Goal: Transaction & Acquisition: Purchase product/service

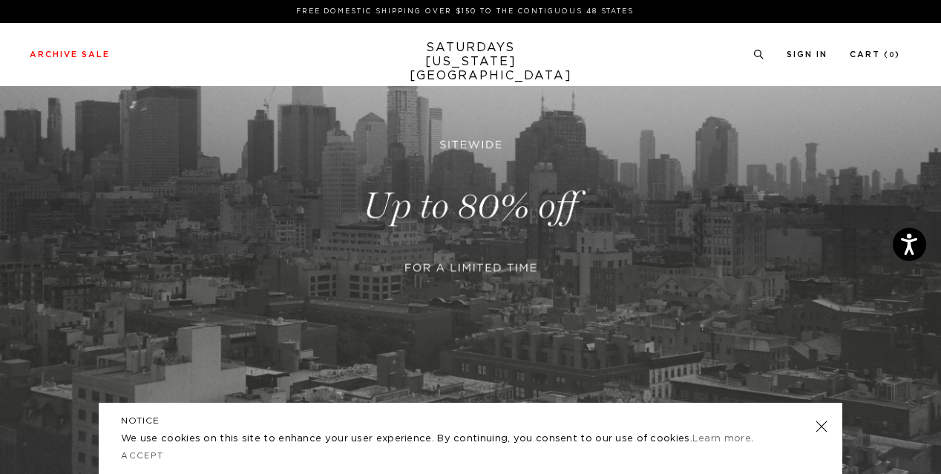
scroll to position [223, 0]
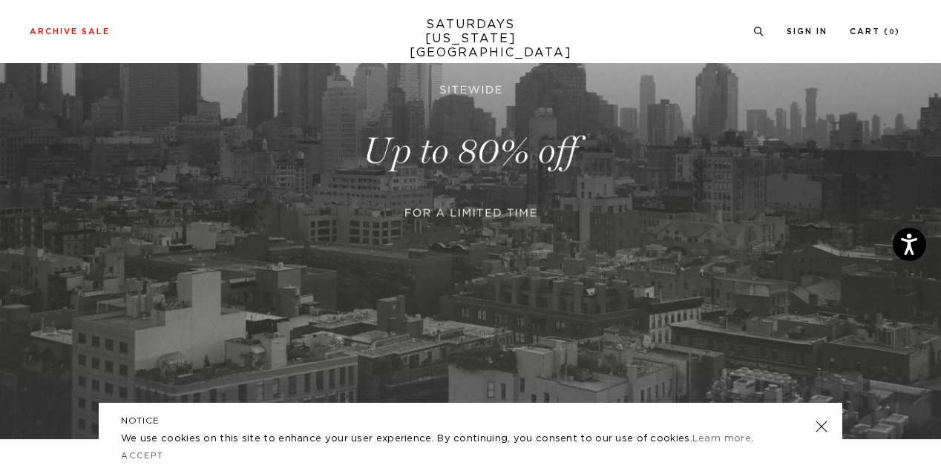
click at [823, 424] on link at bounding box center [822, 427] width 21 height 21
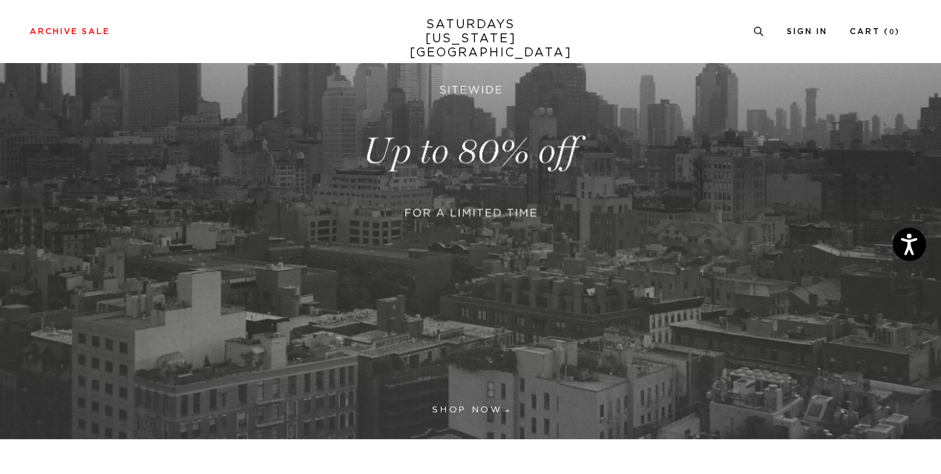
click at [481, 216] on link at bounding box center [470, 151] width 941 height 576
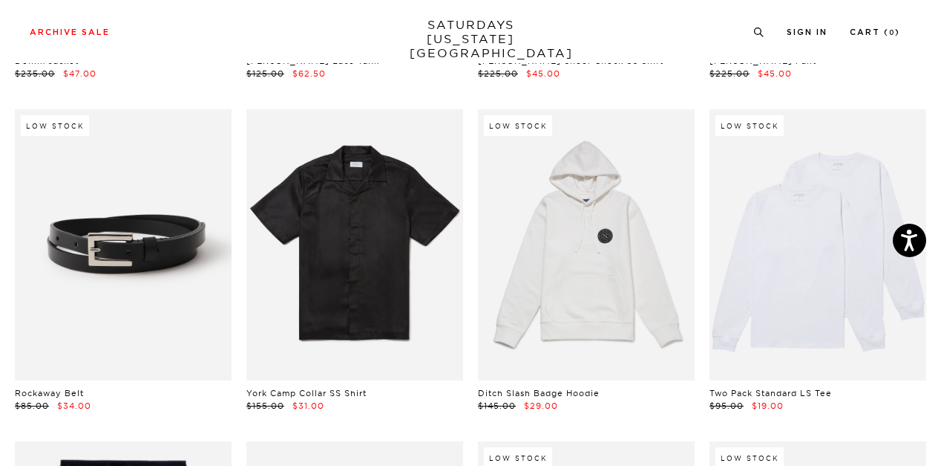
scroll to position [742, 0]
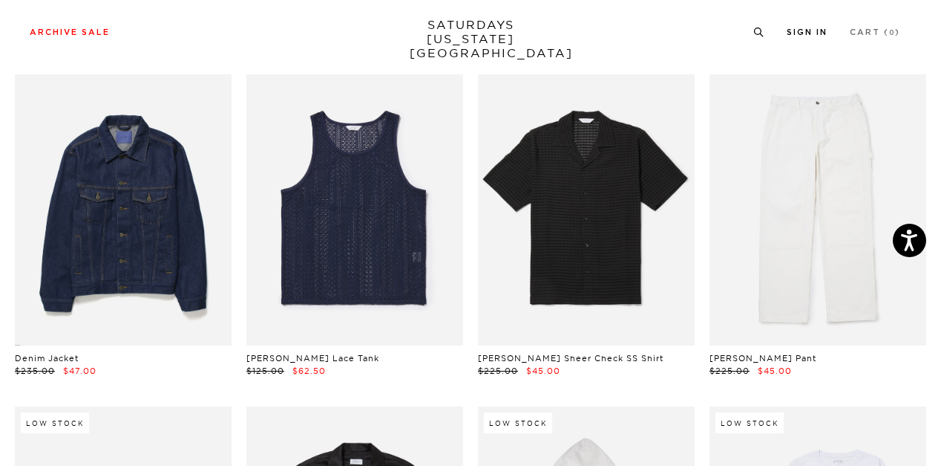
click at [814, 36] on link "Sign In" at bounding box center [807, 32] width 41 height 8
click at [803, 36] on link "Sign In" at bounding box center [807, 32] width 41 height 8
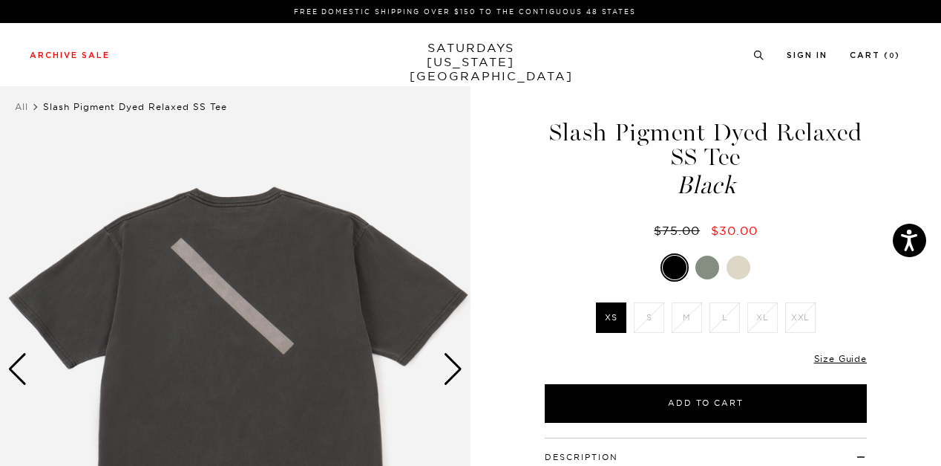
scroll to position [74, 0]
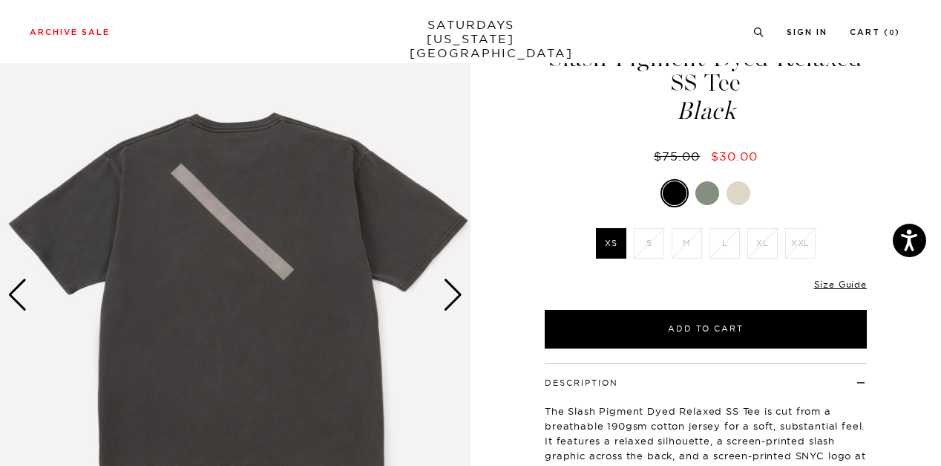
click at [709, 191] on div at bounding box center [708, 193] width 24 height 24
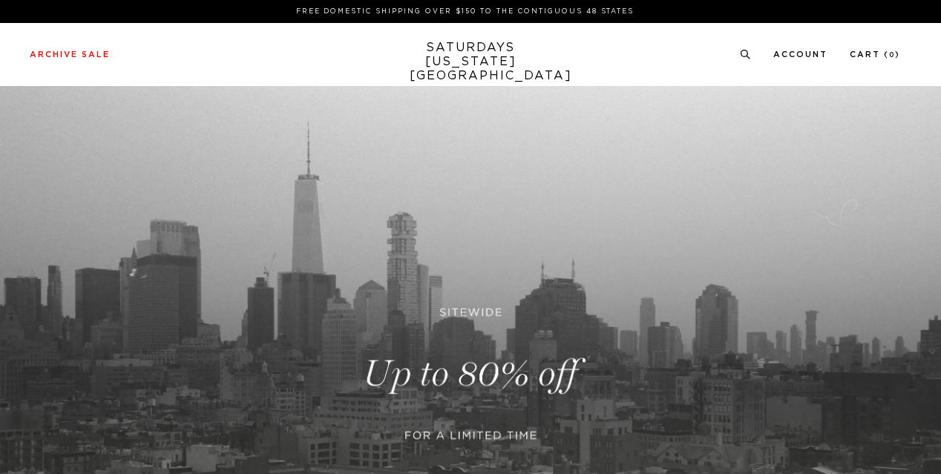
click at [473, 285] on link at bounding box center [470, 374] width 941 height 576
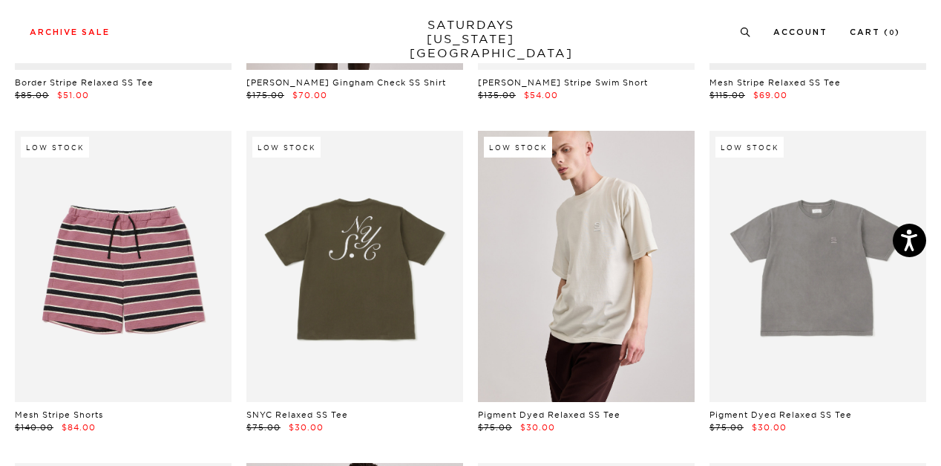
scroll to position [2821, 0]
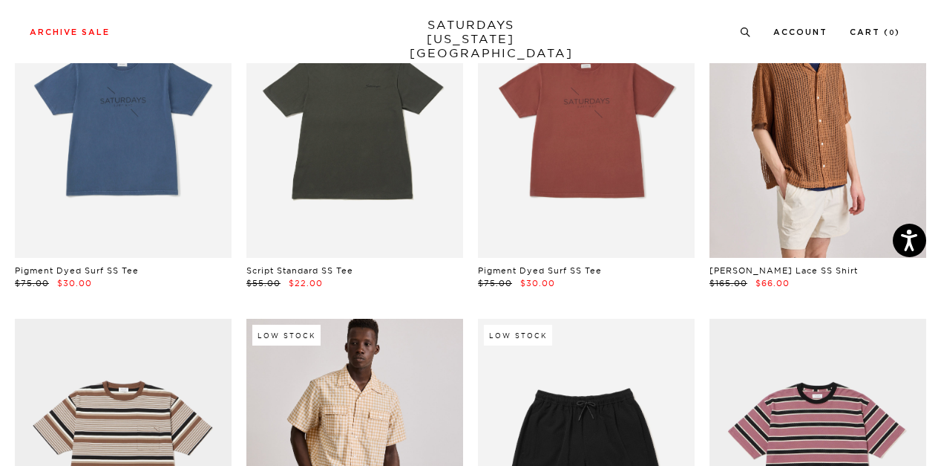
click at [466, 231] on div "Low Stock Script Standard SS Tee $55.00 $22.00" at bounding box center [355, 138] width 232 height 302
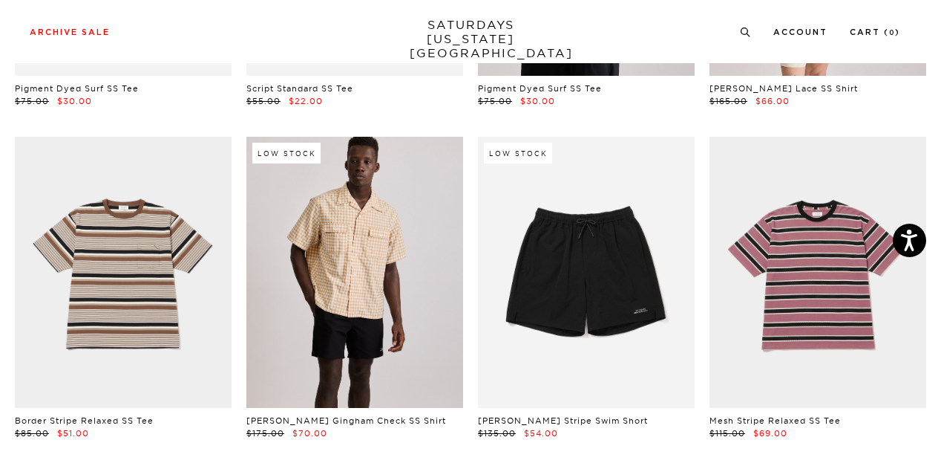
scroll to position [3044, 0]
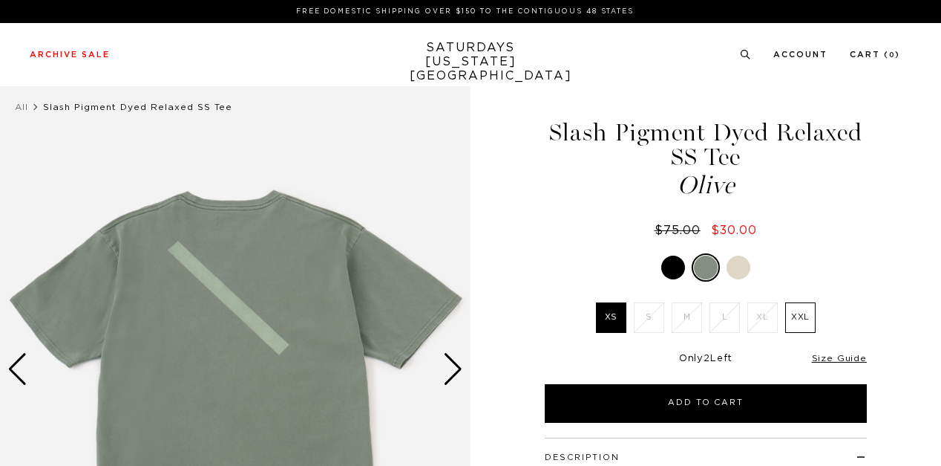
click at [737, 264] on div at bounding box center [739, 267] width 24 height 24
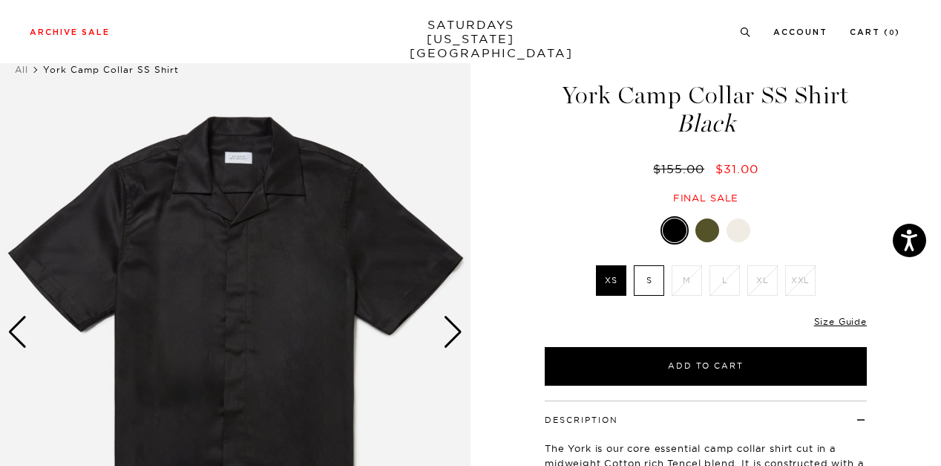
scroll to position [74, 0]
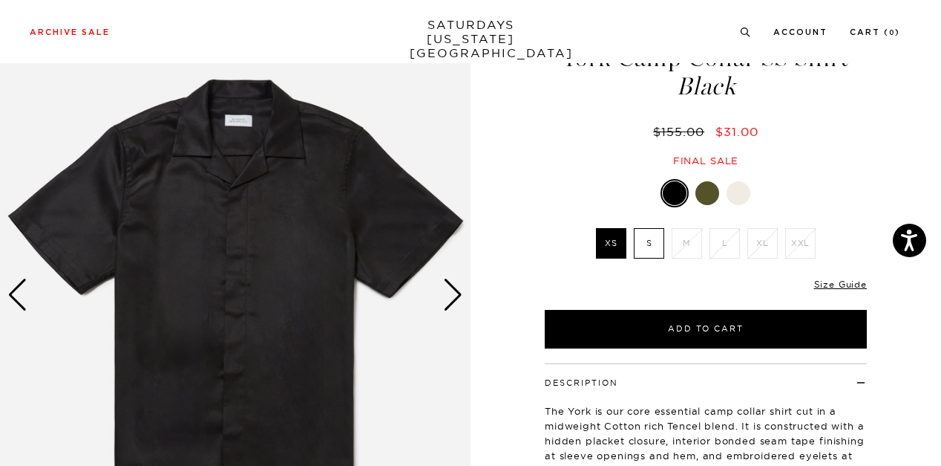
click at [708, 197] on div at bounding box center [708, 193] width 24 height 24
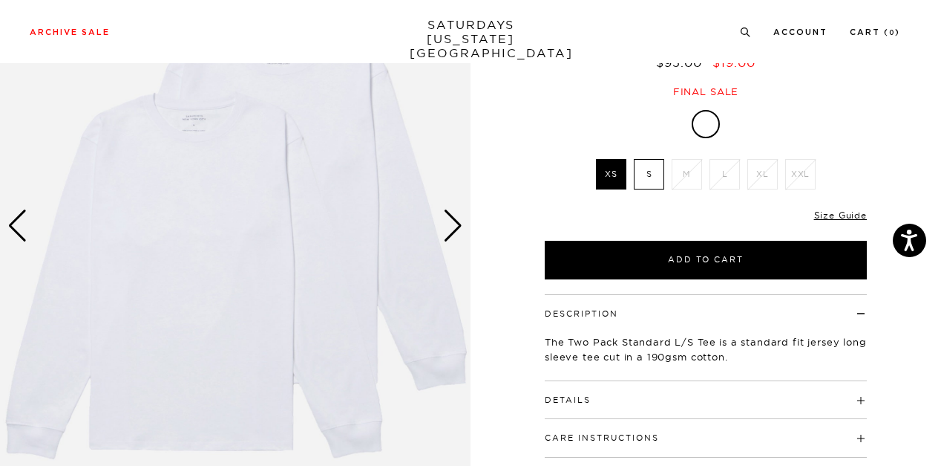
scroll to position [223, 0]
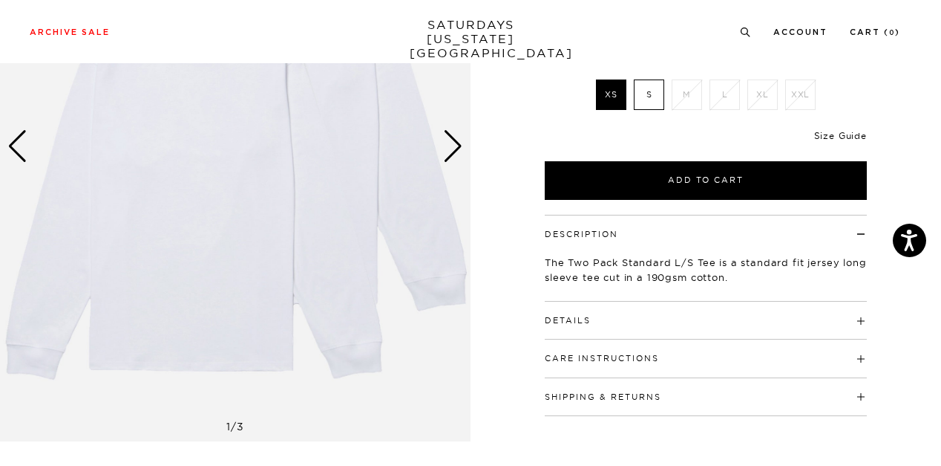
click at [847, 134] on link "Size Guide" at bounding box center [840, 135] width 53 height 11
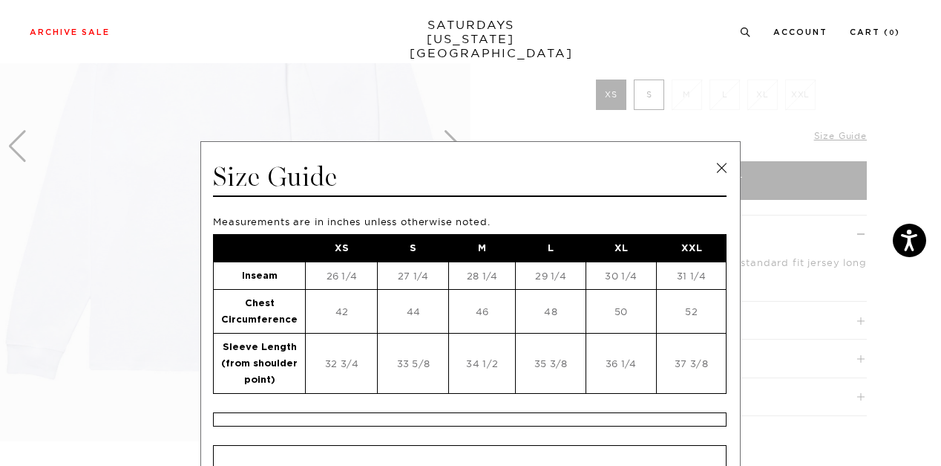
click at [714, 167] on link at bounding box center [722, 168] width 22 height 22
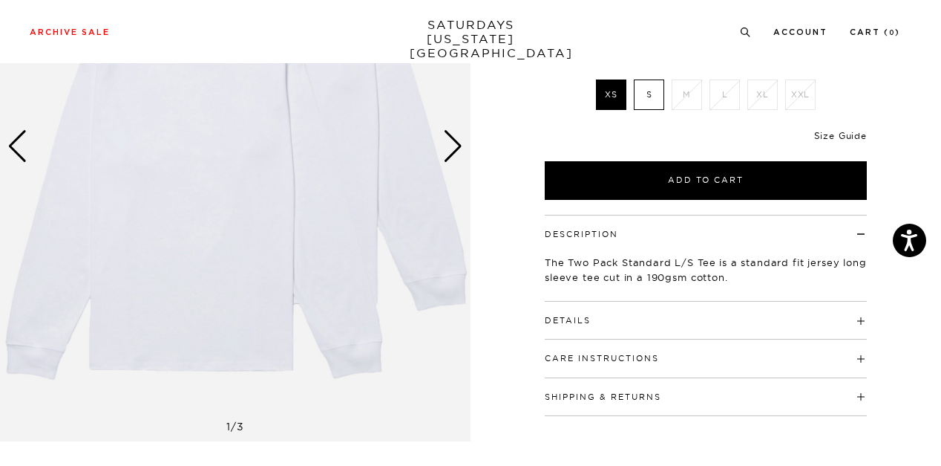
click at [851, 137] on link "Size Guide" at bounding box center [840, 135] width 53 height 11
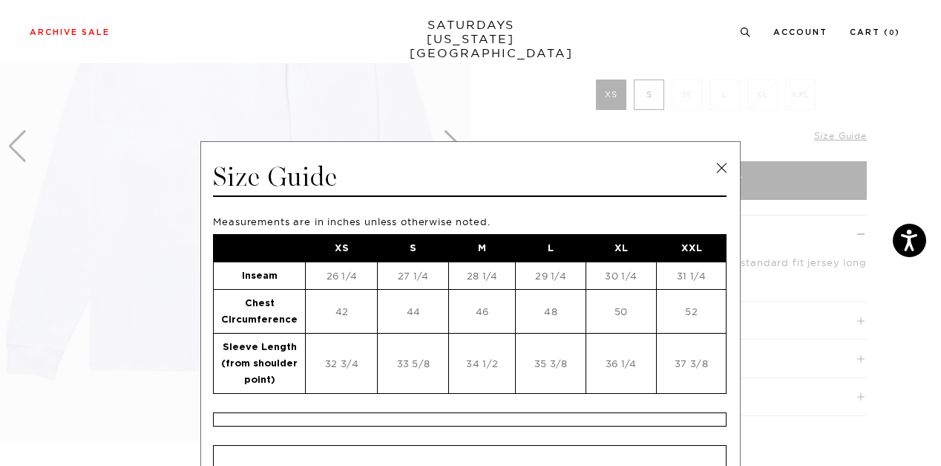
click at [713, 168] on link at bounding box center [722, 168] width 22 height 22
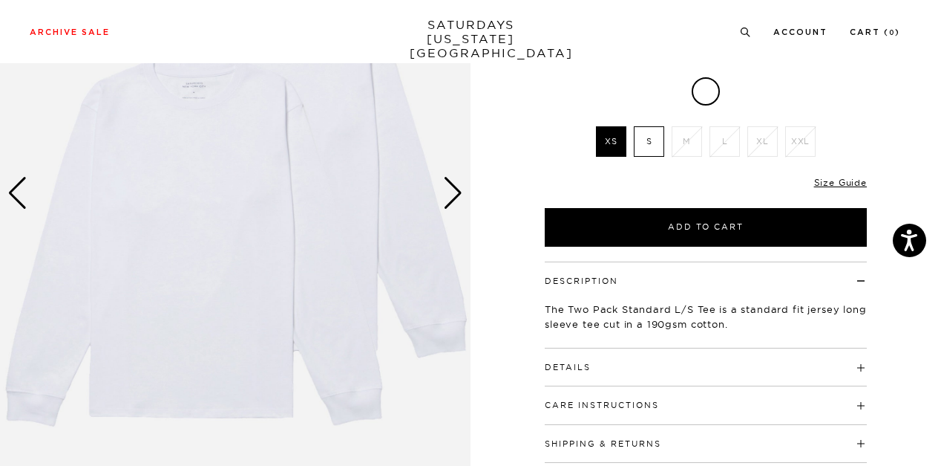
scroll to position [148, 0]
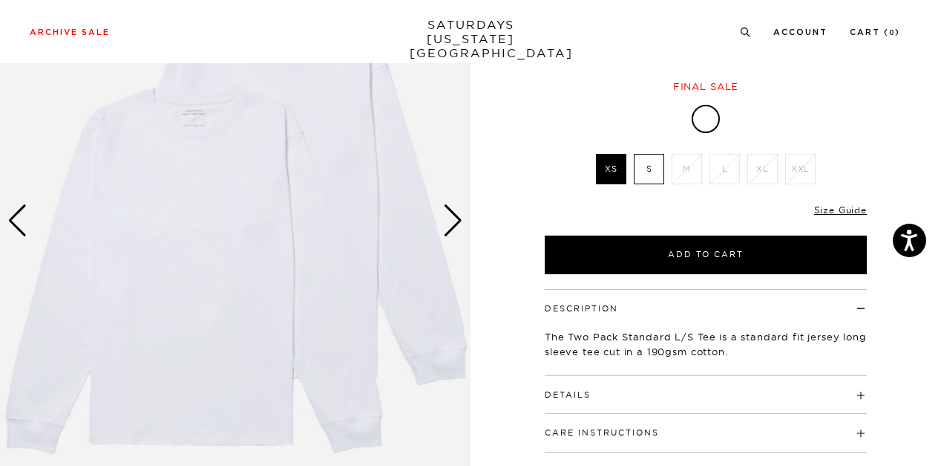
click at [457, 215] on div "Next slide" at bounding box center [453, 220] width 20 height 33
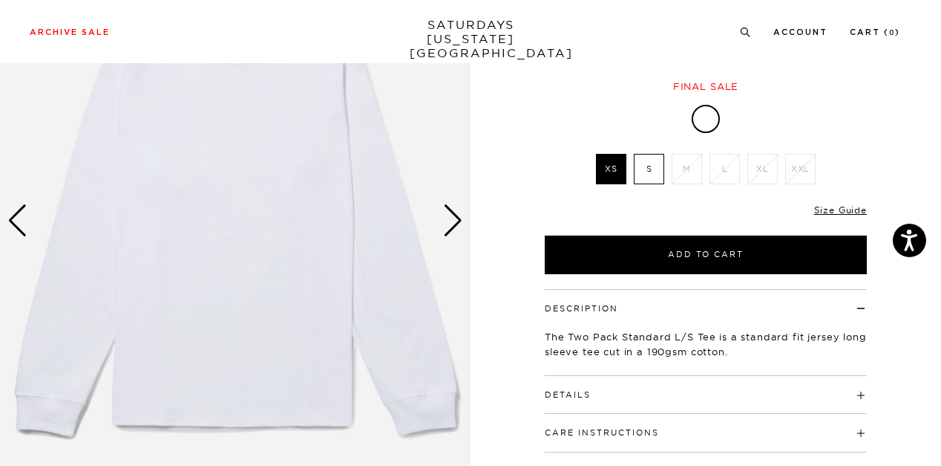
click at [456, 216] on div "Next slide" at bounding box center [453, 220] width 20 height 33
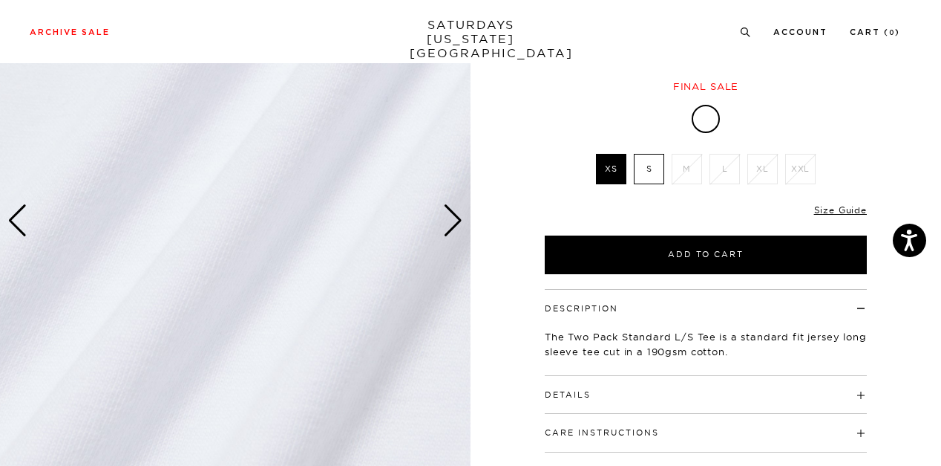
click at [455, 216] on div "Next slide" at bounding box center [453, 220] width 20 height 33
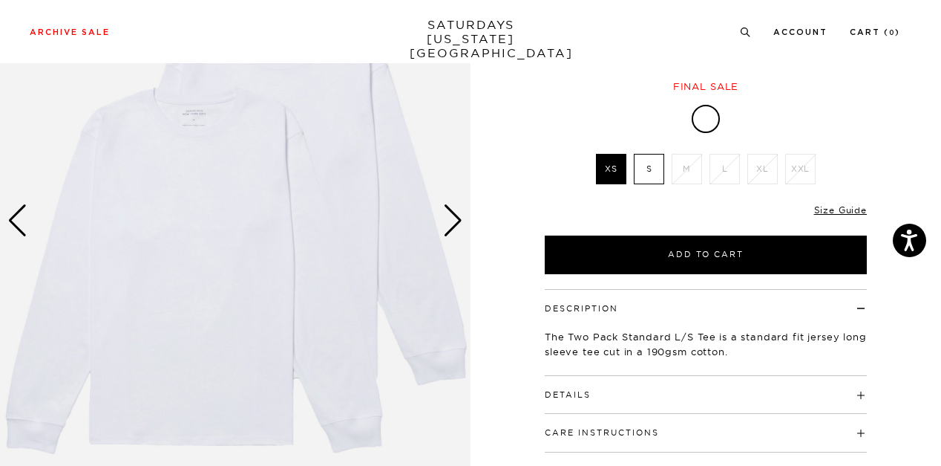
click at [455, 218] on div "Next slide" at bounding box center [453, 220] width 20 height 33
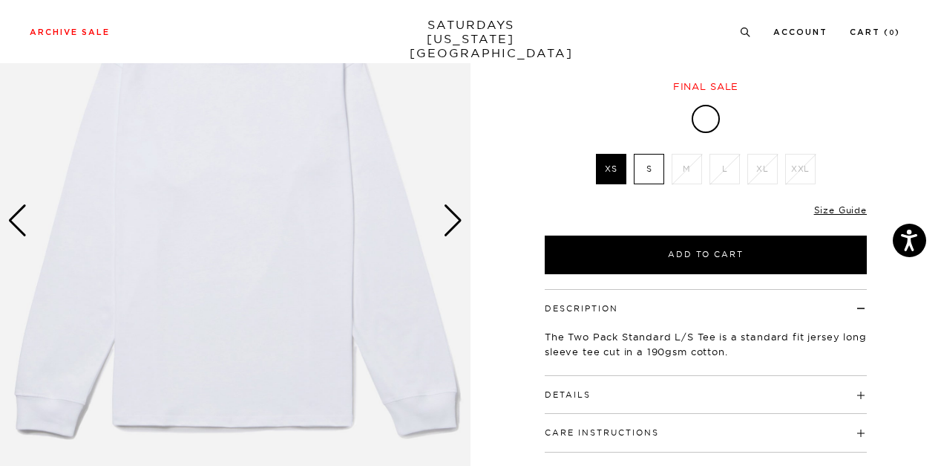
click at [455, 218] on div "Next slide" at bounding box center [453, 220] width 20 height 33
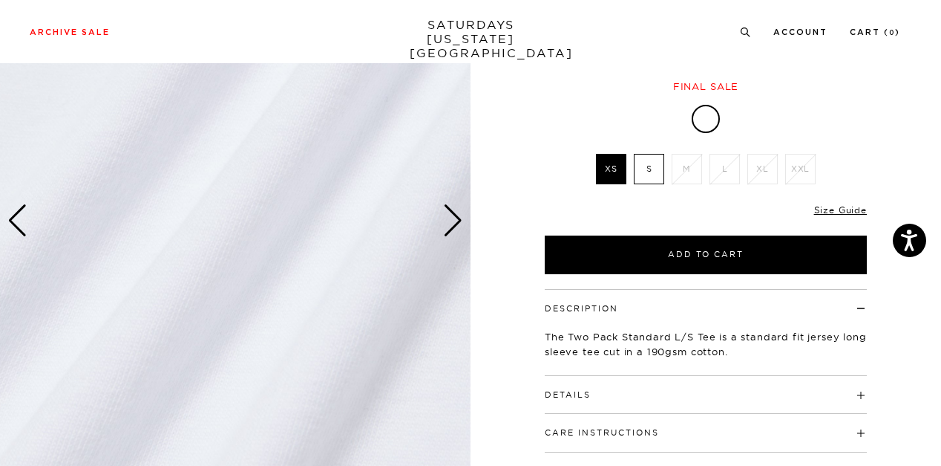
click at [455, 218] on div "Next slide" at bounding box center [453, 220] width 20 height 33
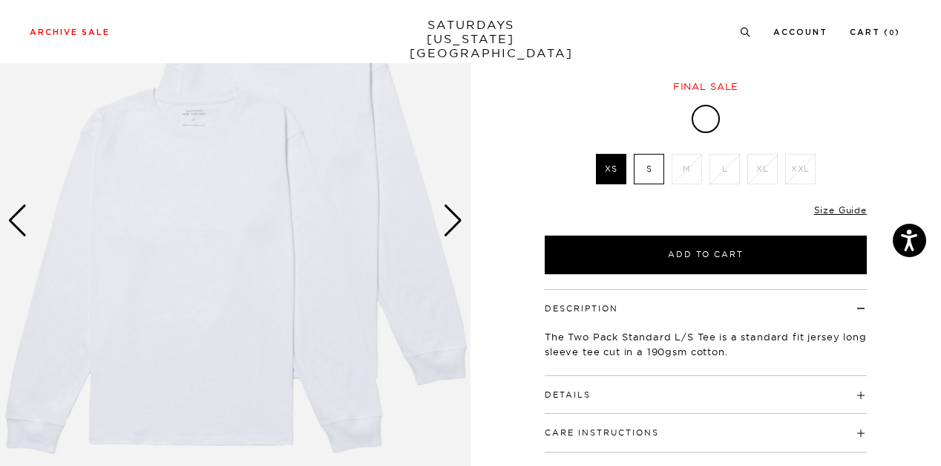
click at [455, 218] on div "Next slide" at bounding box center [453, 220] width 20 height 33
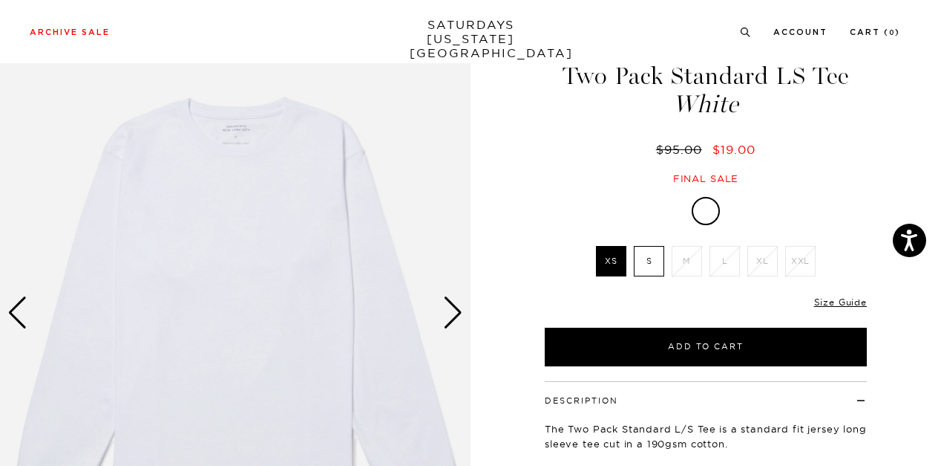
scroll to position [74, 0]
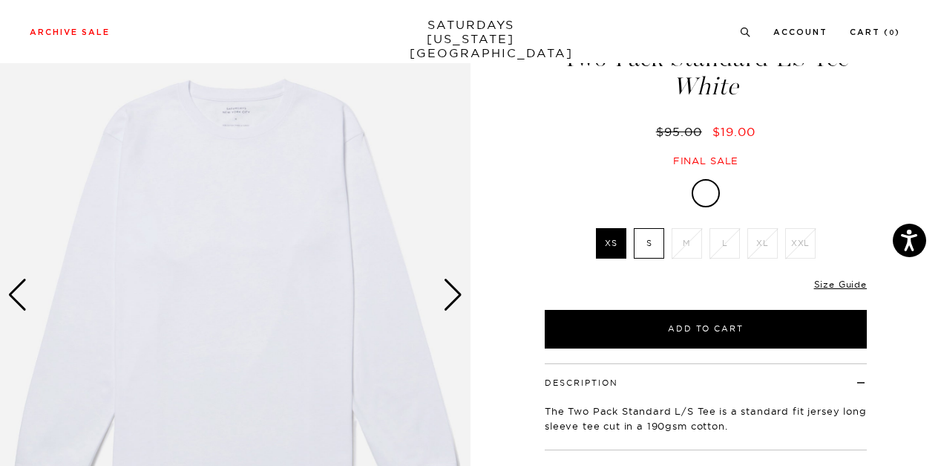
click at [655, 244] on label "S" at bounding box center [649, 243] width 30 height 30
click at [0, 0] on input "S" at bounding box center [0, 0] width 0 height 0
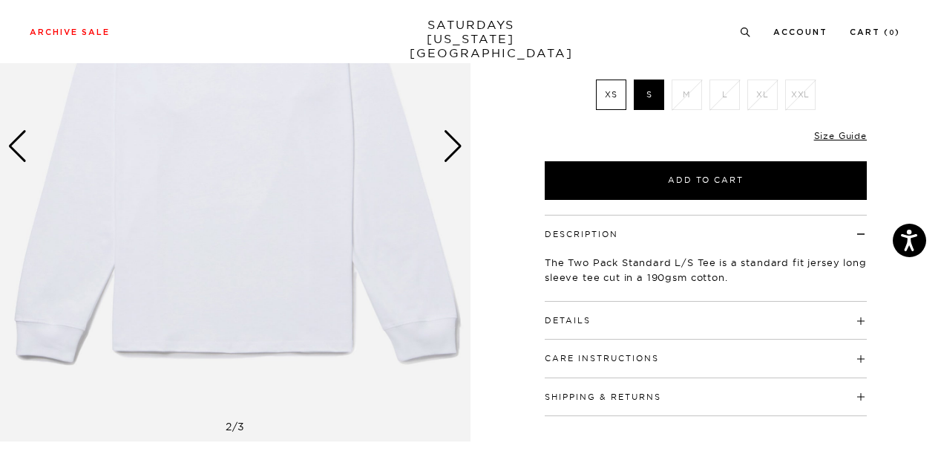
scroll to position [0, 0]
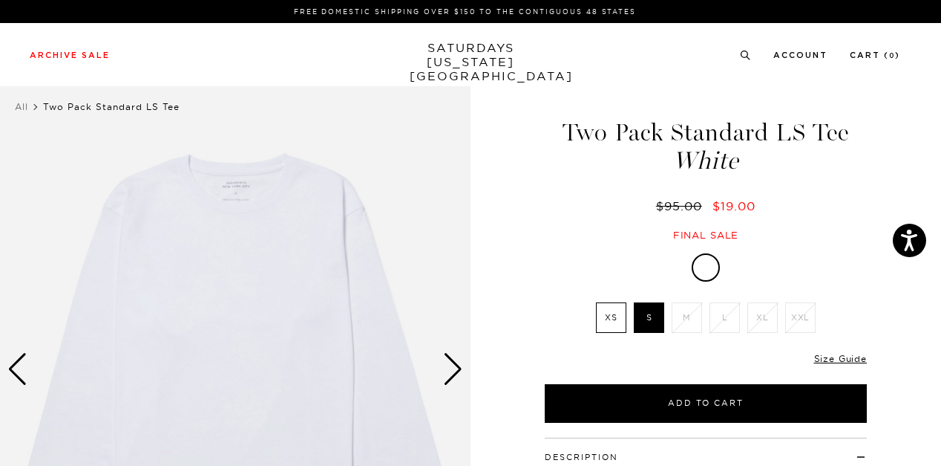
drag, startPoint x: 673, startPoint y: 235, endPoint x: 728, endPoint y: 235, distance: 54.2
click at [728, 235] on div "Final sale" at bounding box center [706, 235] width 327 height 13
drag, startPoint x: 737, startPoint y: 235, endPoint x: 674, endPoint y: 236, distance: 62.4
click at [674, 236] on div "Final sale" at bounding box center [706, 235] width 327 height 13
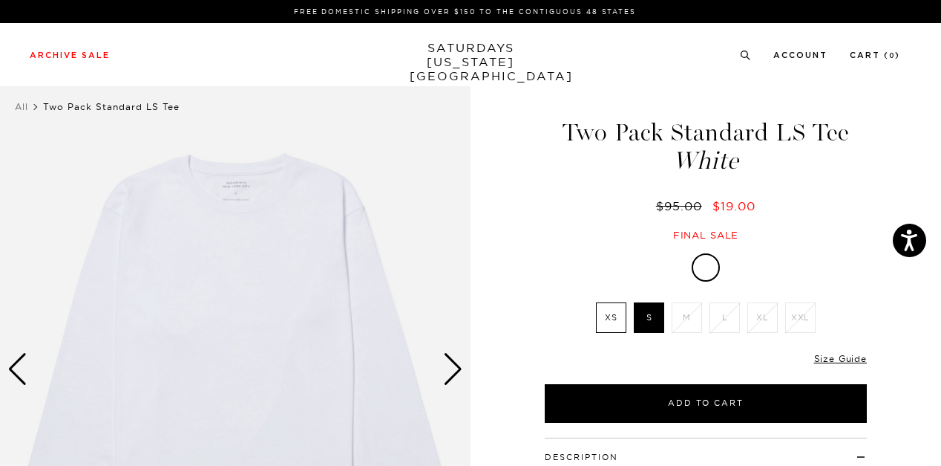
click at [674, 236] on div "Final sale" at bounding box center [706, 235] width 327 height 13
drag, startPoint x: 674, startPoint y: 236, endPoint x: 746, endPoint y: 237, distance: 72.0
click at [746, 237] on div "Final sale" at bounding box center [706, 235] width 327 height 13
drag, startPoint x: 672, startPoint y: 233, endPoint x: 729, endPoint y: 234, distance: 57.2
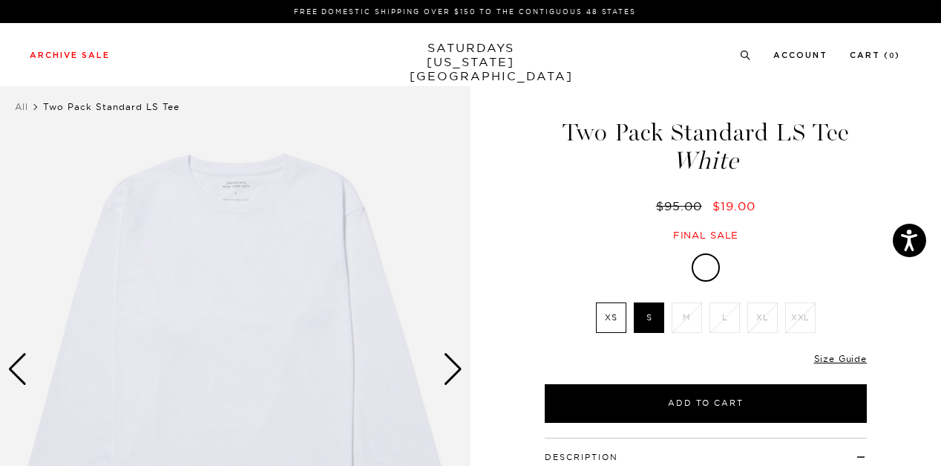
click at [729, 234] on div "Final sale" at bounding box center [706, 235] width 327 height 13
drag, startPoint x: 673, startPoint y: 234, endPoint x: 747, endPoint y: 234, distance: 73.5
click at [747, 234] on div "Final sale" at bounding box center [706, 235] width 327 height 13
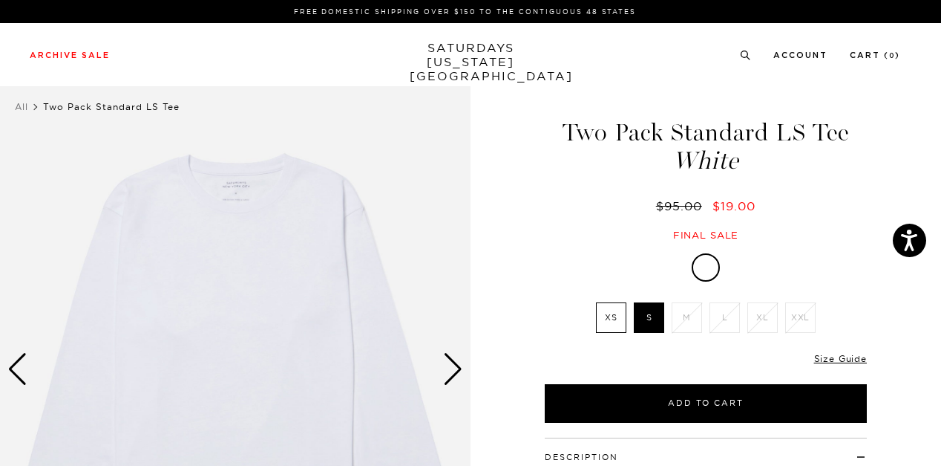
drag, startPoint x: 672, startPoint y: 236, endPoint x: 755, endPoint y: 236, distance: 83.2
click at [755, 236] on div "Final sale" at bounding box center [706, 235] width 327 height 13
drag, startPoint x: 674, startPoint y: 235, endPoint x: 735, endPoint y: 235, distance: 60.9
click at [735, 235] on div "Final sale" at bounding box center [706, 235] width 327 height 13
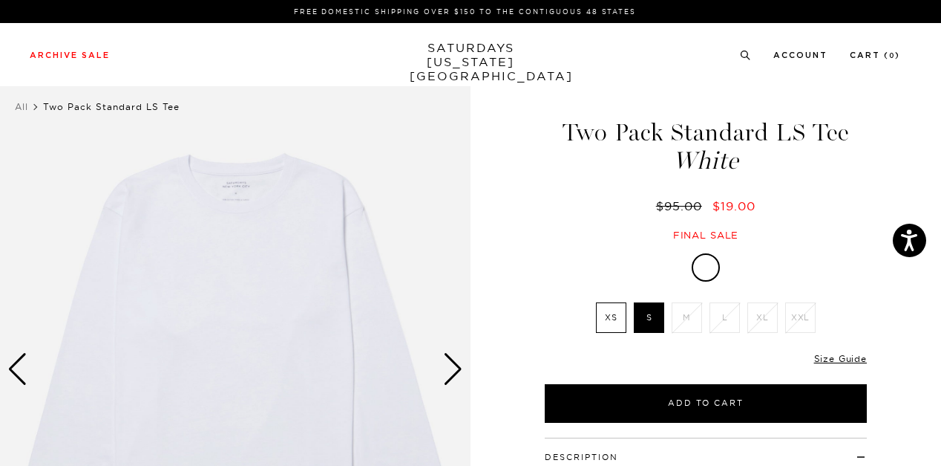
click at [735, 235] on div "Final sale" at bounding box center [706, 235] width 327 height 13
drag, startPoint x: 739, startPoint y: 235, endPoint x: 674, endPoint y: 237, distance: 64.6
click at [674, 237] on div "Final sale" at bounding box center [706, 235] width 327 height 13
drag, startPoint x: 674, startPoint y: 237, endPoint x: 725, endPoint y: 237, distance: 50.5
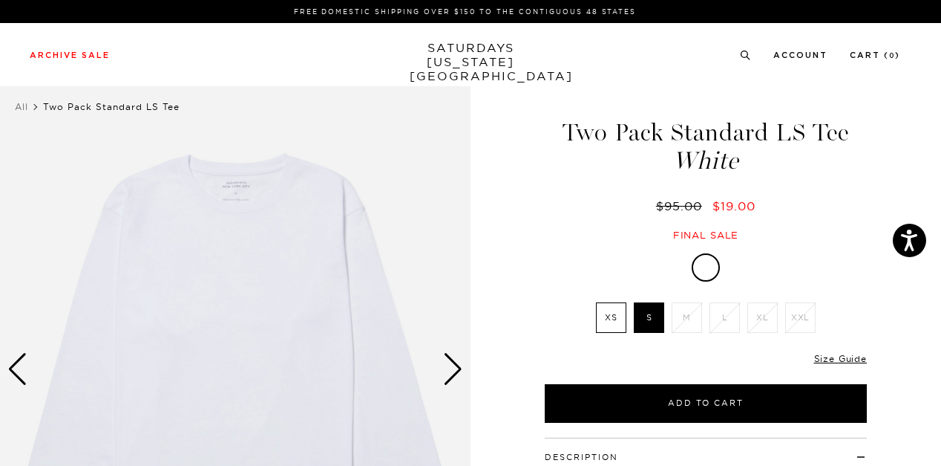
click at [725, 237] on div "Final sale" at bounding box center [706, 235] width 327 height 13
drag, startPoint x: 675, startPoint y: 237, endPoint x: 734, endPoint y: 238, distance: 59.4
click at [734, 238] on div "Final sale" at bounding box center [706, 235] width 327 height 13
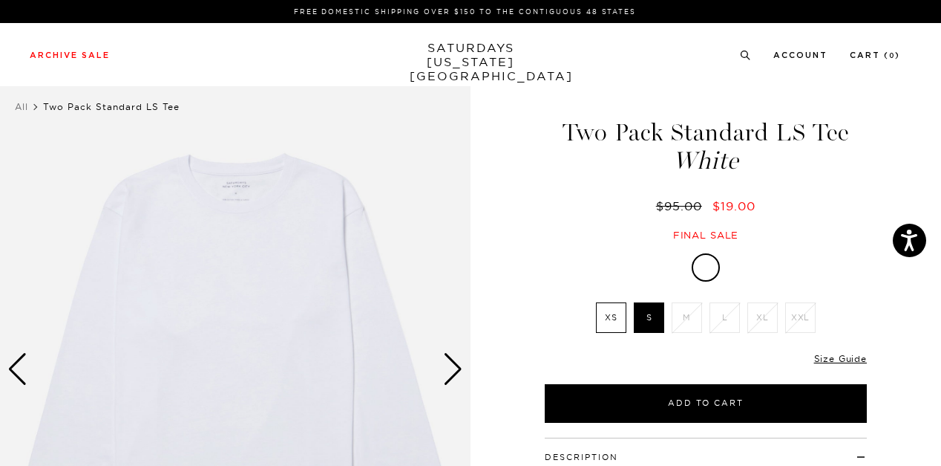
drag, startPoint x: 673, startPoint y: 238, endPoint x: 737, endPoint y: 238, distance: 64.6
click at [737, 238] on div "Final sale" at bounding box center [706, 235] width 327 height 13
drag, startPoint x: 674, startPoint y: 235, endPoint x: 749, endPoint y: 235, distance: 75.0
click at [749, 235] on div "Final sale" at bounding box center [706, 235] width 327 height 13
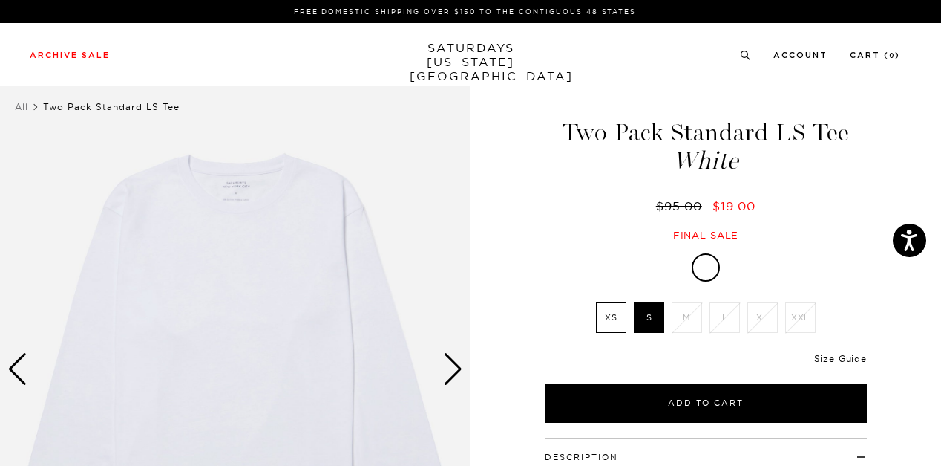
click at [749, 235] on div "Final sale" at bounding box center [706, 235] width 327 height 13
drag, startPoint x: 673, startPoint y: 236, endPoint x: 728, endPoint y: 236, distance: 54.2
click at [728, 236] on div "Final sale" at bounding box center [706, 235] width 327 height 13
drag, startPoint x: 676, startPoint y: 236, endPoint x: 740, endPoint y: 236, distance: 63.9
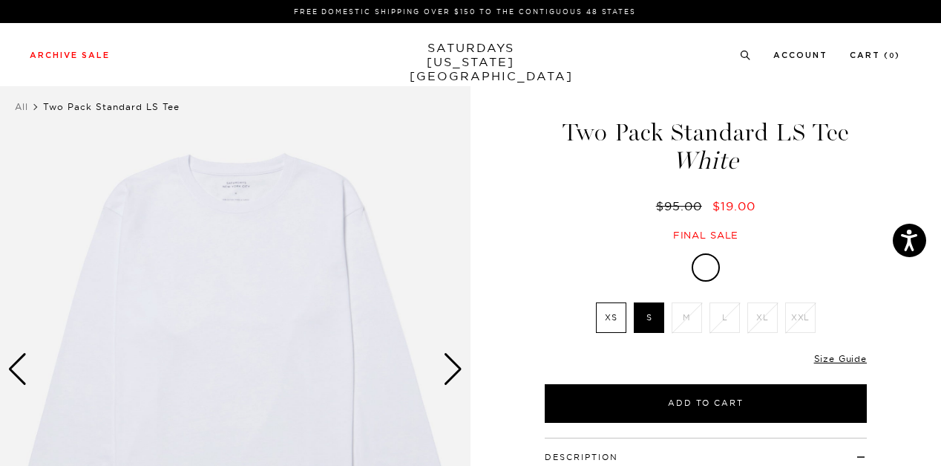
click at [740, 236] on div "Final sale" at bounding box center [706, 235] width 327 height 13
drag, startPoint x: 674, startPoint y: 236, endPoint x: 745, endPoint y: 236, distance: 71.3
click at [745, 236] on div "Final sale" at bounding box center [706, 235] width 327 height 13
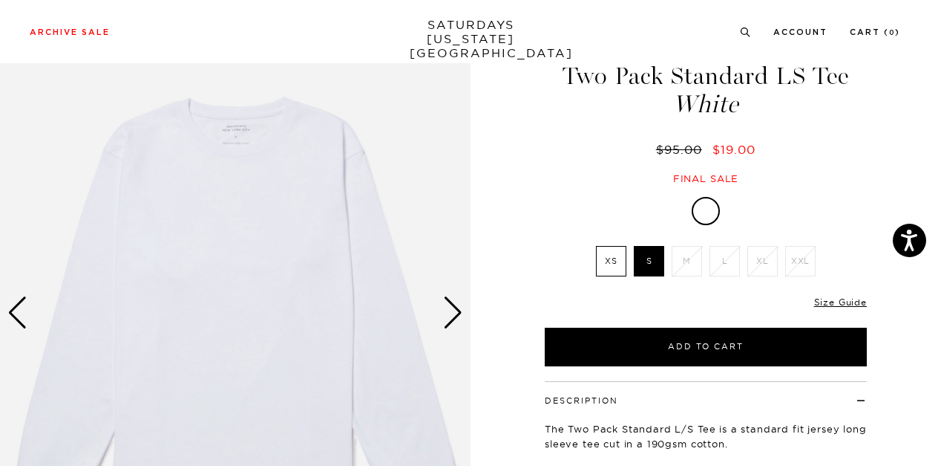
scroll to position [74, 0]
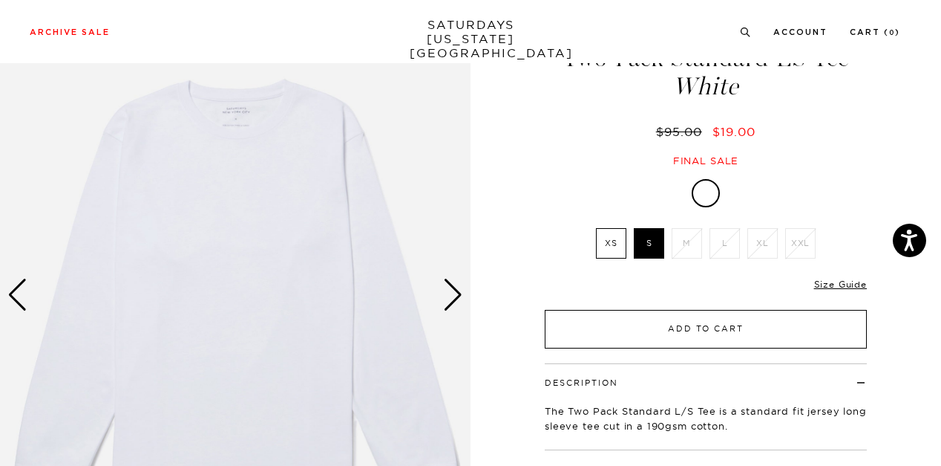
click at [721, 325] on button "Add to Cart" at bounding box center [706, 329] width 322 height 39
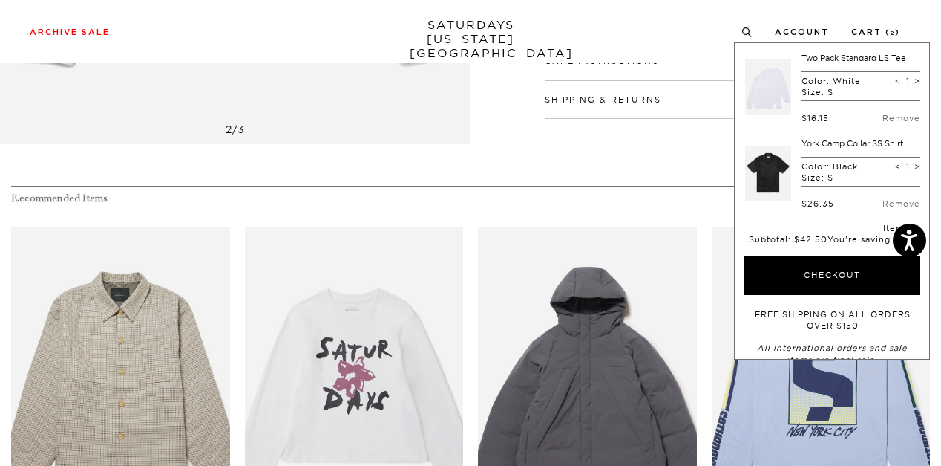
scroll to position [594, 0]
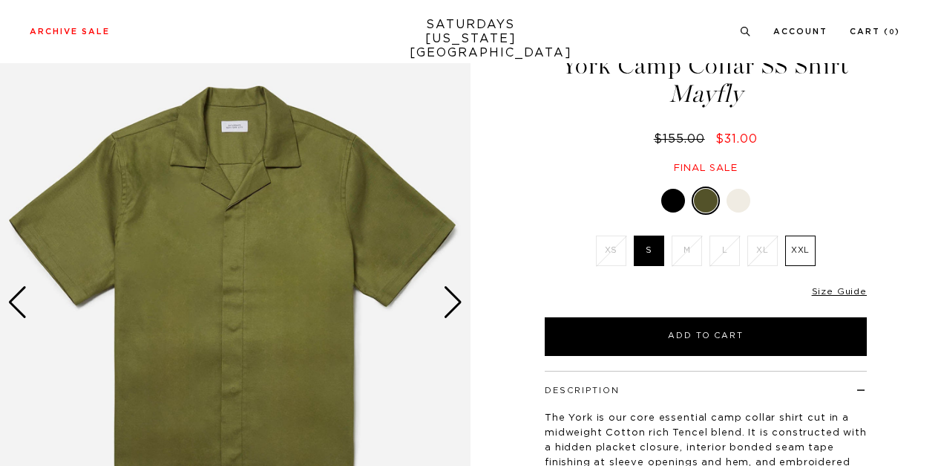
scroll to position [74, 0]
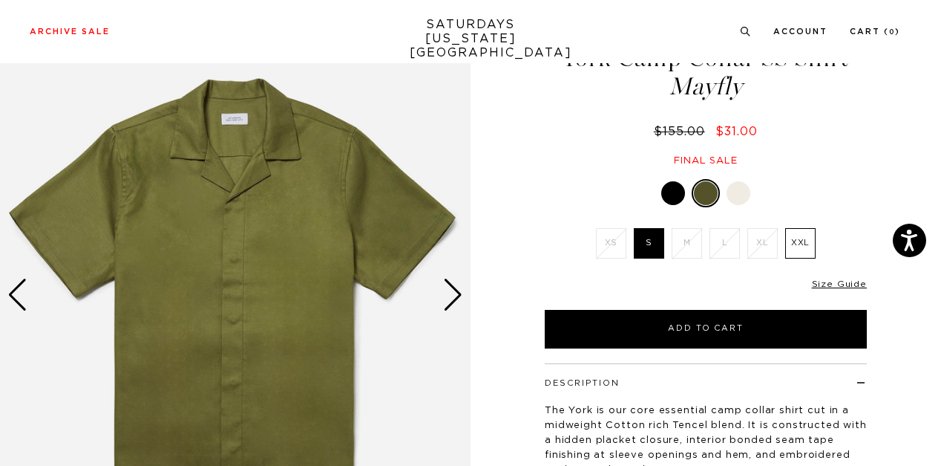
click at [745, 191] on div at bounding box center [739, 193] width 24 height 24
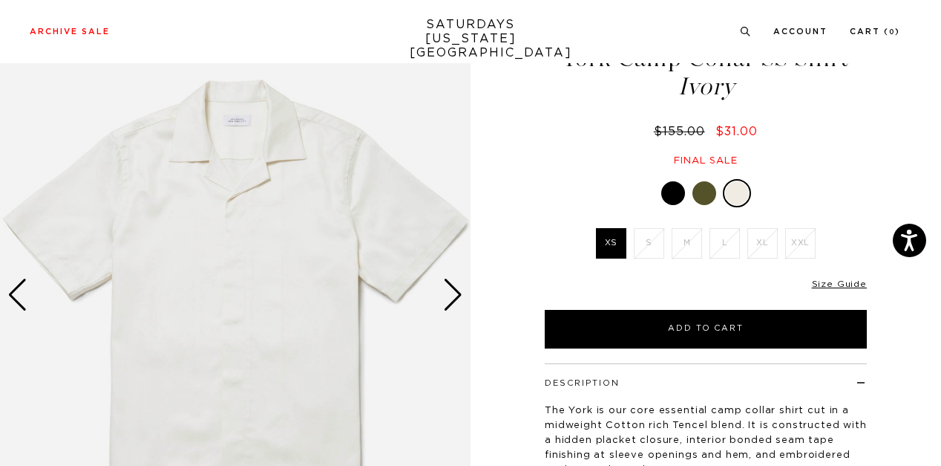
scroll to position [148, 0]
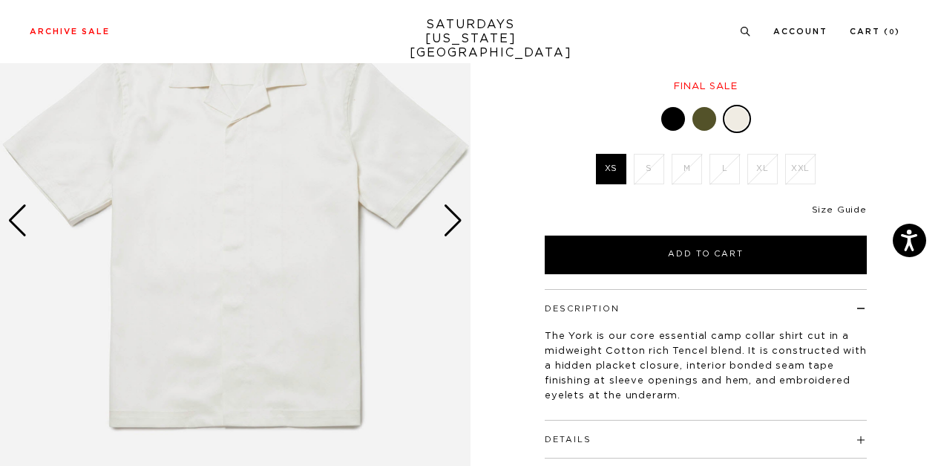
click at [837, 209] on link "Size Guide" at bounding box center [839, 209] width 55 height 9
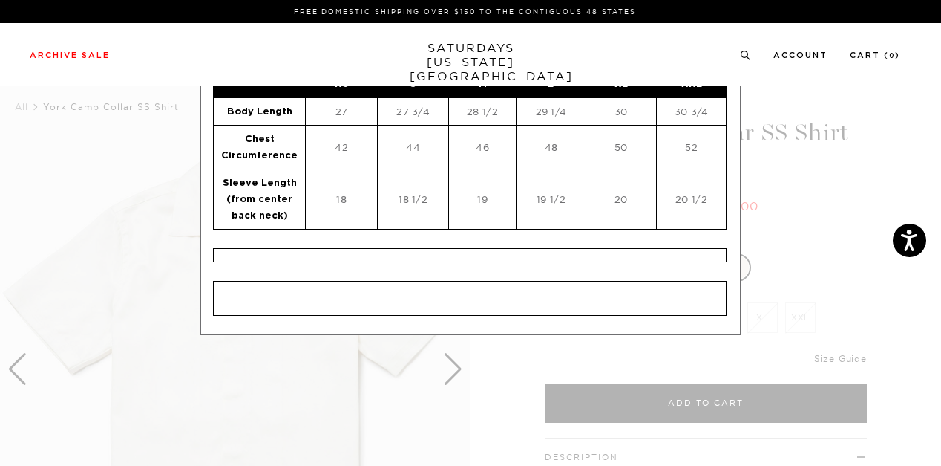
scroll to position [0, 0]
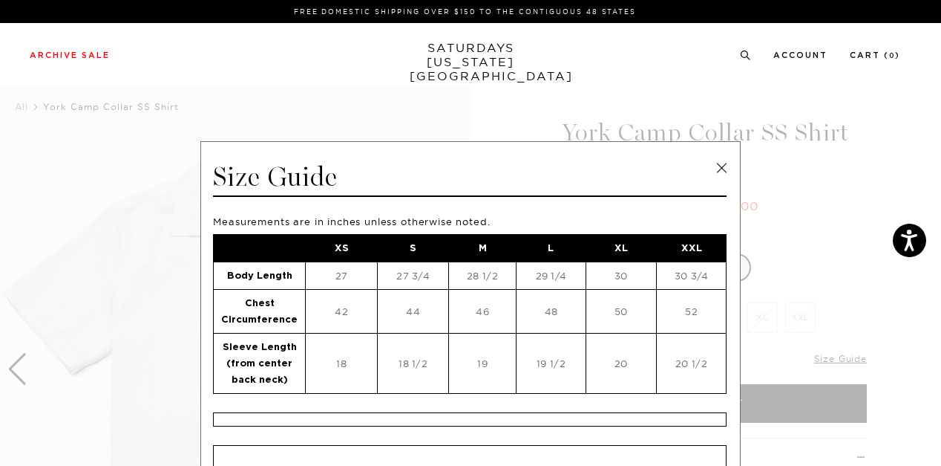
click at [716, 165] on link at bounding box center [722, 168] width 22 height 22
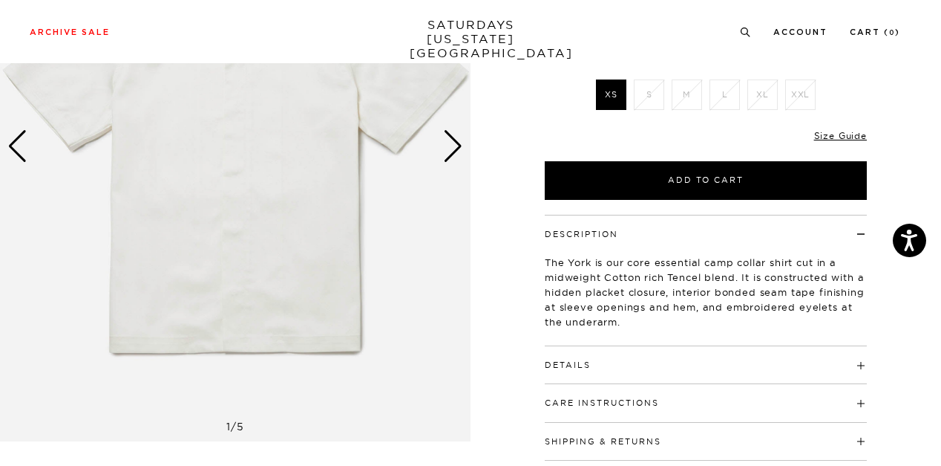
scroll to position [74, 0]
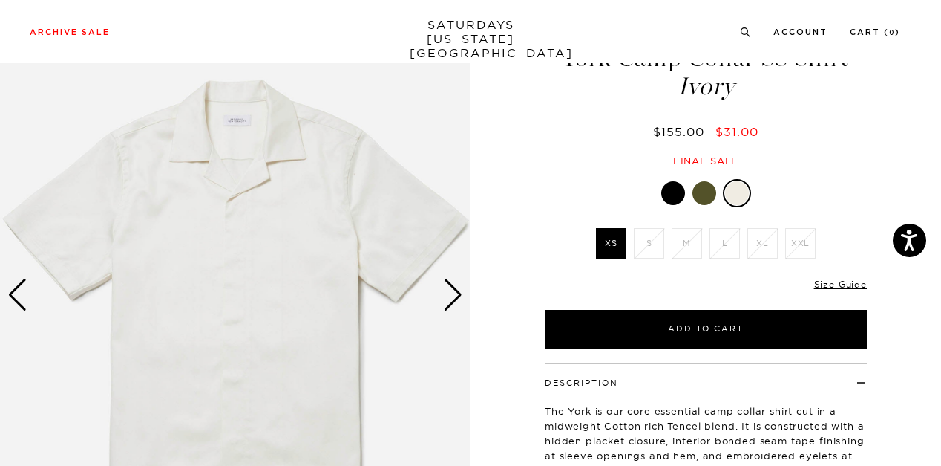
click at [668, 185] on div at bounding box center [674, 193] width 24 height 24
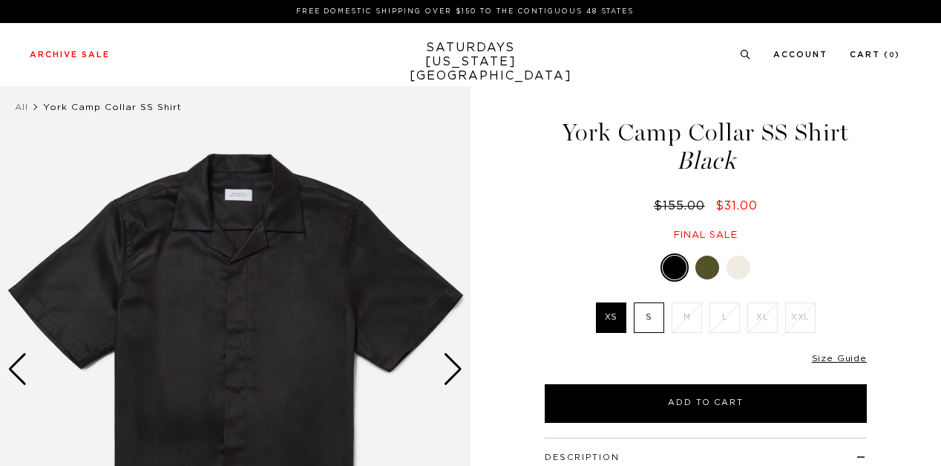
click at [654, 332] on label "S" at bounding box center [649, 317] width 30 height 30
click at [0, 0] on input "S" at bounding box center [0, 0] width 0 height 0
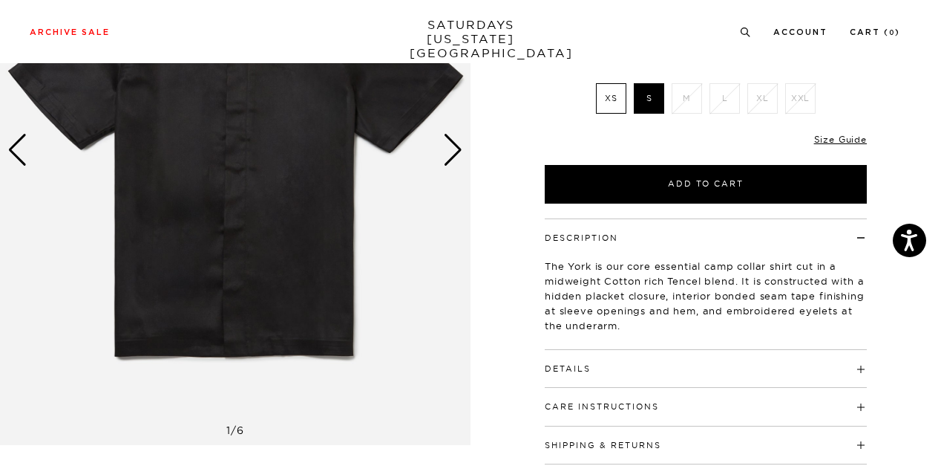
scroll to position [148, 0]
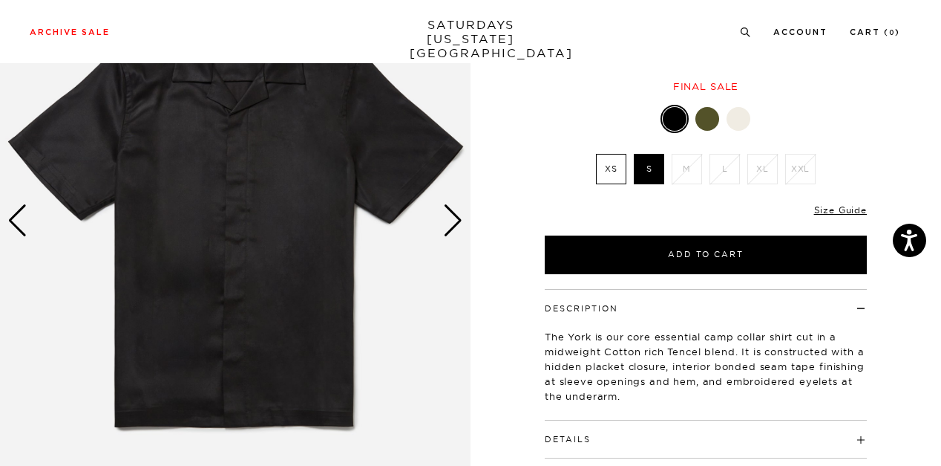
click at [457, 229] on div "Next slide" at bounding box center [453, 220] width 20 height 33
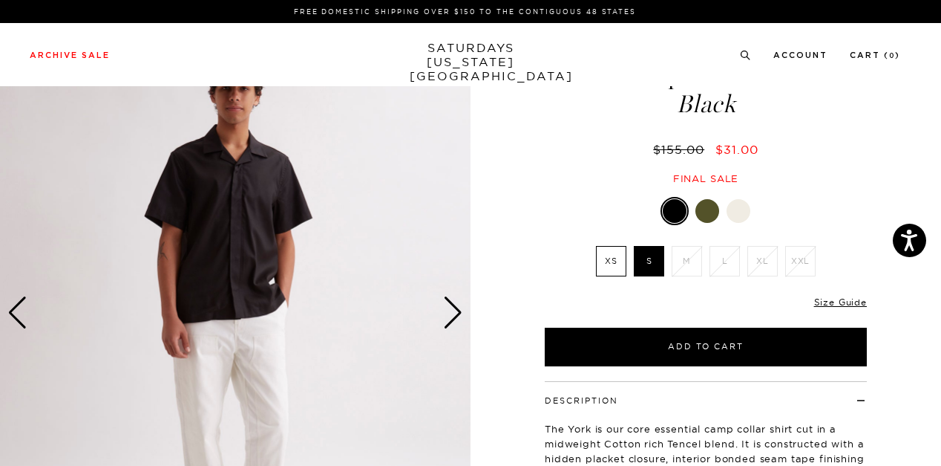
scroll to position [74, 0]
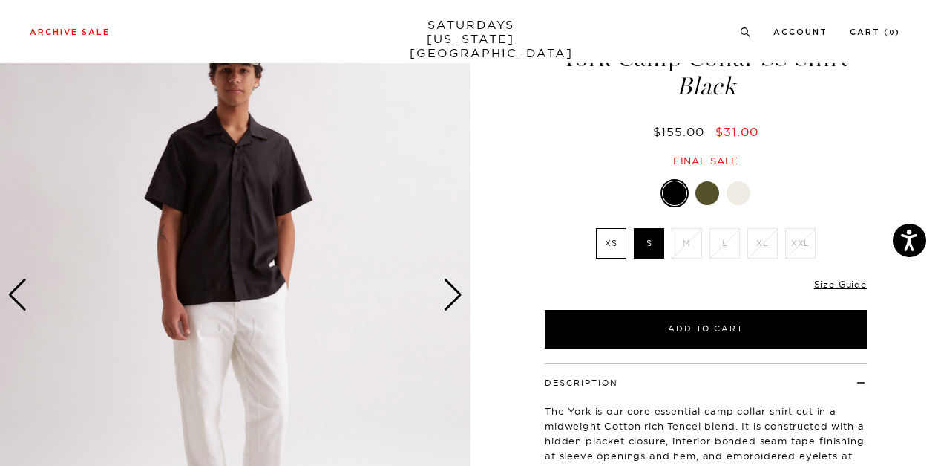
click at [456, 294] on div "Next slide" at bounding box center [453, 294] width 20 height 33
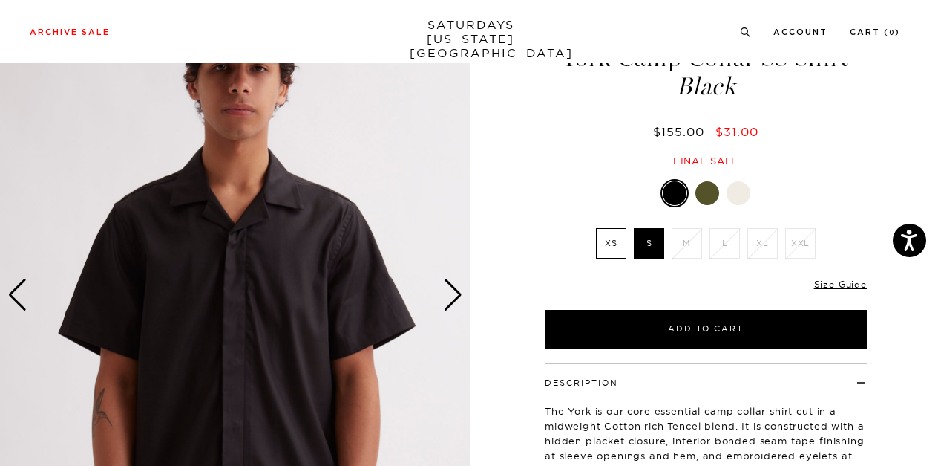
click at [456, 295] on div "Next slide" at bounding box center [453, 294] width 20 height 33
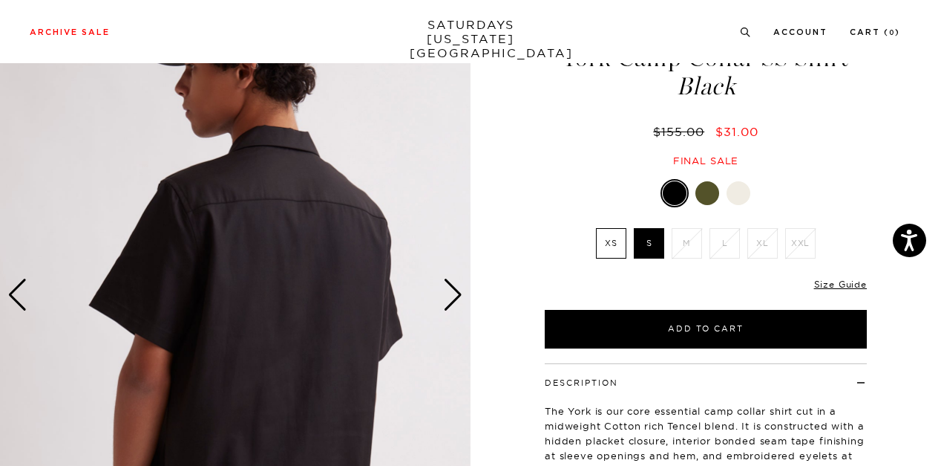
click at [456, 295] on div "Next slide" at bounding box center [453, 294] width 20 height 33
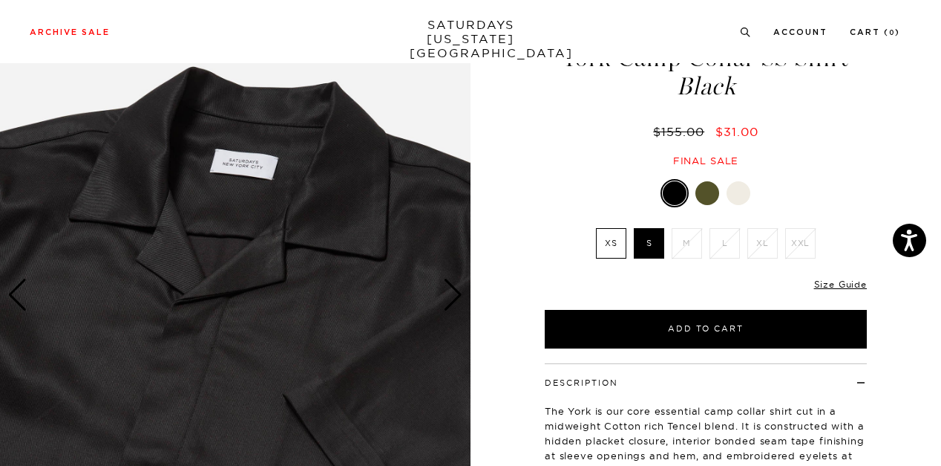
click at [456, 295] on div "Next slide" at bounding box center [453, 294] width 20 height 33
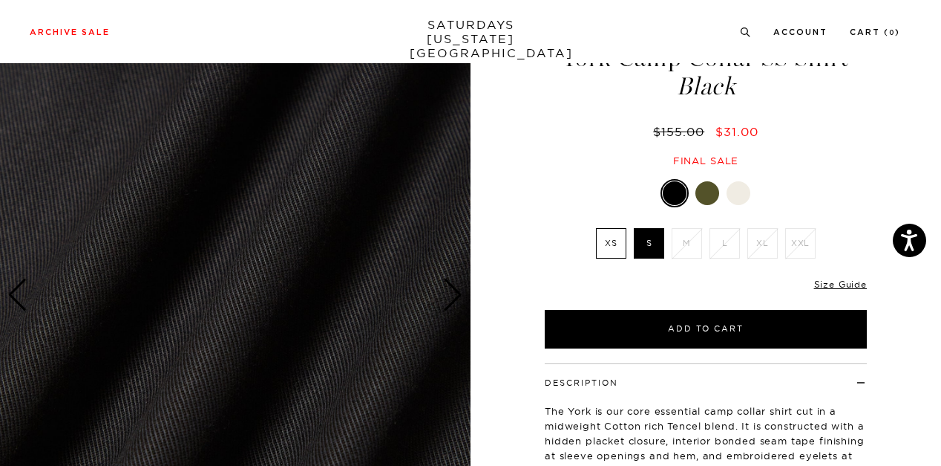
click at [456, 295] on div "Next slide" at bounding box center [453, 294] width 20 height 33
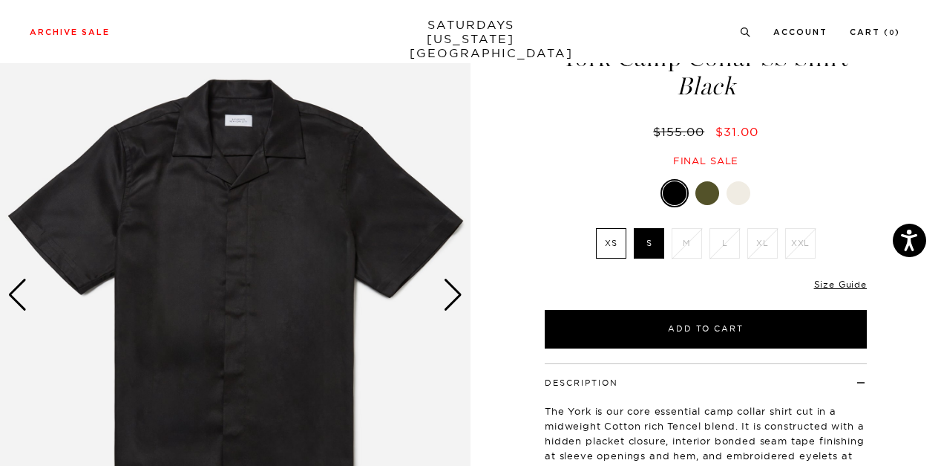
click at [456, 295] on div "Next slide" at bounding box center [453, 294] width 20 height 33
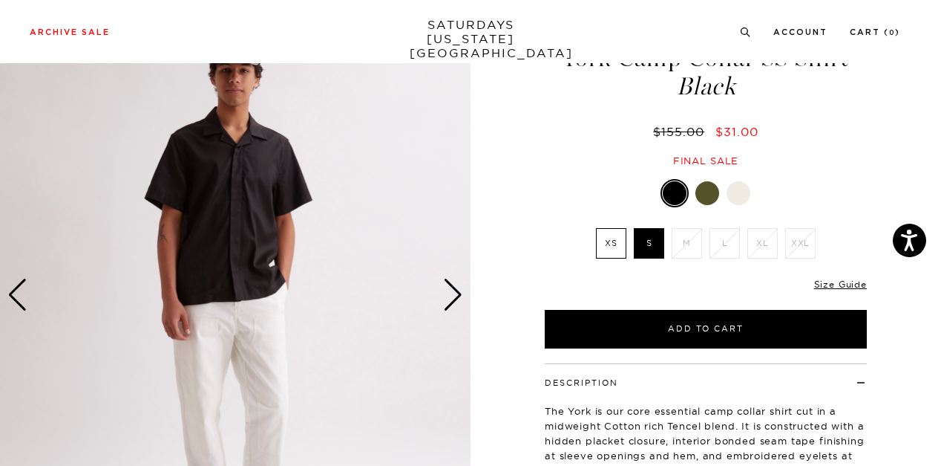
click at [457, 297] on div "Next slide" at bounding box center [453, 294] width 20 height 33
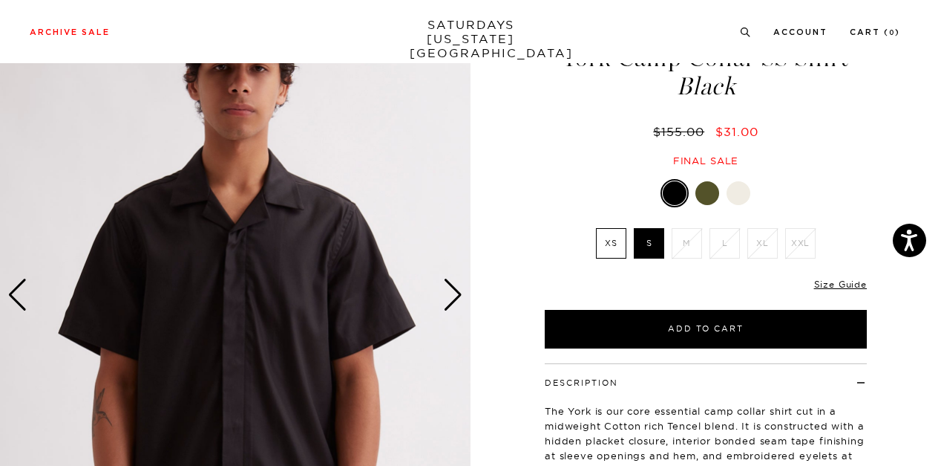
click at [457, 297] on div "Next slide" at bounding box center [453, 294] width 20 height 33
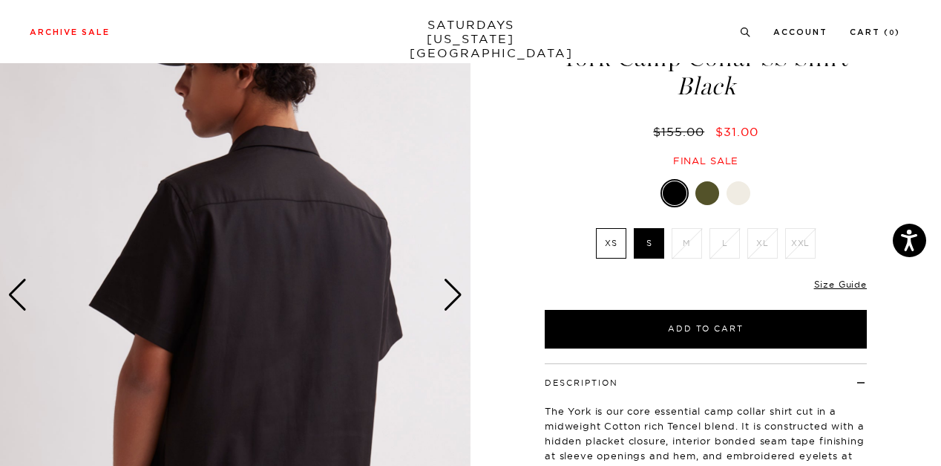
click at [457, 297] on div "Next slide" at bounding box center [453, 294] width 20 height 33
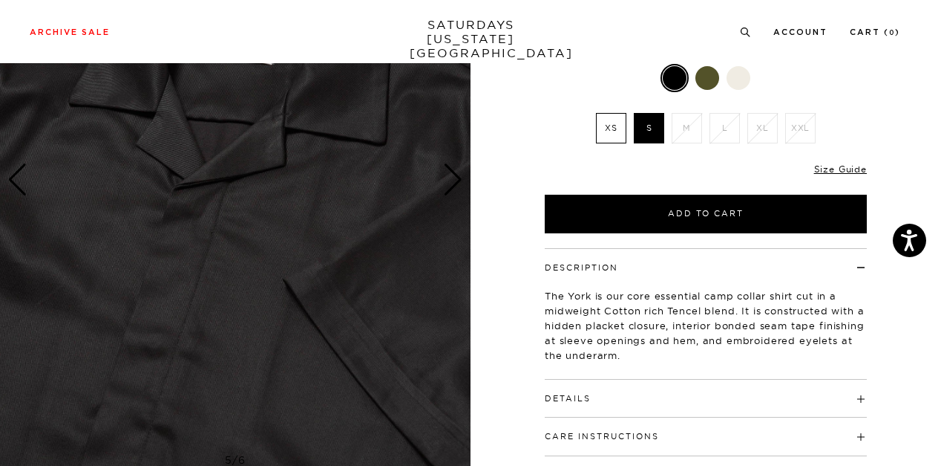
scroll to position [148, 0]
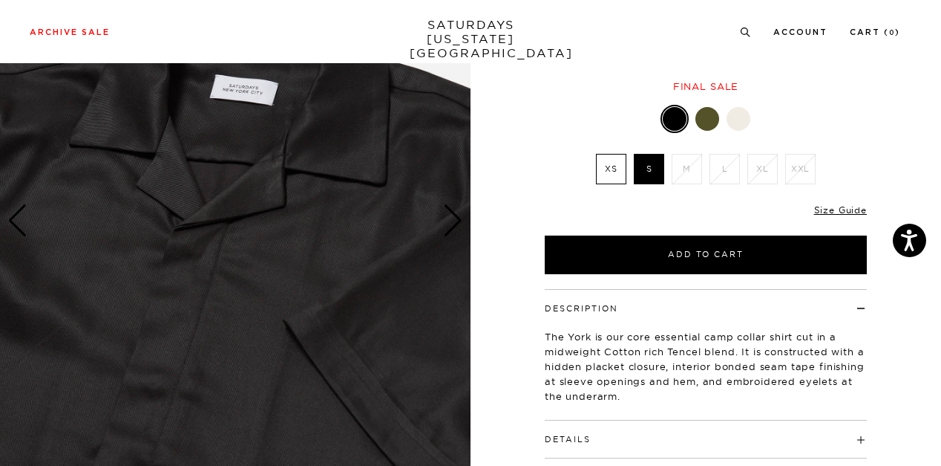
click at [448, 234] on div "Next slide" at bounding box center [453, 220] width 20 height 33
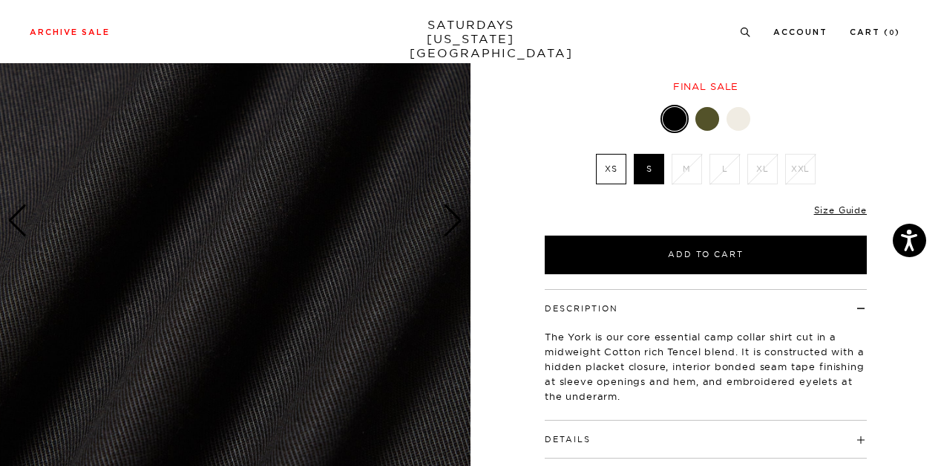
click at [448, 233] on div "Next slide" at bounding box center [453, 220] width 20 height 33
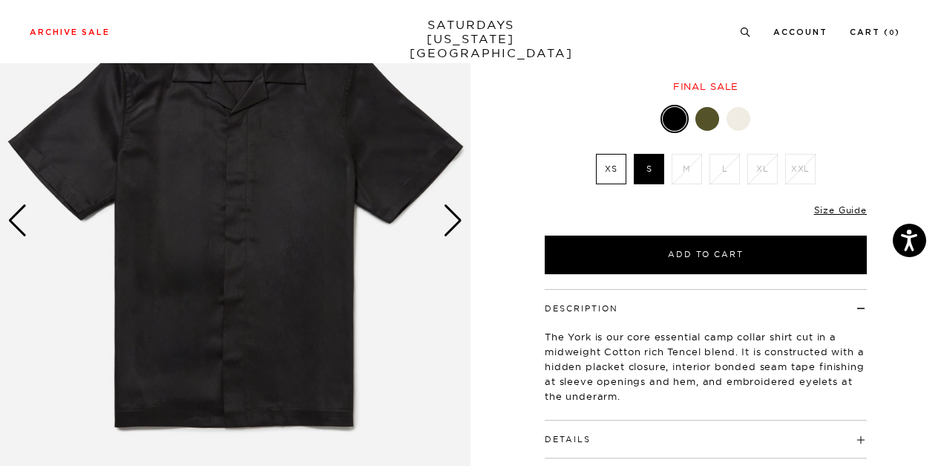
click at [448, 232] on div "Next slide" at bounding box center [453, 220] width 20 height 33
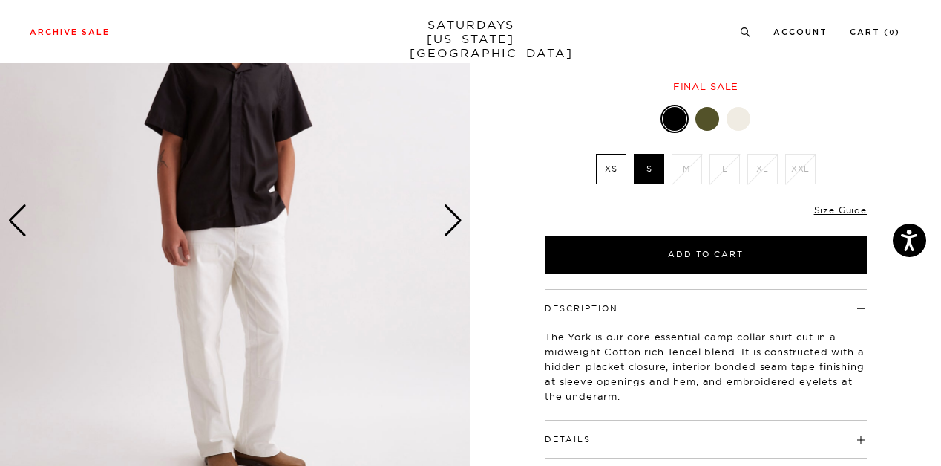
click at [273, 196] on img at bounding box center [235, 220] width 471 height 589
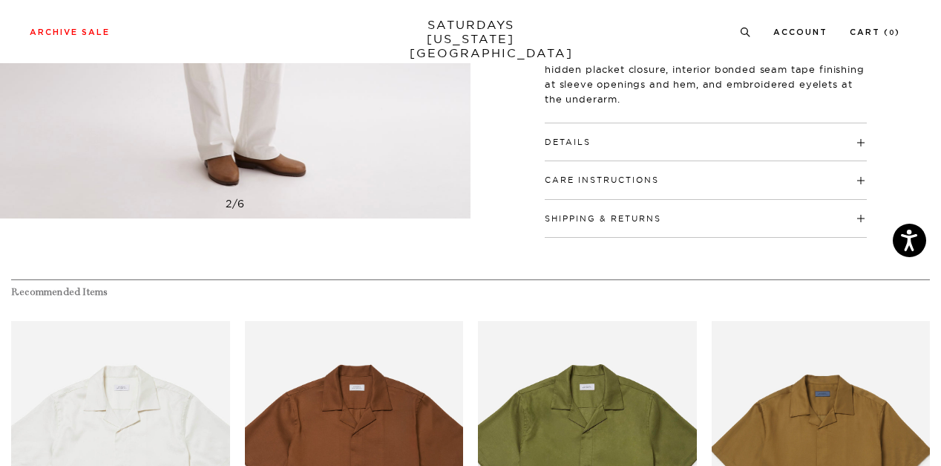
scroll to position [297, 0]
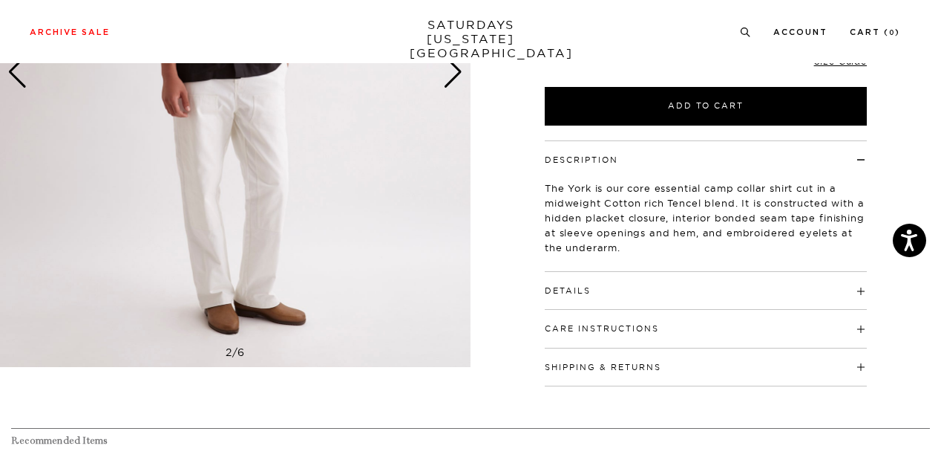
click at [591, 290] on span at bounding box center [591, 290] width 0 height 10
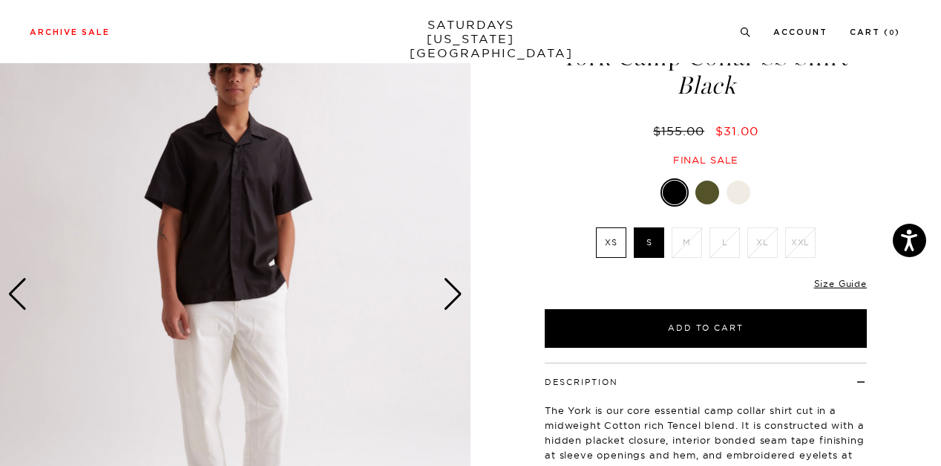
scroll to position [74, 0]
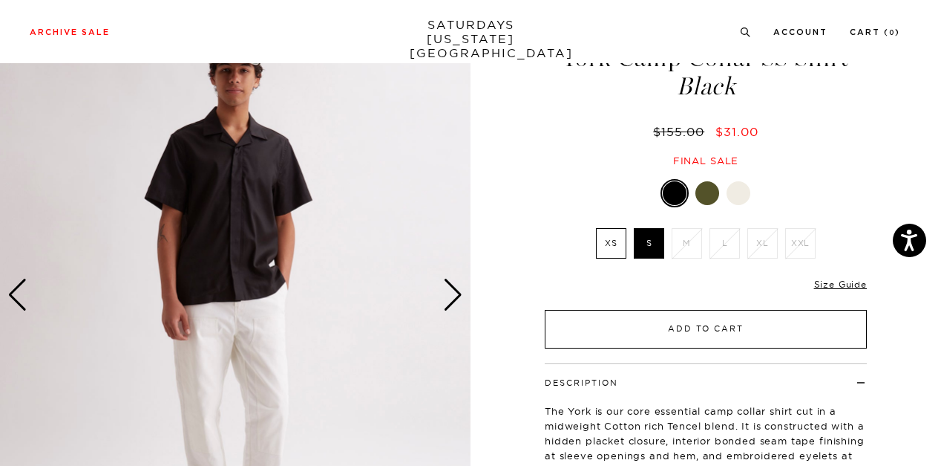
click at [744, 336] on button "Add to Cart" at bounding box center [706, 329] width 322 height 39
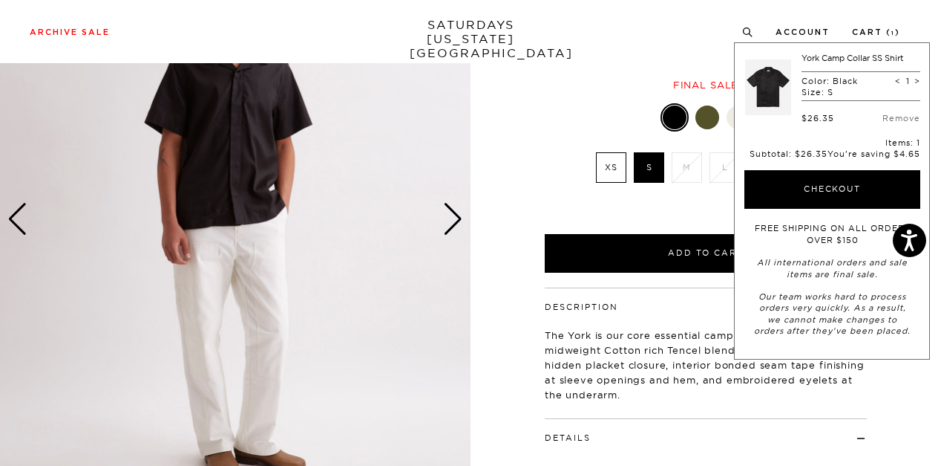
scroll to position [0, 0]
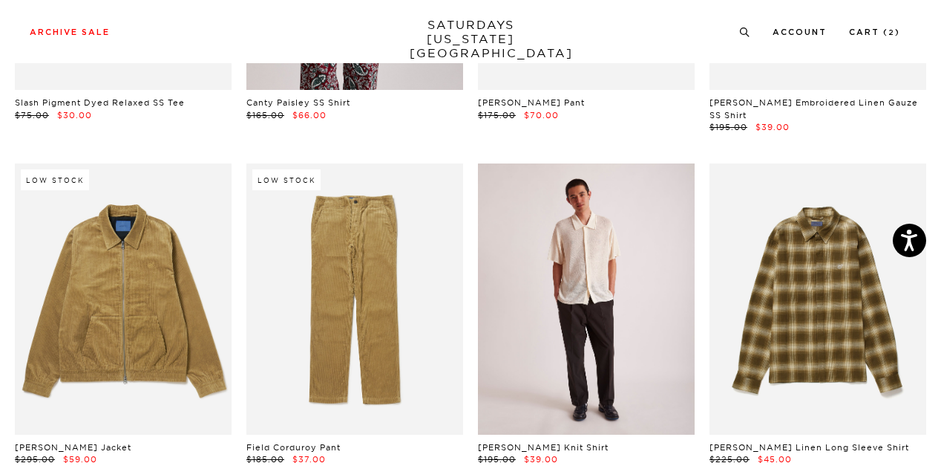
scroll to position [4009, 0]
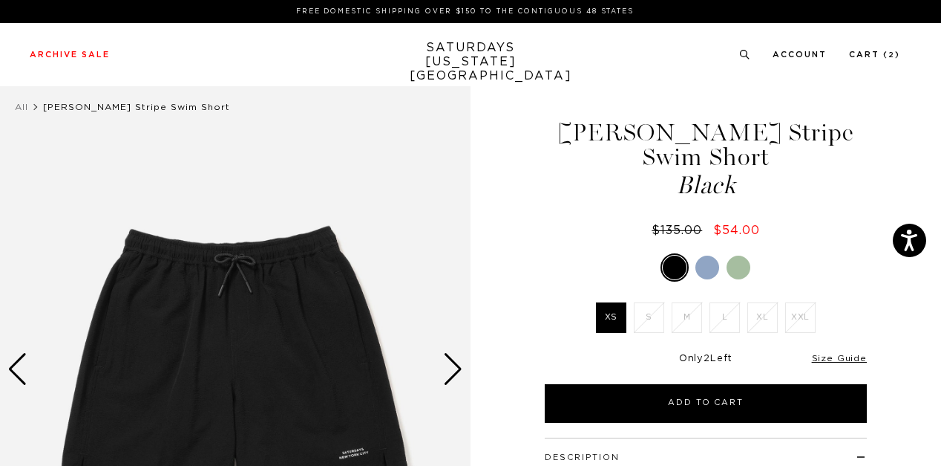
click at [743, 262] on div at bounding box center [739, 267] width 24 height 24
click at [738, 269] on div at bounding box center [739, 267] width 24 height 24
click at [736, 266] on div at bounding box center [739, 267] width 24 height 24
click at [709, 267] on div at bounding box center [708, 267] width 24 height 24
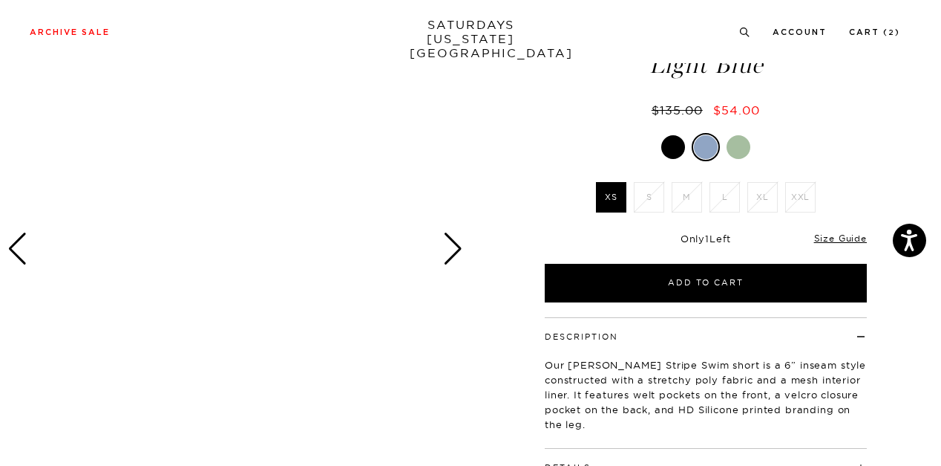
scroll to position [74, 0]
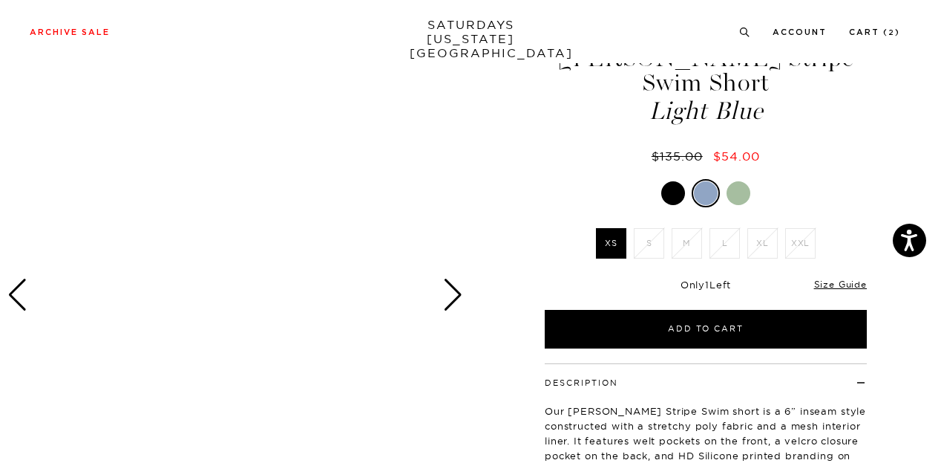
click at [738, 194] on div at bounding box center [739, 193] width 24 height 24
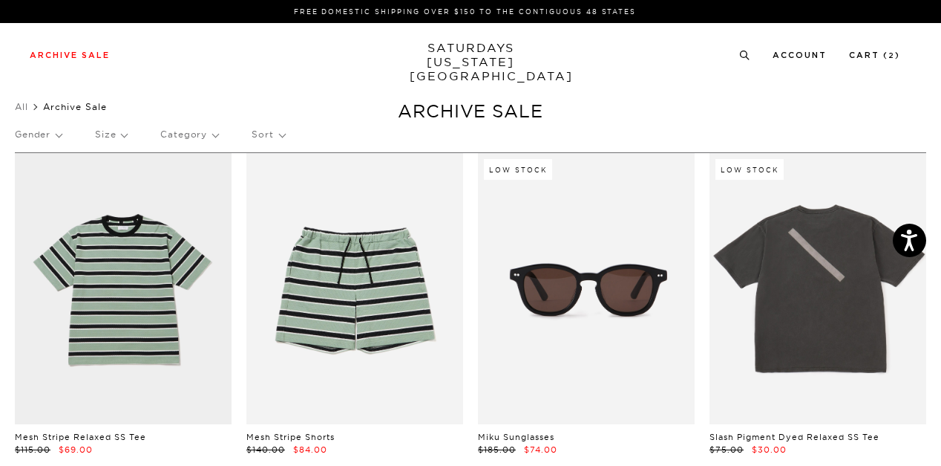
click at [57, 133] on p "Gender" at bounding box center [38, 134] width 47 height 34
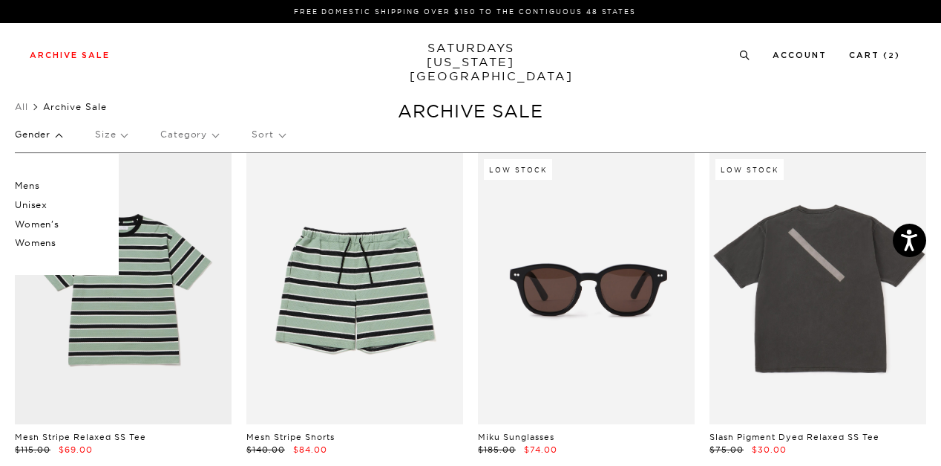
click at [39, 202] on p "Unisex" at bounding box center [59, 204] width 89 height 19
click at [600, 102] on ul "All Archive Sale" at bounding box center [471, 106] width 912 height 15
click at [216, 137] on p "Category" at bounding box center [189, 134] width 58 height 34
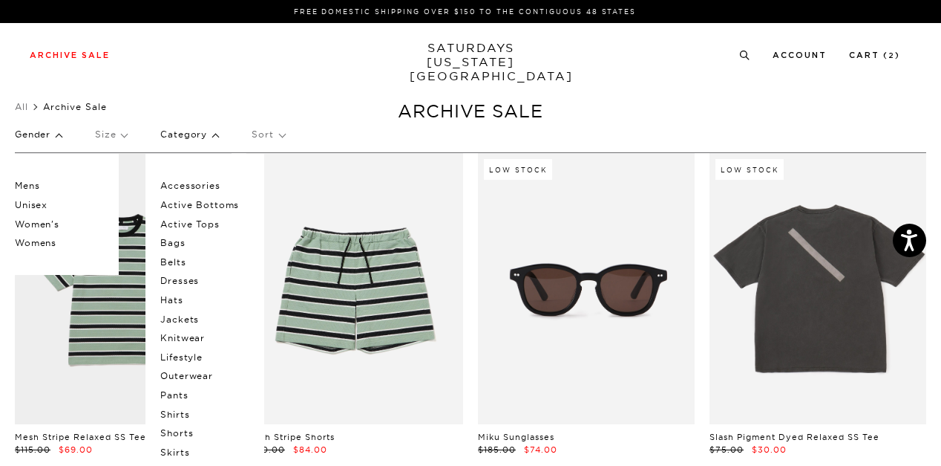
click at [57, 134] on p "Gender" at bounding box center [38, 134] width 47 height 34
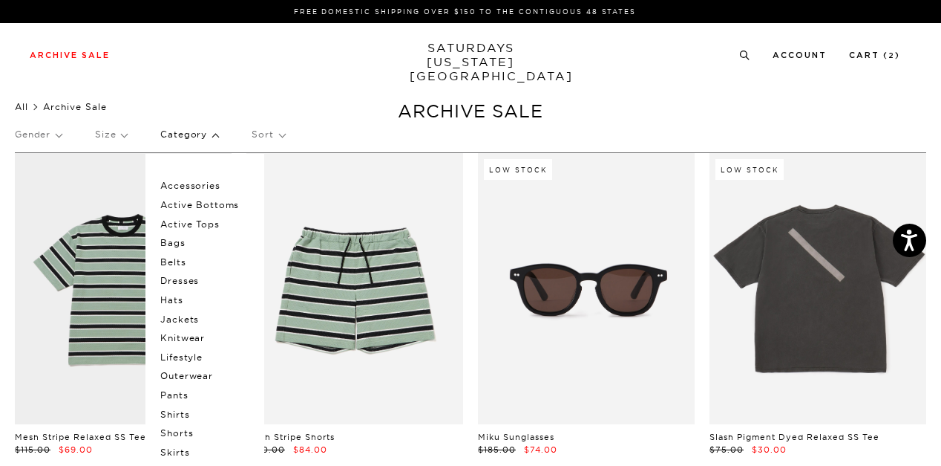
click at [22, 108] on link "All" at bounding box center [21, 106] width 13 height 11
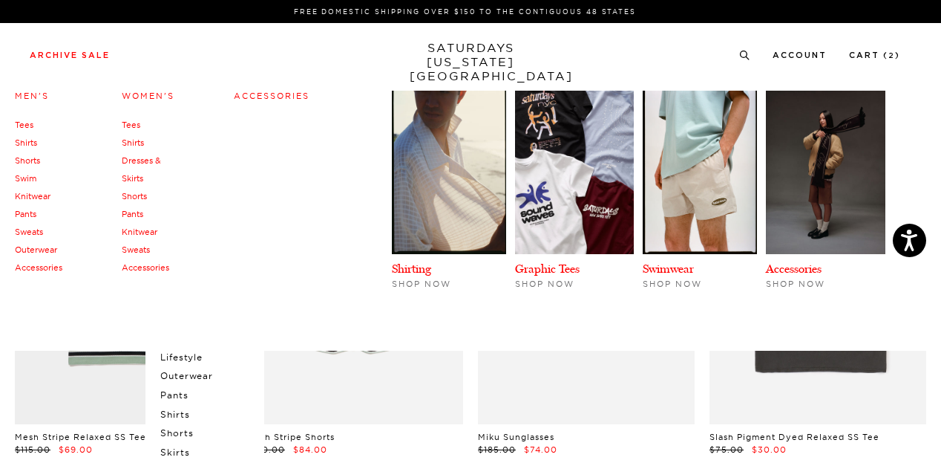
click at [29, 98] on link "Men's" at bounding box center [32, 96] width 34 height 10
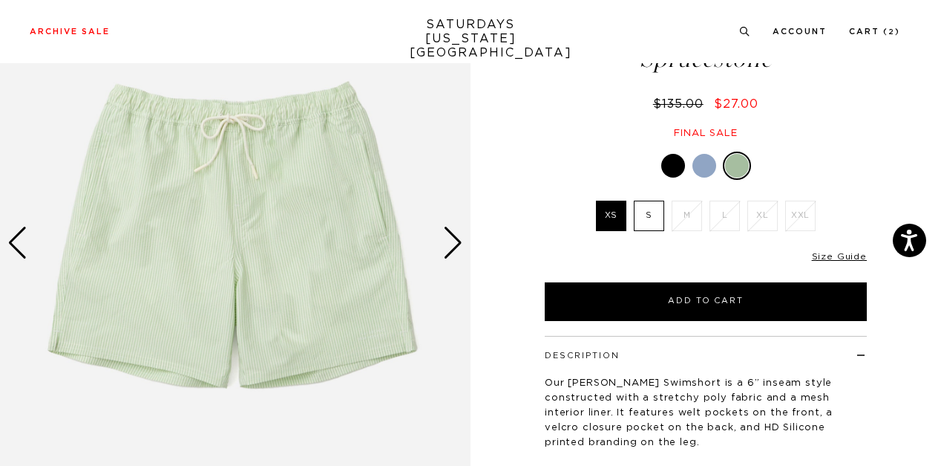
scroll to position [148, 0]
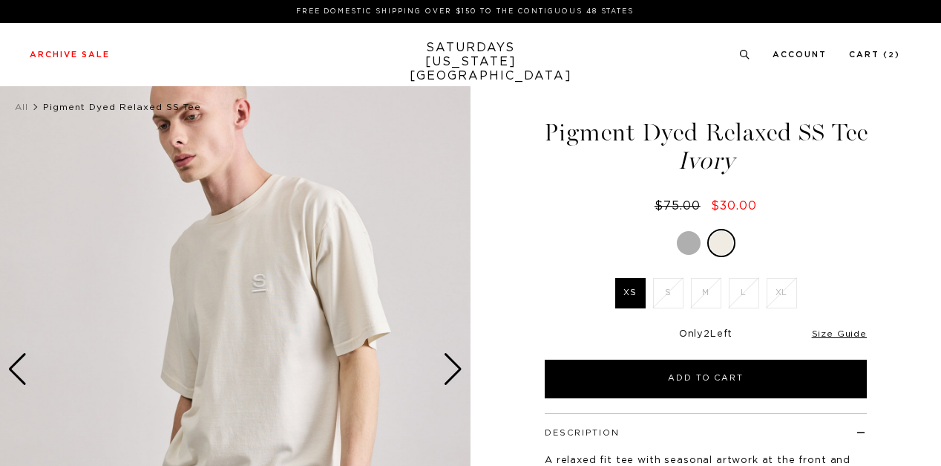
click at [679, 238] on div at bounding box center [689, 243] width 24 height 24
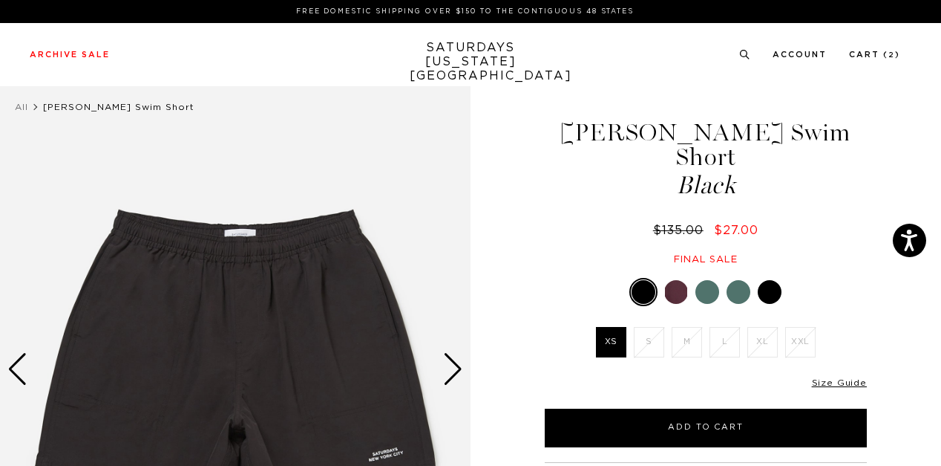
click at [742, 280] on div at bounding box center [739, 292] width 24 height 24
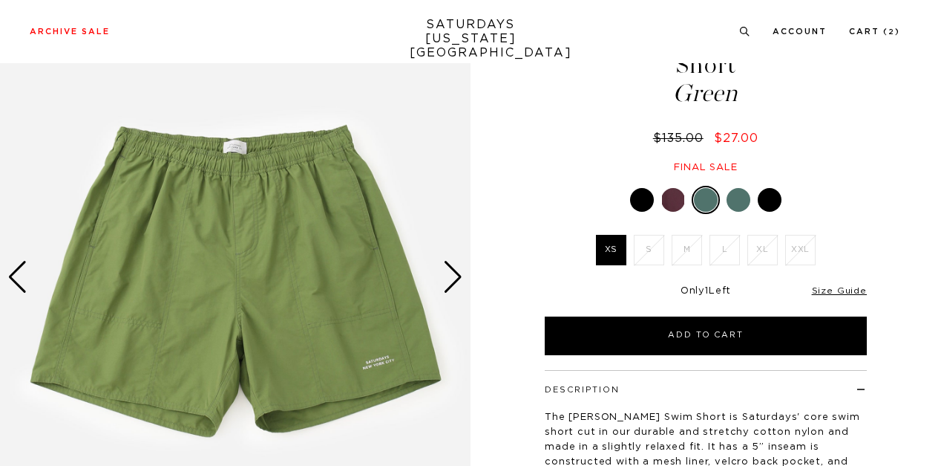
scroll to position [74, 0]
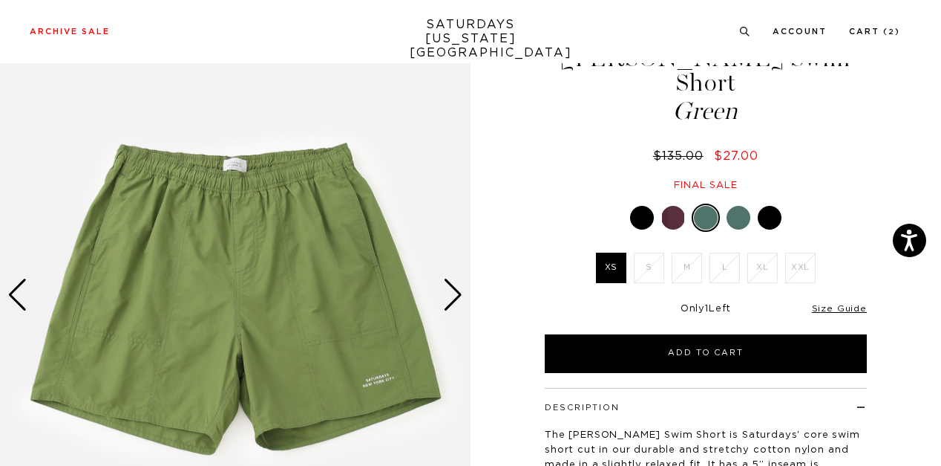
click at [744, 206] on div at bounding box center [739, 218] width 24 height 24
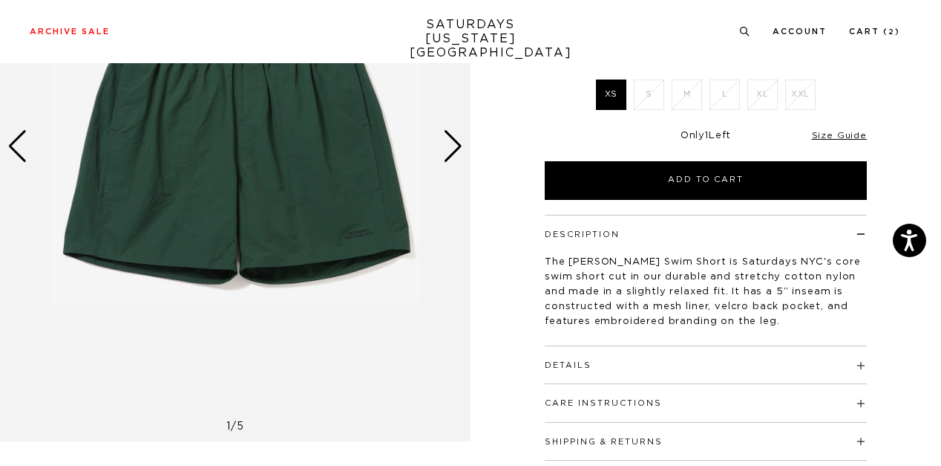
scroll to position [148, 0]
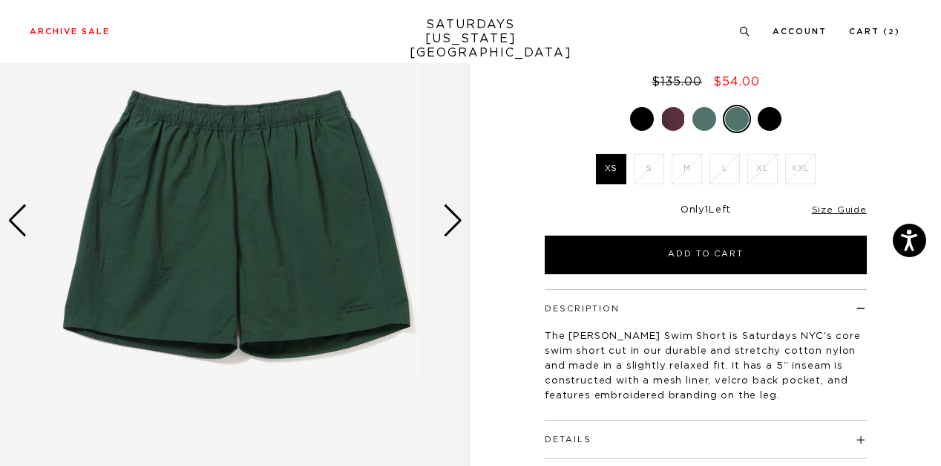
click at [707, 107] on div at bounding box center [705, 119] width 24 height 24
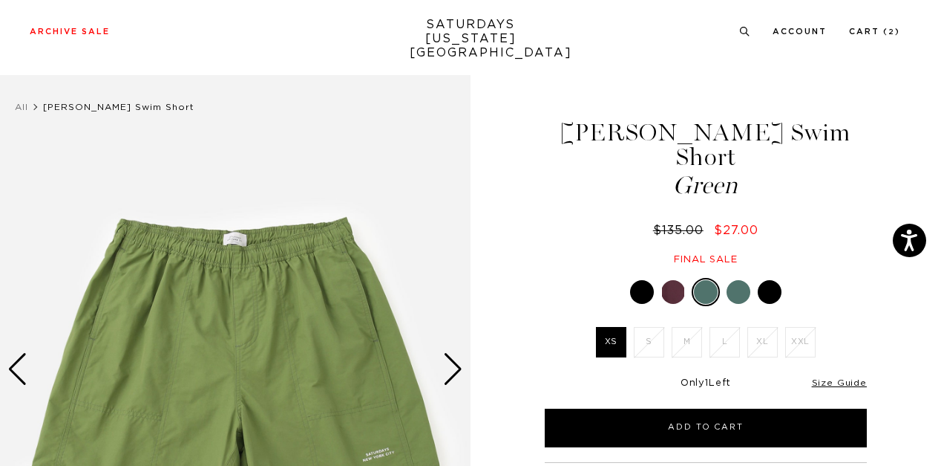
scroll to position [148, 0]
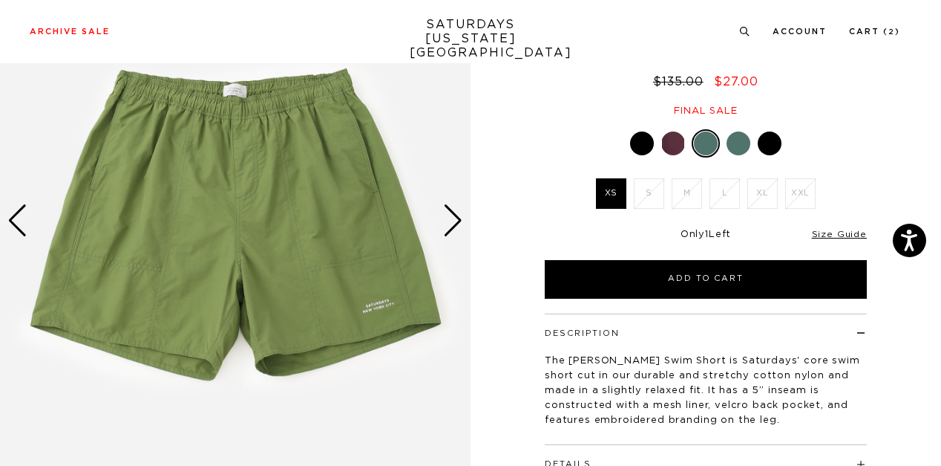
click at [673, 131] on div at bounding box center [674, 143] width 24 height 24
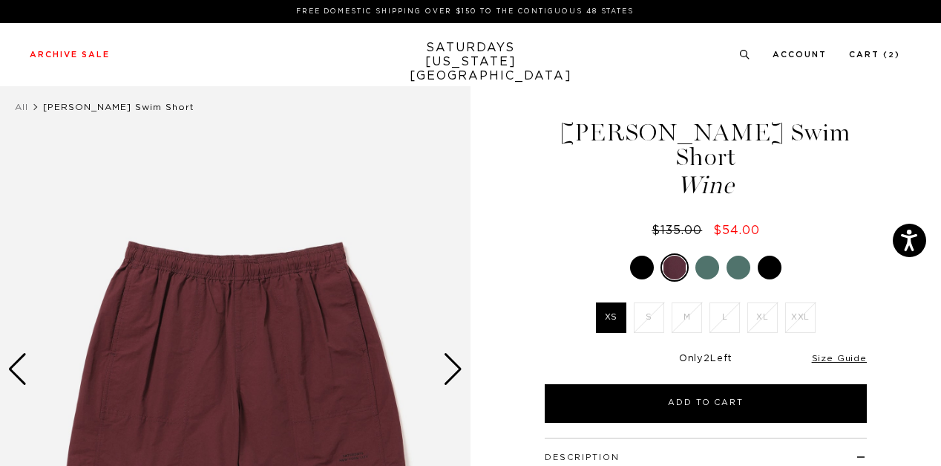
click at [644, 255] on div at bounding box center [642, 267] width 24 height 24
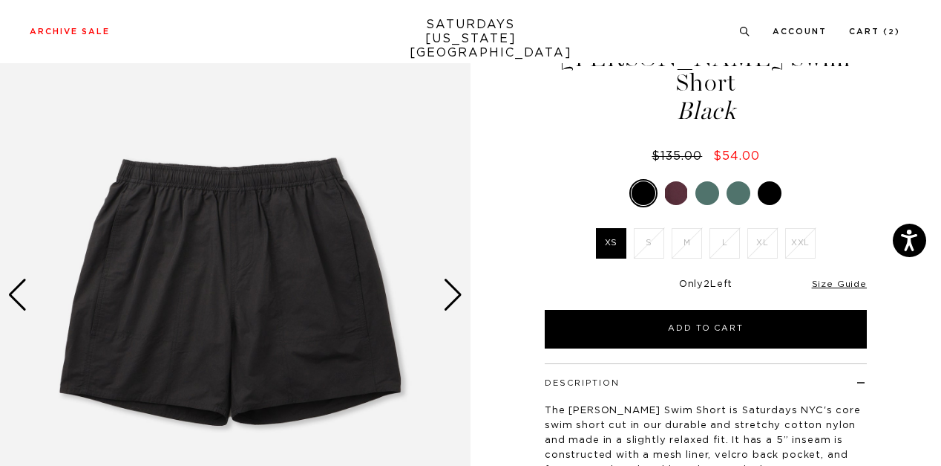
click at [774, 181] on div at bounding box center [770, 193] width 24 height 24
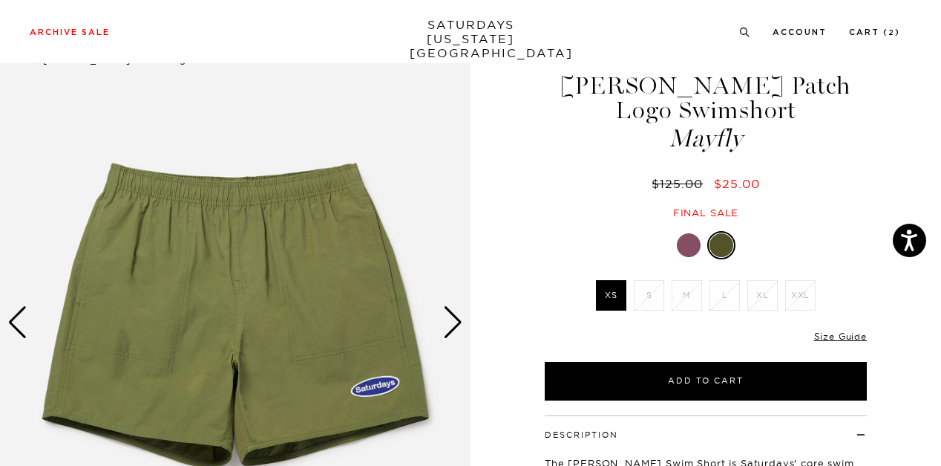
scroll to position [74, 0]
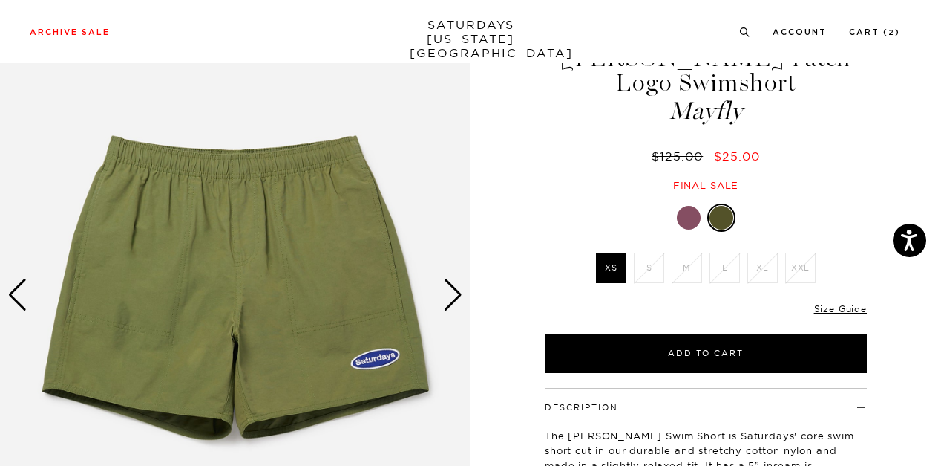
click at [699, 206] on div at bounding box center [689, 218] width 24 height 24
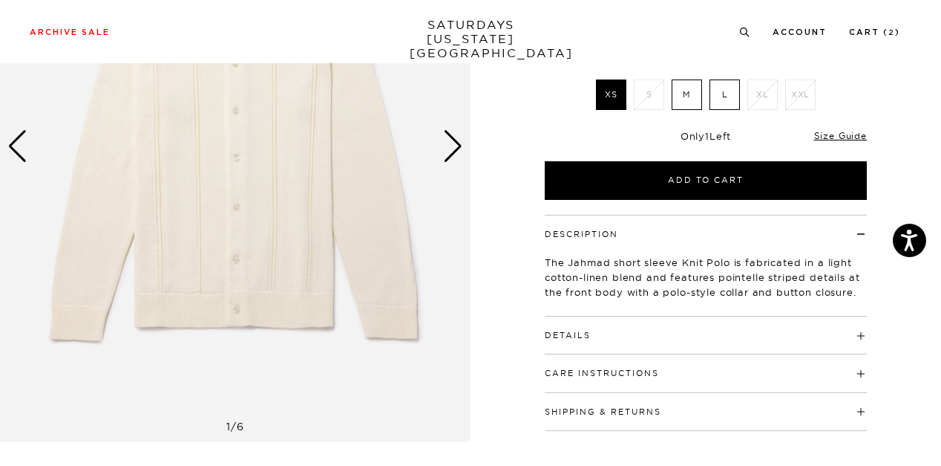
scroll to position [74, 0]
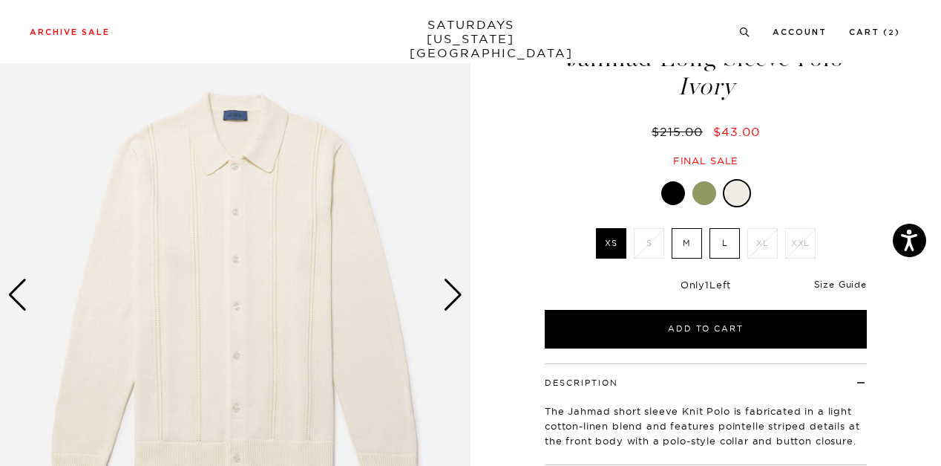
click at [848, 283] on link "Size Guide" at bounding box center [840, 283] width 53 height 11
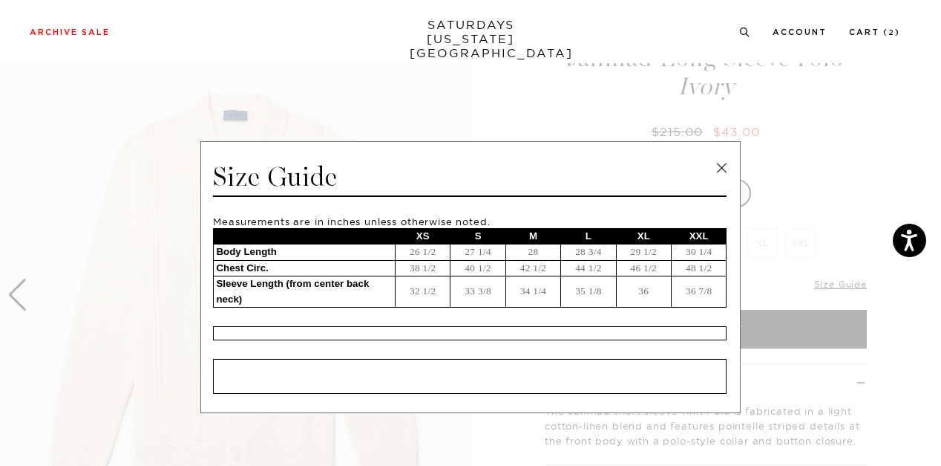
click at [713, 166] on link at bounding box center [722, 168] width 22 height 22
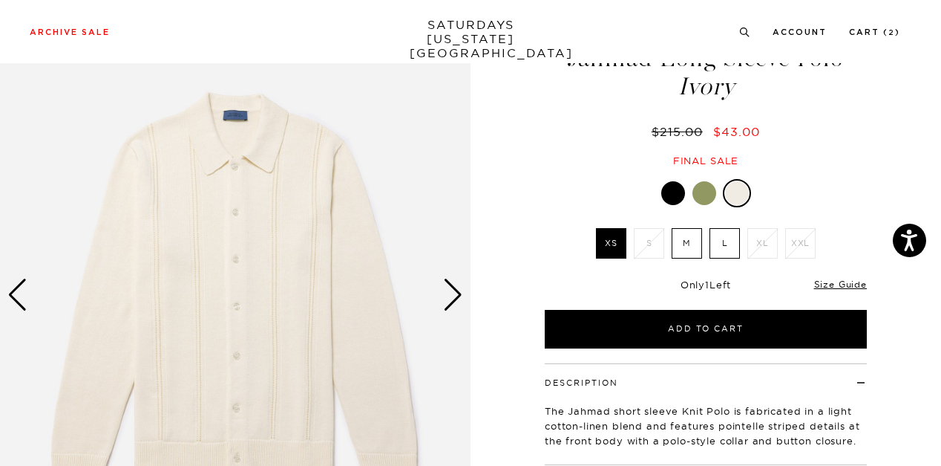
click at [448, 281] on div "Next slide" at bounding box center [453, 294] width 20 height 33
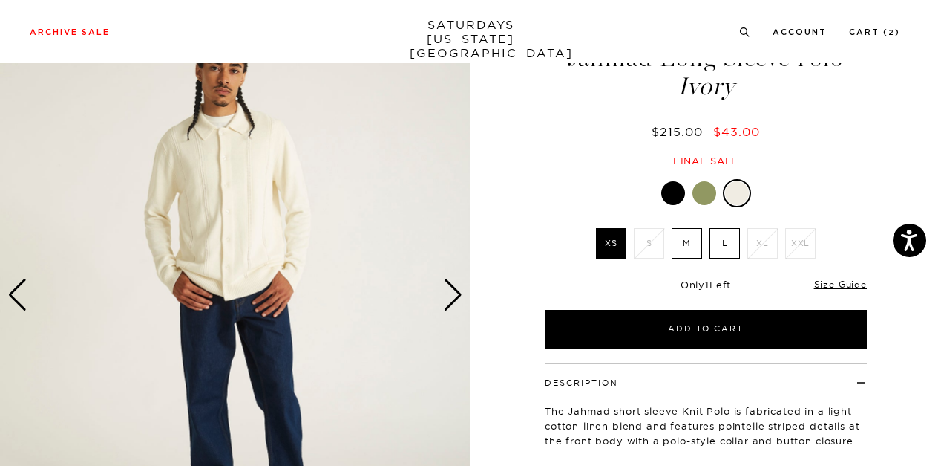
click at [450, 281] on div "Next slide" at bounding box center [453, 294] width 20 height 33
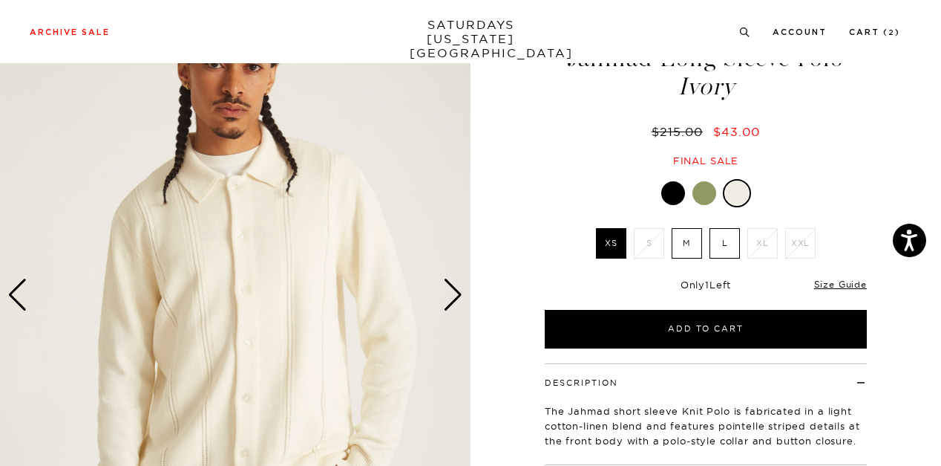
click at [457, 290] on div "Next slide" at bounding box center [453, 294] width 20 height 33
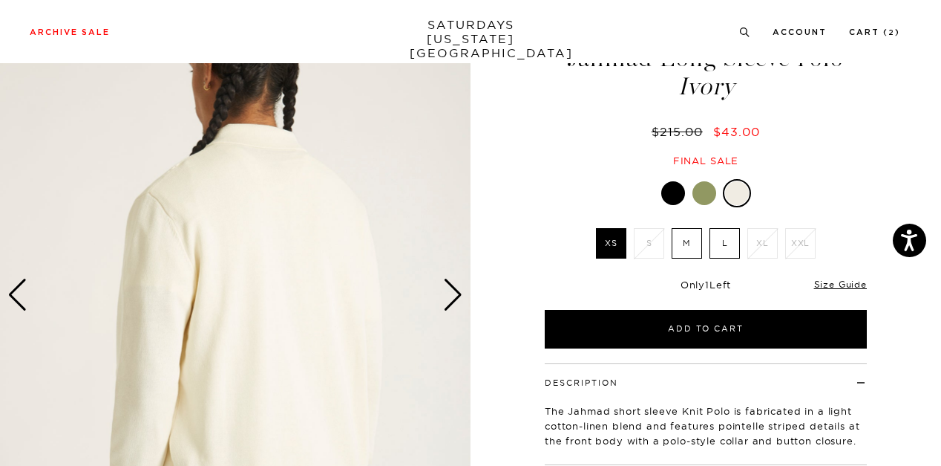
click at [453, 295] on div "Next slide" at bounding box center [453, 294] width 20 height 33
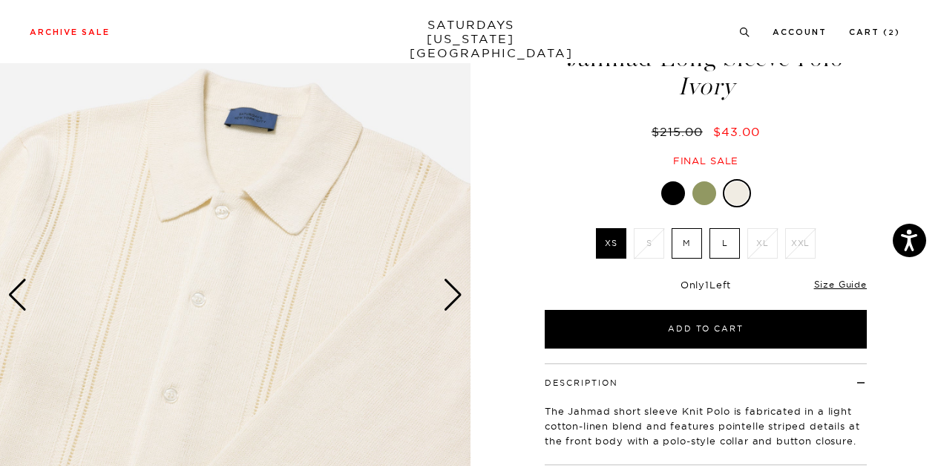
click at [667, 197] on div at bounding box center [674, 193] width 24 height 24
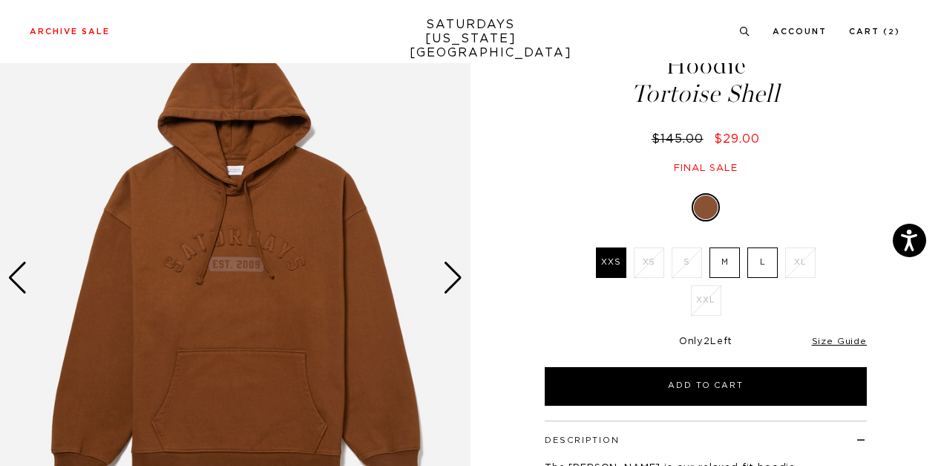
scroll to position [148, 0]
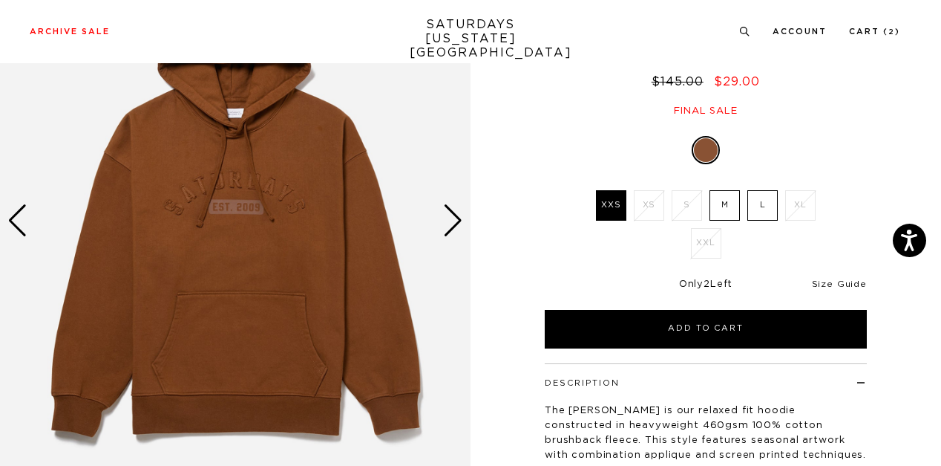
click at [832, 279] on link "Size Guide" at bounding box center [839, 283] width 55 height 9
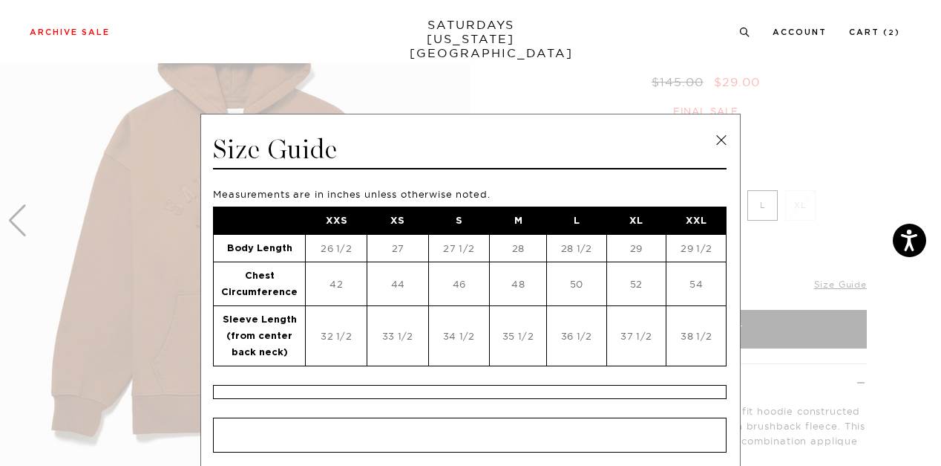
scroll to position [0, 0]
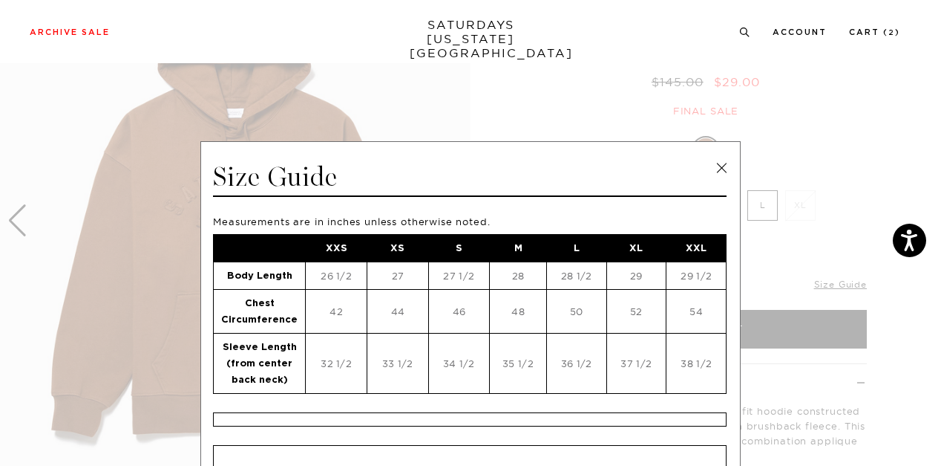
click at [722, 161] on link at bounding box center [722, 168] width 22 height 22
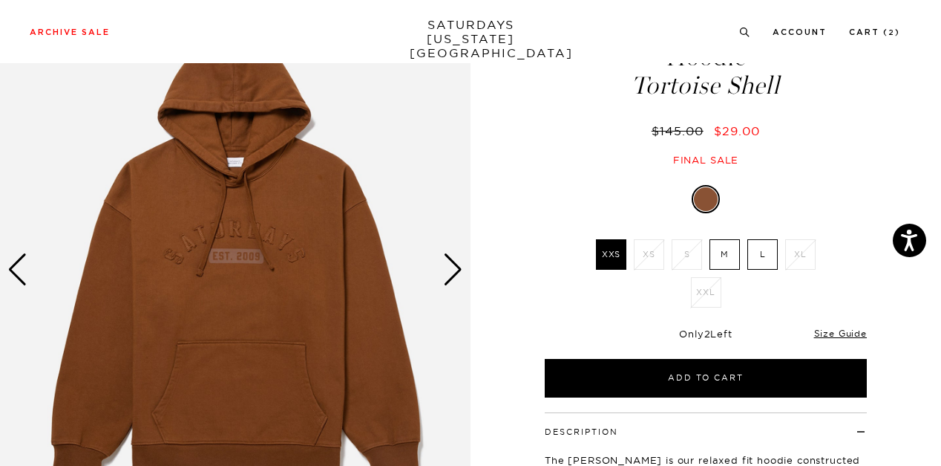
scroll to position [148, 0]
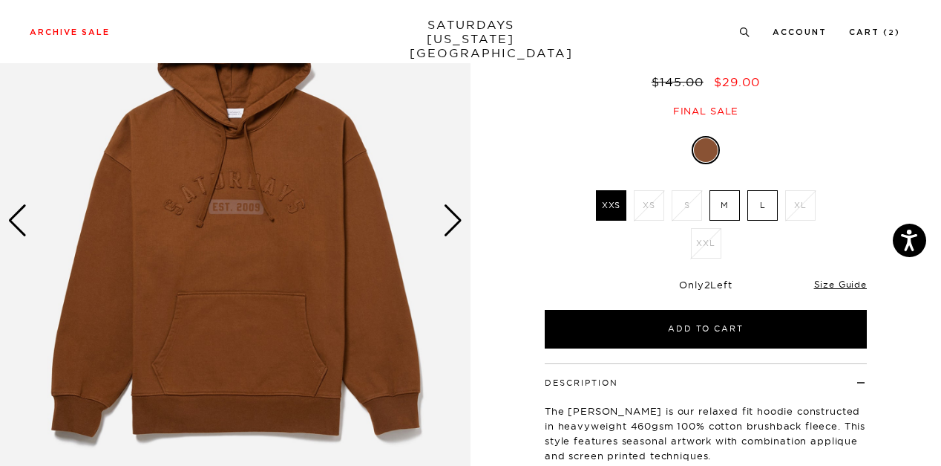
click at [445, 208] on div "Next slide" at bounding box center [453, 220] width 20 height 33
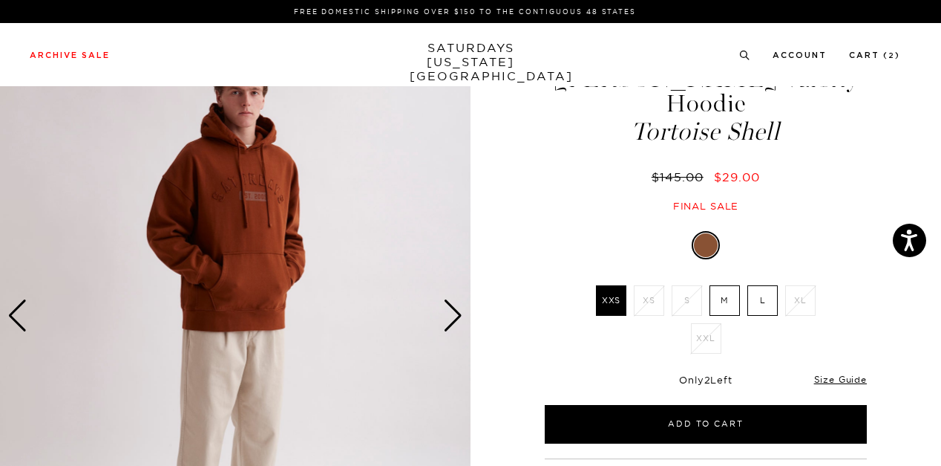
scroll to position [0, 0]
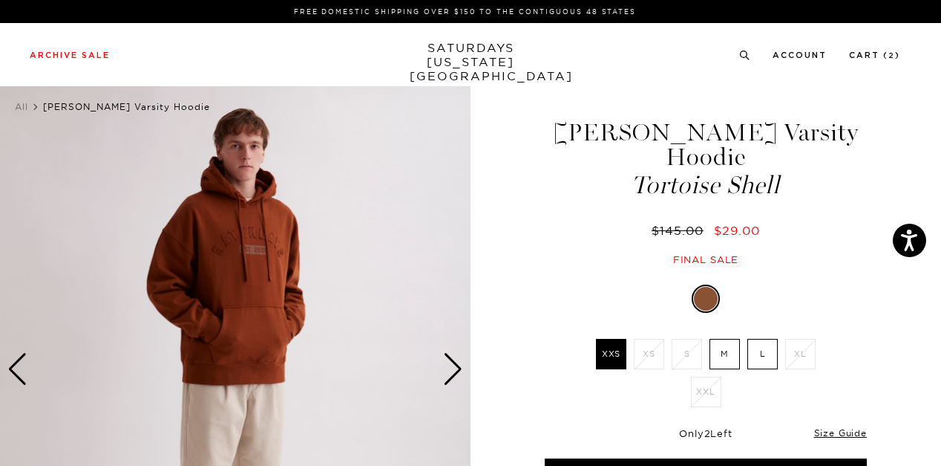
click at [451, 360] on div "Next slide" at bounding box center [453, 369] width 20 height 33
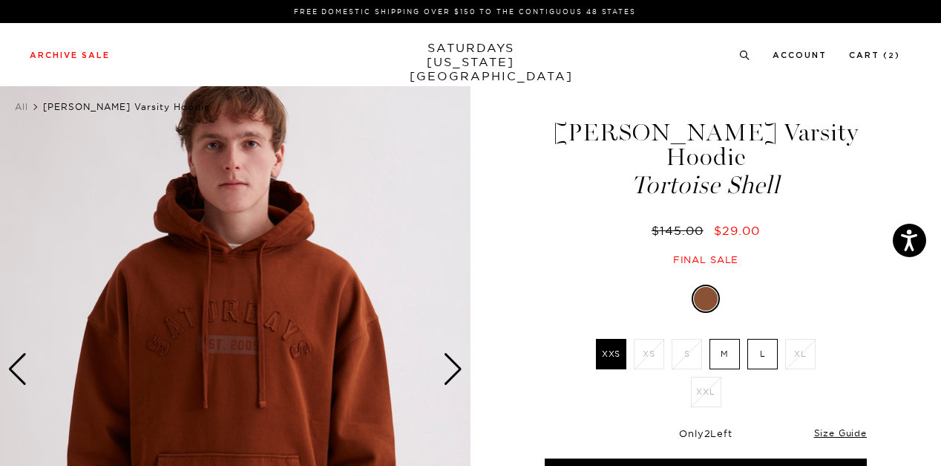
click at [460, 365] on div "Next slide" at bounding box center [453, 369] width 20 height 33
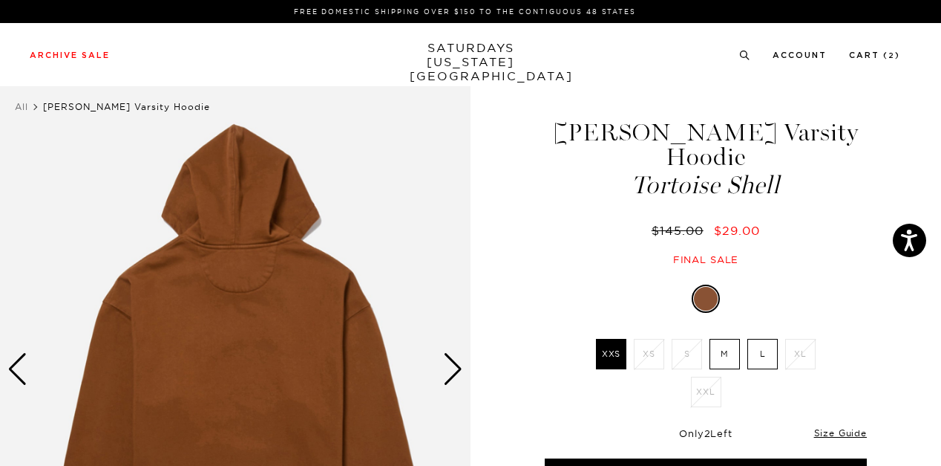
click at [456, 358] on div "Next slide" at bounding box center [453, 369] width 20 height 33
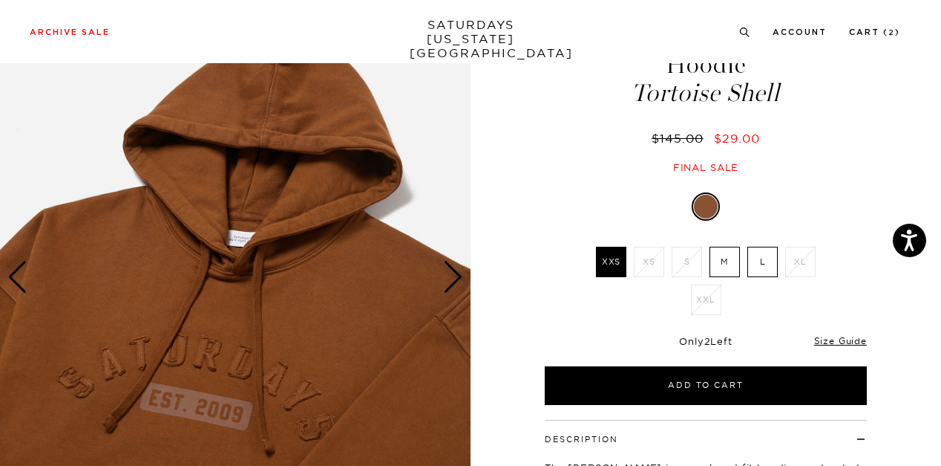
scroll to position [148, 0]
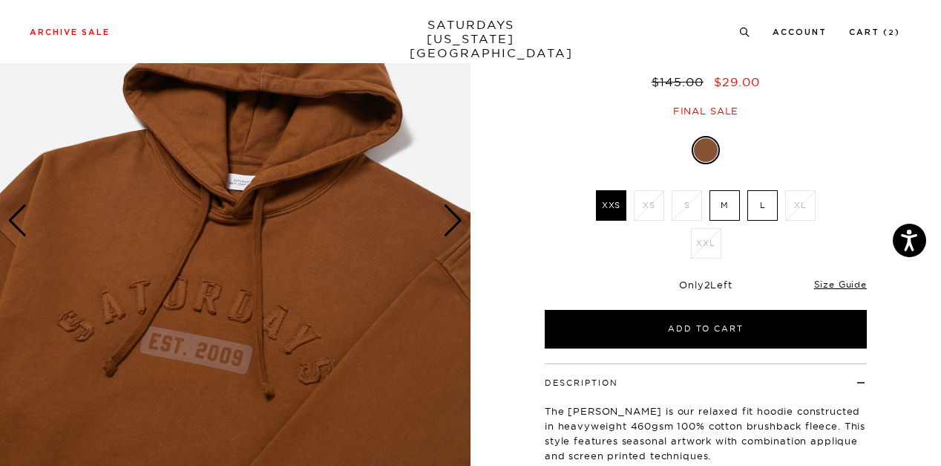
click at [451, 213] on div "Next slide" at bounding box center [453, 220] width 20 height 33
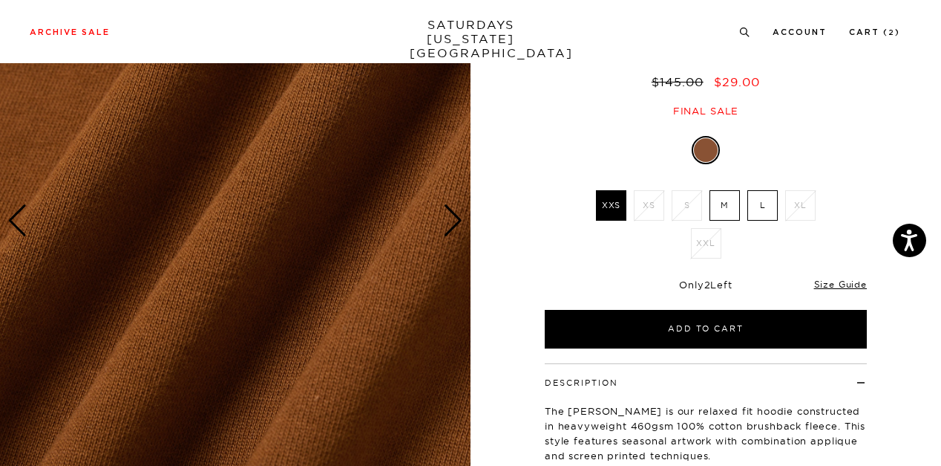
click at [451, 212] on div "Next slide" at bounding box center [453, 220] width 20 height 33
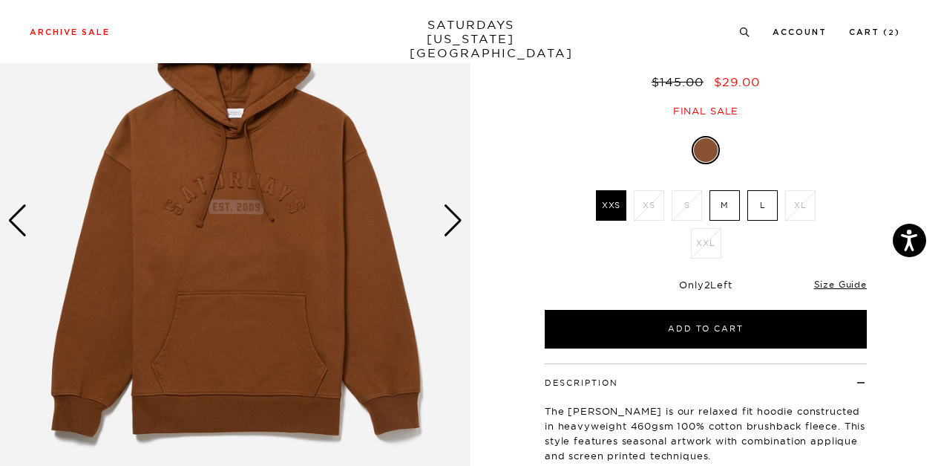
click at [451, 212] on div "Next slide" at bounding box center [453, 220] width 20 height 33
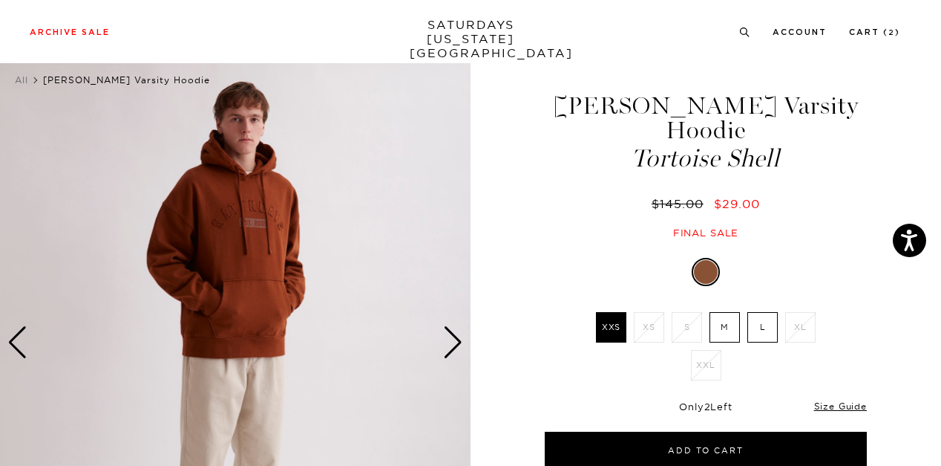
scroll to position [0, 0]
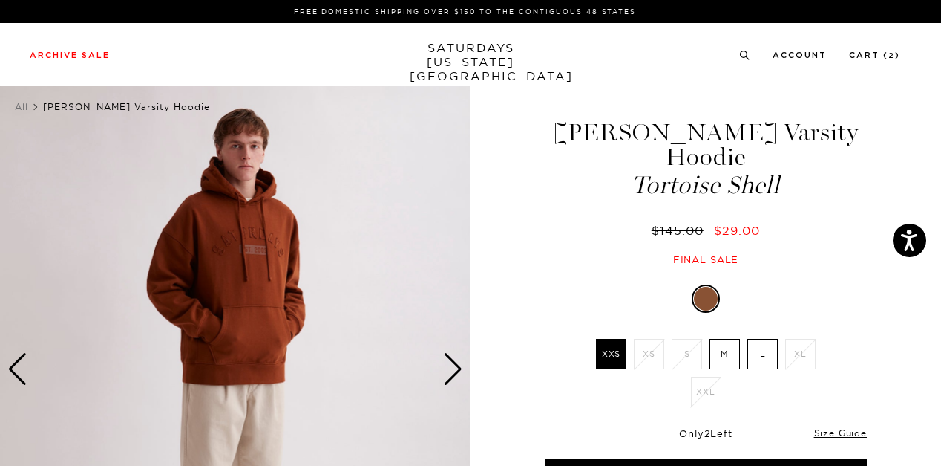
click at [449, 367] on div "Next slide" at bounding box center [453, 369] width 20 height 33
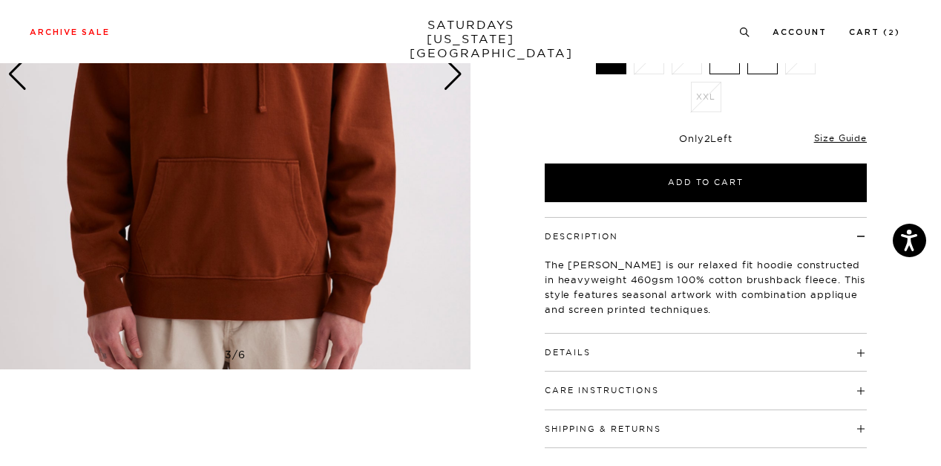
scroll to position [371, 0]
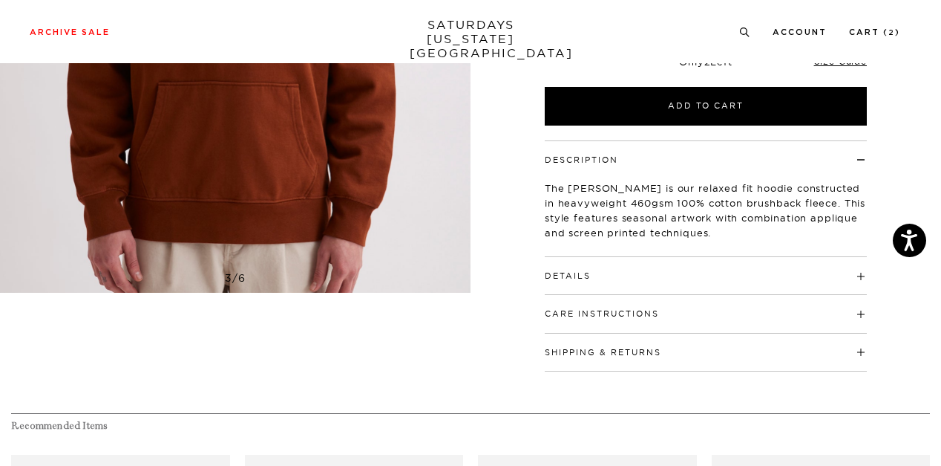
click at [640, 257] on h4 "Details" at bounding box center [706, 269] width 322 height 25
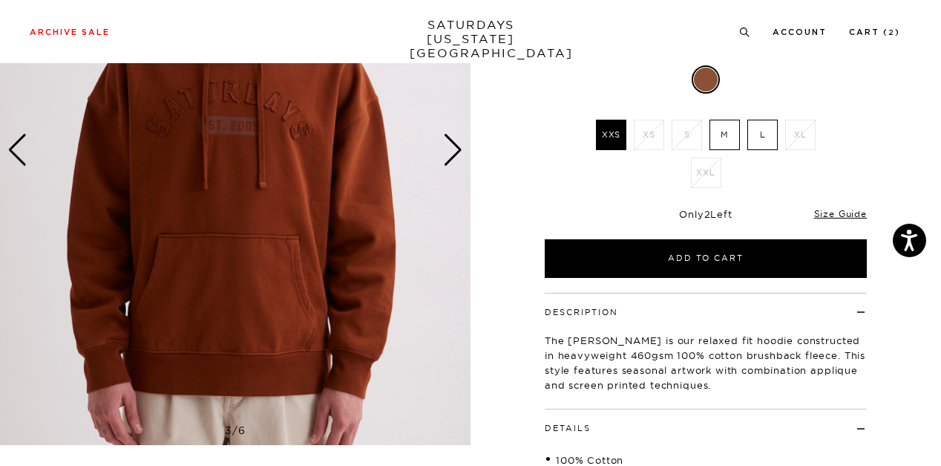
scroll to position [148, 0]
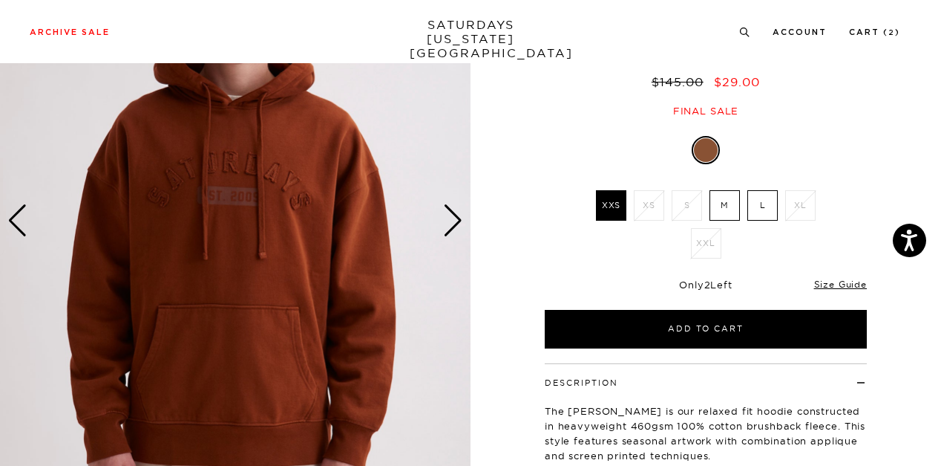
click at [460, 216] on div "Next slide" at bounding box center [453, 220] width 20 height 33
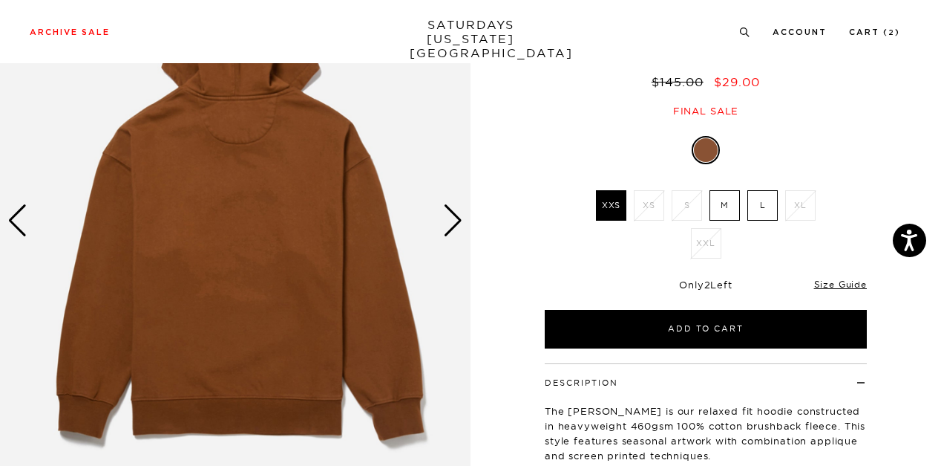
click at [460, 216] on div "Next slide" at bounding box center [453, 220] width 20 height 33
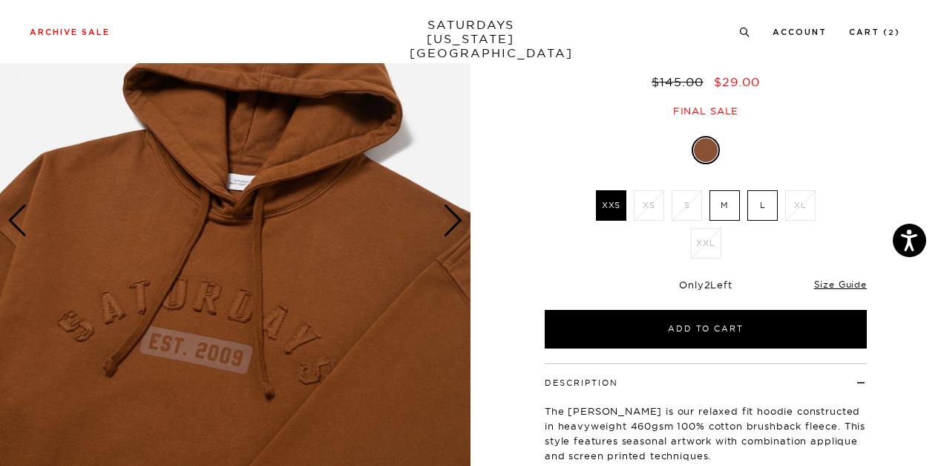
click at [460, 216] on div "Next slide" at bounding box center [453, 220] width 20 height 33
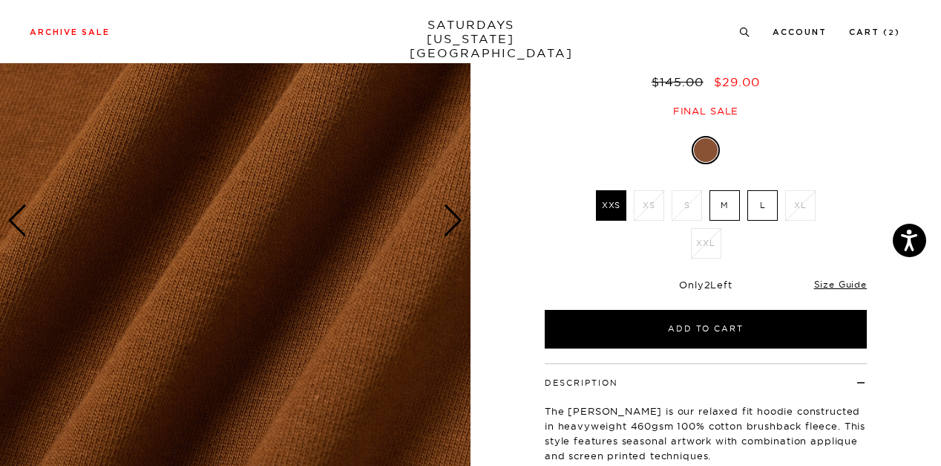
click at [460, 216] on div "Next slide" at bounding box center [453, 220] width 20 height 33
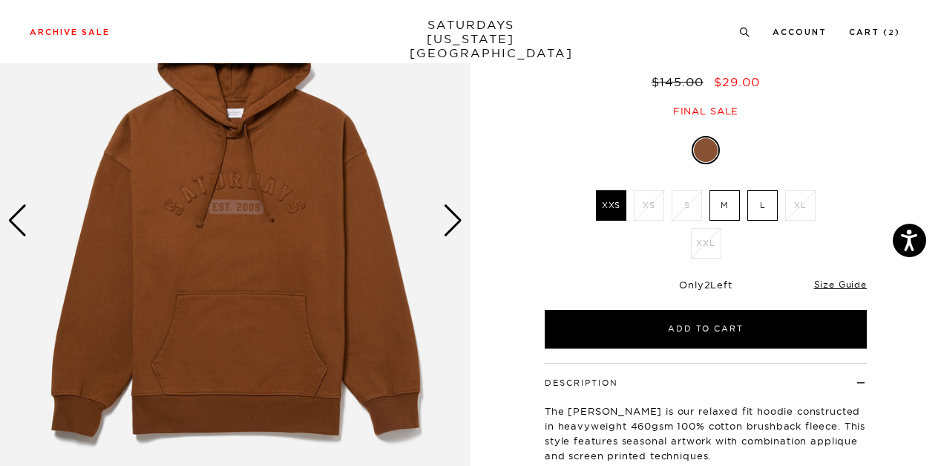
click at [460, 216] on div "Next slide" at bounding box center [453, 220] width 20 height 33
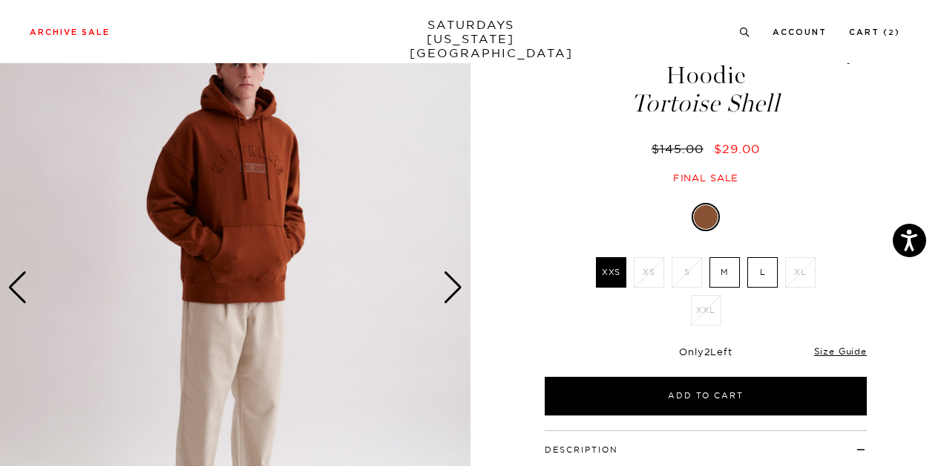
scroll to position [0, 0]
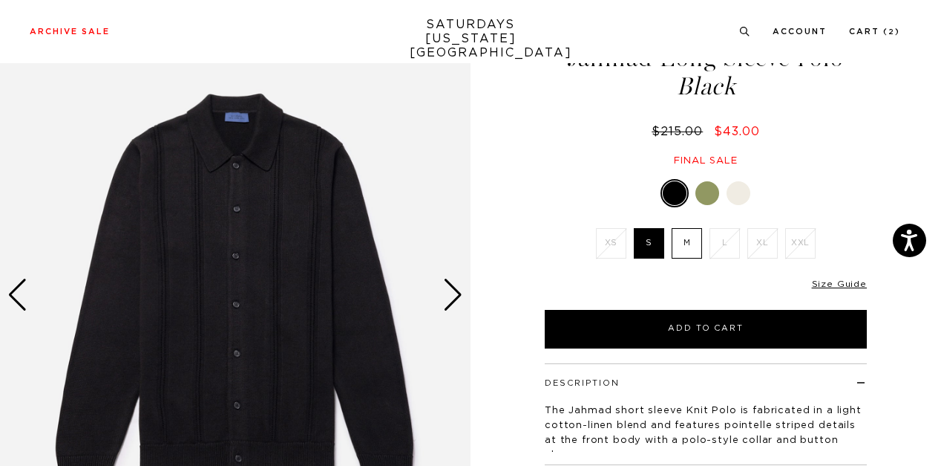
scroll to position [148, 0]
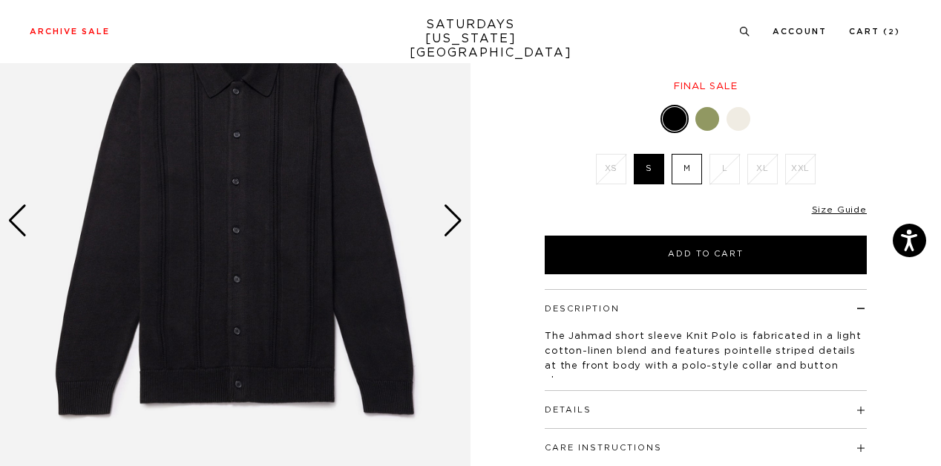
click at [856, 409] on h4 "Details" at bounding box center [706, 403] width 322 height 25
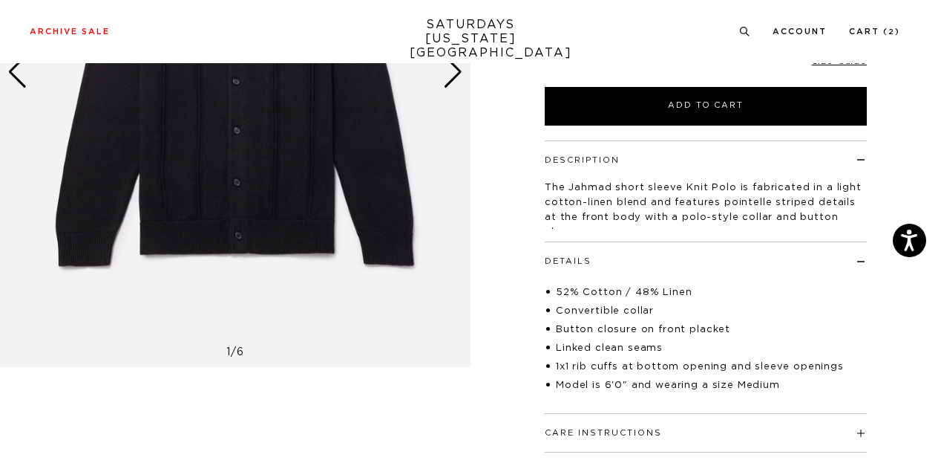
scroll to position [74, 0]
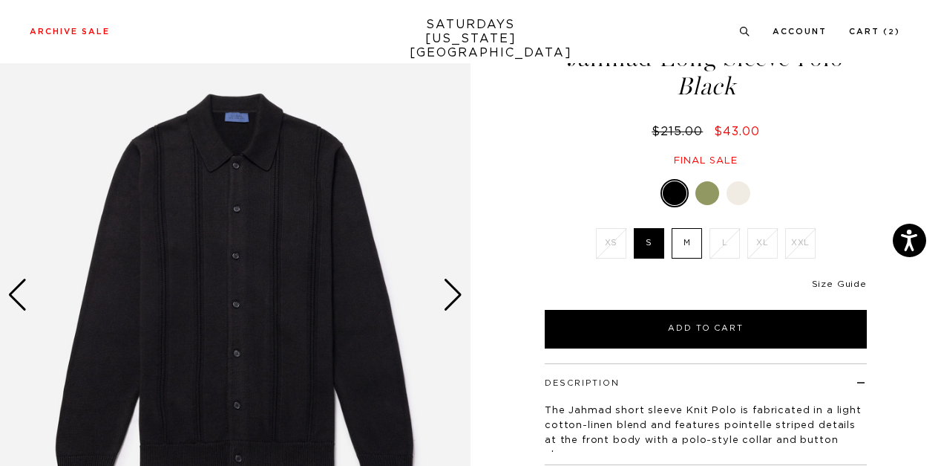
click at [840, 286] on link "Size Guide" at bounding box center [839, 283] width 55 height 9
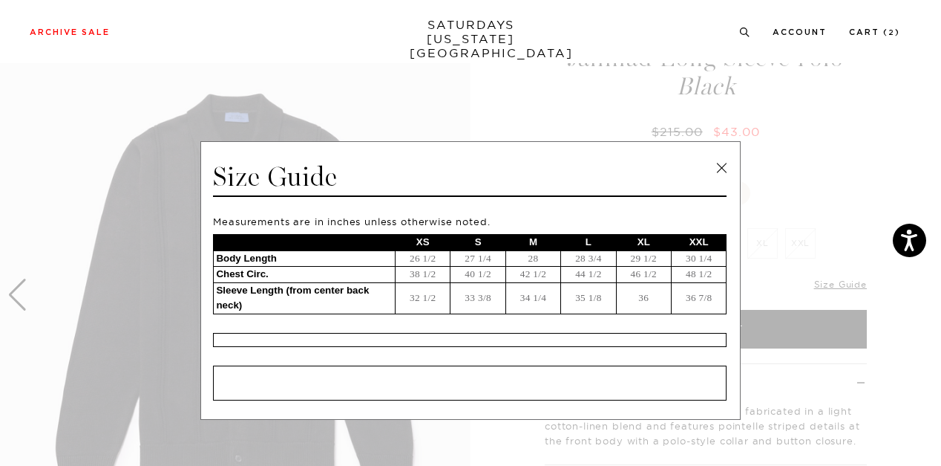
click at [717, 171] on link at bounding box center [722, 168] width 22 height 22
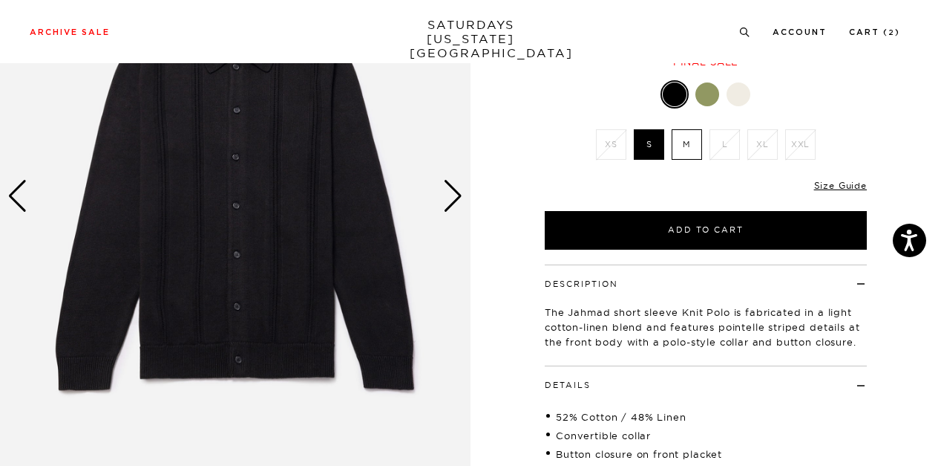
scroll to position [148, 0]
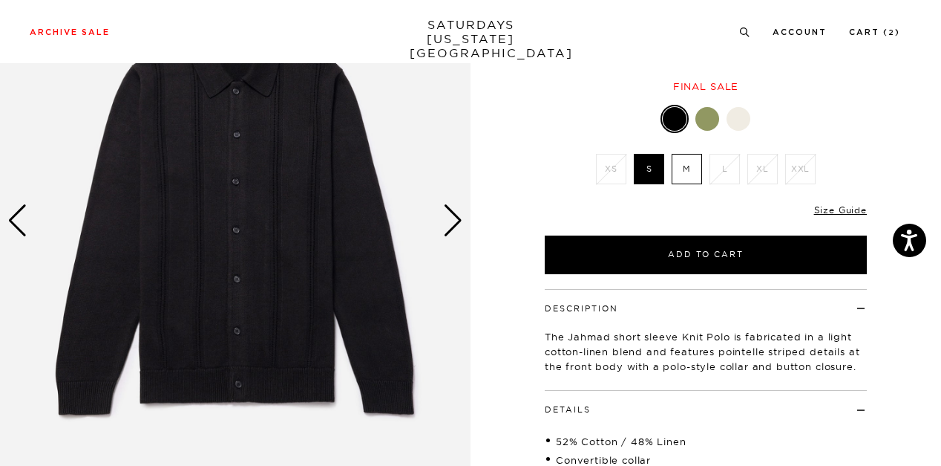
click at [460, 222] on div "Next slide" at bounding box center [453, 220] width 20 height 33
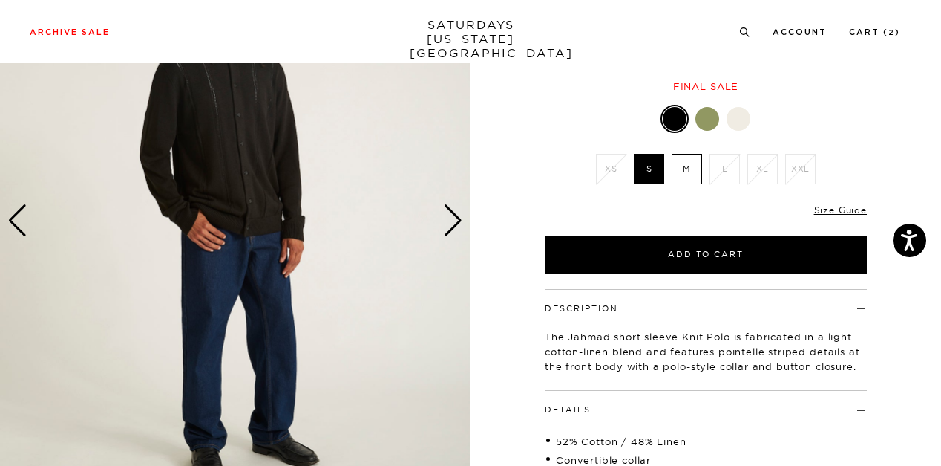
click at [460, 219] on div "Next slide" at bounding box center [453, 220] width 20 height 33
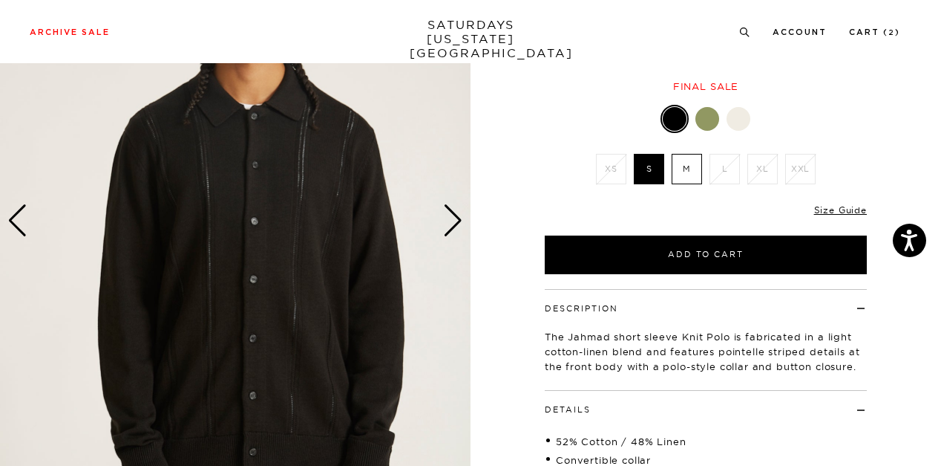
click at [460, 220] on div "Next slide" at bounding box center [453, 220] width 20 height 33
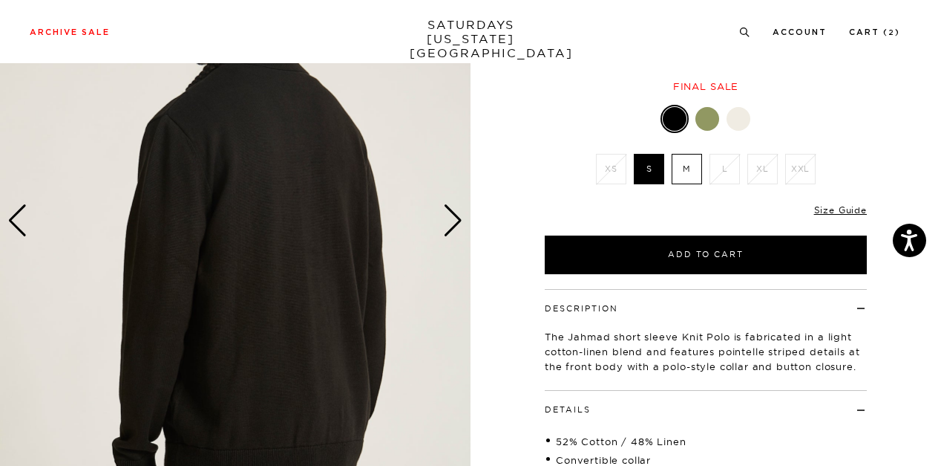
click at [460, 220] on div "Next slide" at bounding box center [453, 220] width 20 height 33
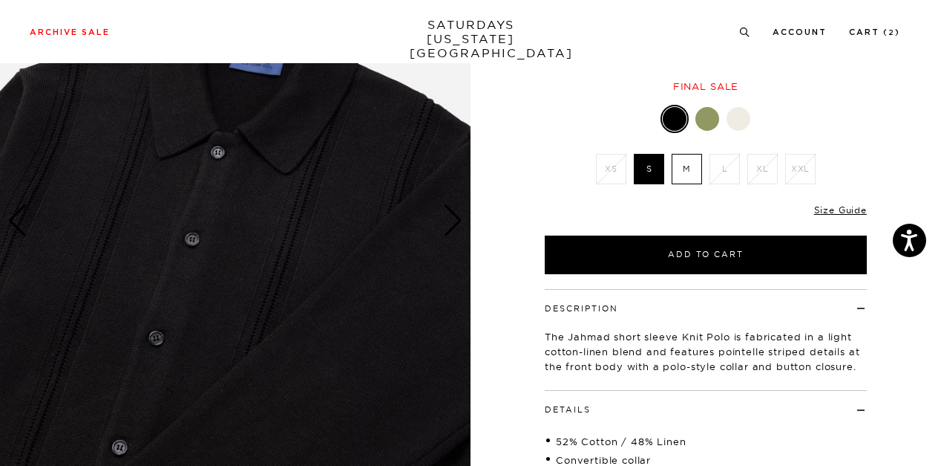
scroll to position [74, 0]
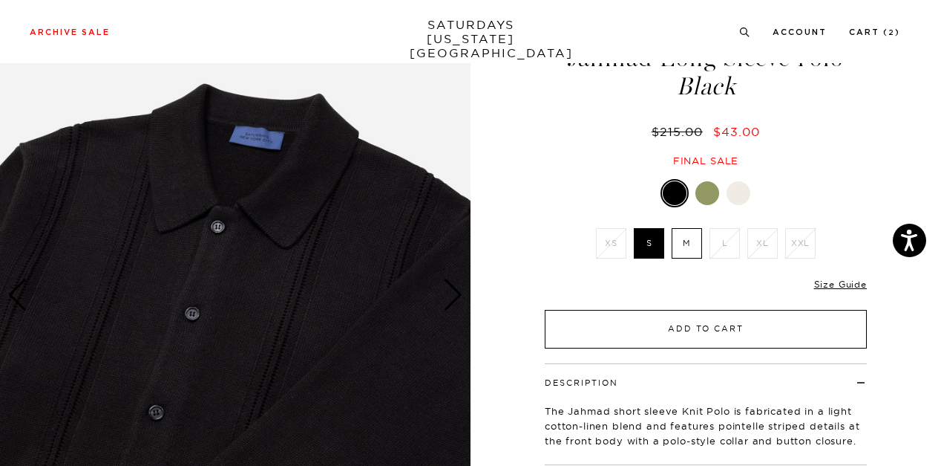
click at [695, 321] on button "Add to Cart" at bounding box center [706, 329] width 322 height 39
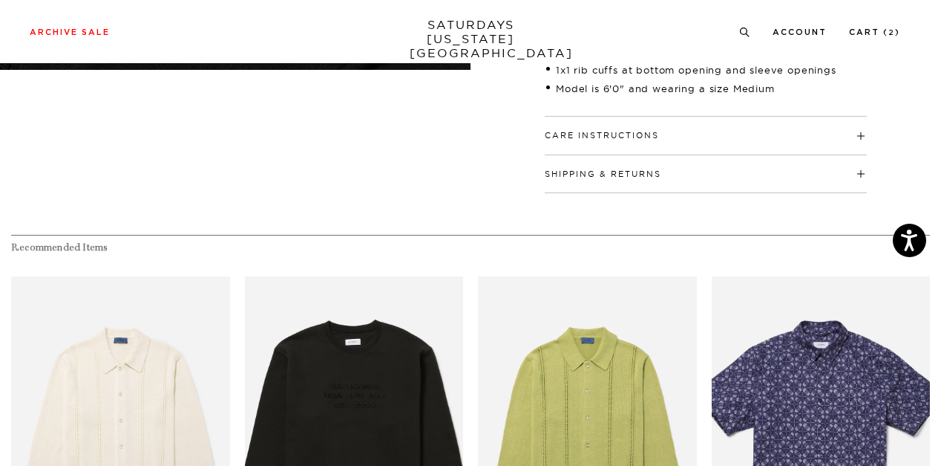
scroll to position [148, 0]
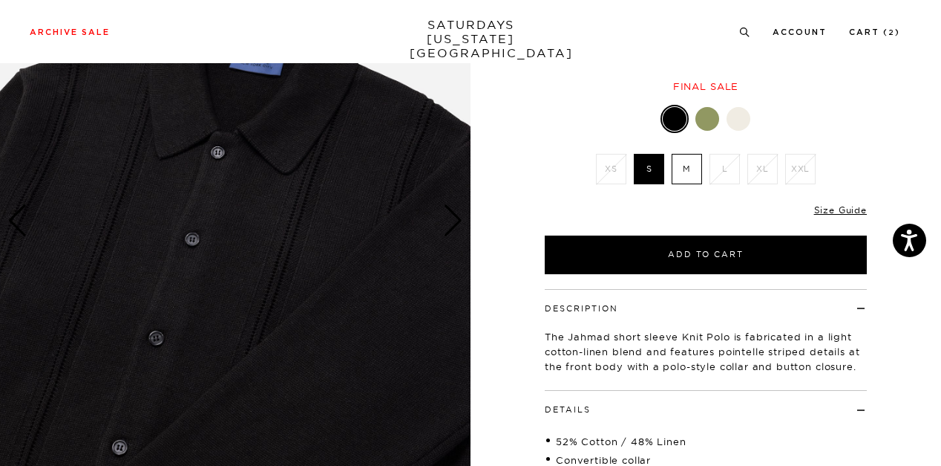
drag, startPoint x: 647, startPoint y: 172, endPoint x: 520, endPoint y: 214, distance: 133.8
click at [520, 214] on div "5 / 6" at bounding box center [470, 282] width 941 height 712
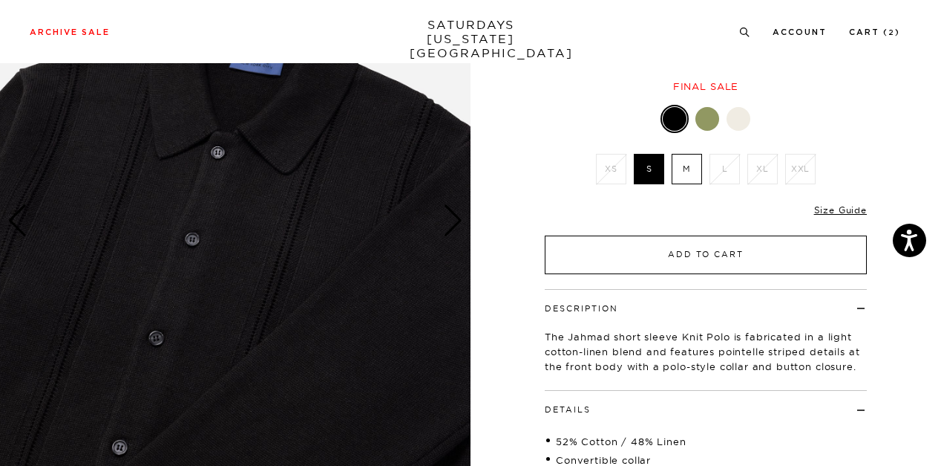
click at [659, 247] on button "Add to Cart" at bounding box center [706, 254] width 322 height 39
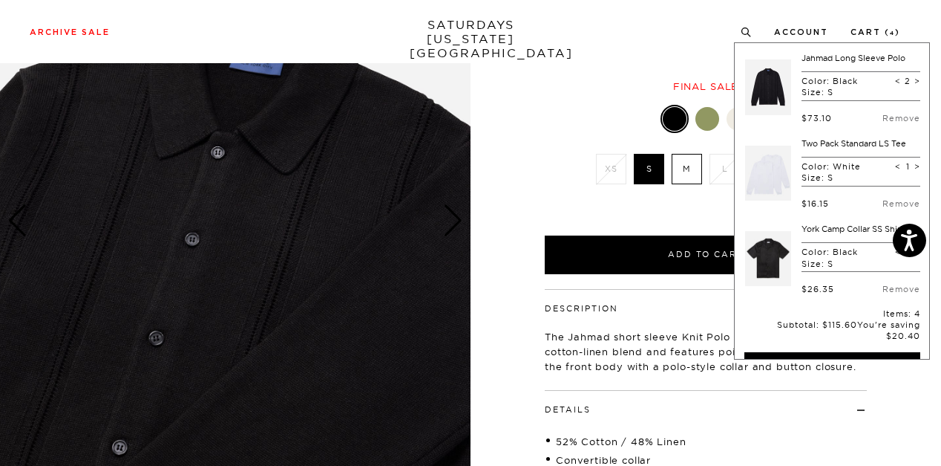
click at [895, 79] on span "<" at bounding box center [898, 81] width 6 height 10
type input "1"
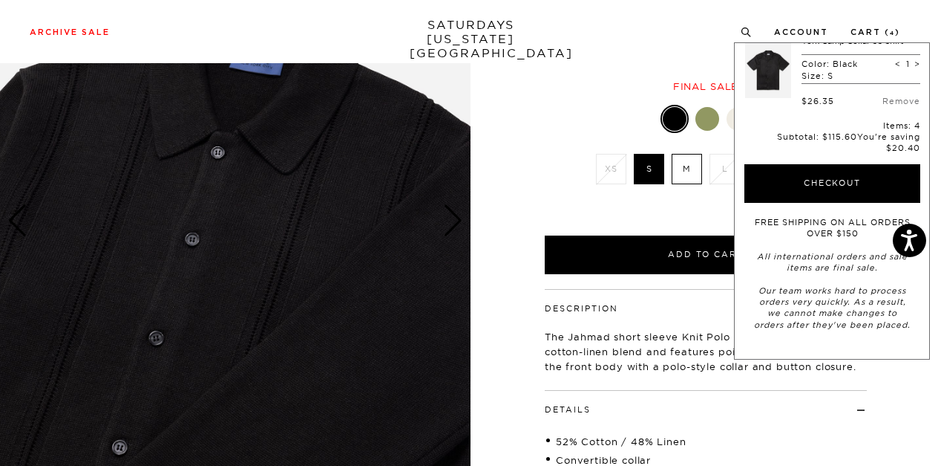
scroll to position [0, 0]
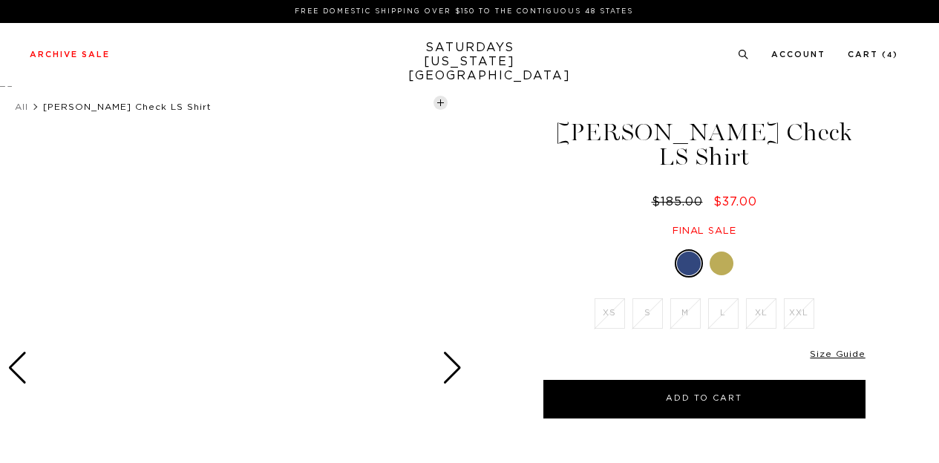
click at [456, 365] on div at bounding box center [453, 368] width 20 height 33
click at [17, 364] on div at bounding box center [17, 368] width 20 height 33
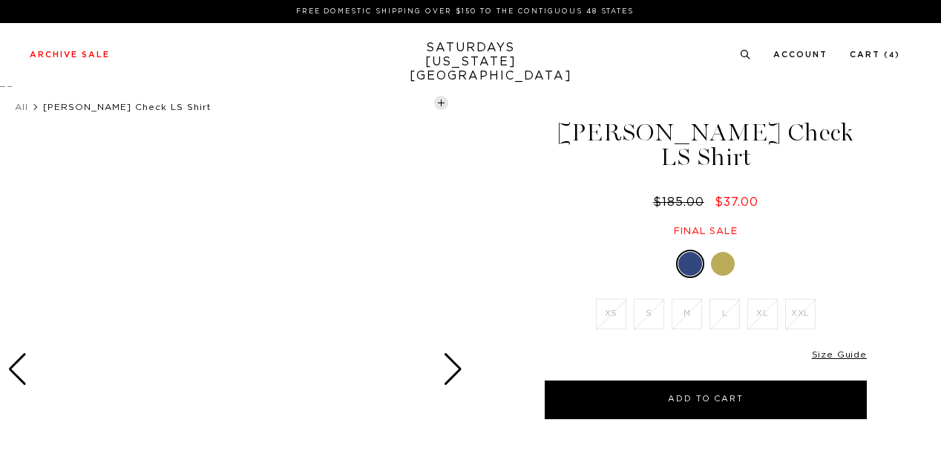
click at [725, 252] on div at bounding box center [723, 264] width 24 height 24
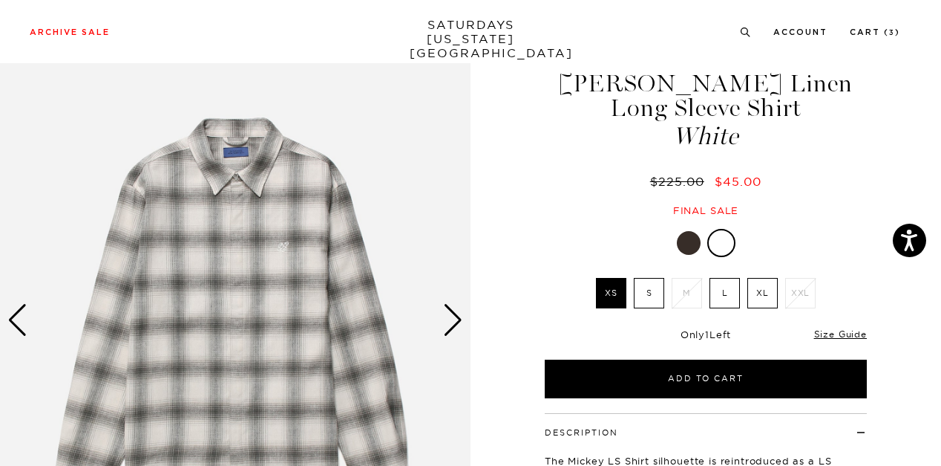
scroll to position [74, 0]
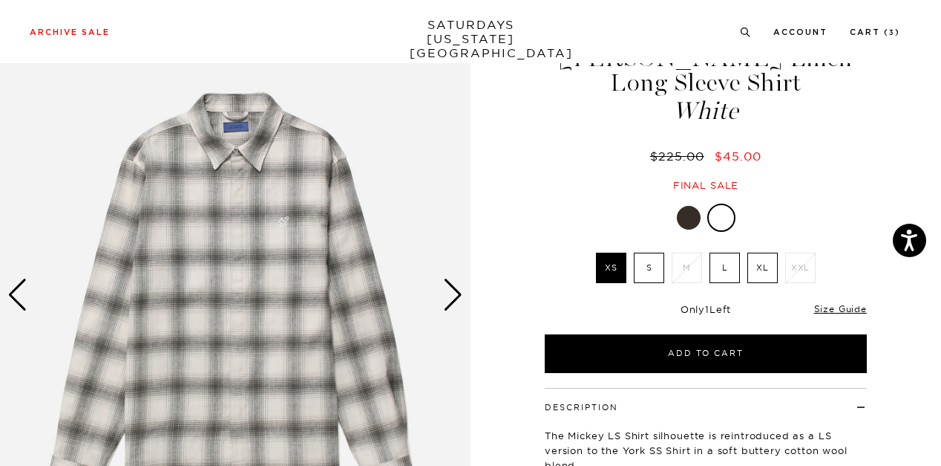
click at [685, 218] on div at bounding box center [689, 218] width 24 height 24
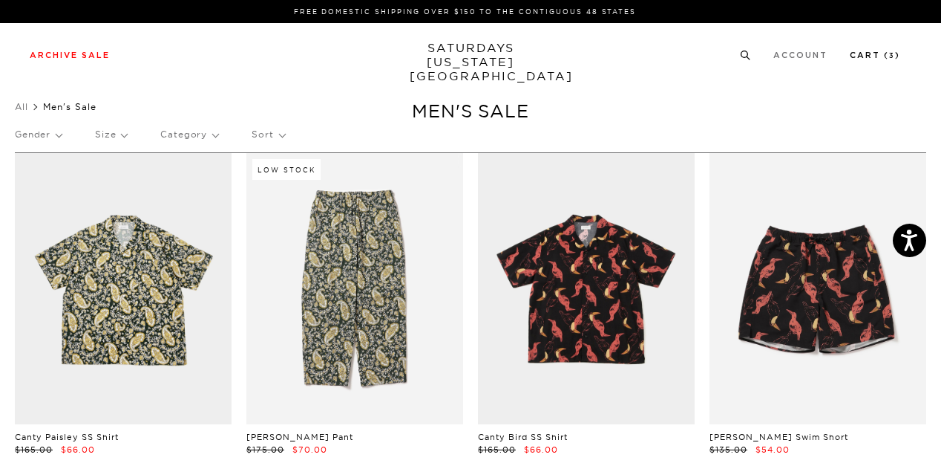
click at [881, 52] on link "Cart ( 3 )" at bounding box center [875, 55] width 50 height 8
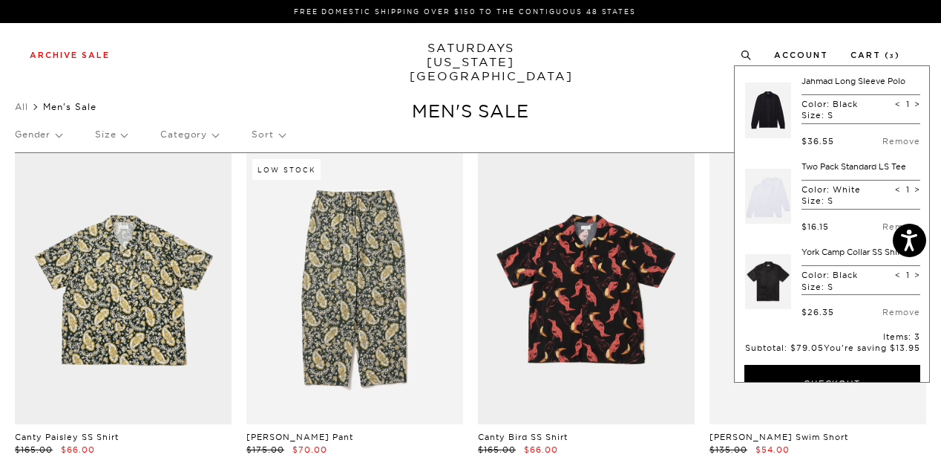
scroll to position [148, 0]
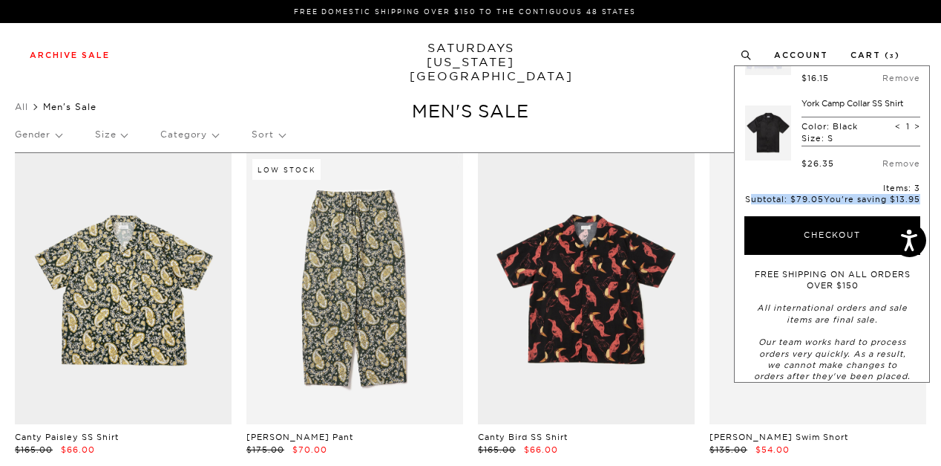
drag, startPoint x: 778, startPoint y: 199, endPoint x: 923, endPoint y: 212, distance: 145.4
click at [923, 212] on div "Jahmad Long Sleeve Polo Color: Black Size: S < 1 > $36.55 Remove Two Pack Stand…" at bounding box center [832, 223] width 196 height 317
click at [851, 204] on p "Subtotal: $79.05 You're saving $13.95" at bounding box center [833, 199] width 176 height 10
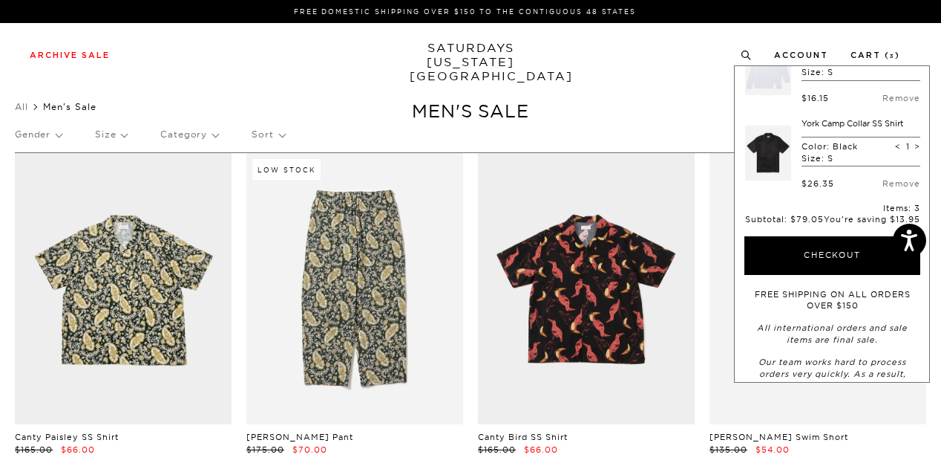
scroll to position [190, 0]
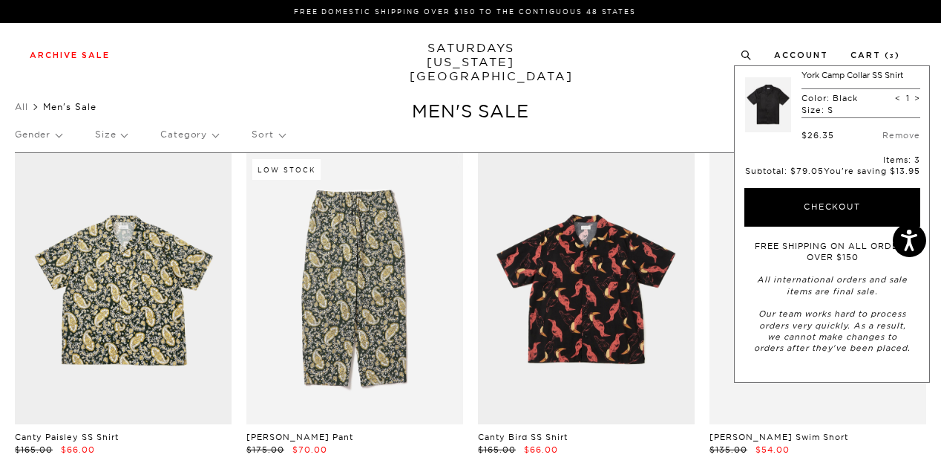
click at [477, 149] on div "Gender Size Category Sort" at bounding box center [471, 134] width 912 height 34
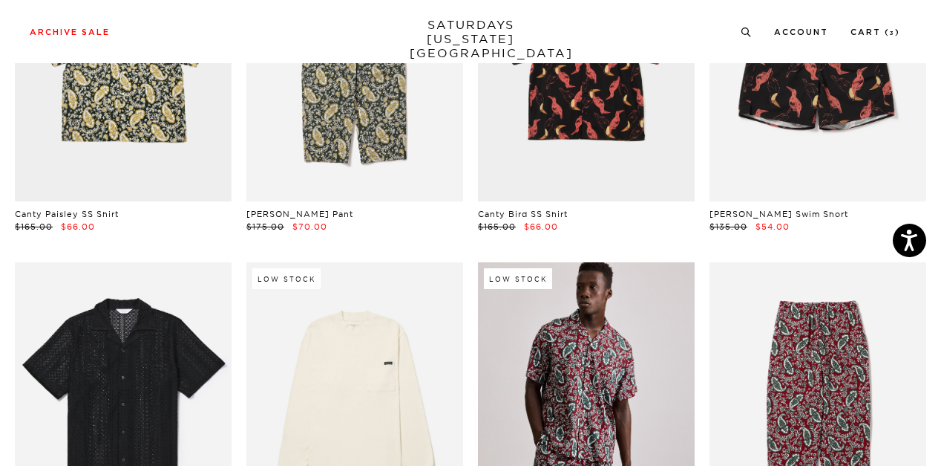
scroll to position [0, 0]
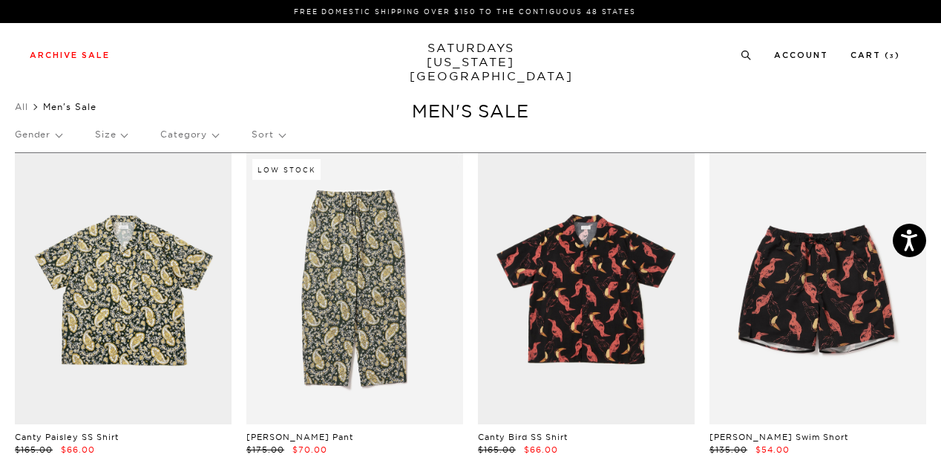
click at [58, 134] on p "Gender" at bounding box center [38, 134] width 47 height 34
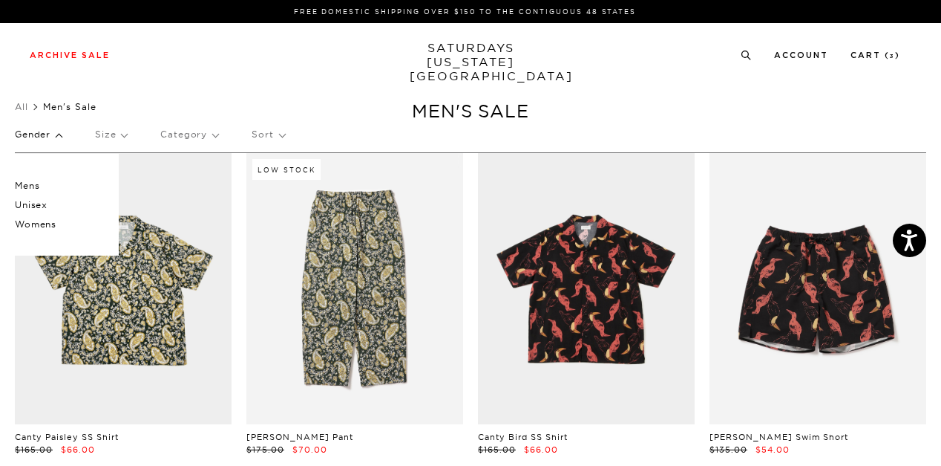
click at [32, 184] on p "Mens" at bounding box center [59, 185] width 89 height 19
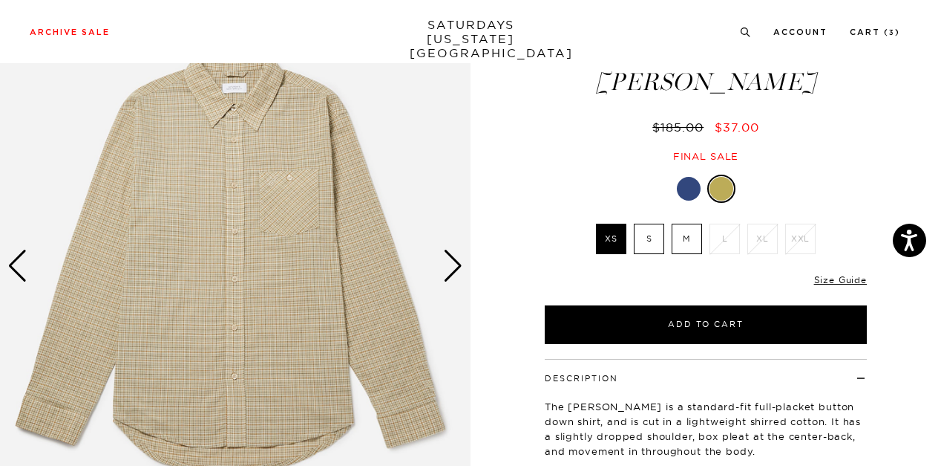
scroll to position [74, 0]
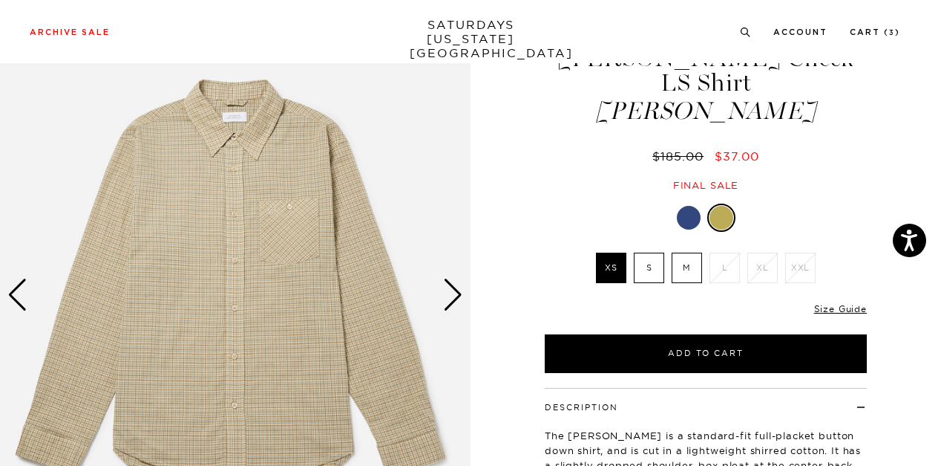
click at [454, 311] on img at bounding box center [235, 295] width 471 height 589
click at [454, 293] on div "Next slide" at bounding box center [453, 294] width 20 height 33
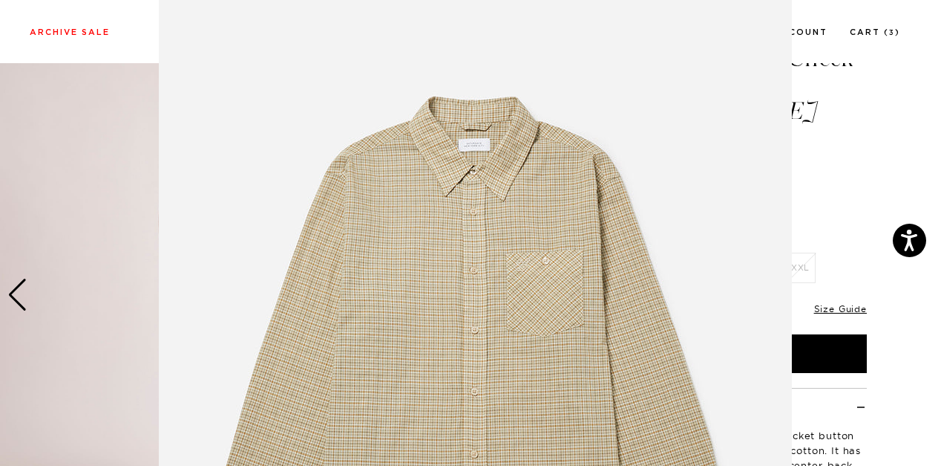
scroll to position [4, 0]
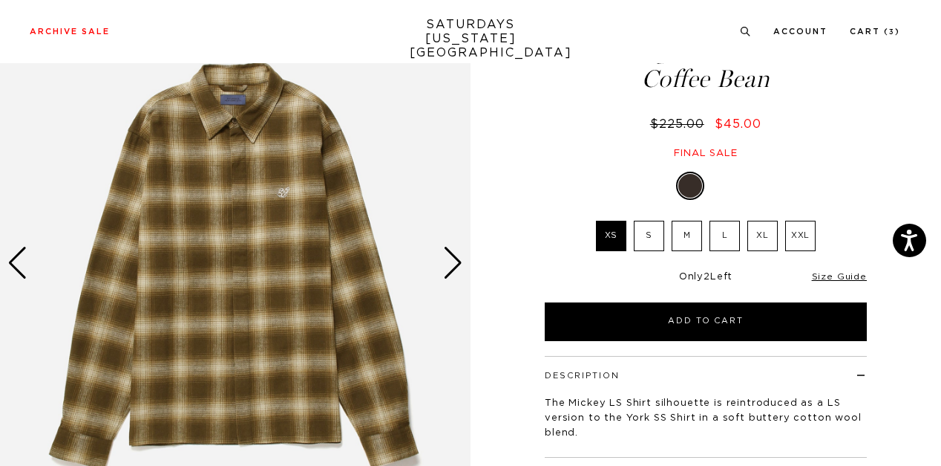
scroll to position [148, 0]
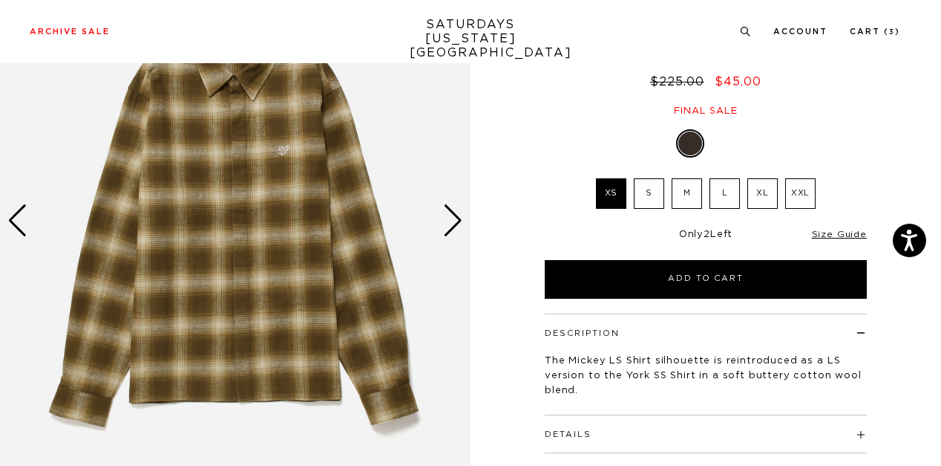
click at [463, 218] on div "Next slide" at bounding box center [453, 220] width 20 height 33
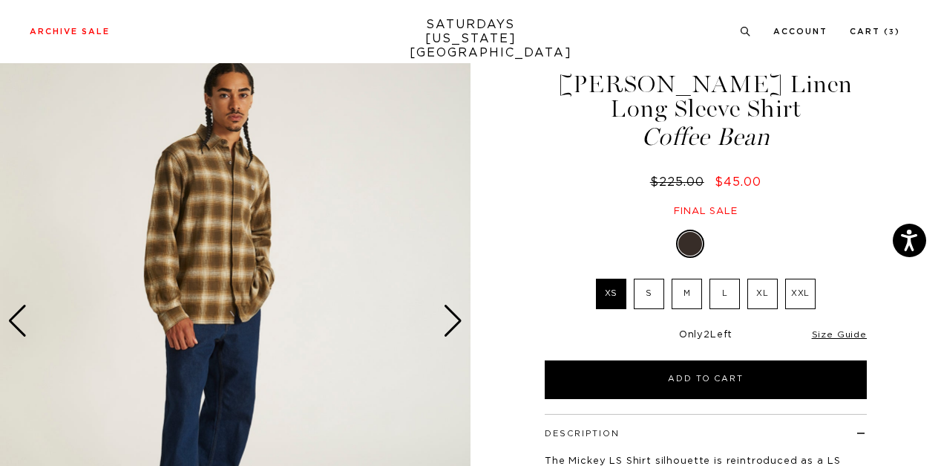
scroll to position [74, 0]
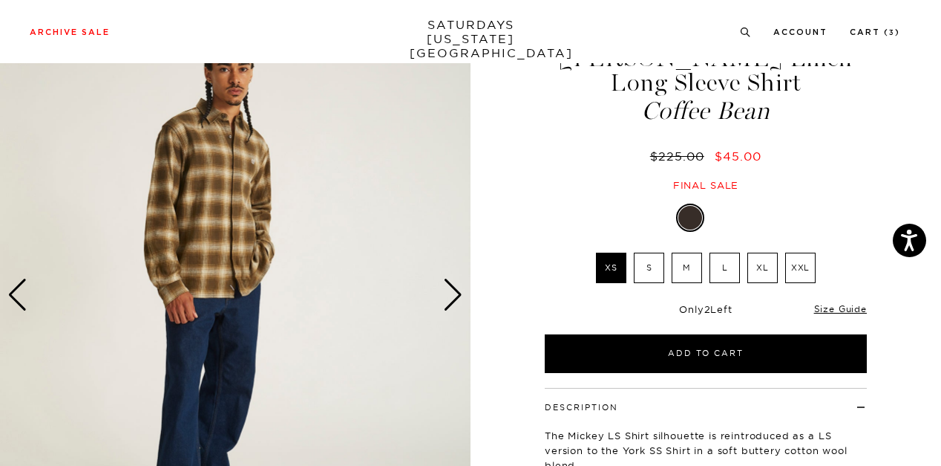
click at [454, 295] on div "Next slide" at bounding box center [453, 294] width 20 height 33
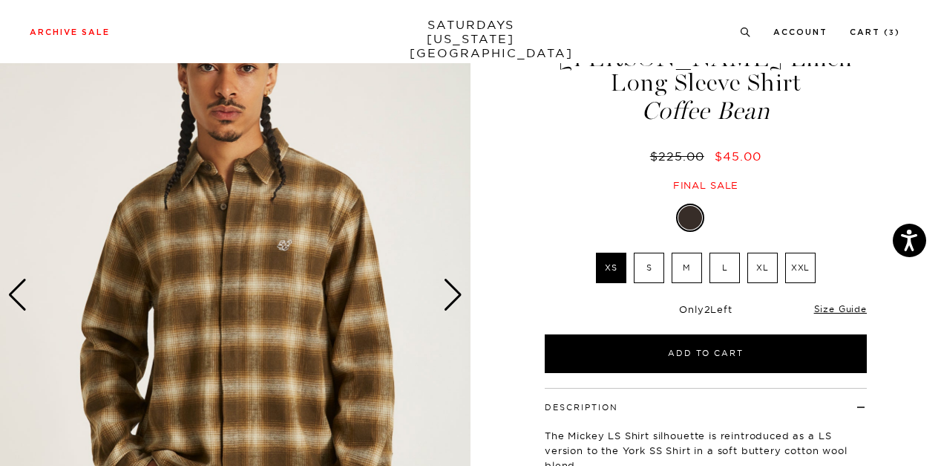
click at [454, 295] on div "Next slide" at bounding box center [453, 294] width 20 height 33
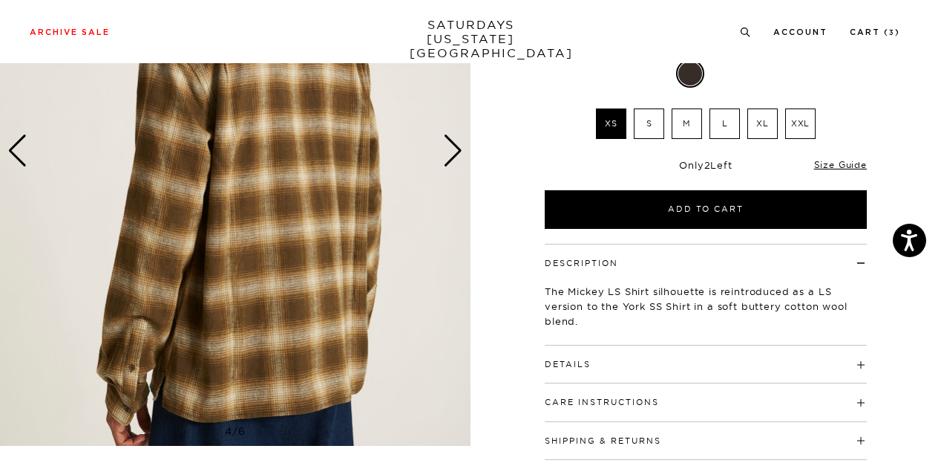
scroll to position [223, 0]
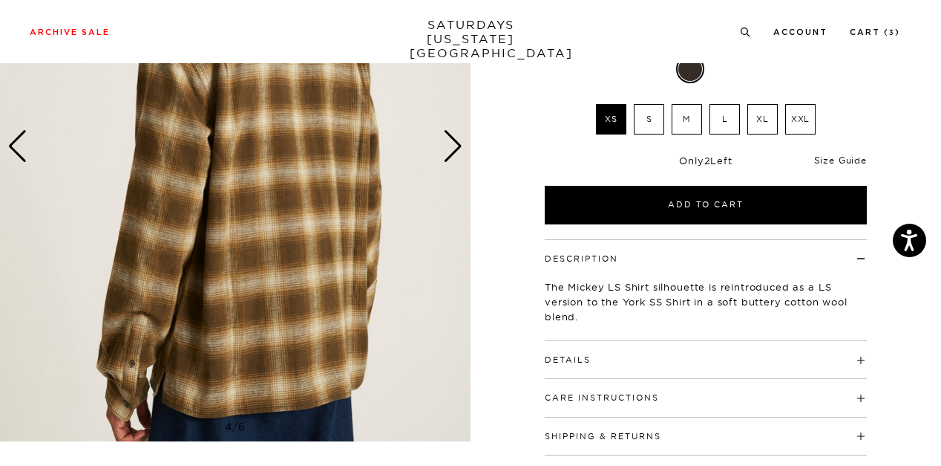
click at [845, 160] on link "Size Guide" at bounding box center [840, 159] width 53 height 11
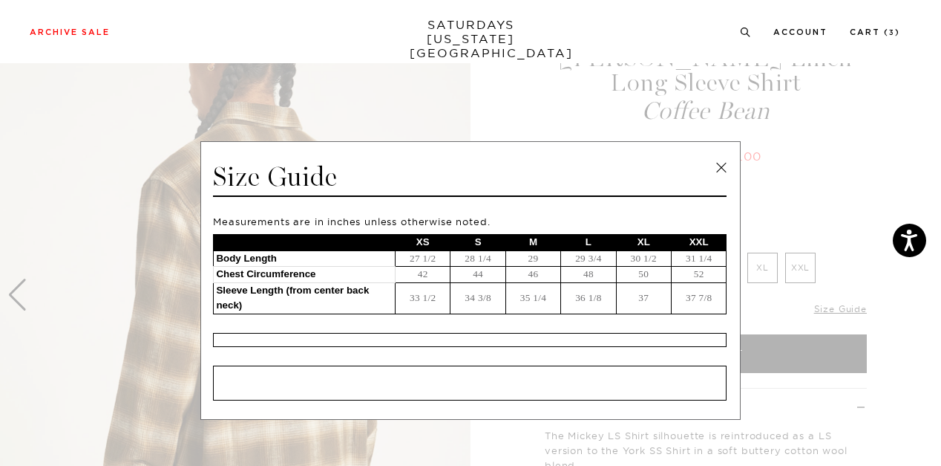
scroll to position [74, 0]
click at [873, 289] on span at bounding box center [465, 233] width 930 height 466
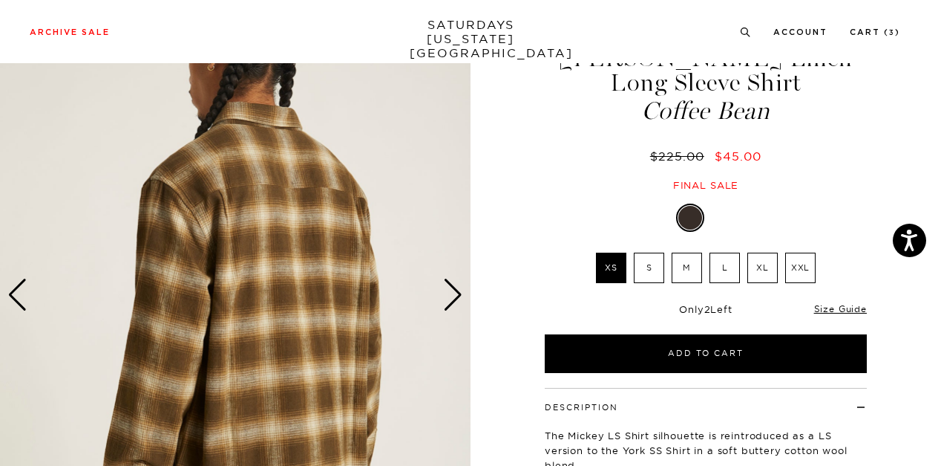
click at [456, 295] on div "Next slide" at bounding box center [453, 294] width 20 height 33
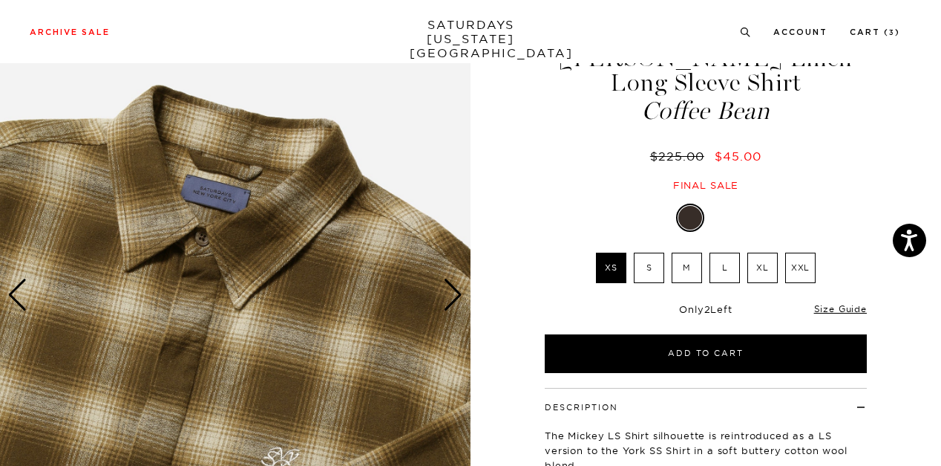
click at [456, 295] on div "Next slide" at bounding box center [453, 294] width 20 height 33
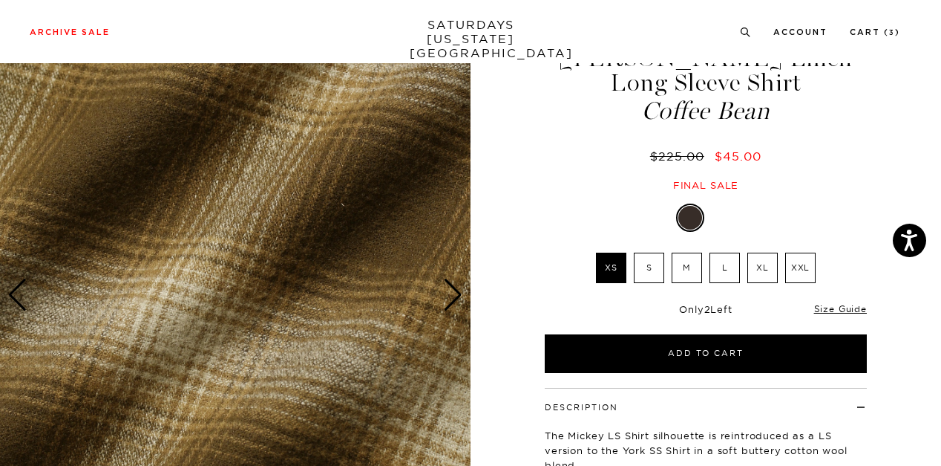
click at [456, 295] on div "Next slide" at bounding box center [453, 294] width 20 height 33
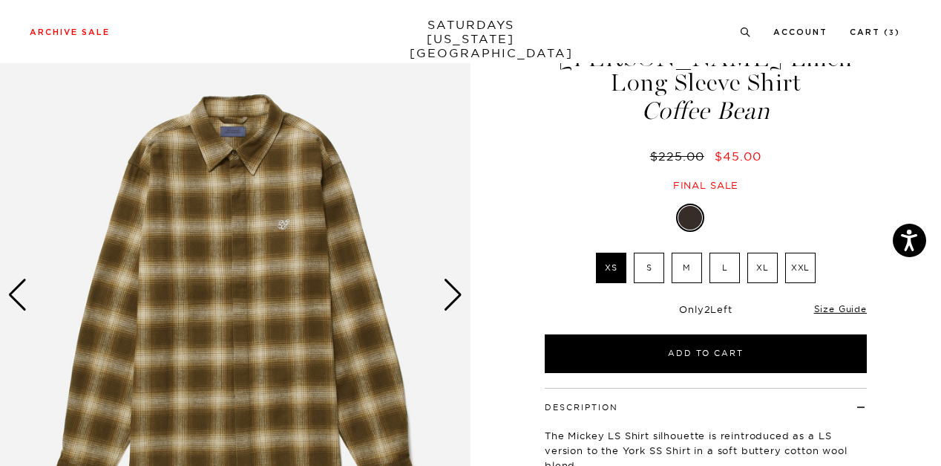
click at [456, 295] on div "Next slide" at bounding box center [453, 294] width 20 height 33
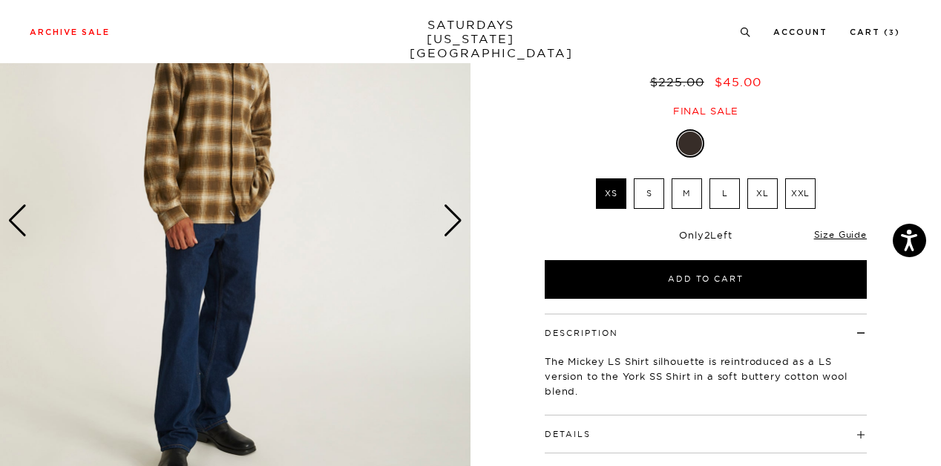
scroll to position [0, 0]
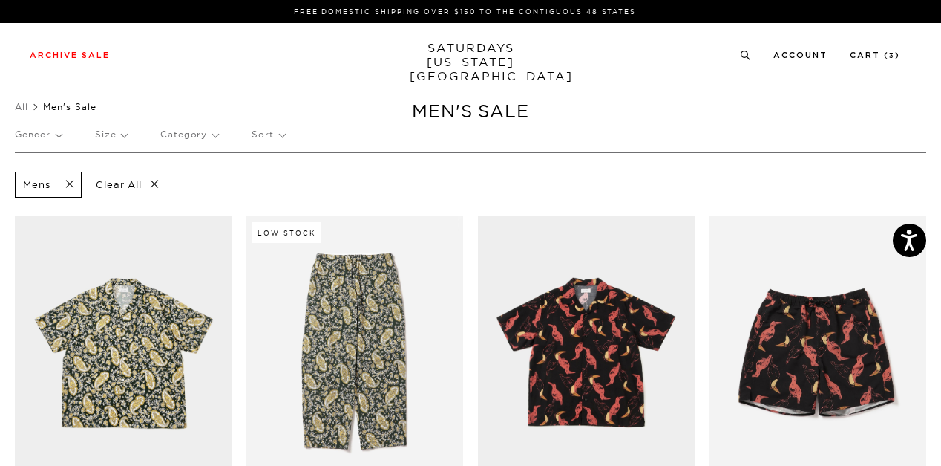
click at [189, 132] on p "Category" at bounding box center [189, 134] width 58 height 34
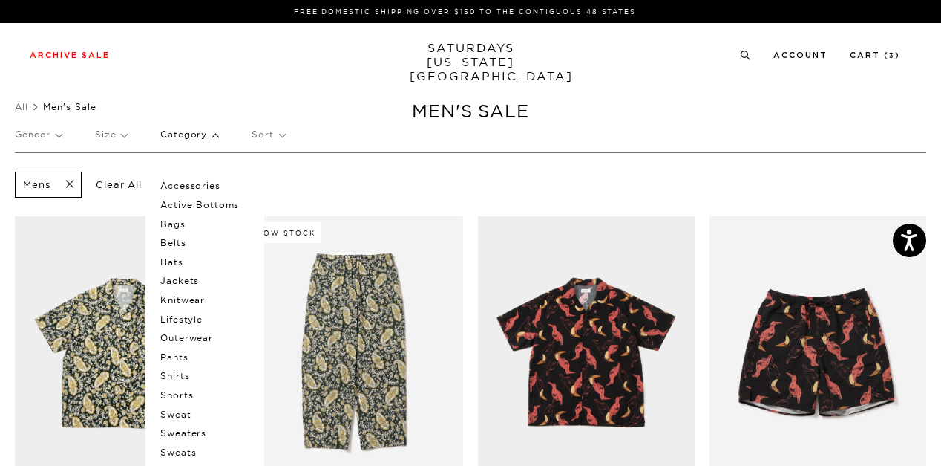
click at [59, 137] on p "Gender" at bounding box center [38, 134] width 47 height 34
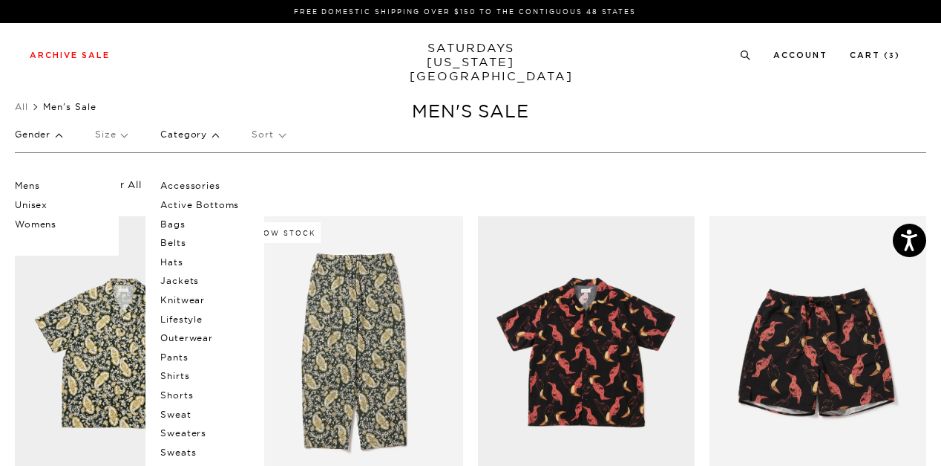
click at [14, 105] on div "All Men's Sale Clear All Filters (0) Gender [DEMOGRAPHIC_DATA] Unisex Womens Si…" at bounding box center [470, 127] width 941 height 60
click at [23, 105] on link "All" at bounding box center [21, 106] width 13 height 11
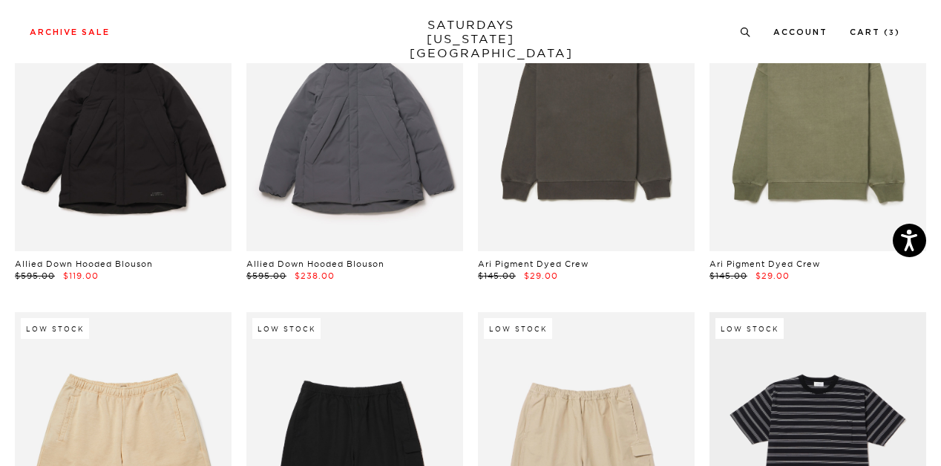
scroll to position [445, 0]
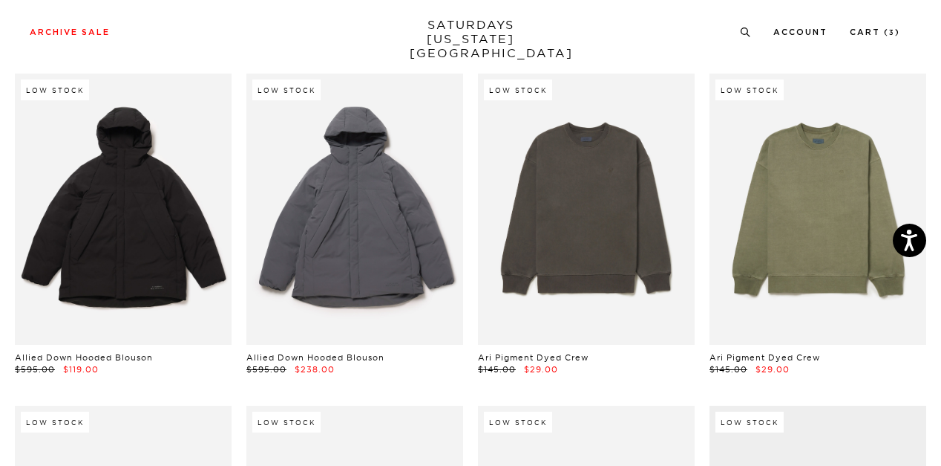
click at [468, 27] on link "SATURDAYS [US_STATE][GEOGRAPHIC_DATA]" at bounding box center [471, 39] width 123 height 42
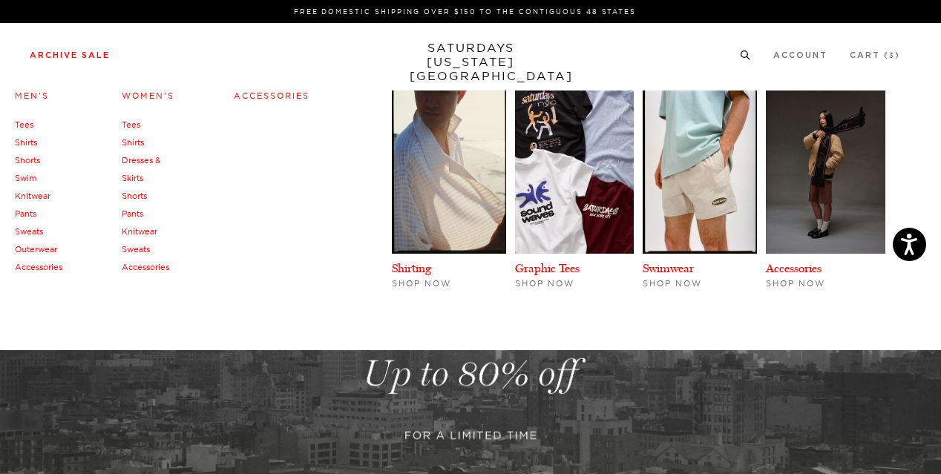
click at [27, 176] on link "Swim" at bounding box center [26, 178] width 22 height 10
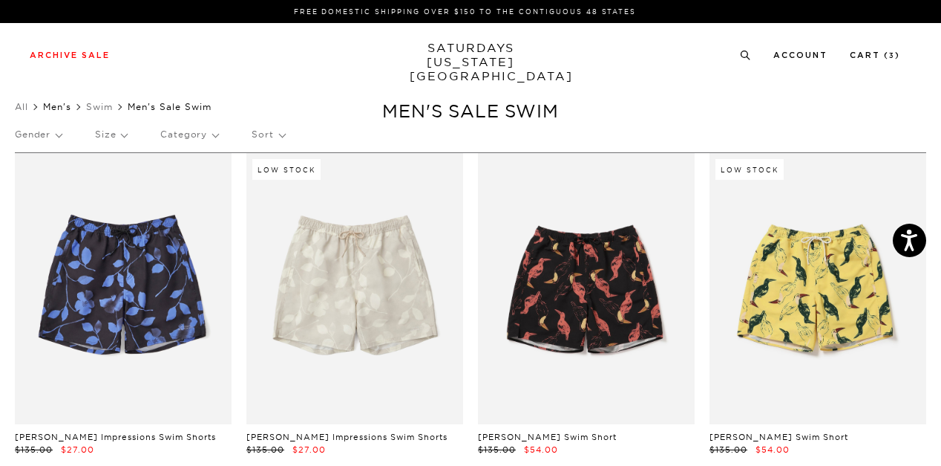
click at [51, 108] on link "Men's" at bounding box center [57, 106] width 28 height 11
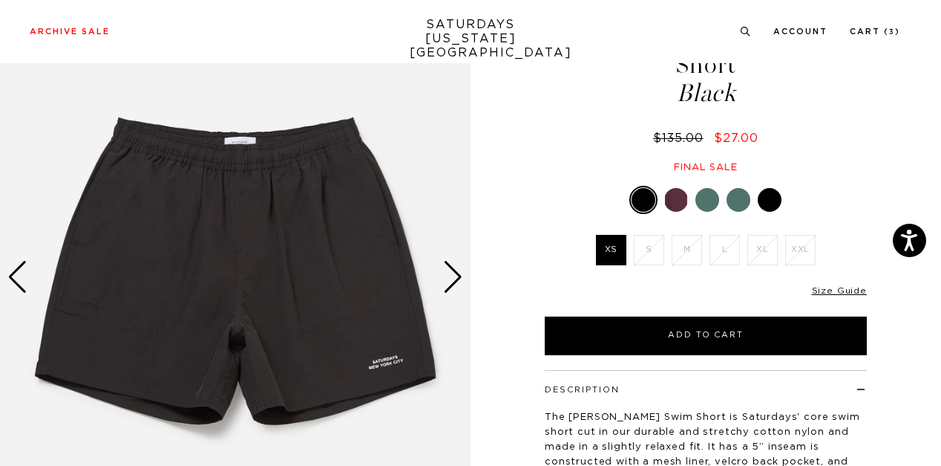
scroll to position [148, 0]
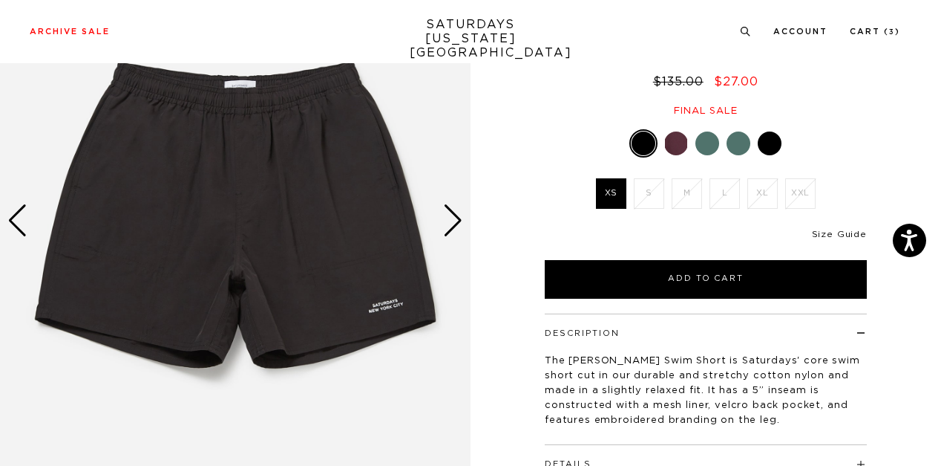
click at [819, 229] on link "Size Guide" at bounding box center [839, 233] width 55 height 9
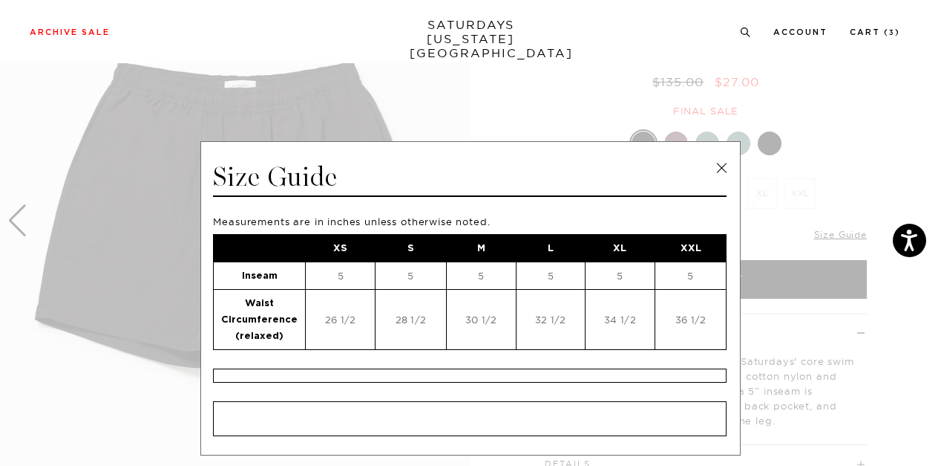
click at [722, 165] on link at bounding box center [722, 168] width 22 height 22
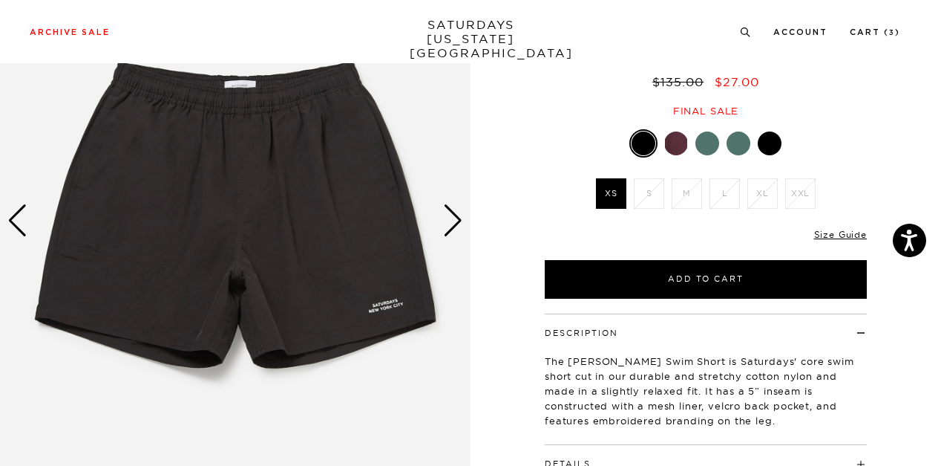
click at [671, 131] on div at bounding box center [676, 143] width 24 height 24
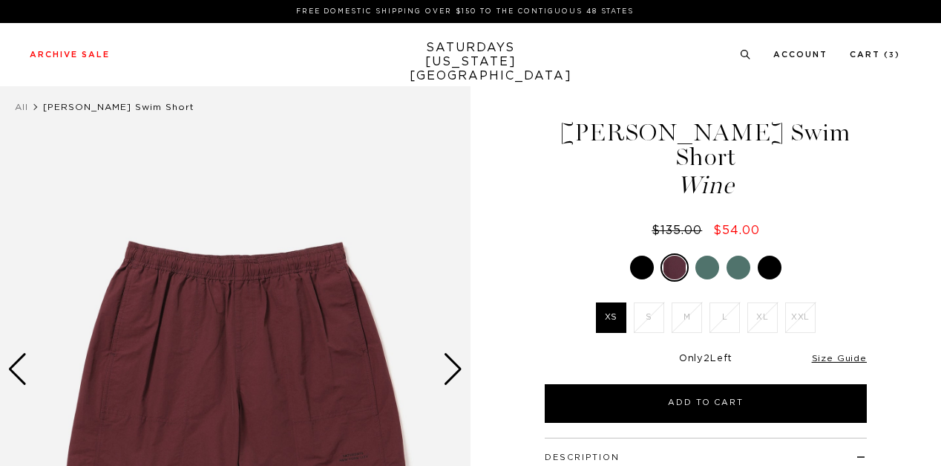
click at [705, 255] on div at bounding box center [708, 267] width 24 height 24
click at [711, 255] on div at bounding box center [708, 267] width 24 height 24
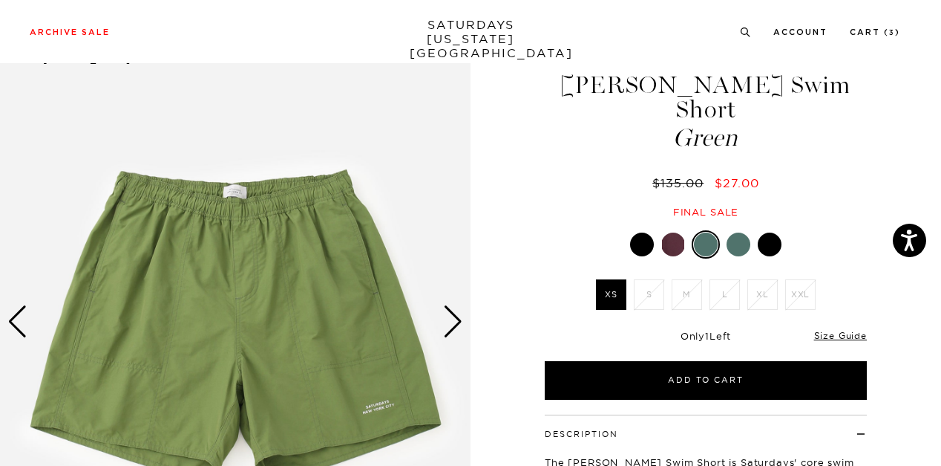
scroll to position [74, 0]
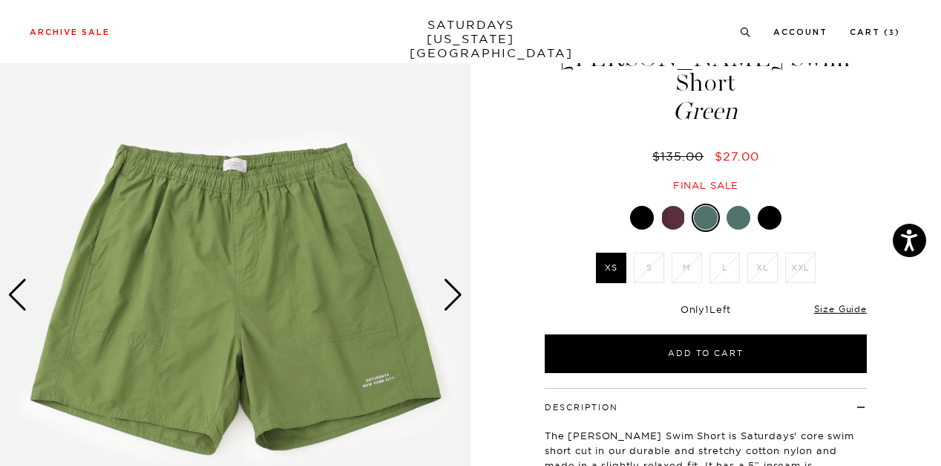
click at [732, 206] on div at bounding box center [739, 218] width 24 height 24
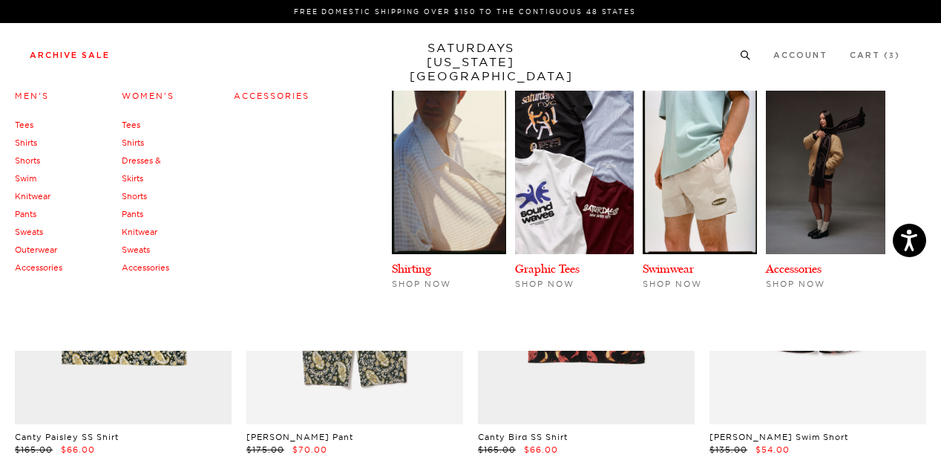
click at [33, 233] on link "Sweats" at bounding box center [29, 231] width 28 height 10
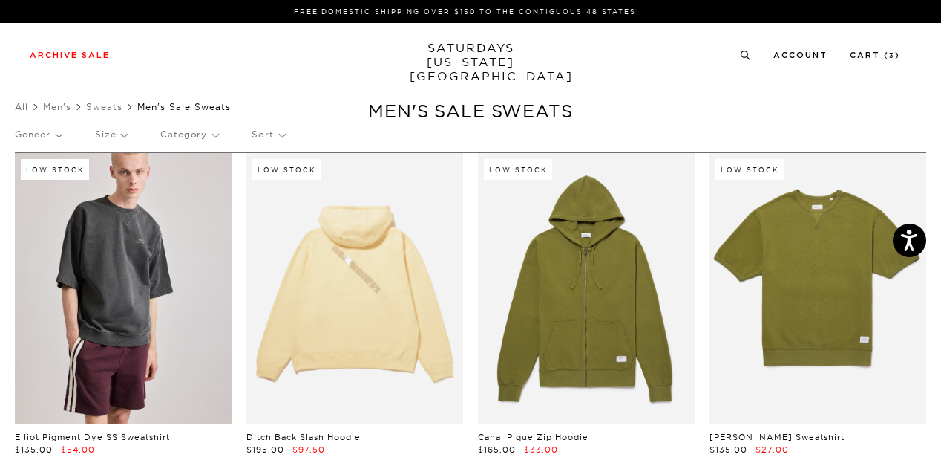
click at [487, 56] on link "SATURDAYS NEW YORK CITY" at bounding box center [471, 62] width 123 height 42
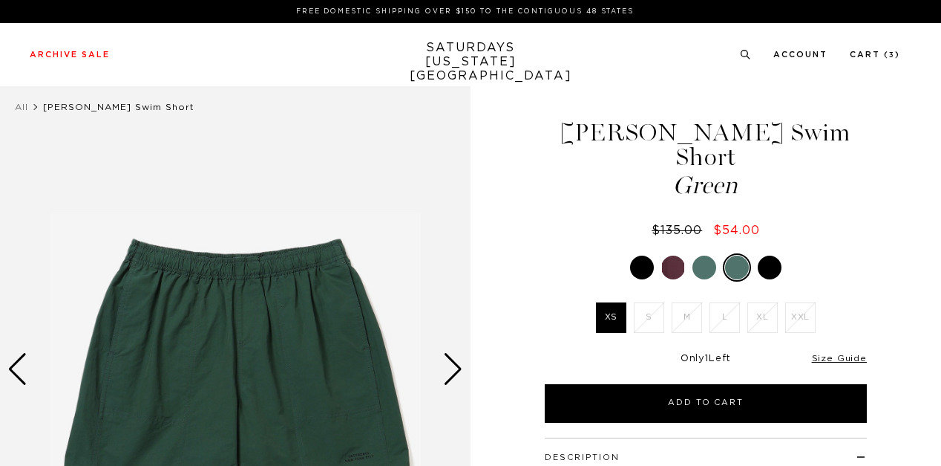
click at [775, 255] on div at bounding box center [770, 267] width 24 height 24
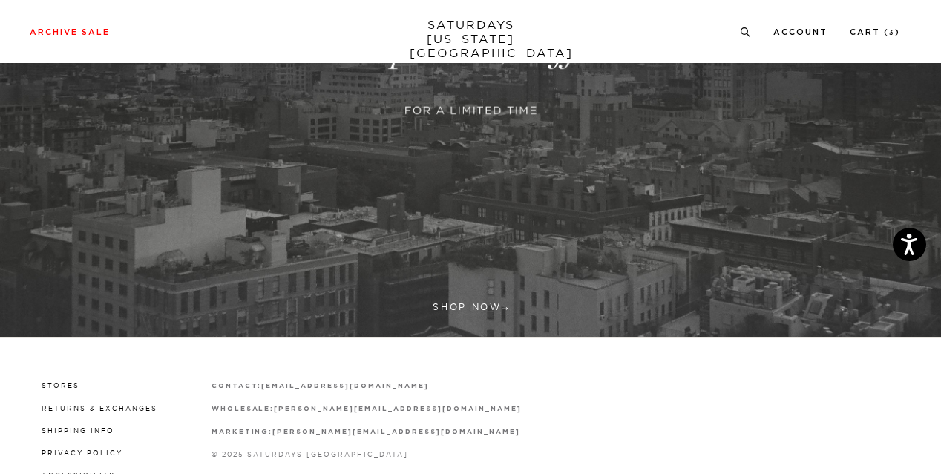
scroll to position [270, 0]
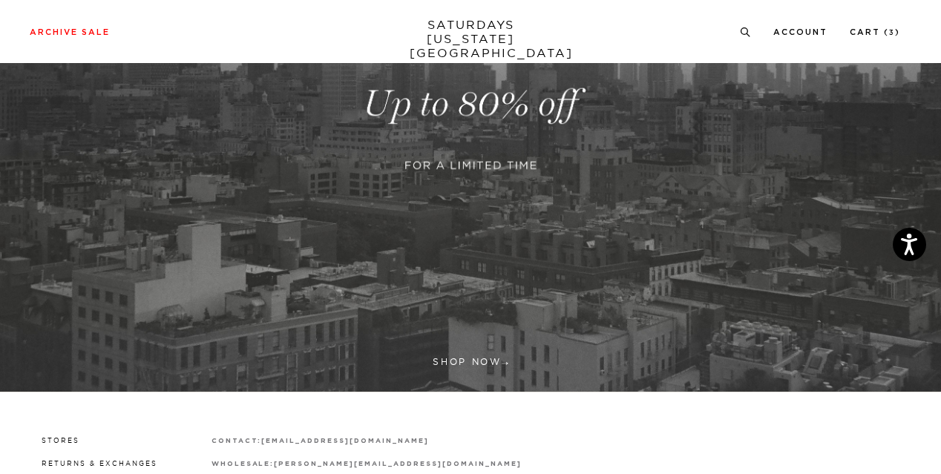
click at [487, 278] on link at bounding box center [470, 104] width 941 height 576
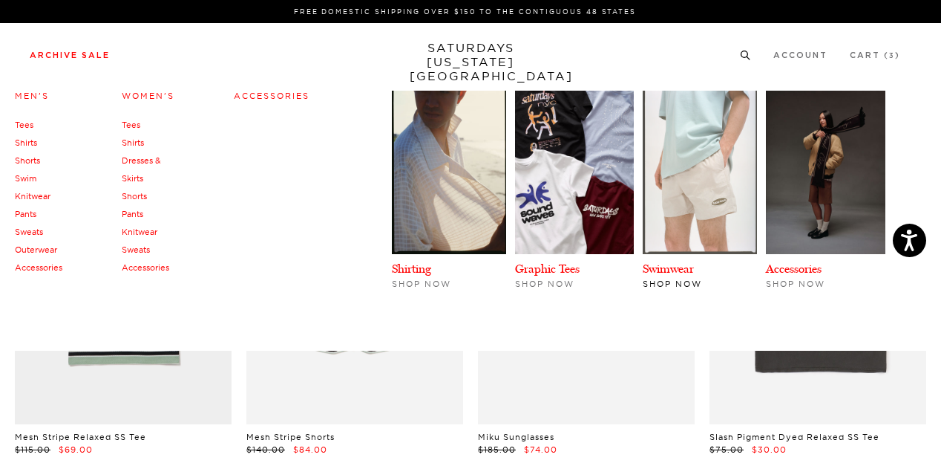
click at [690, 217] on img at bounding box center [700, 172] width 114 height 163
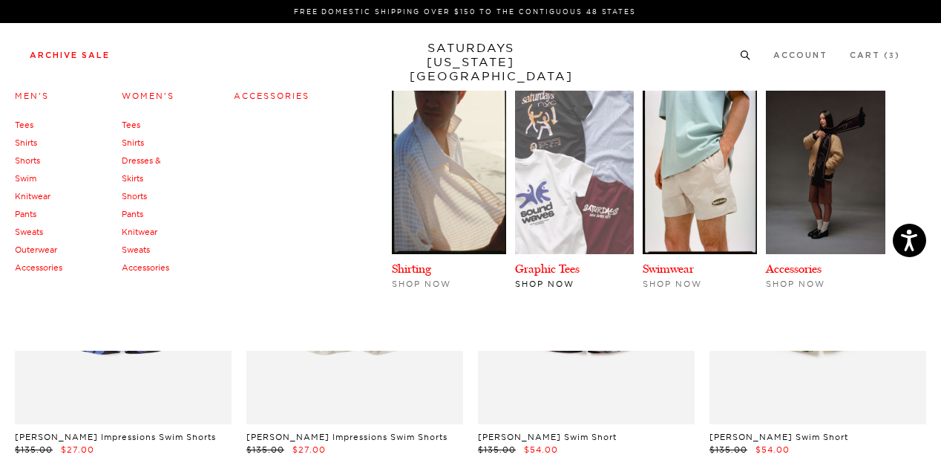
click at [582, 163] on img at bounding box center [575, 172] width 120 height 163
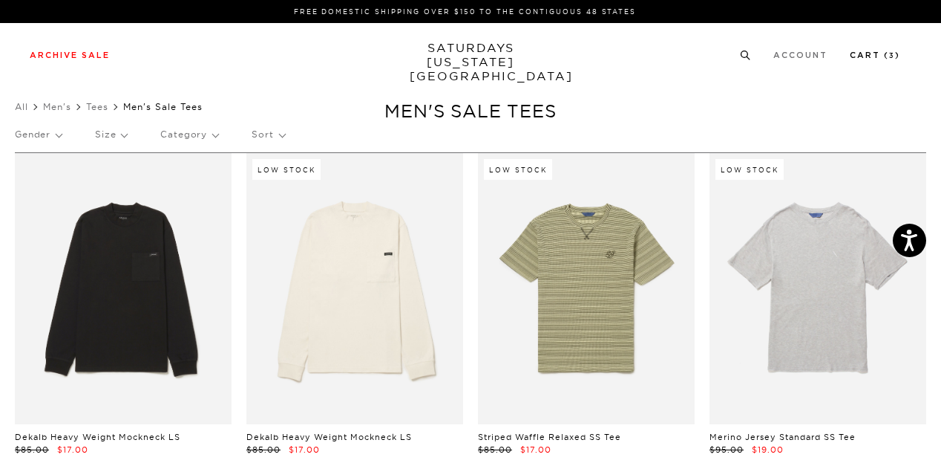
click at [878, 52] on link "Cart ( 3 )" at bounding box center [875, 55] width 50 height 8
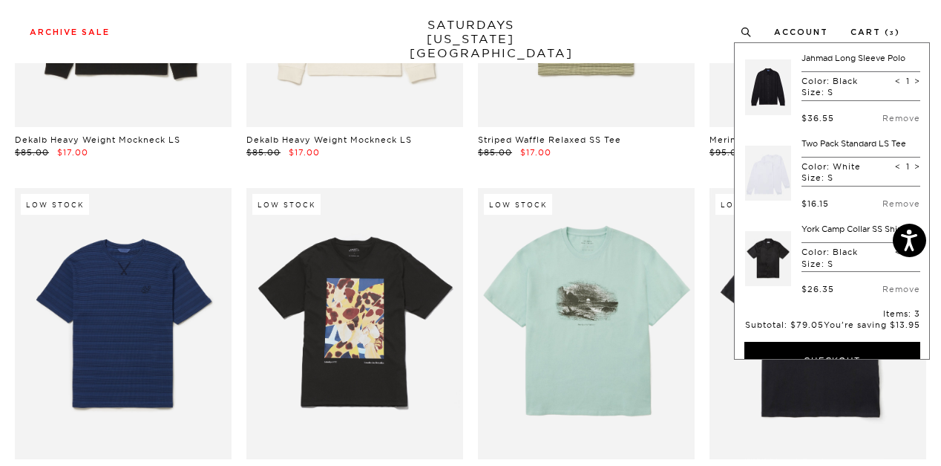
scroll to position [445, 0]
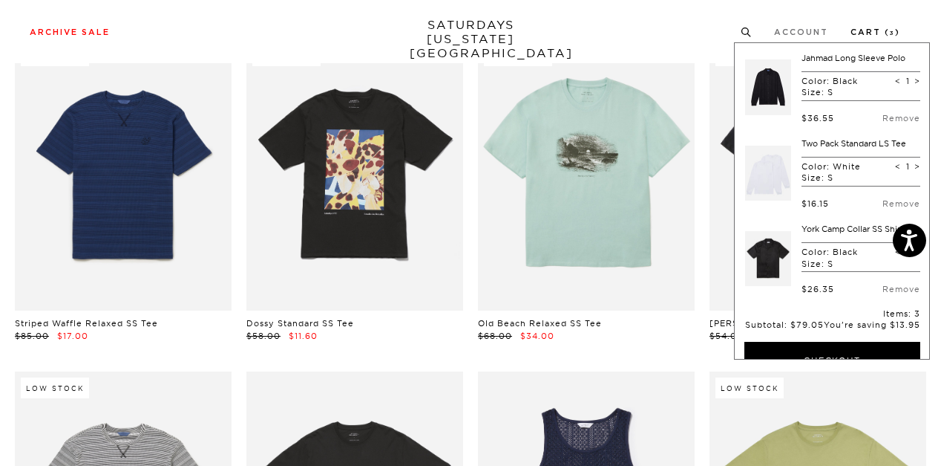
click at [877, 30] on link "Cart ( 3 )" at bounding box center [876, 32] width 50 height 8
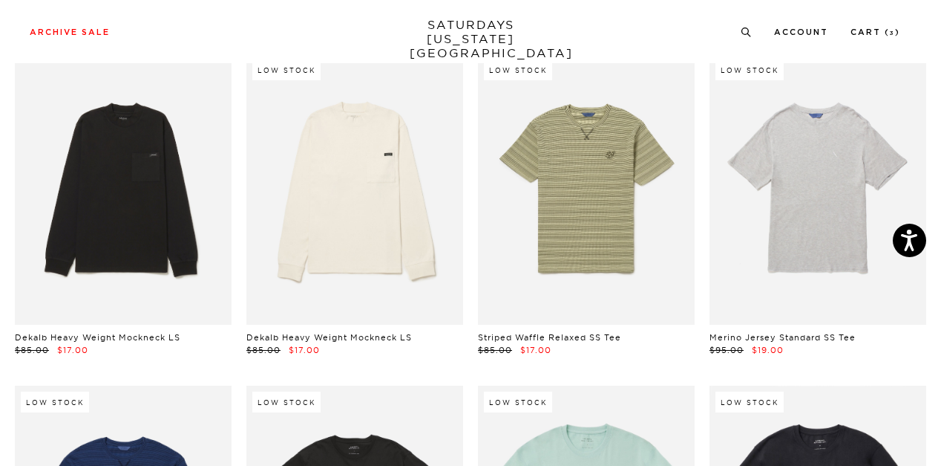
scroll to position [0, 0]
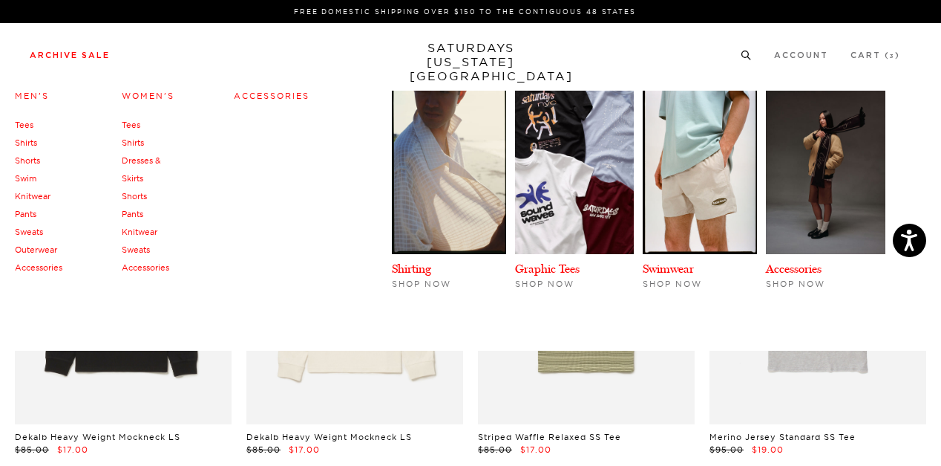
click at [32, 215] on link "Pants" at bounding box center [26, 214] width 22 height 10
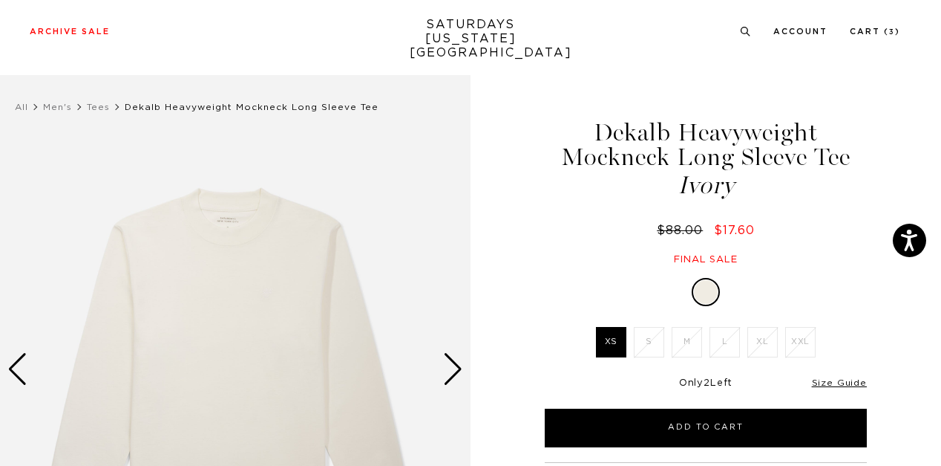
scroll to position [148, 0]
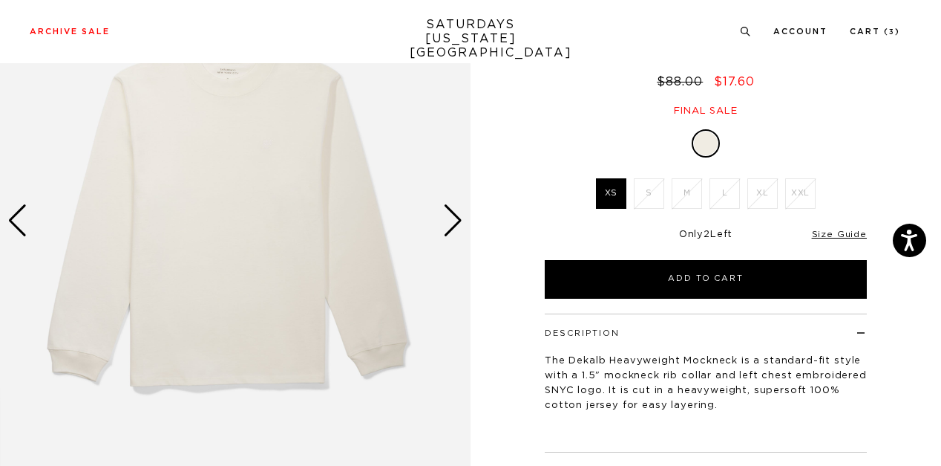
click at [455, 219] on div "Next slide" at bounding box center [453, 220] width 20 height 33
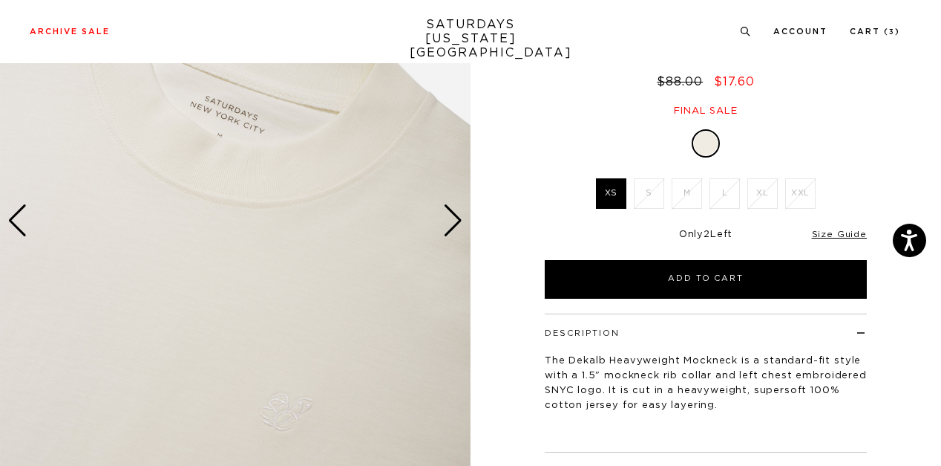
click at [455, 219] on div "Next slide" at bounding box center [453, 220] width 20 height 33
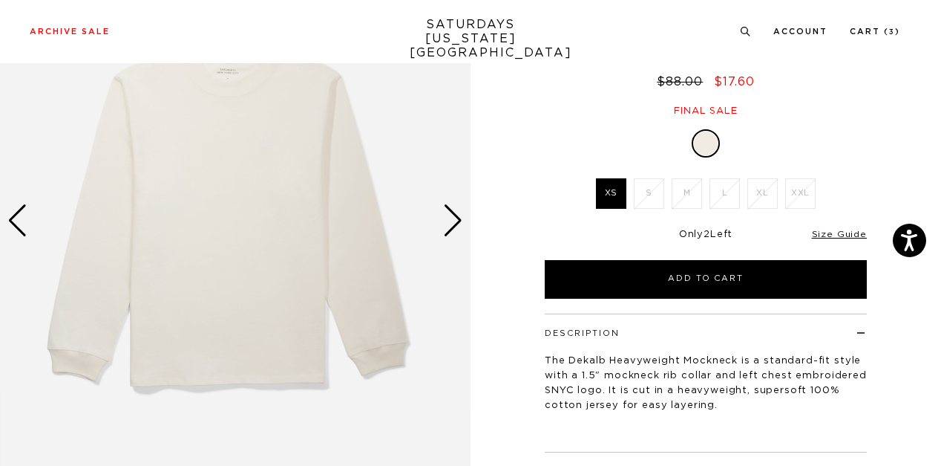
click at [455, 219] on div "Next slide" at bounding box center [453, 220] width 20 height 33
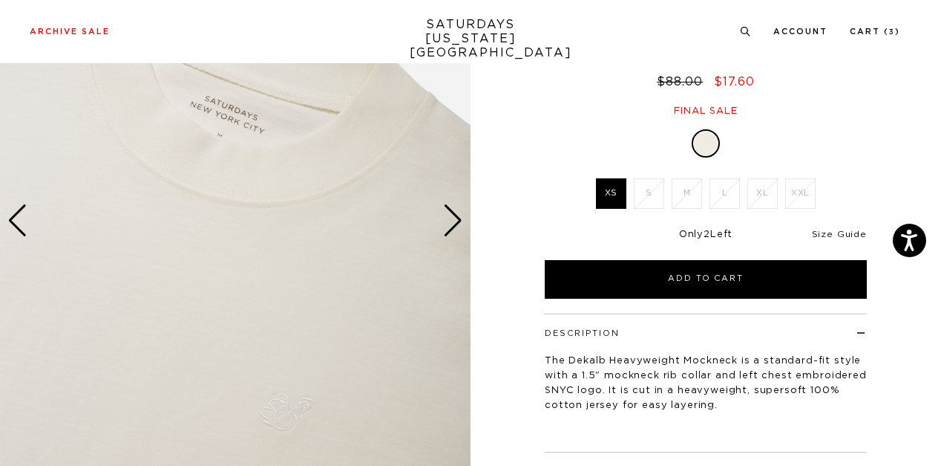
click at [856, 230] on link "Size Guide" at bounding box center [839, 233] width 55 height 9
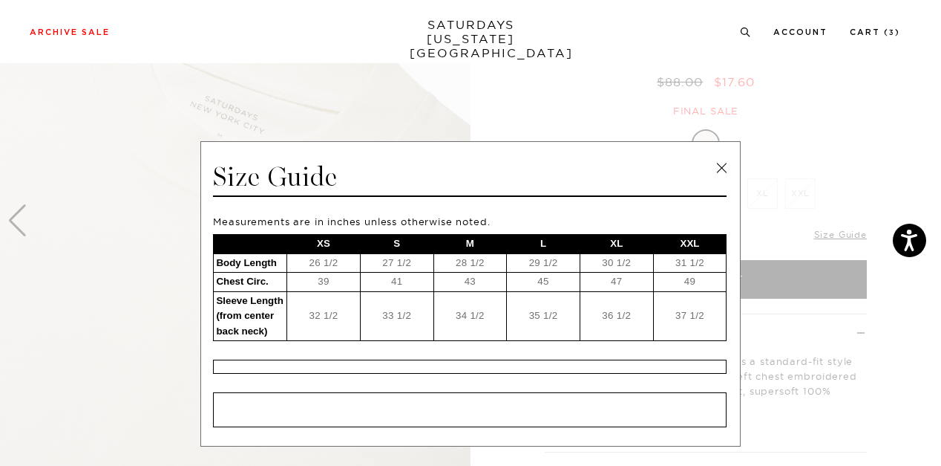
click at [721, 166] on link at bounding box center [722, 168] width 22 height 22
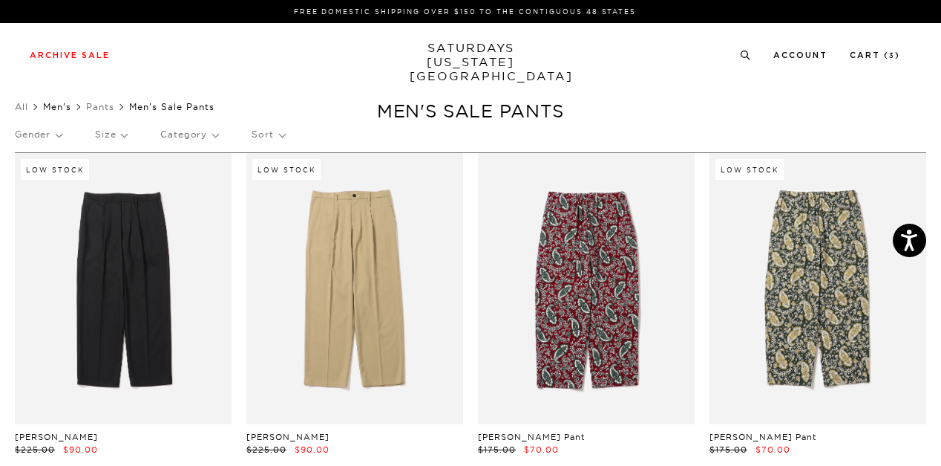
click at [48, 108] on link "Men's" at bounding box center [57, 106] width 28 height 11
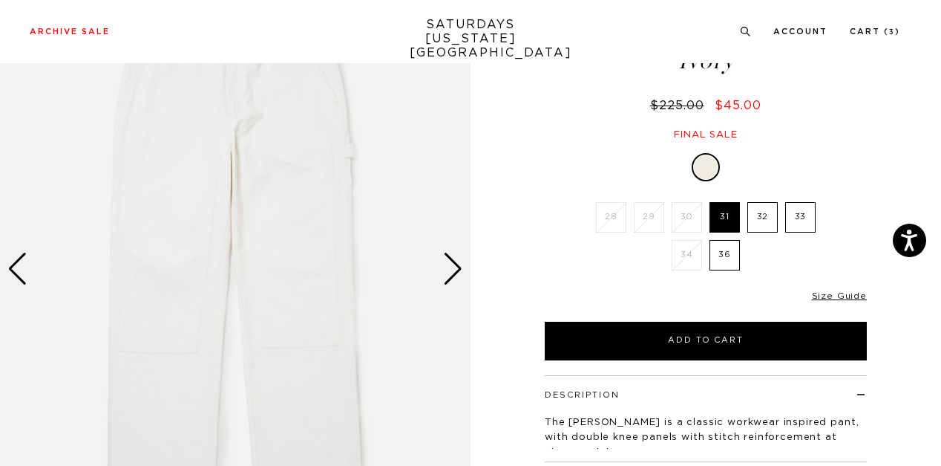
scroll to position [74, 0]
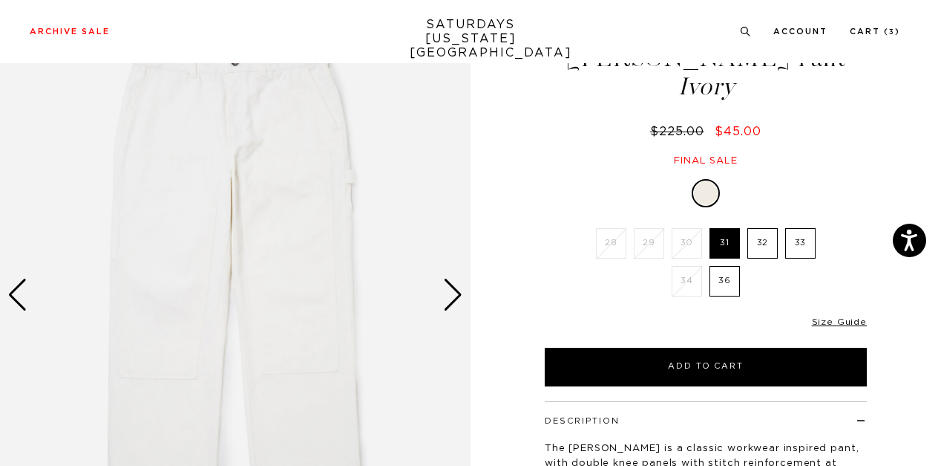
click at [452, 295] on div "Next slide" at bounding box center [453, 294] width 20 height 33
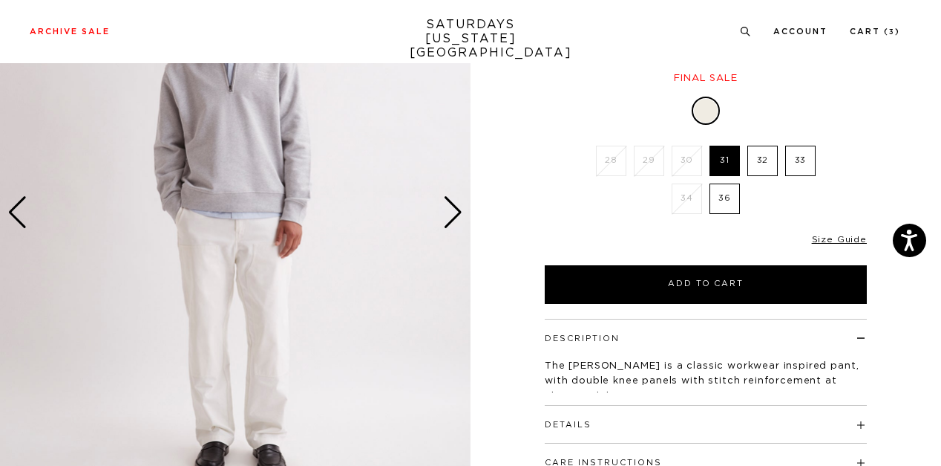
scroll to position [223, 0]
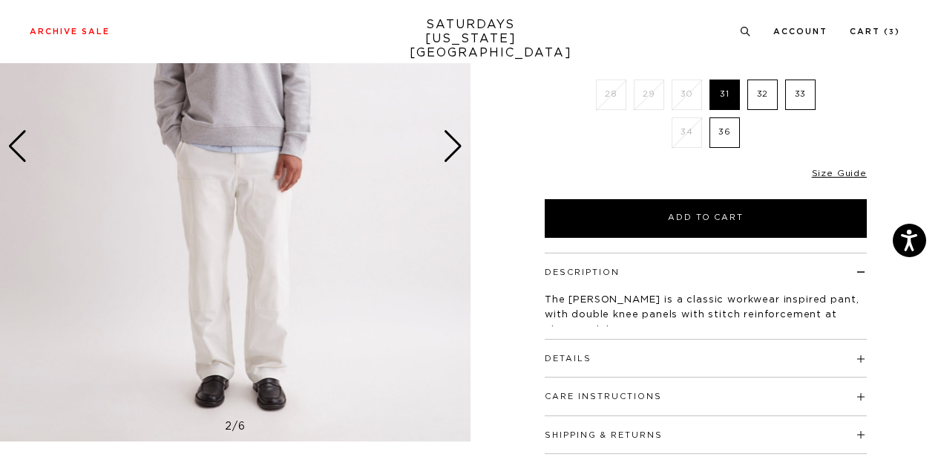
click at [455, 140] on div "Next slide" at bounding box center [453, 146] width 20 height 33
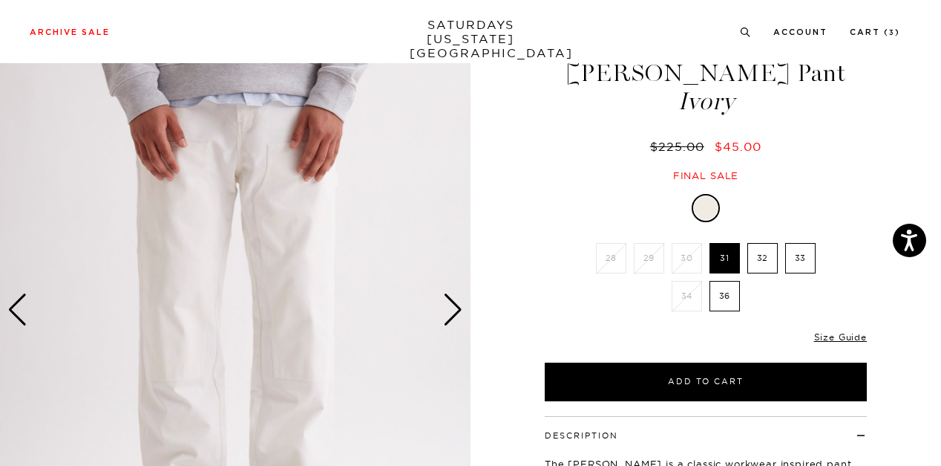
scroll to position [74, 0]
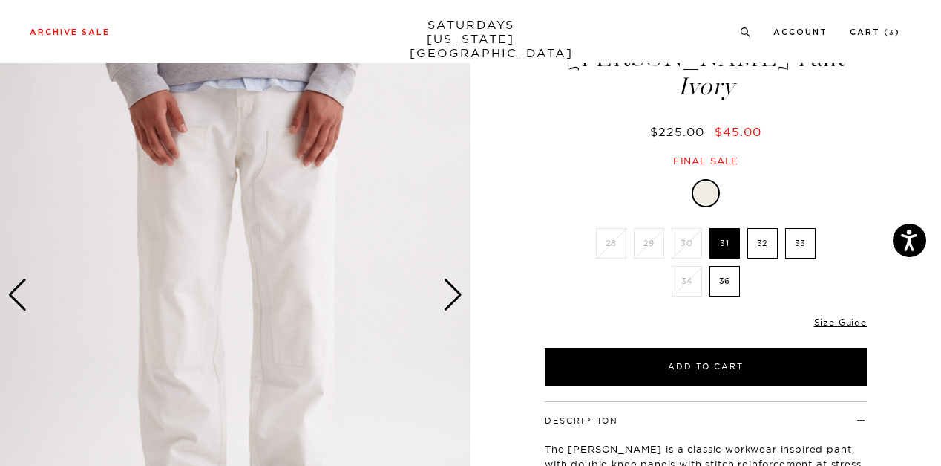
click at [459, 294] on div "Next slide" at bounding box center [453, 294] width 20 height 33
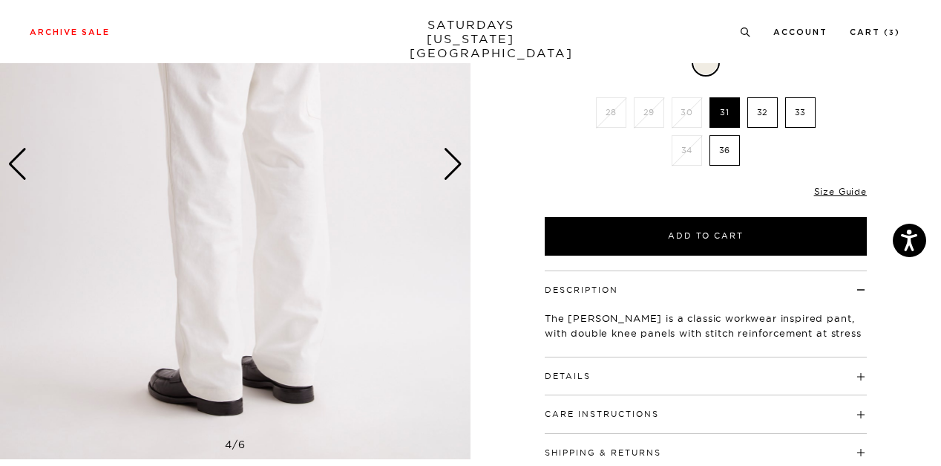
scroll to position [223, 0]
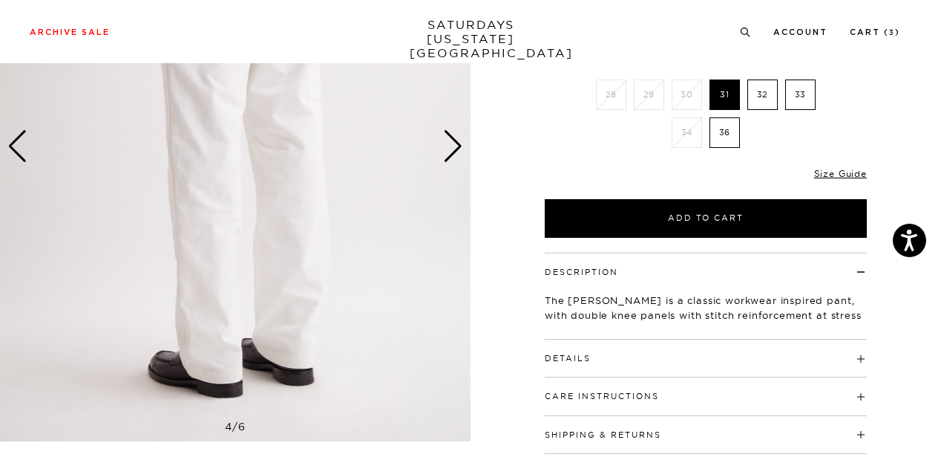
click at [865, 354] on h4 "Details" at bounding box center [706, 351] width 322 height 25
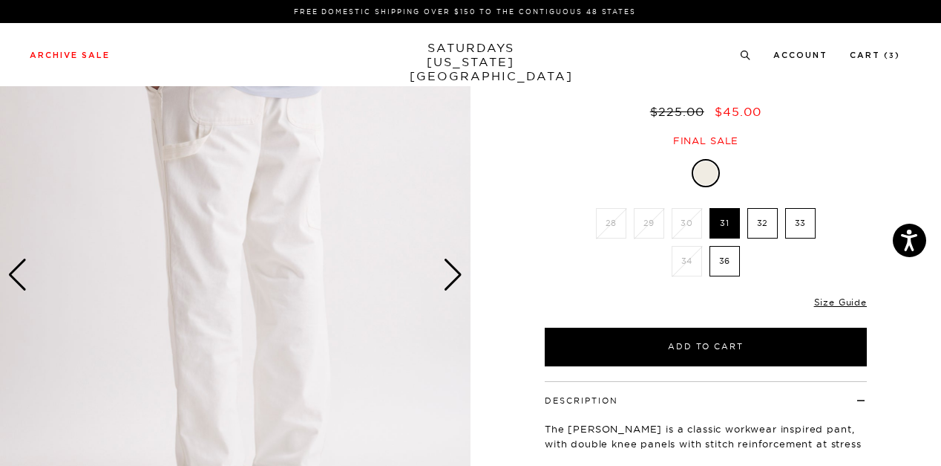
scroll to position [148, 0]
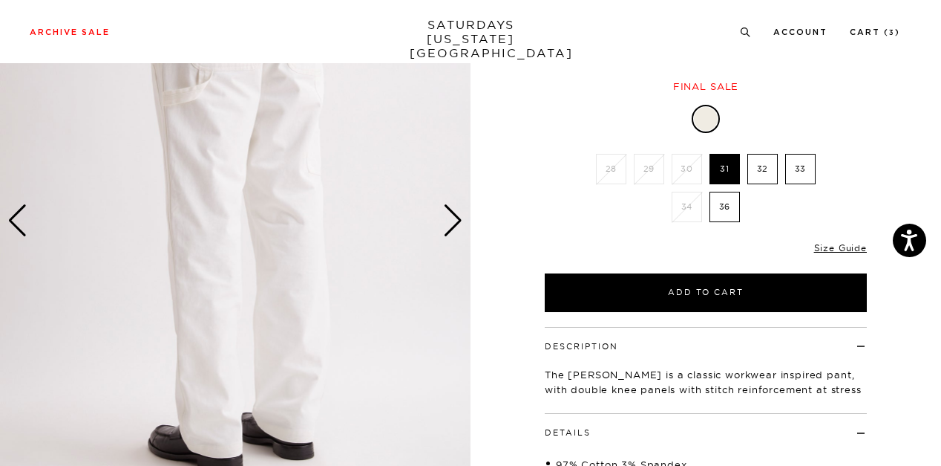
click at [452, 216] on div "Next slide" at bounding box center [453, 220] width 20 height 33
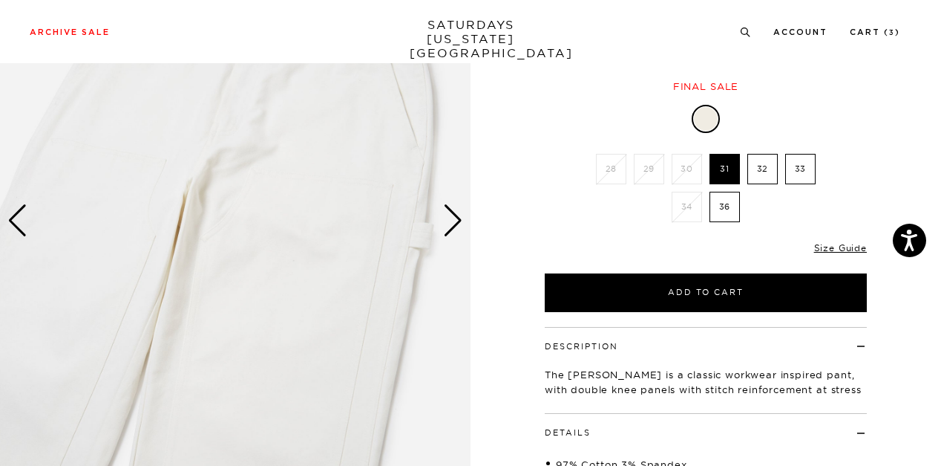
click at [452, 216] on div "Next slide" at bounding box center [453, 220] width 20 height 33
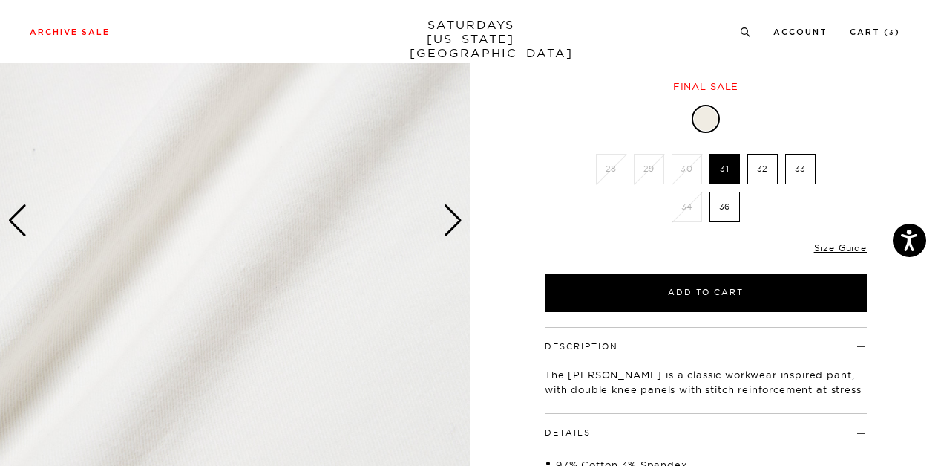
click at [452, 216] on div "Next slide" at bounding box center [453, 220] width 20 height 33
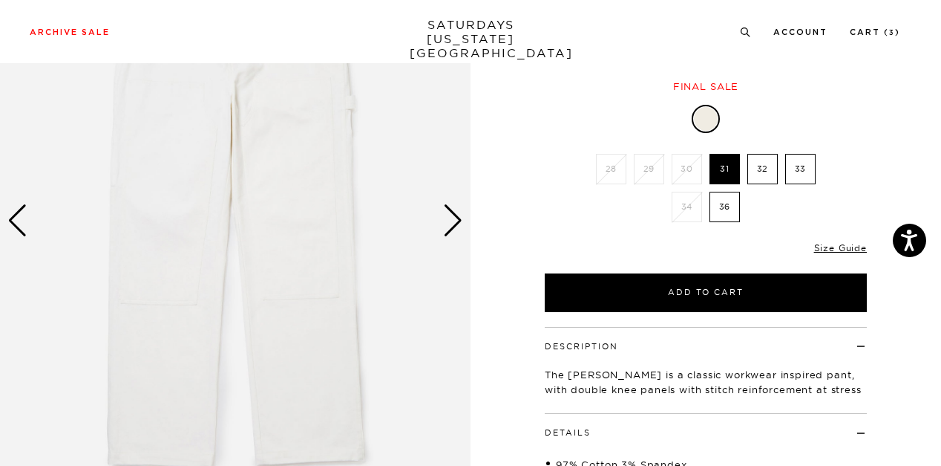
click at [452, 216] on div "Next slide" at bounding box center [453, 220] width 20 height 33
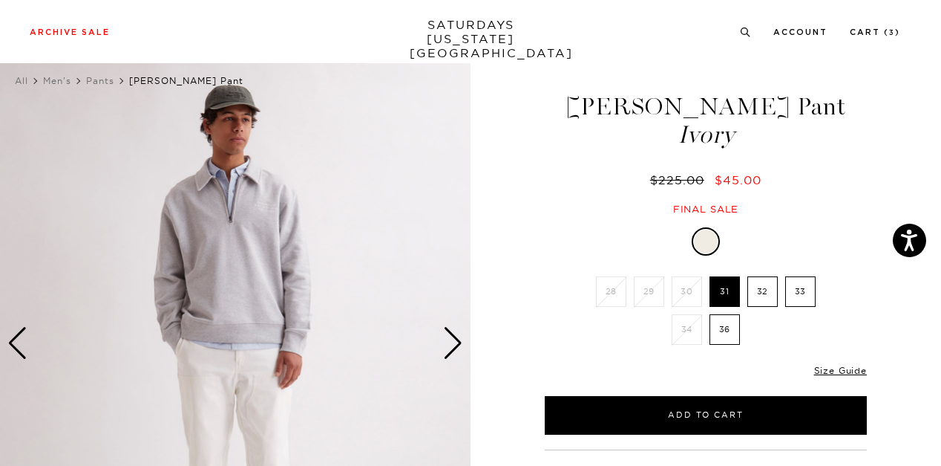
scroll to position [0, 0]
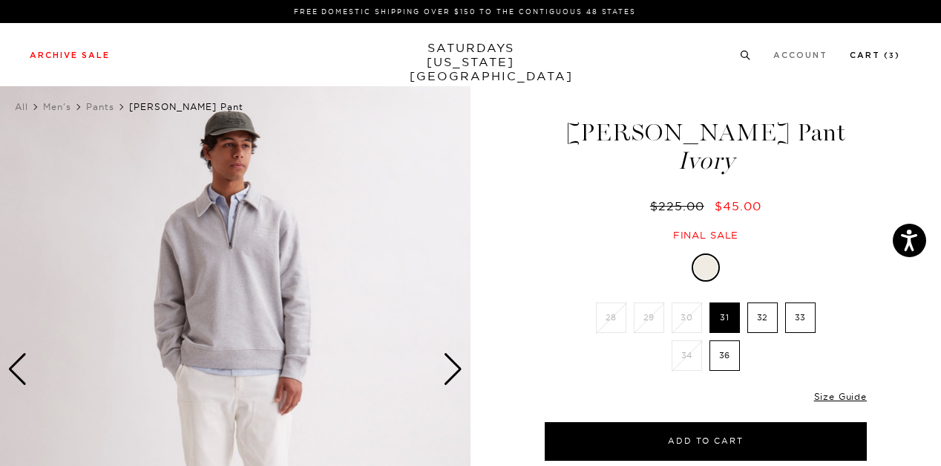
click at [889, 53] on link "Cart ( 3 )" at bounding box center [875, 55] width 50 height 8
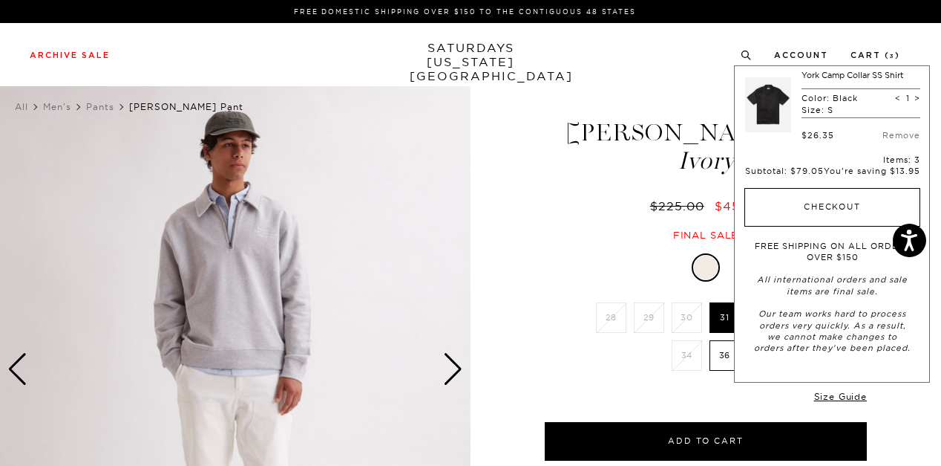
click at [837, 206] on button "Checkout" at bounding box center [833, 207] width 176 height 39
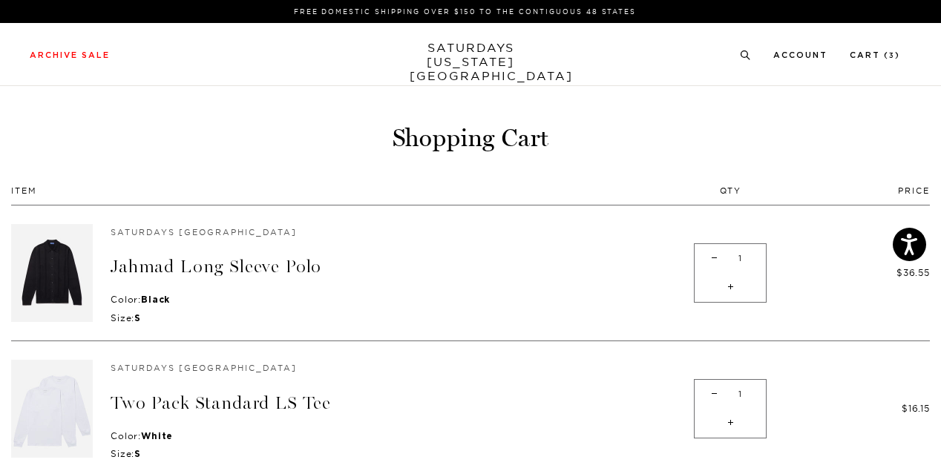
click at [484, 57] on link "SATURDAYS NEW YORK CITY" at bounding box center [471, 62] width 123 height 42
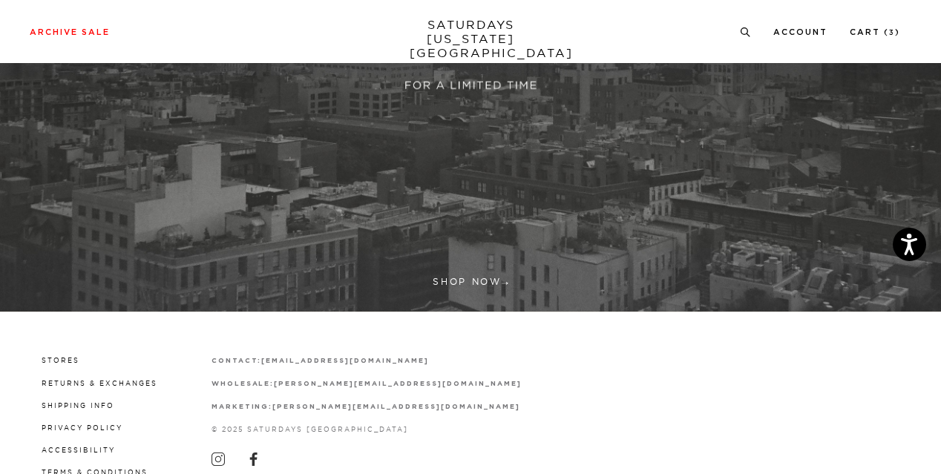
scroll to position [419, 0]
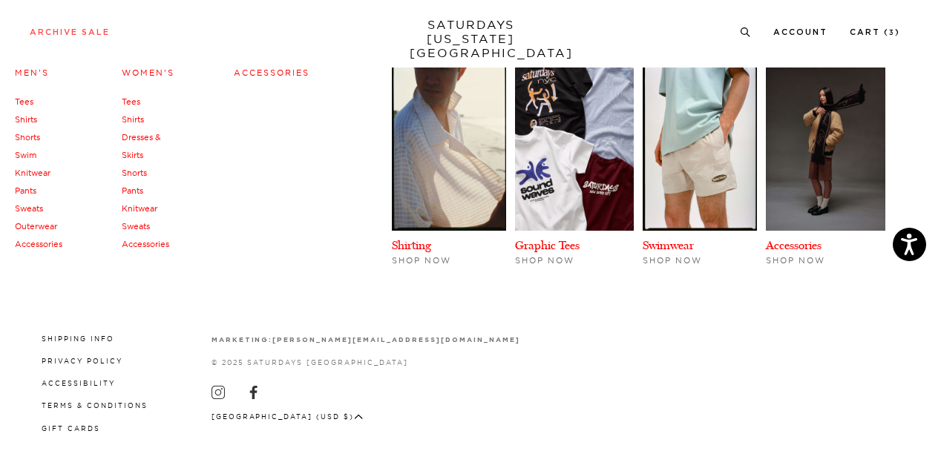
click at [82, 31] on link "Archive Sale" at bounding box center [70, 32] width 80 height 8
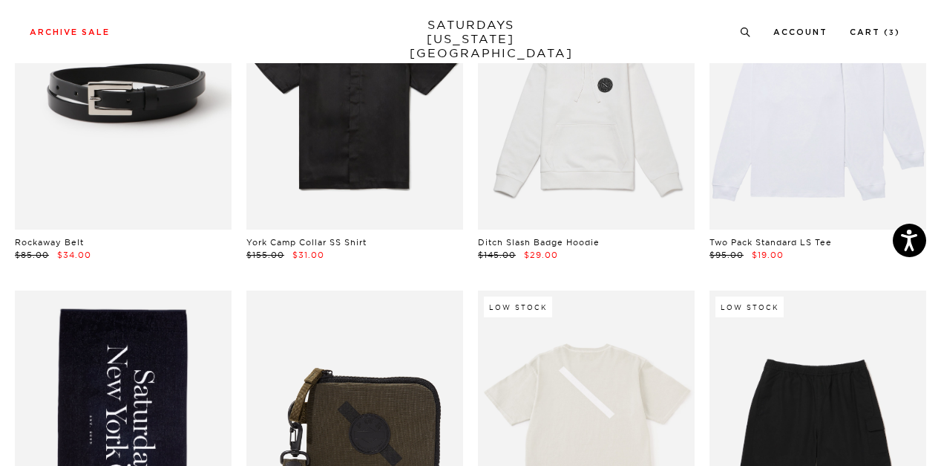
scroll to position [1411, 0]
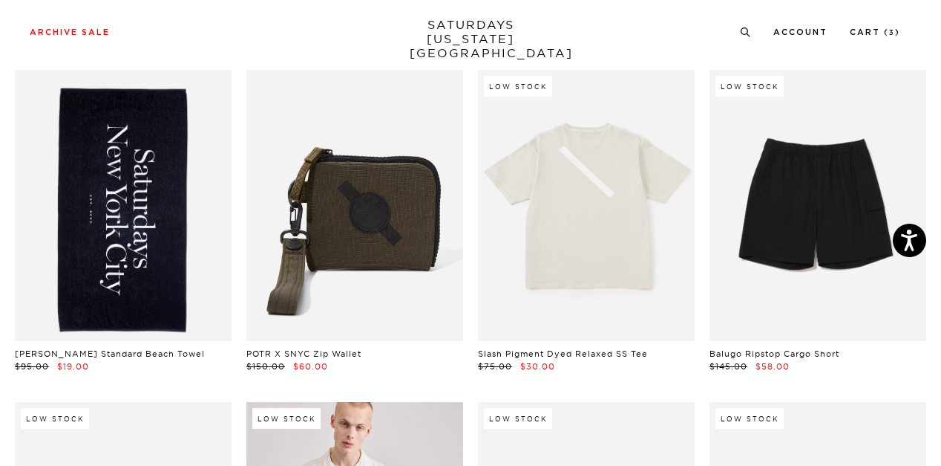
drag, startPoint x: 849, startPoint y: 254, endPoint x: 925, endPoint y: 362, distance: 132.7
click at [925, 362] on div "$145.00 $58.00" at bounding box center [818, 366] width 217 height 13
drag, startPoint x: 836, startPoint y: 249, endPoint x: 907, endPoint y: 365, distance: 135.6
click at [907, 365] on div "$145.00 $58.00" at bounding box center [818, 366] width 217 height 13
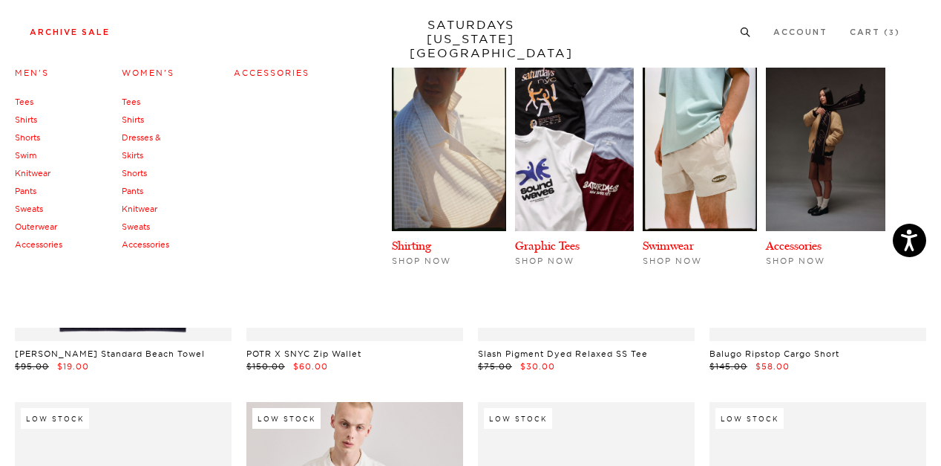
click at [46, 33] on link "Archive Sale" at bounding box center [70, 32] width 80 height 8
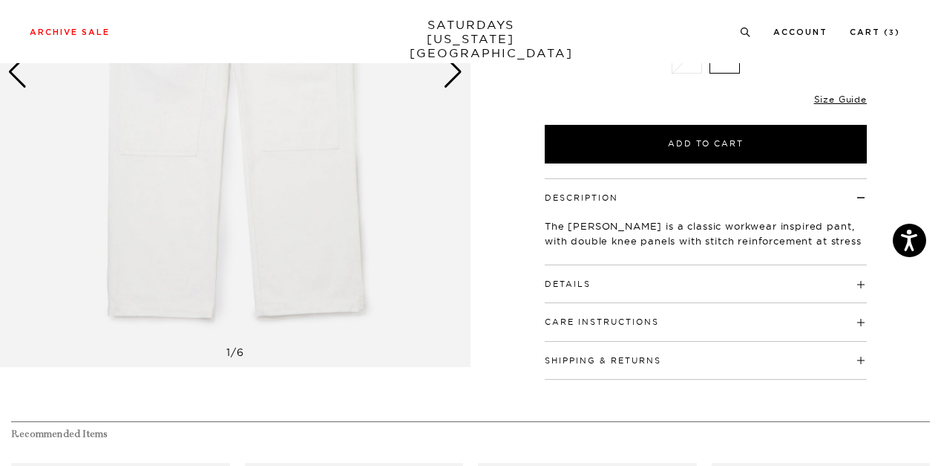
scroll to position [74, 0]
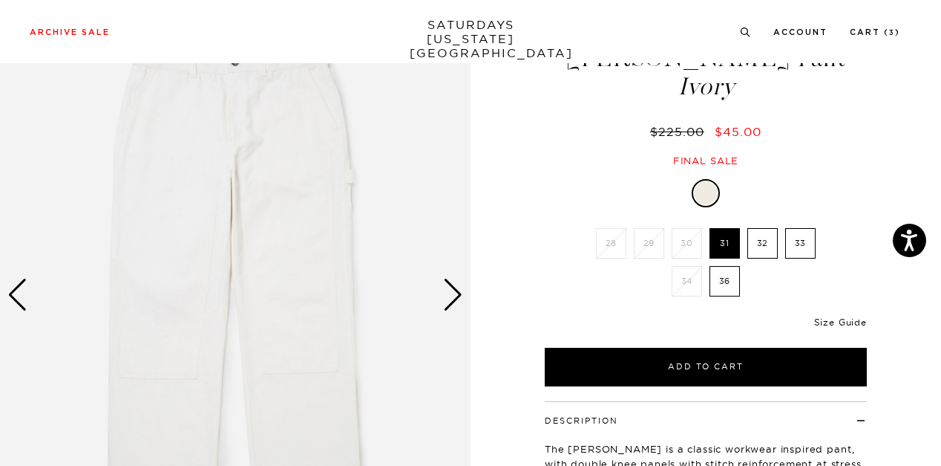
click at [840, 326] on link "Size Guide" at bounding box center [840, 321] width 53 height 11
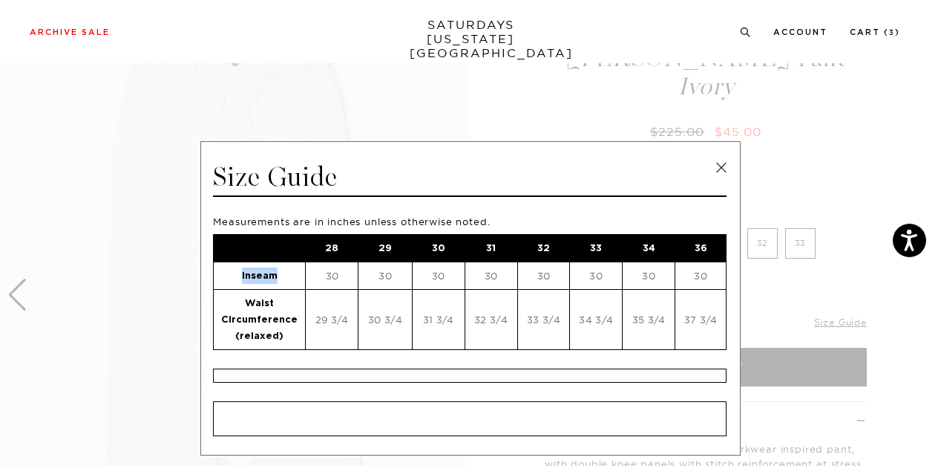
drag, startPoint x: 269, startPoint y: 275, endPoint x: 232, endPoint y: 274, distance: 37.2
click at [232, 274] on td "Inseam" at bounding box center [260, 275] width 92 height 27
copy strong "Inseam"
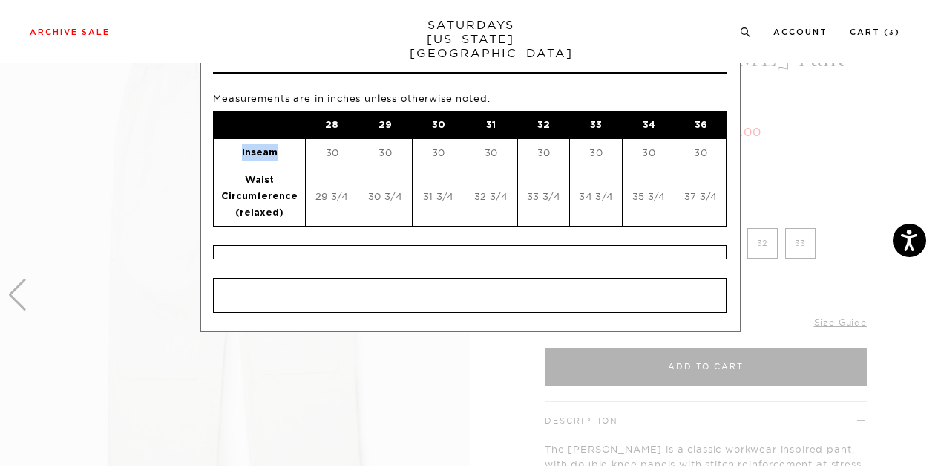
scroll to position [0, 0]
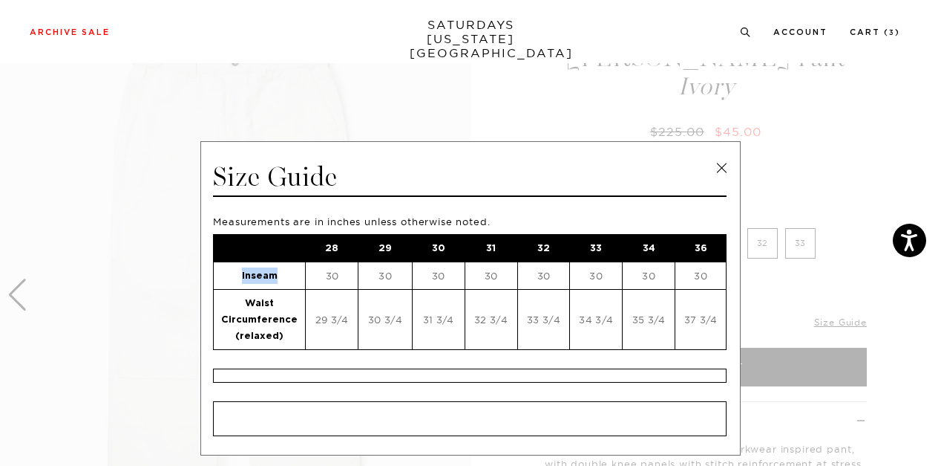
click at [721, 167] on link at bounding box center [722, 168] width 22 height 22
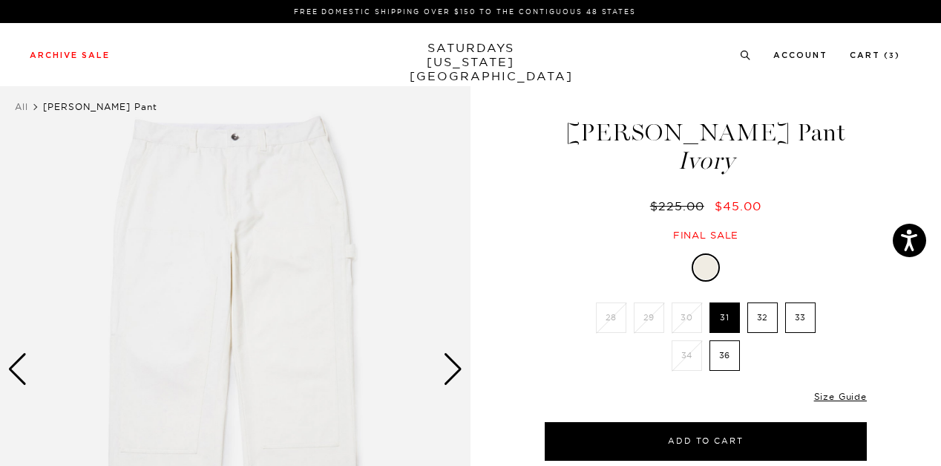
click at [450, 352] on img at bounding box center [235, 369] width 471 height 589
click at [454, 366] on div "Next slide" at bounding box center [453, 369] width 20 height 33
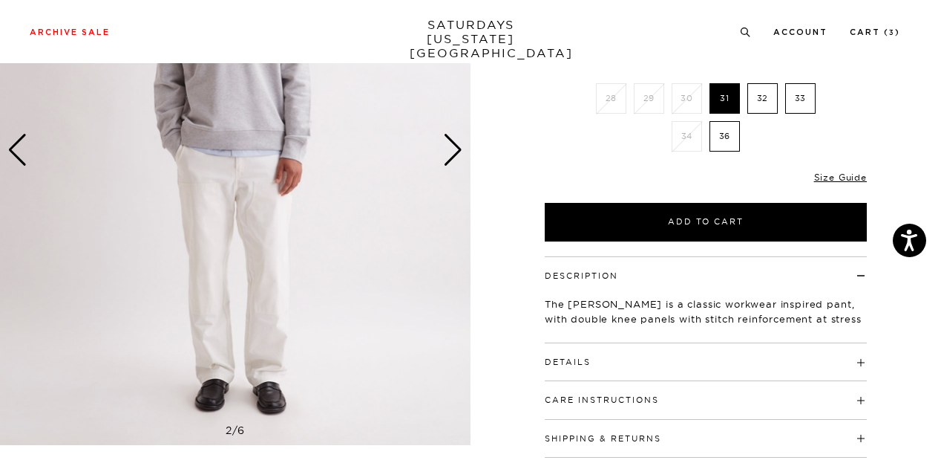
scroll to position [148, 0]
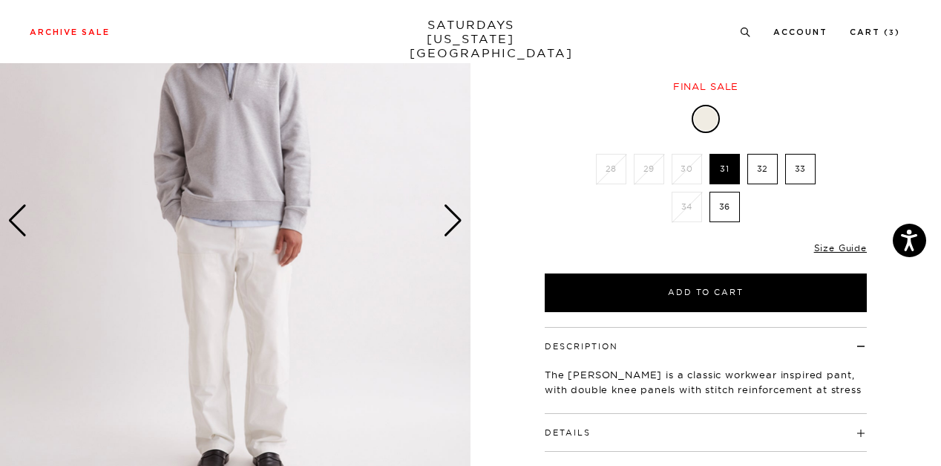
click at [454, 218] on div "Next slide" at bounding box center [453, 220] width 20 height 33
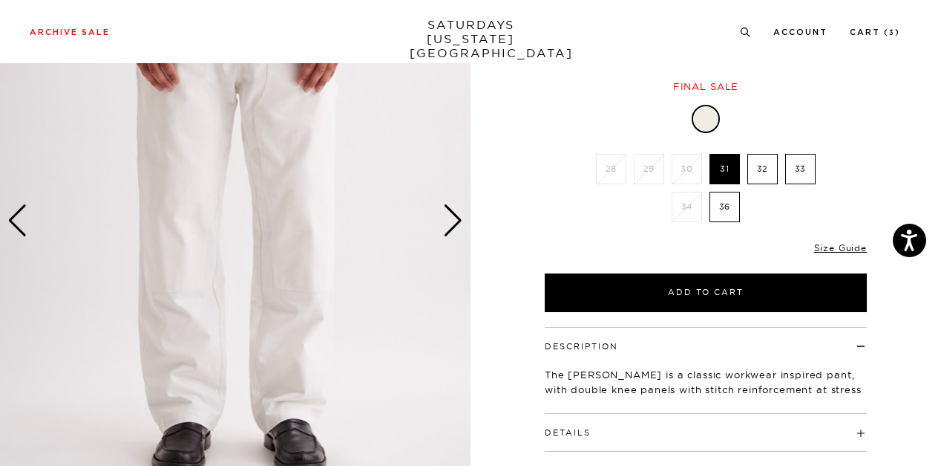
click at [454, 218] on div "Next slide" at bounding box center [453, 220] width 20 height 33
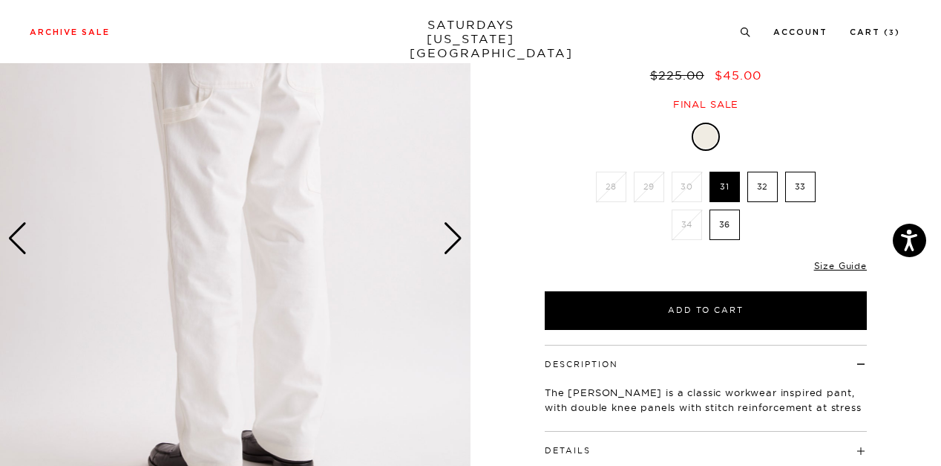
scroll to position [297, 0]
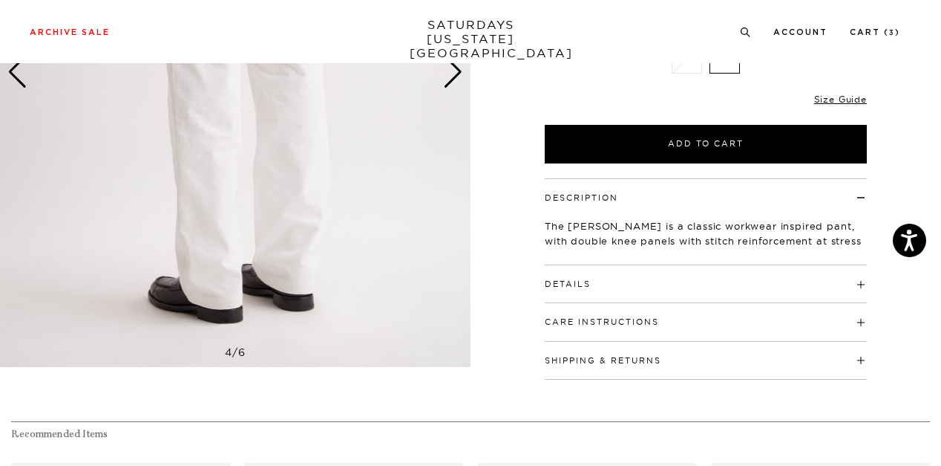
click at [867, 279] on div "Description The [PERSON_NAME] is a classic workwear inspired pant, with double …" at bounding box center [705, 278] width 371 height 201
click at [861, 277] on h4 "Details" at bounding box center [706, 277] width 322 height 25
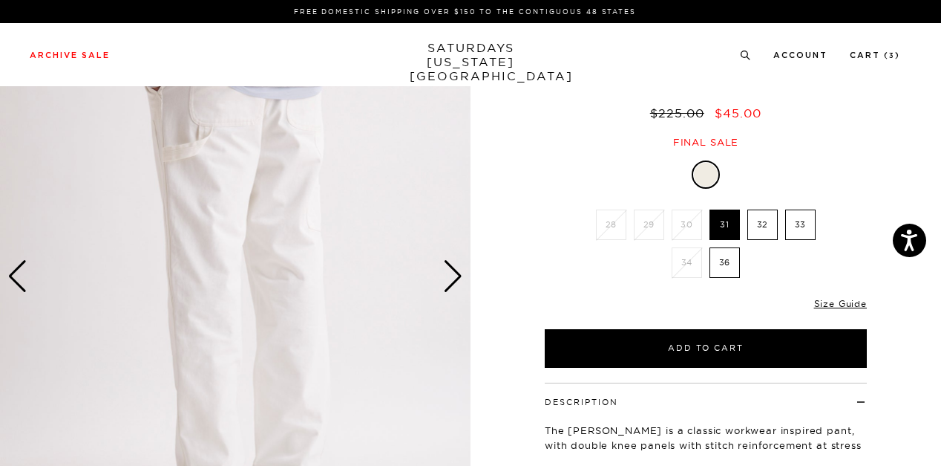
scroll to position [0, 0]
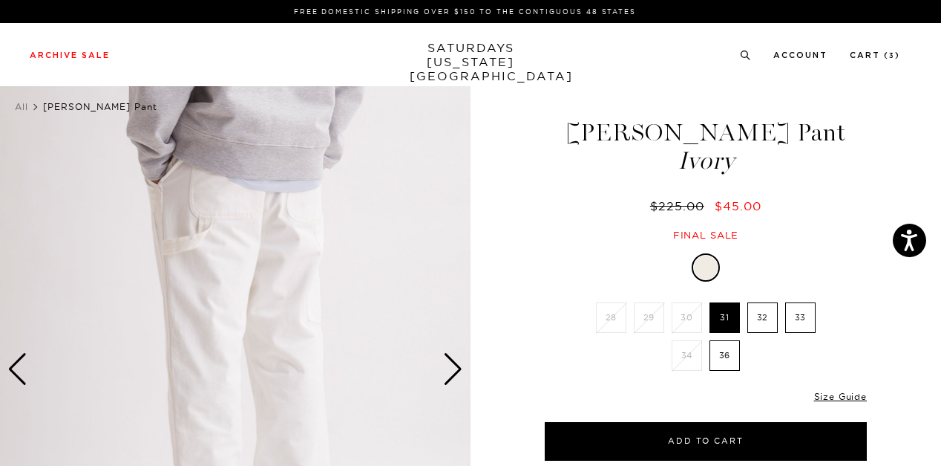
click at [447, 372] on div "Next slide" at bounding box center [453, 369] width 20 height 33
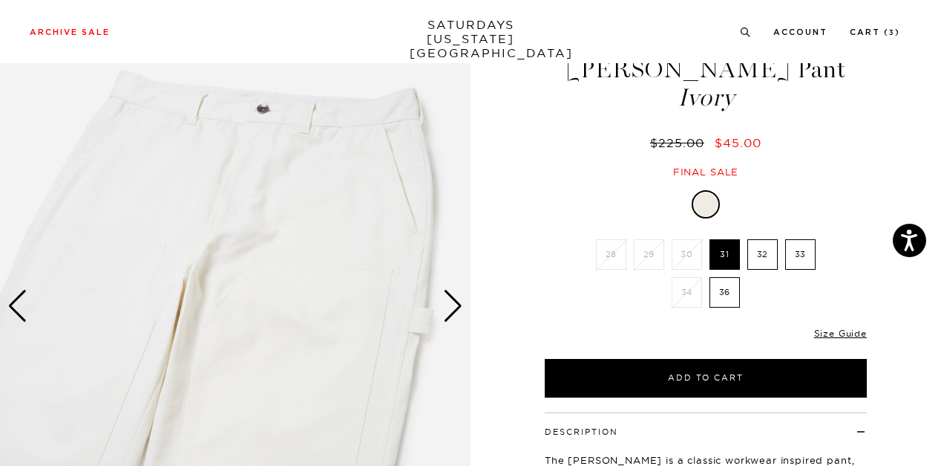
scroll to position [148, 0]
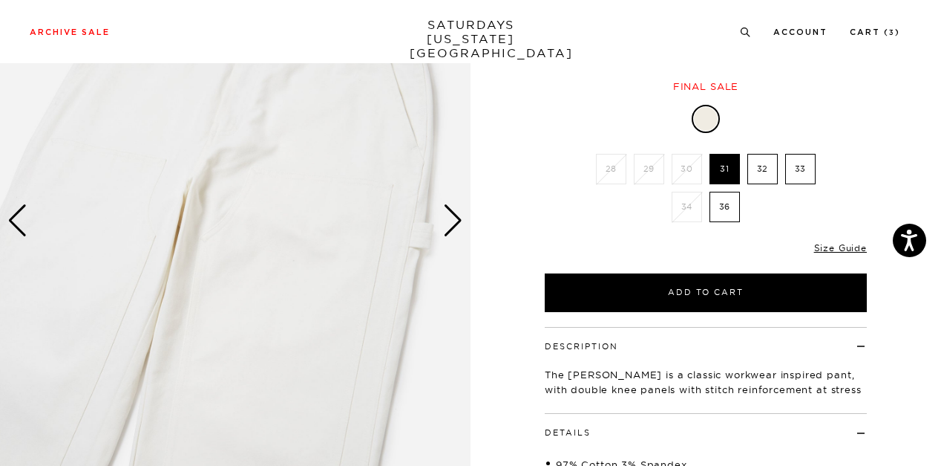
click at [444, 225] on div "Next slide" at bounding box center [453, 220] width 20 height 33
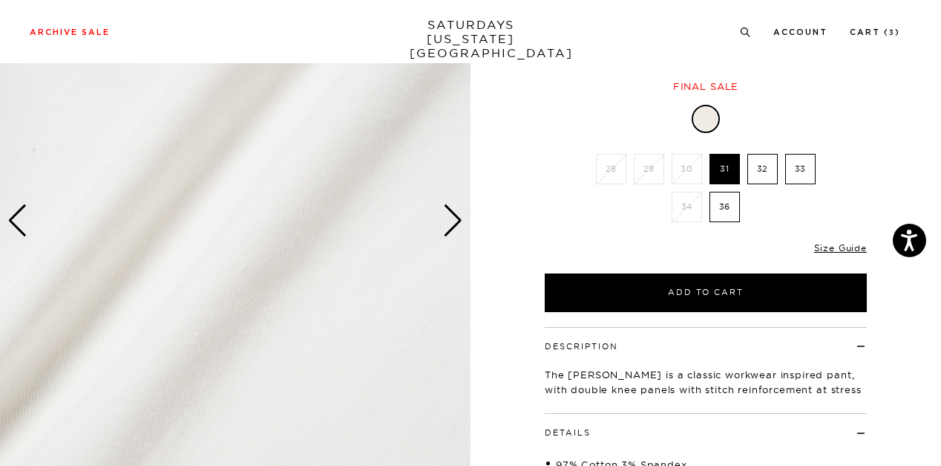
click at [444, 224] on div "Next slide" at bounding box center [453, 220] width 20 height 33
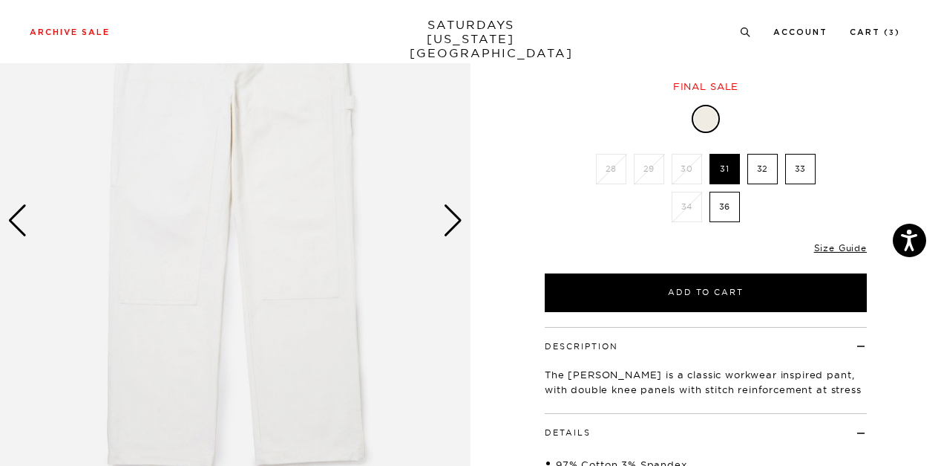
click at [445, 223] on div "Next slide" at bounding box center [453, 220] width 20 height 33
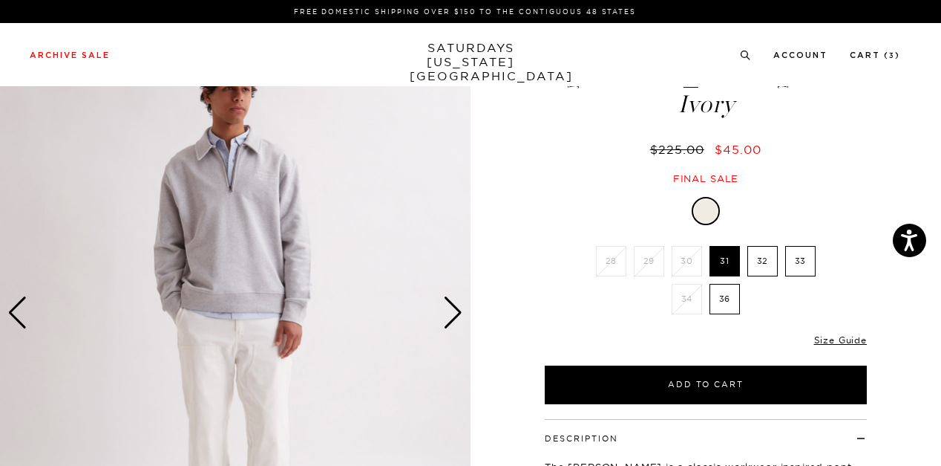
scroll to position [74, 0]
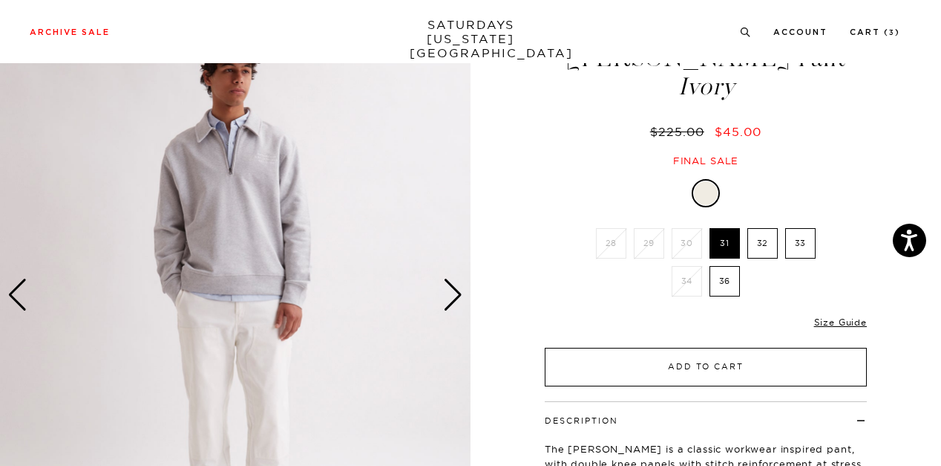
click at [716, 365] on button "Add to Cart" at bounding box center [706, 366] width 322 height 39
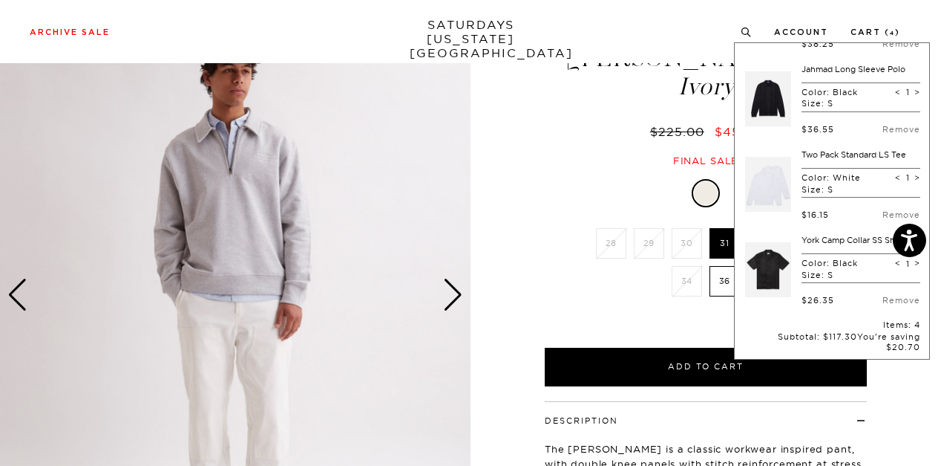
scroll to position [0, 0]
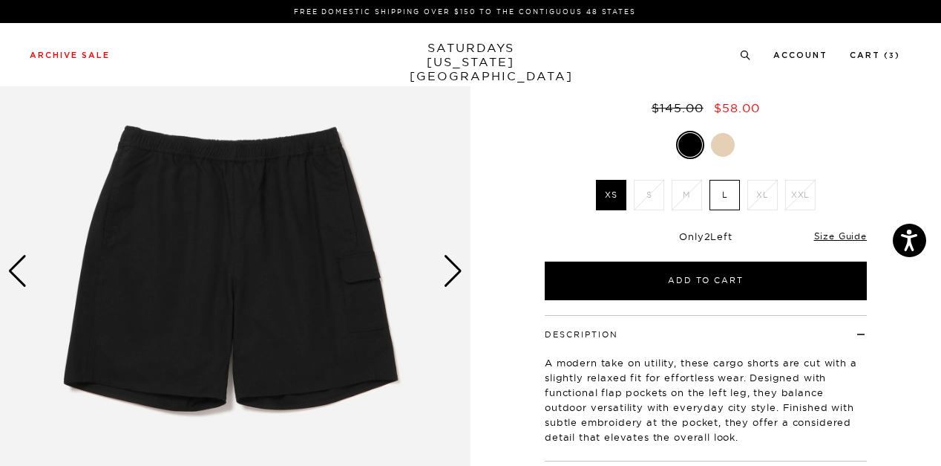
scroll to position [148, 0]
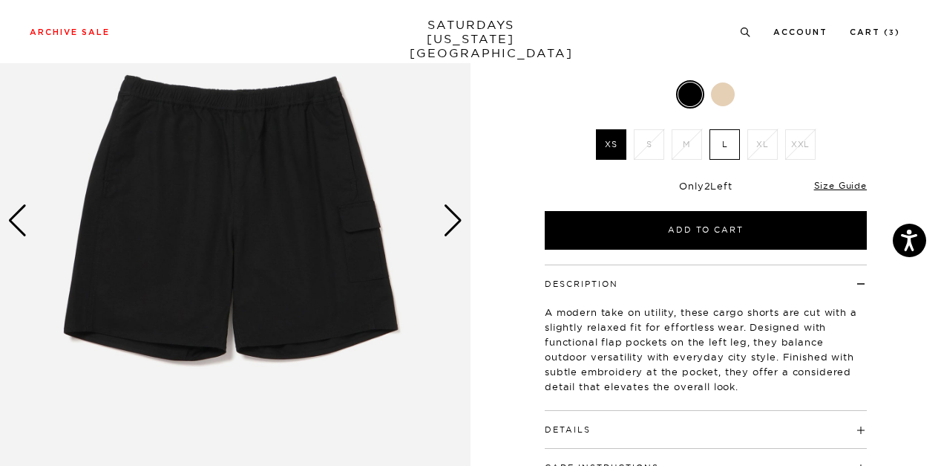
click at [719, 95] on div at bounding box center [723, 94] width 24 height 24
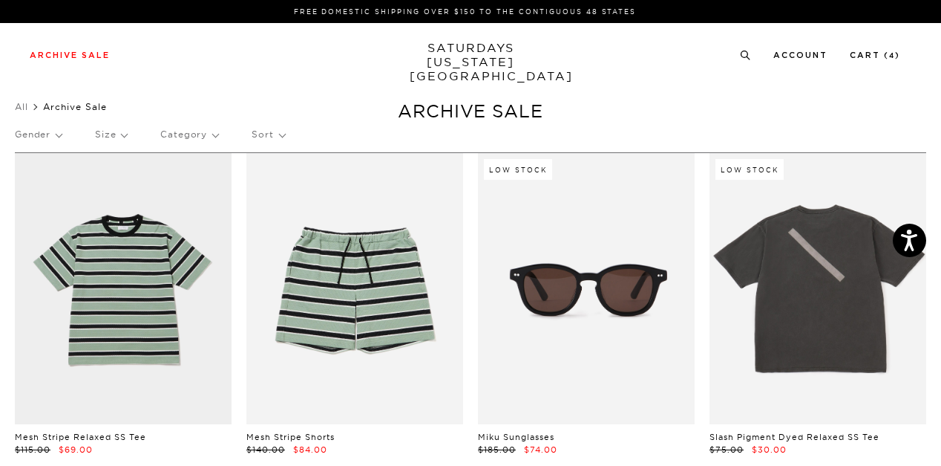
click at [275, 137] on p "Sort" at bounding box center [268, 134] width 33 height 34
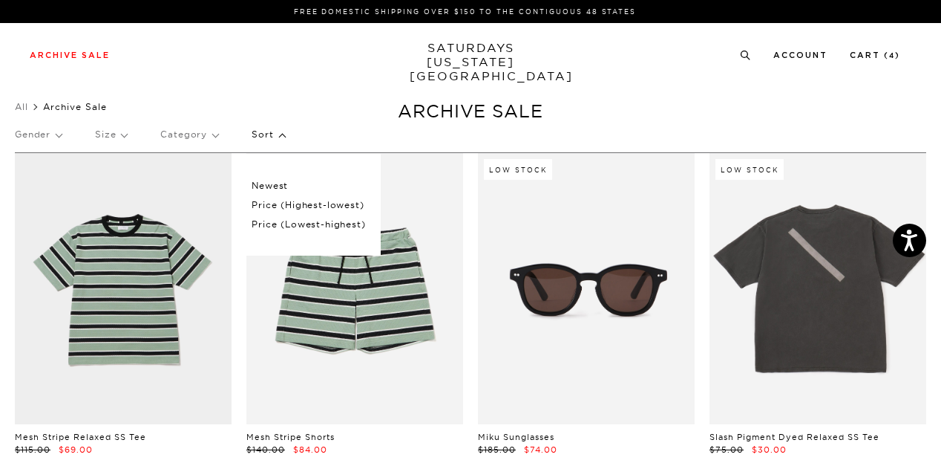
click at [275, 137] on p "Sort" at bounding box center [268, 134] width 33 height 34
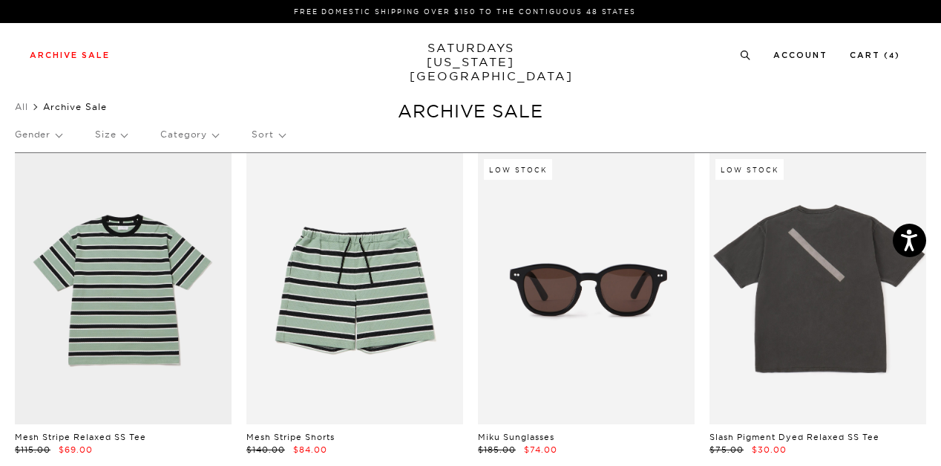
click at [203, 143] on p "Category" at bounding box center [189, 134] width 58 height 34
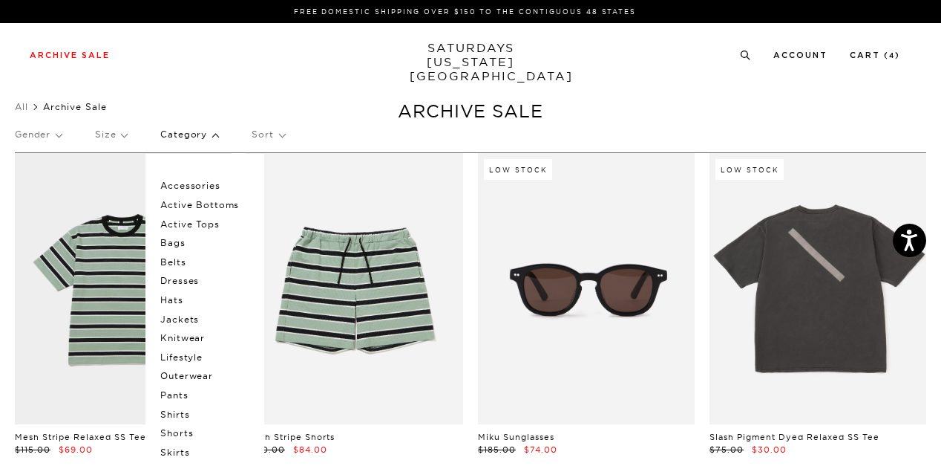
click at [204, 142] on p "Category" at bounding box center [189, 134] width 58 height 34
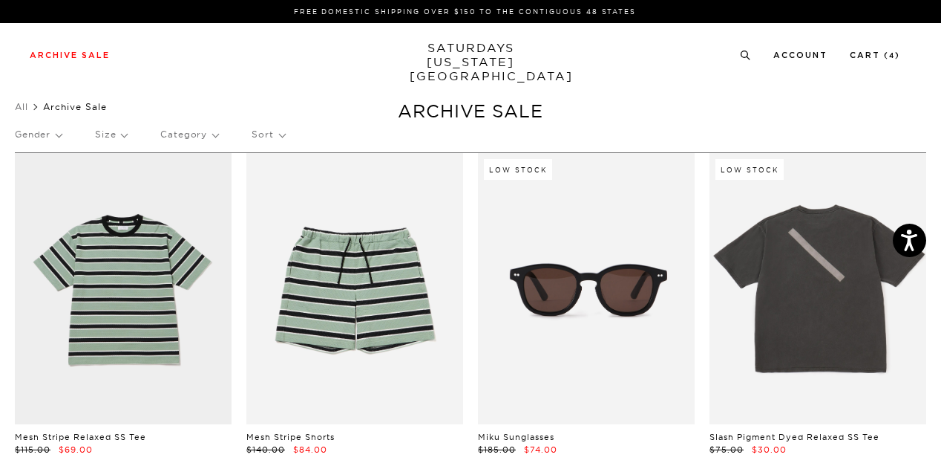
click at [124, 140] on p "Size" at bounding box center [111, 134] width 32 height 34
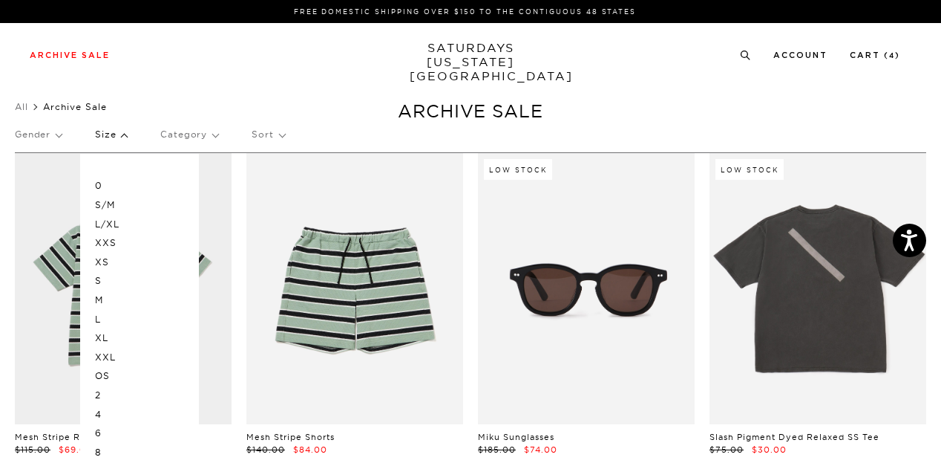
click at [124, 139] on p "Size" at bounding box center [111, 134] width 32 height 34
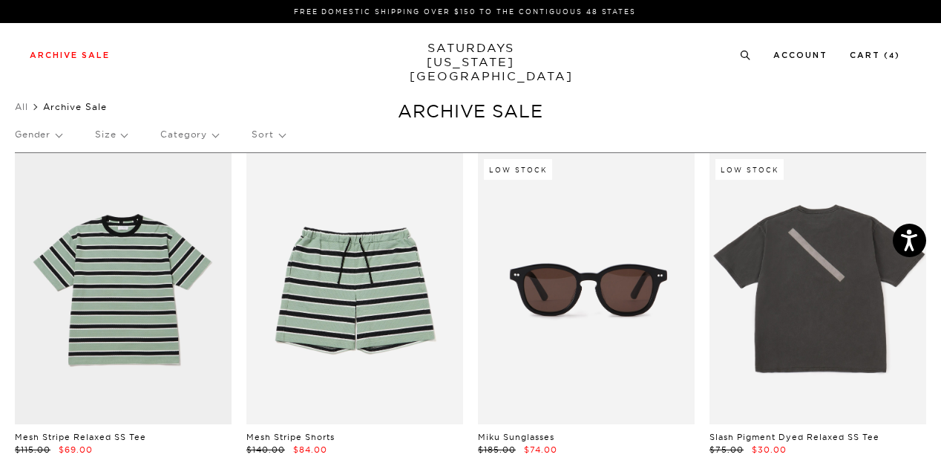
click at [59, 141] on p "Gender" at bounding box center [38, 134] width 47 height 34
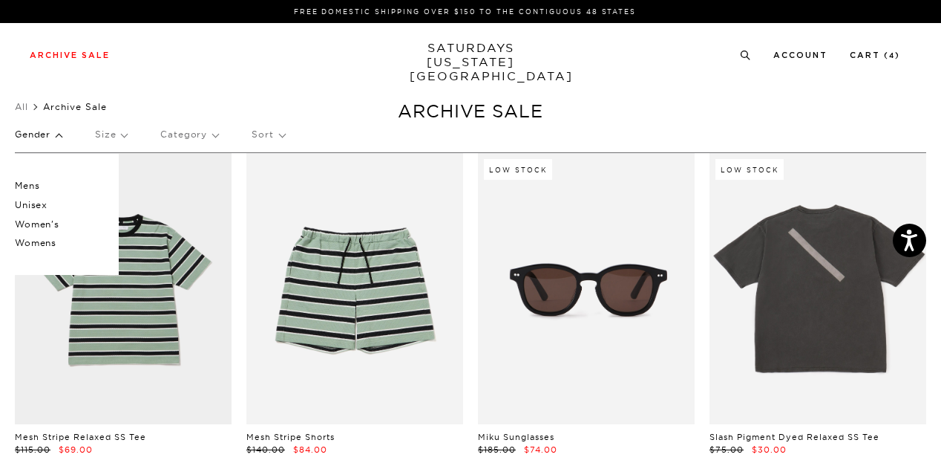
click at [59, 141] on p "Gender" at bounding box center [38, 134] width 47 height 34
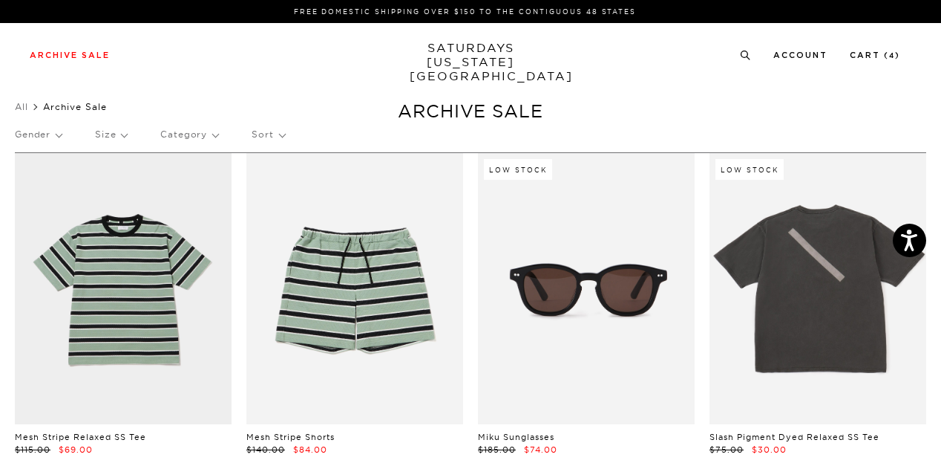
click at [59, 141] on p "Gender" at bounding box center [38, 134] width 47 height 34
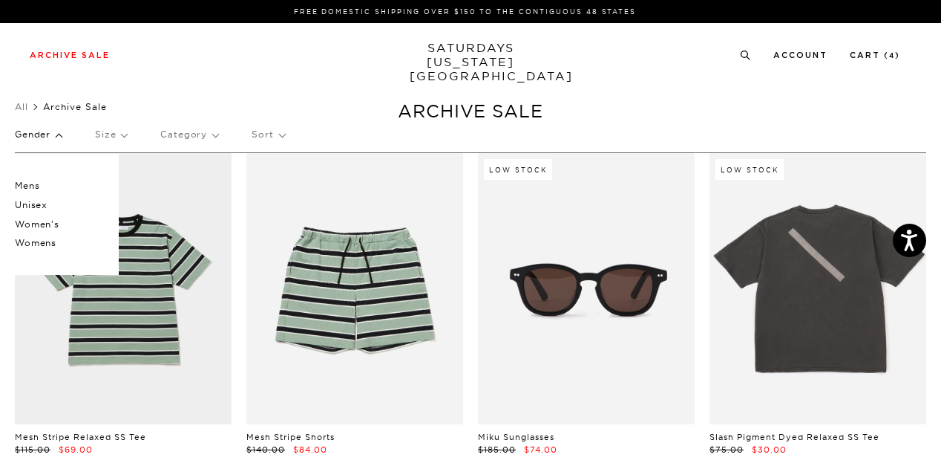
click at [59, 141] on p "Gender" at bounding box center [38, 134] width 47 height 34
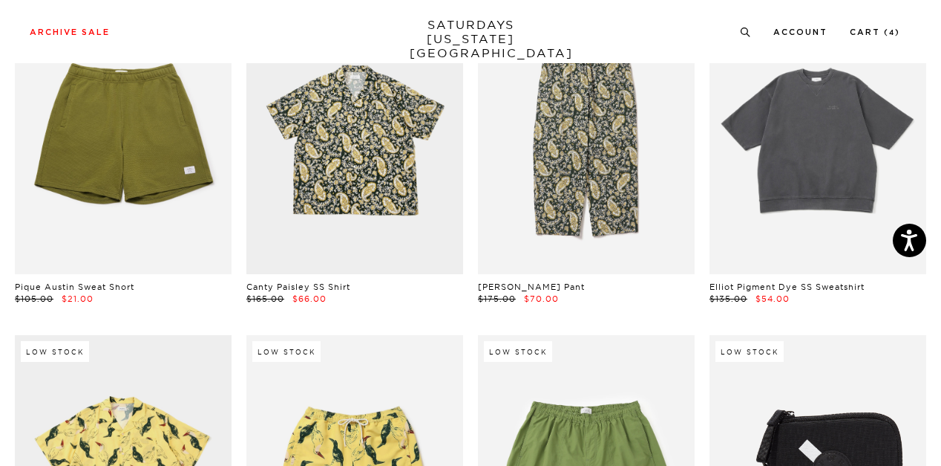
scroll to position [7722, 0]
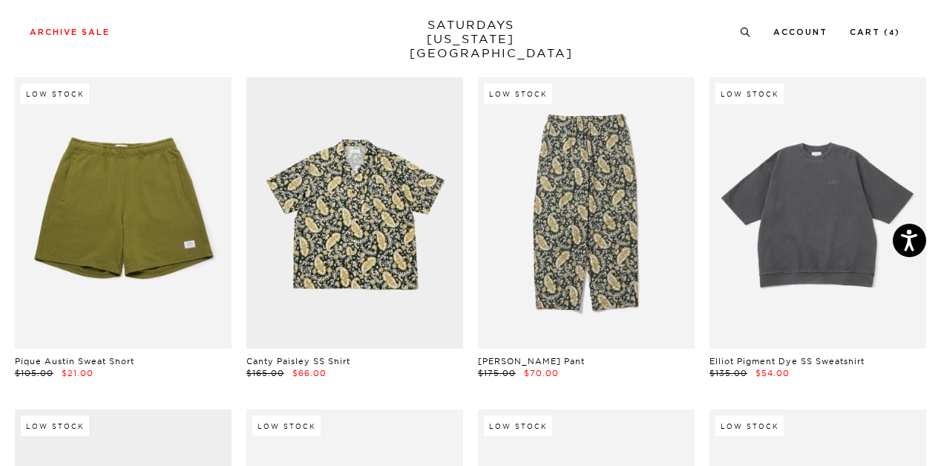
click at [789, 197] on link at bounding box center [818, 212] width 217 height 271
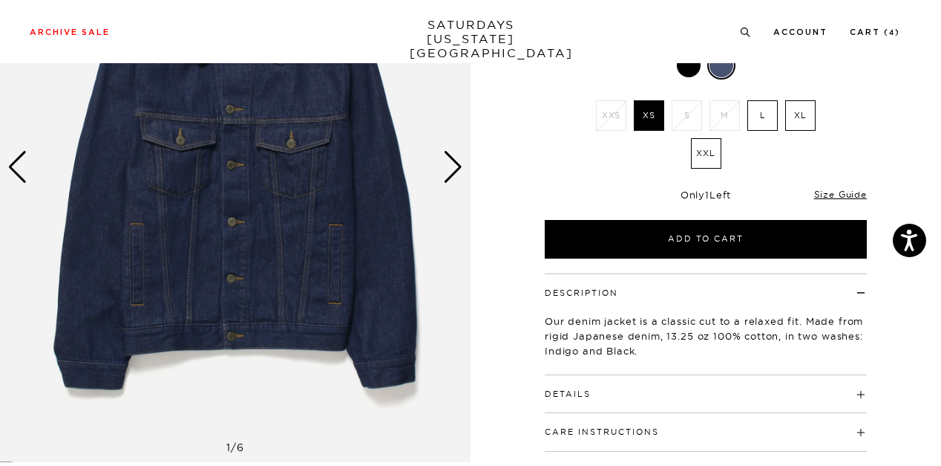
scroll to position [148, 0]
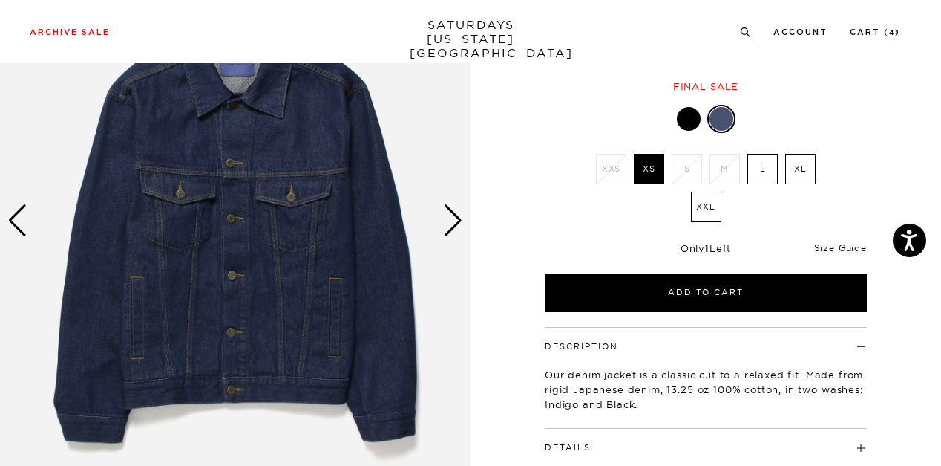
click at [857, 248] on link "Size Guide" at bounding box center [840, 247] width 53 height 11
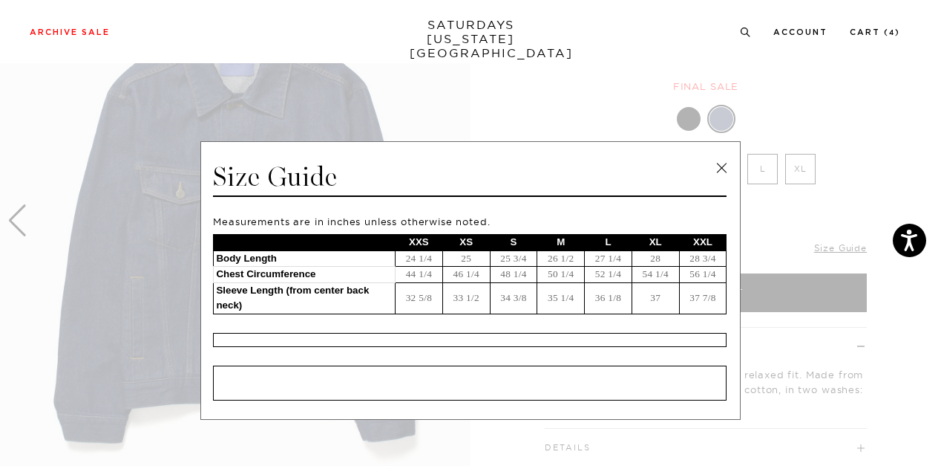
click at [715, 164] on link at bounding box center [722, 168] width 22 height 22
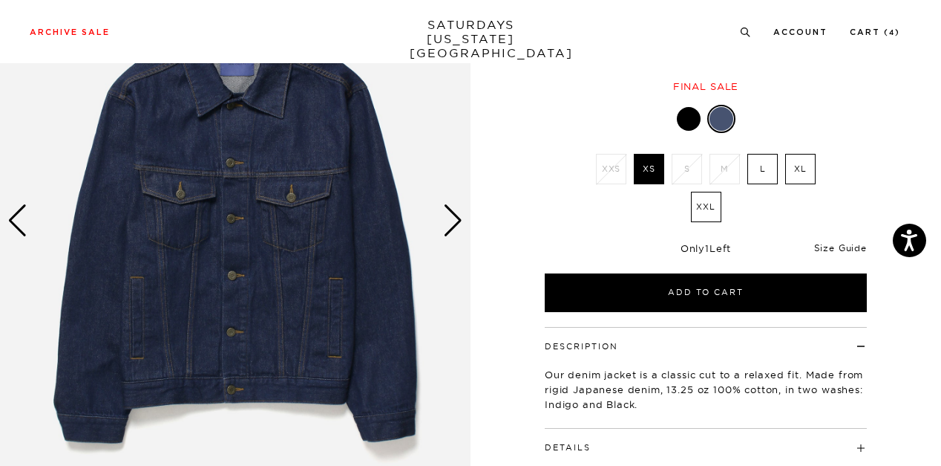
click at [846, 242] on link "Size Guide" at bounding box center [840, 247] width 53 height 11
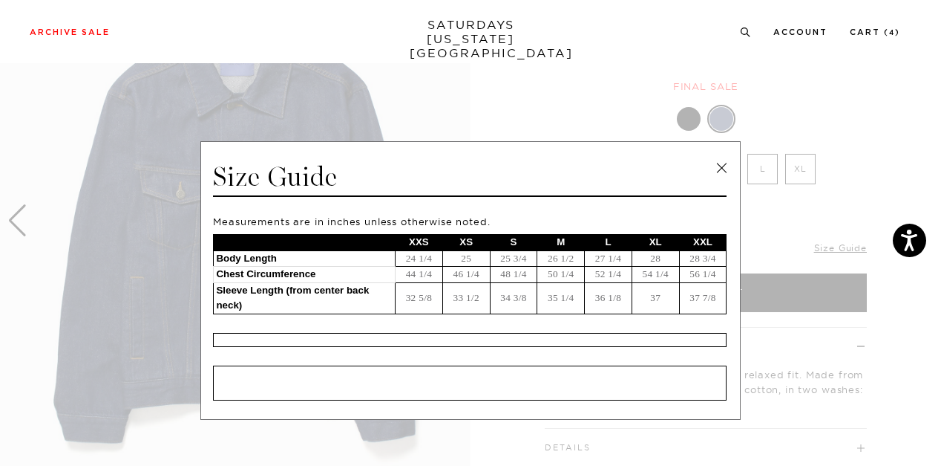
click at [716, 171] on link at bounding box center [722, 168] width 22 height 22
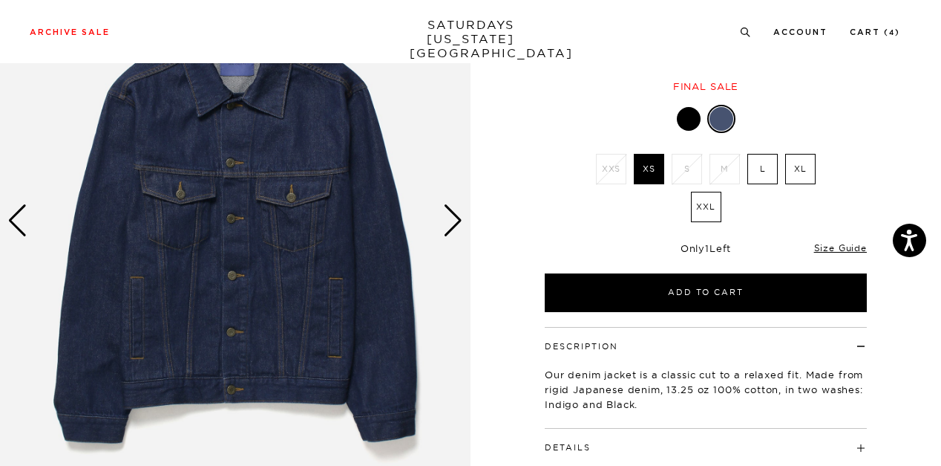
scroll to position [0, 0]
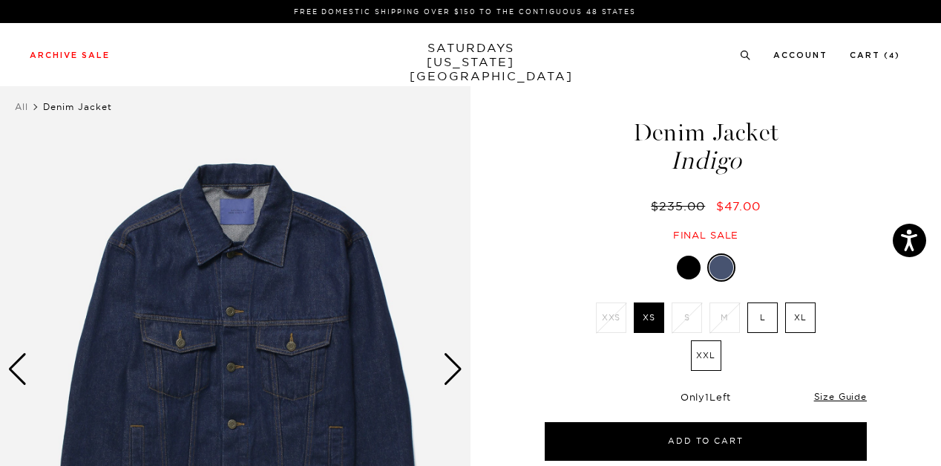
click at [760, 314] on label "L" at bounding box center [763, 317] width 30 height 30
click at [0, 0] on input "L" at bounding box center [0, 0] width 0 height 0
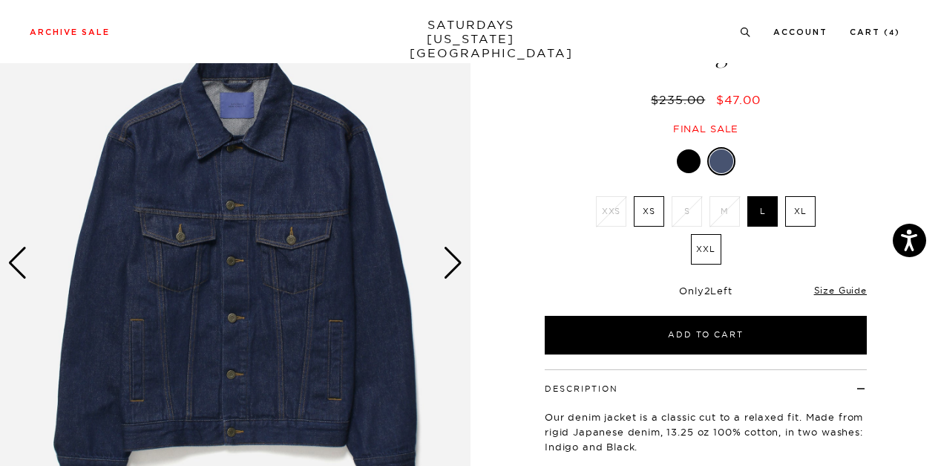
scroll to position [74, 0]
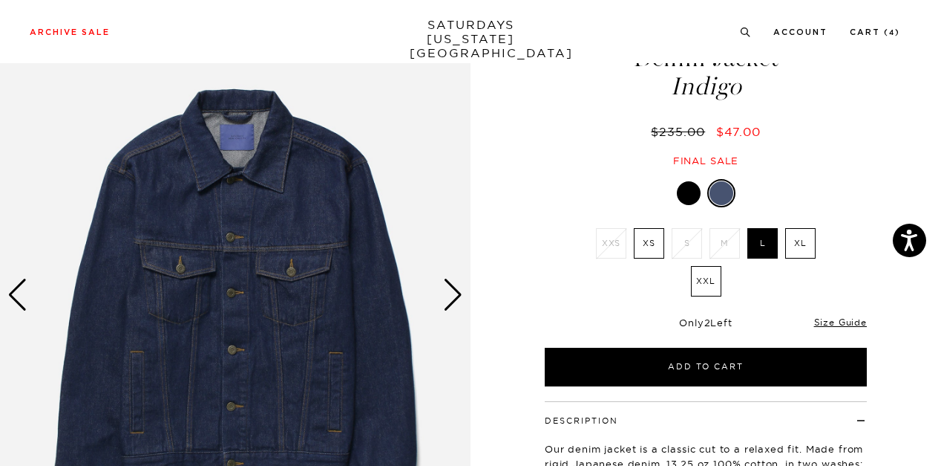
click at [459, 302] on div "Next slide" at bounding box center [453, 294] width 20 height 33
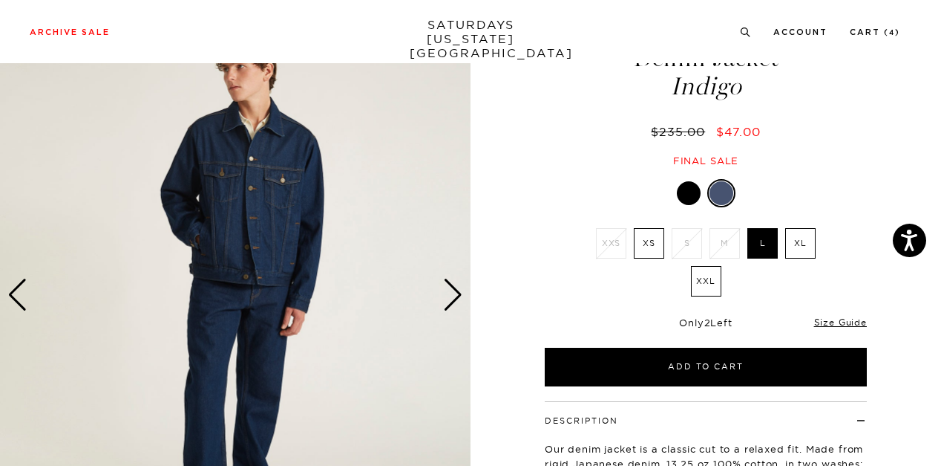
click at [459, 302] on div "Next slide" at bounding box center [453, 294] width 20 height 33
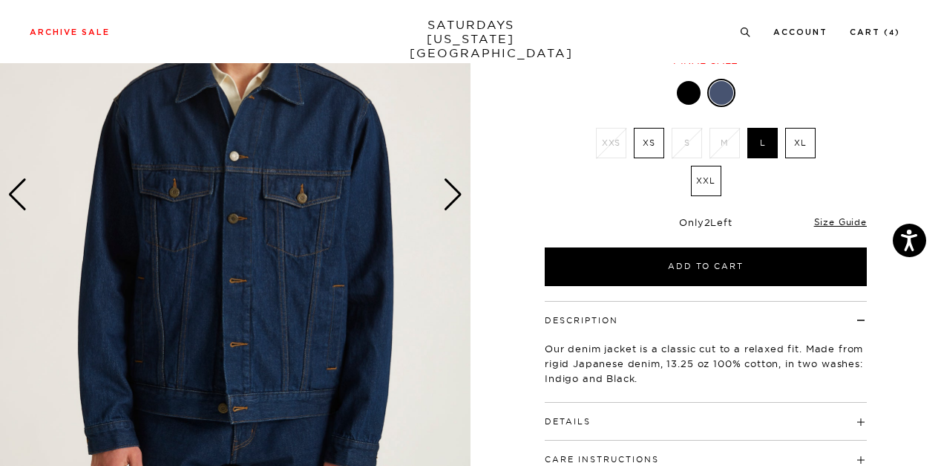
scroll to position [148, 0]
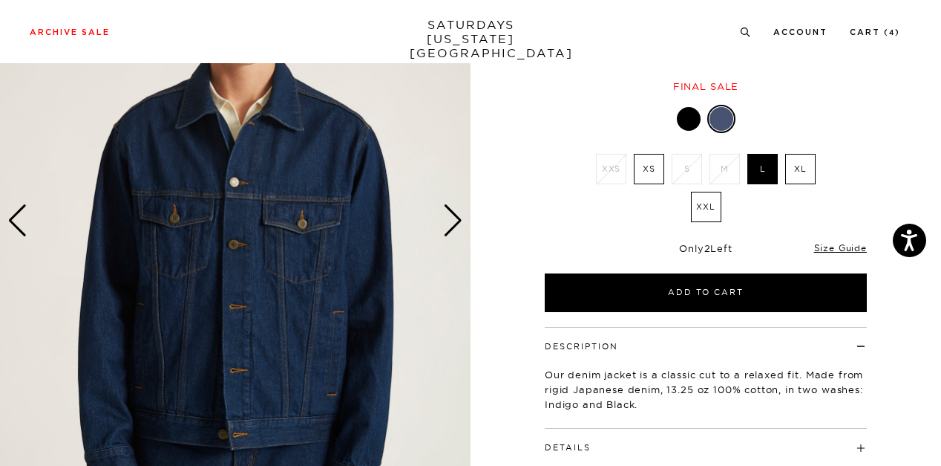
click at [456, 221] on div "Next slide" at bounding box center [453, 220] width 20 height 33
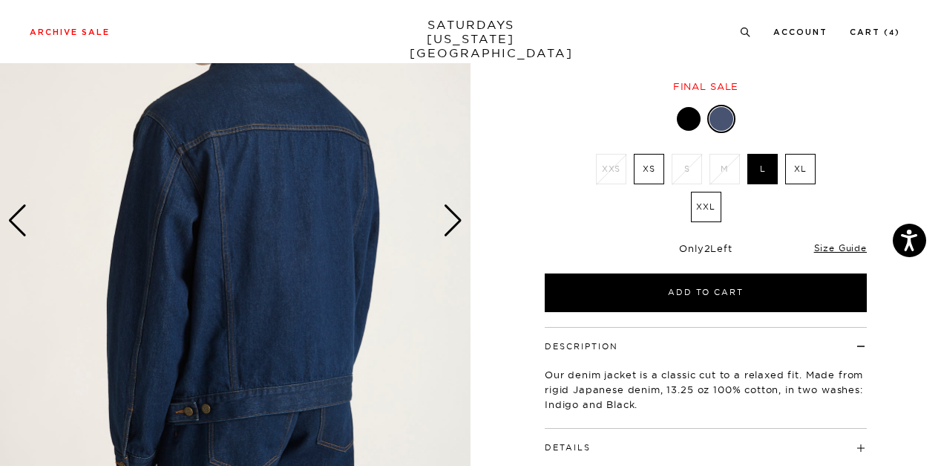
click at [456, 221] on div "Next slide" at bounding box center [453, 220] width 20 height 33
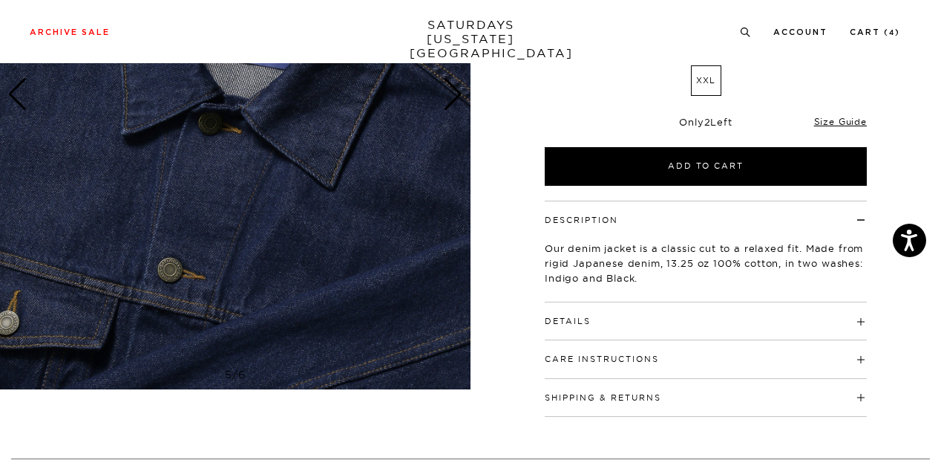
scroll to position [297, 0]
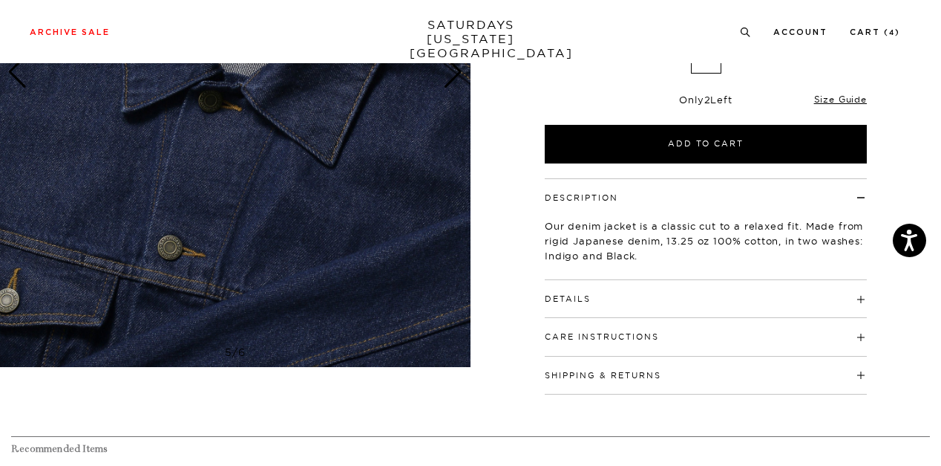
click at [861, 293] on h4 "Details" at bounding box center [706, 292] width 322 height 25
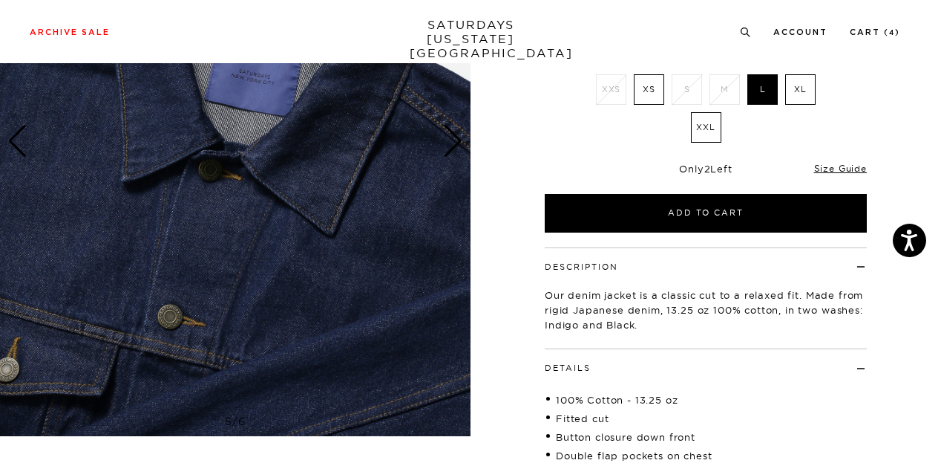
scroll to position [148, 0]
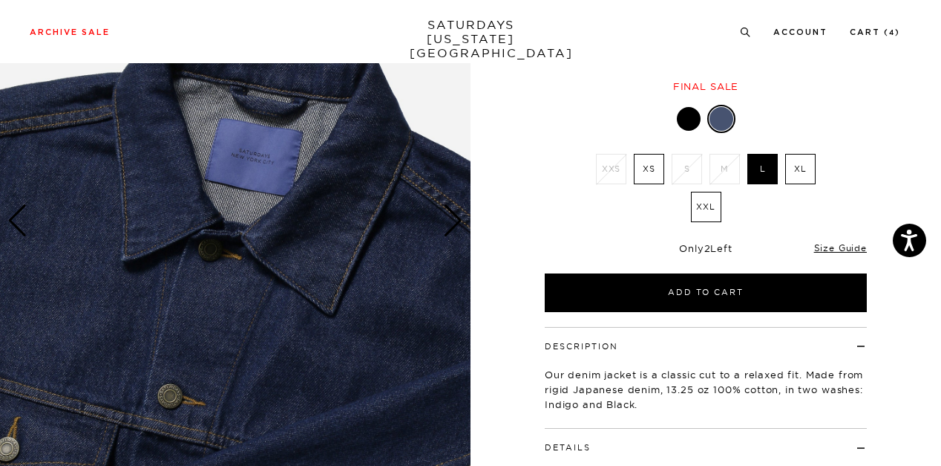
click at [447, 220] on div "Next slide" at bounding box center [453, 220] width 20 height 33
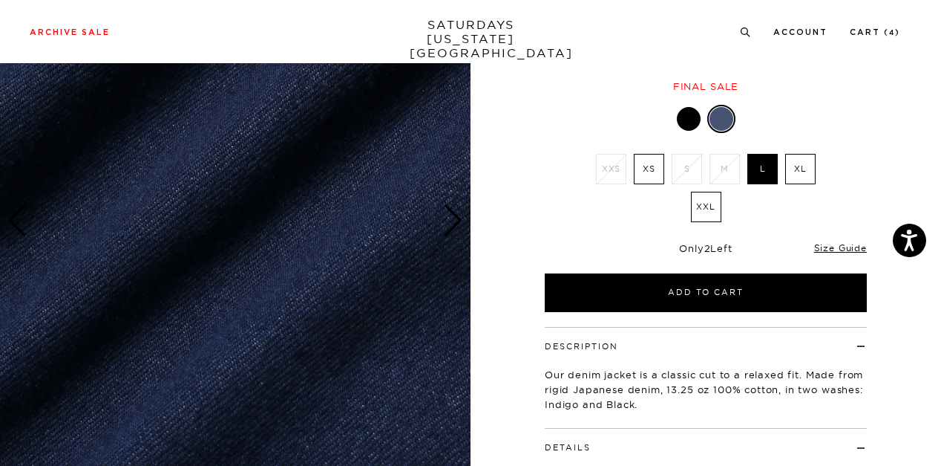
click at [447, 220] on div "Next slide" at bounding box center [453, 220] width 20 height 33
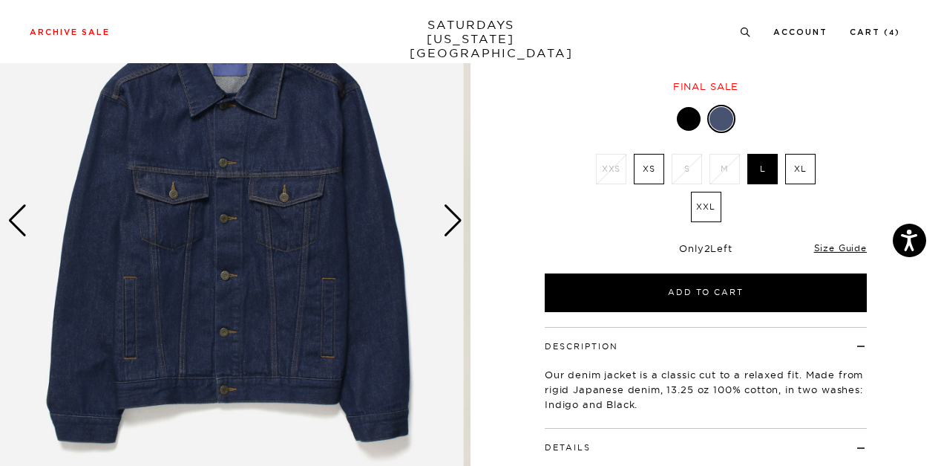
click at [440, 227] on div "1 / 6" at bounding box center [235, 220] width 471 height 589
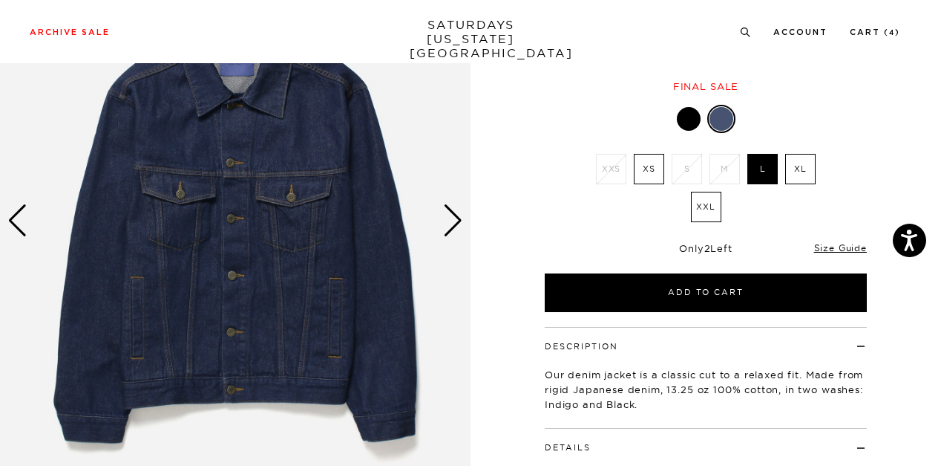
click at [460, 229] on div "Next slide" at bounding box center [453, 220] width 20 height 33
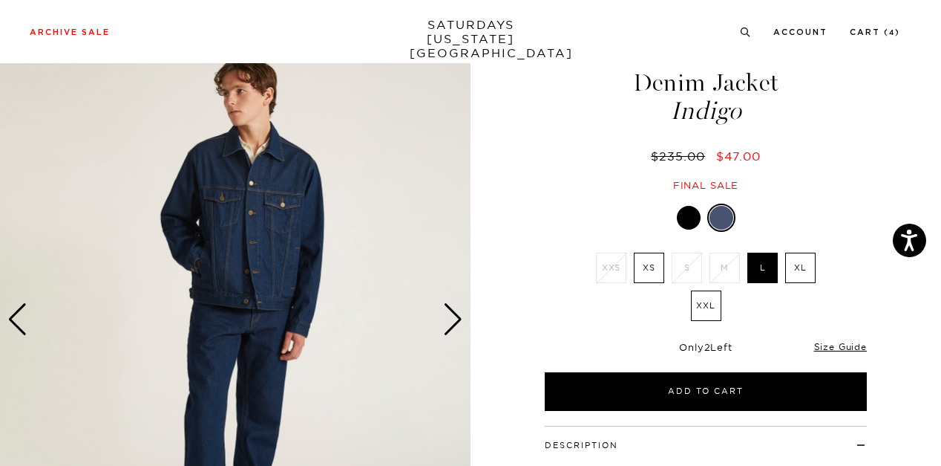
scroll to position [74, 0]
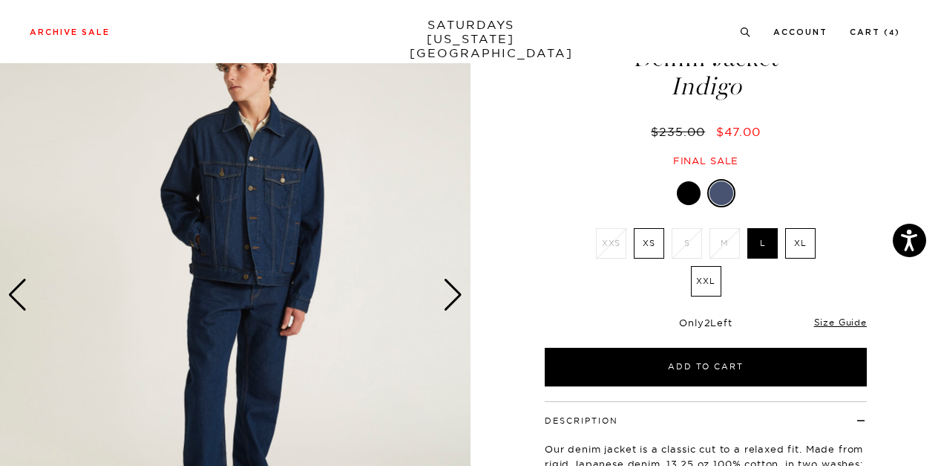
click at [458, 289] on div "Next slide" at bounding box center [453, 294] width 20 height 33
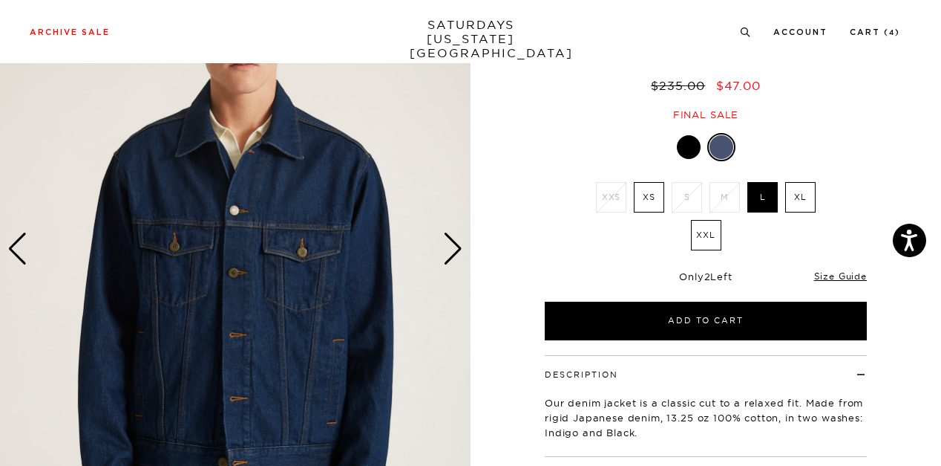
scroll to position [148, 0]
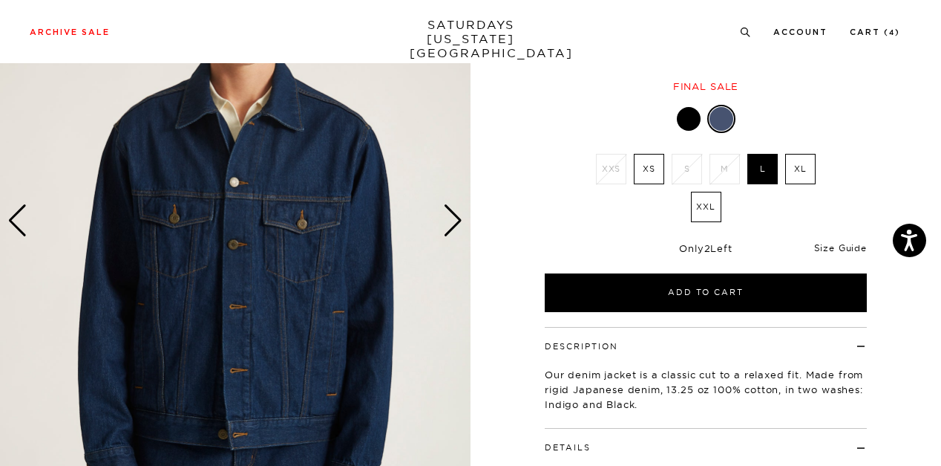
click at [847, 246] on link "Size Guide" at bounding box center [840, 247] width 53 height 11
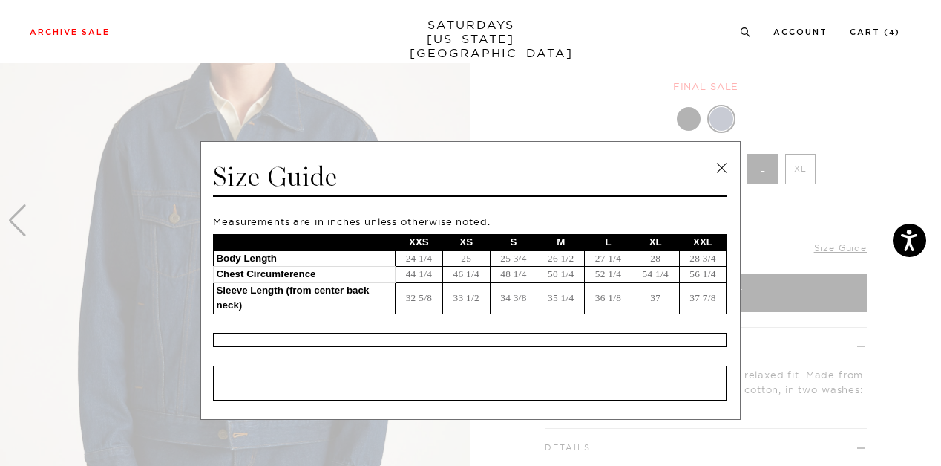
click at [718, 163] on link at bounding box center [722, 168] width 22 height 22
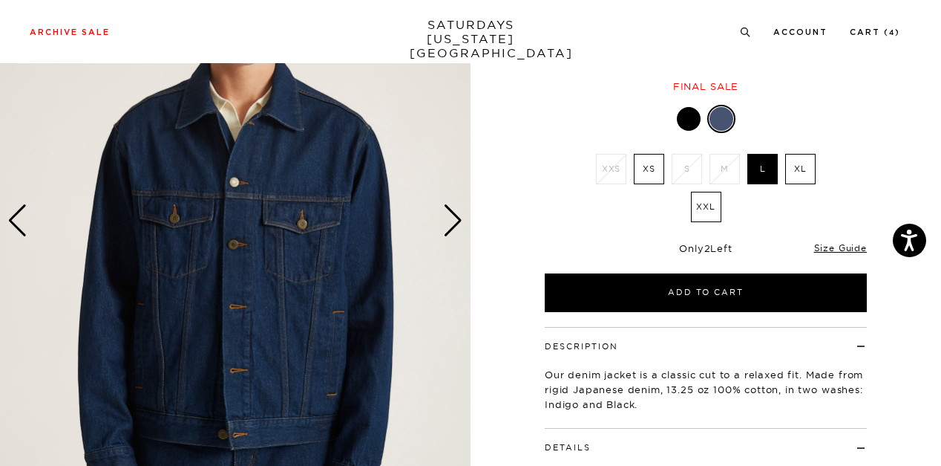
click at [458, 217] on div "Next slide" at bounding box center [453, 220] width 20 height 33
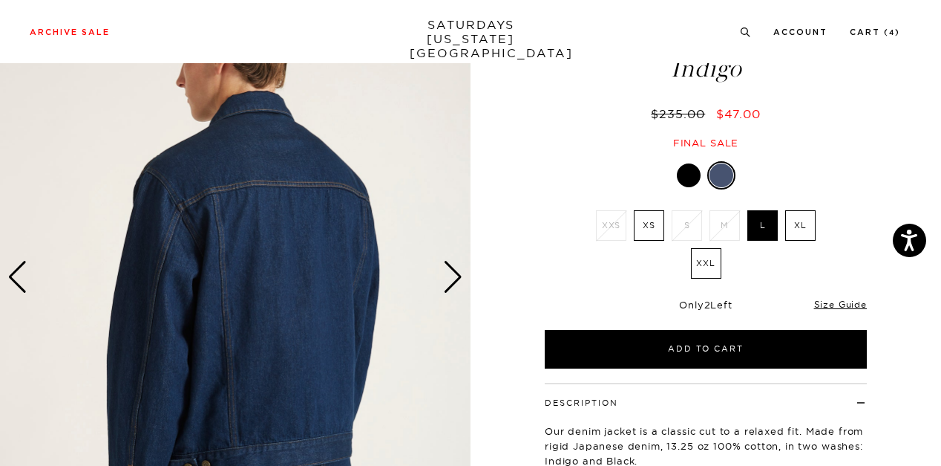
scroll to position [74, 0]
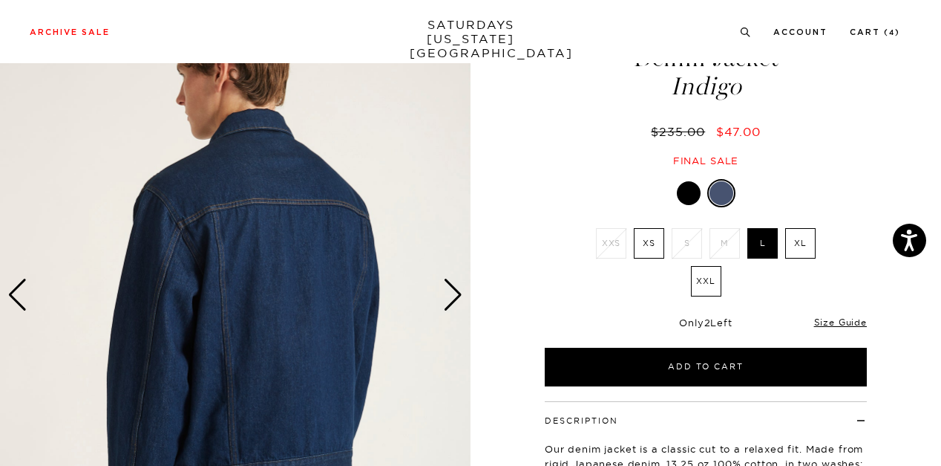
click at [454, 293] on div "Next slide" at bounding box center [453, 294] width 20 height 33
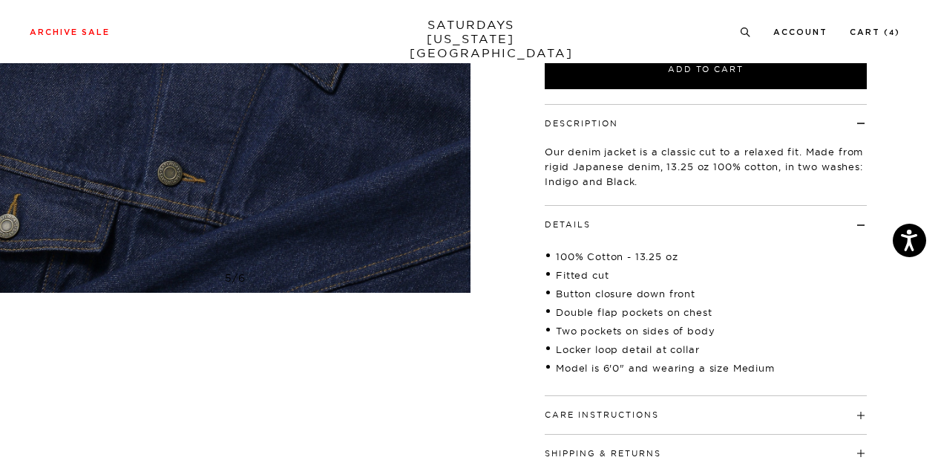
scroll to position [148, 0]
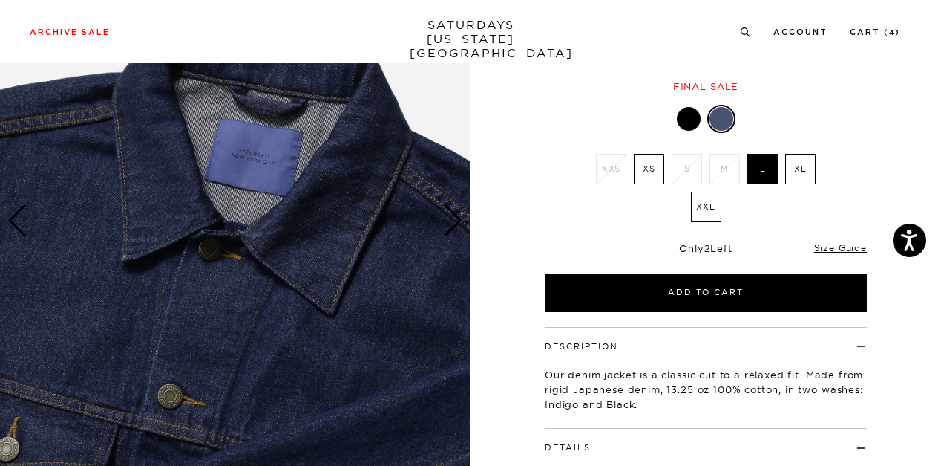
click at [455, 226] on div "Next slide" at bounding box center [453, 220] width 20 height 33
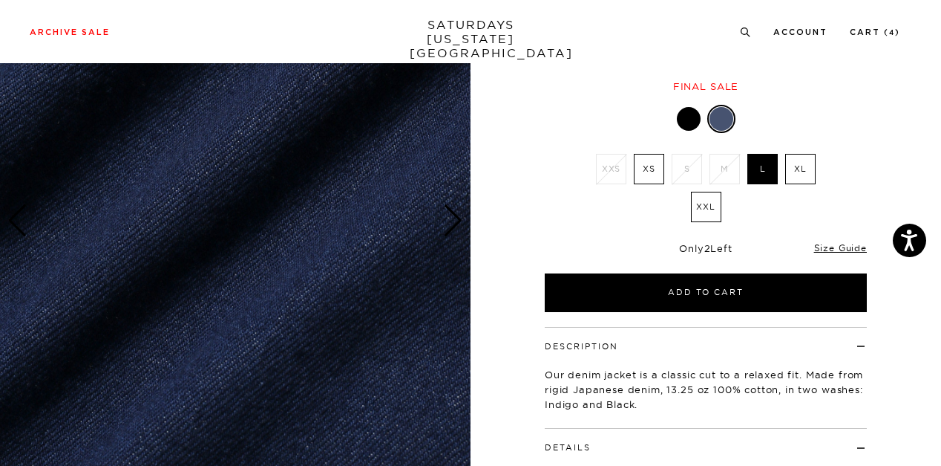
click at [443, 223] on img at bounding box center [235, 220] width 471 height 589
click at [455, 214] on div "Next slide" at bounding box center [453, 220] width 20 height 33
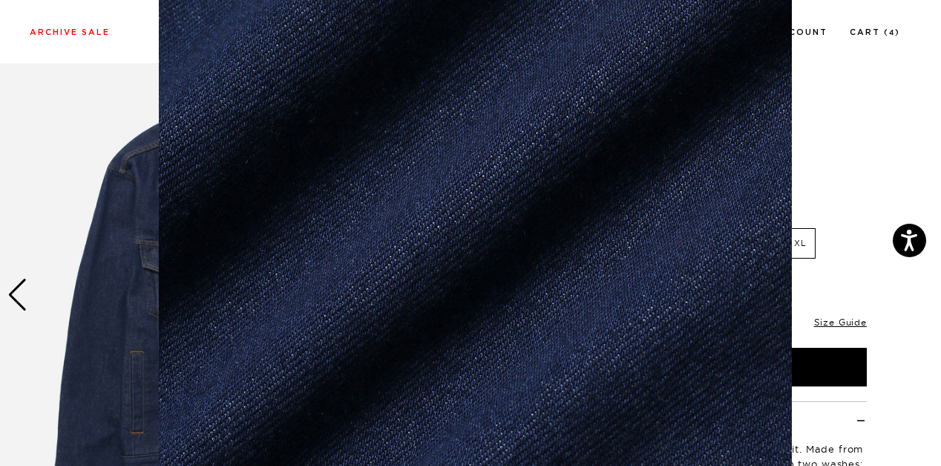
scroll to position [93, 0]
click at [870, 157] on figure at bounding box center [470, 233] width 941 height 466
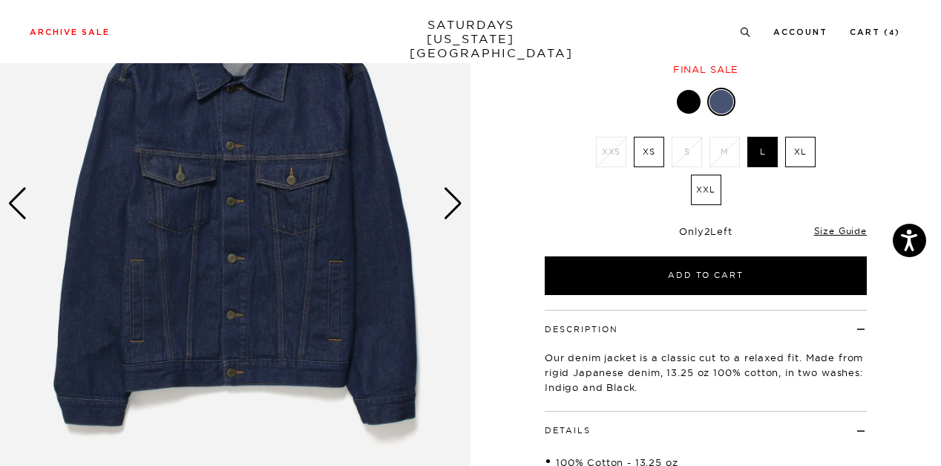
scroll to position [148, 0]
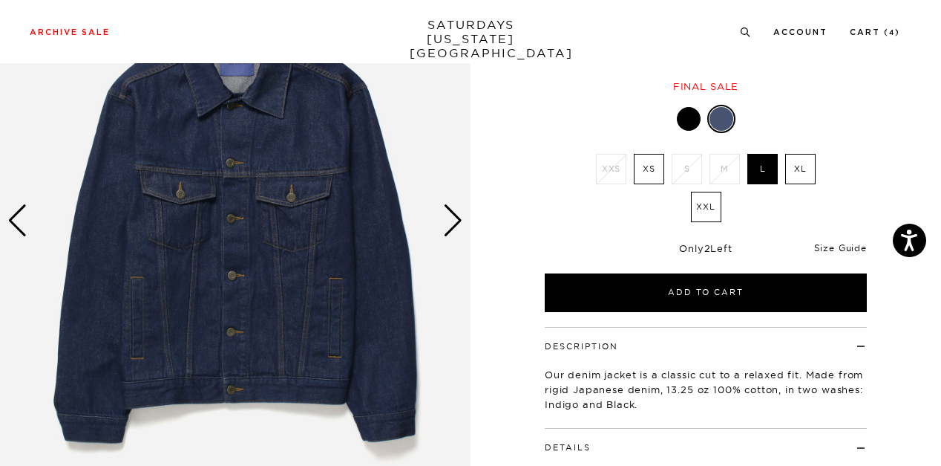
click at [843, 248] on link "Size Guide" at bounding box center [840, 247] width 53 height 11
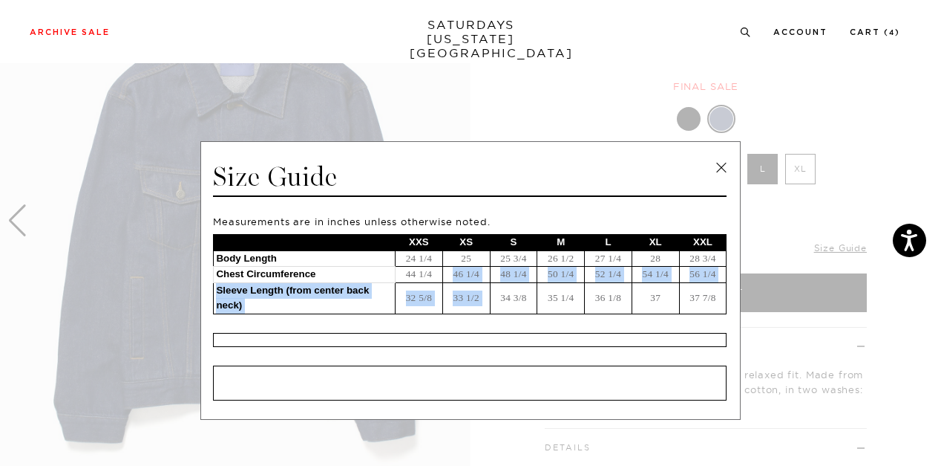
drag, startPoint x: 451, startPoint y: 275, endPoint x: 497, endPoint y: 294, distance: 50.6
click at [497, 294] on tbody "XXS XS S M L XL XXL Body Length 24 1/4 25 25 3/4 26 1/2 27 1/4 28 28 3/4 Chest …" at bounding box center [470, 274] width 513 height 79
click at [497, 294] on td "34 3/8" at bounding box center [514, 297] width 48 height 31
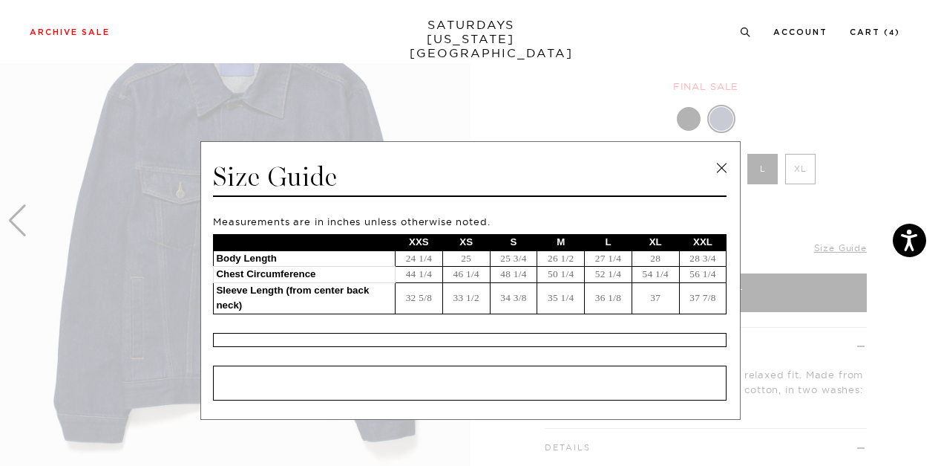
click at [718, 169] on link at bounding box center [722, 168] width 22 height 22
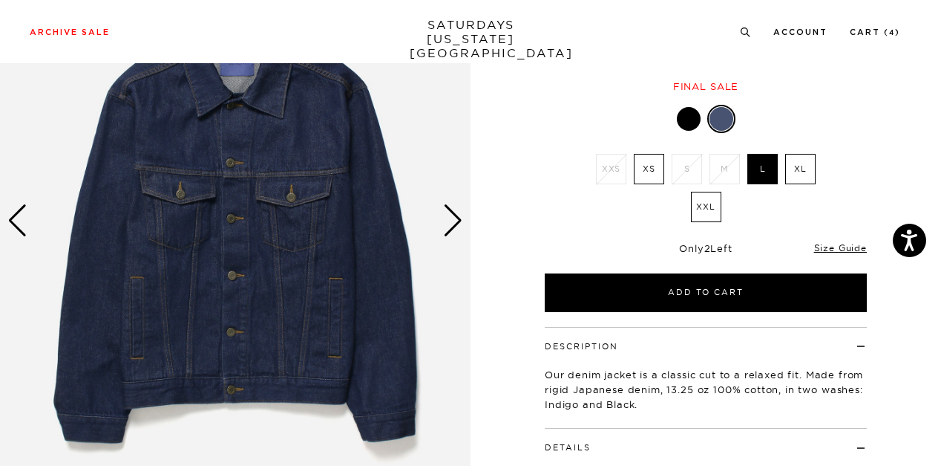
click at [457, 213] on div "Next slide" at bounding box center [453, 220] width 20 height 33
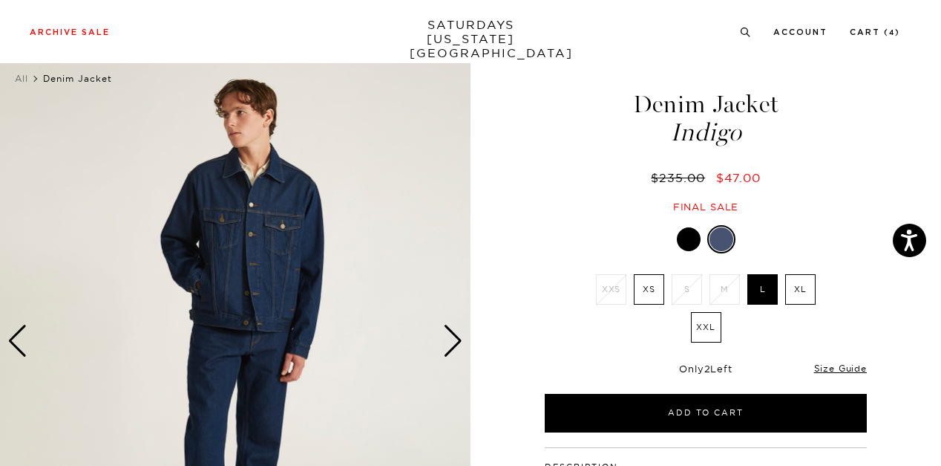
scroll to position [0, 0]
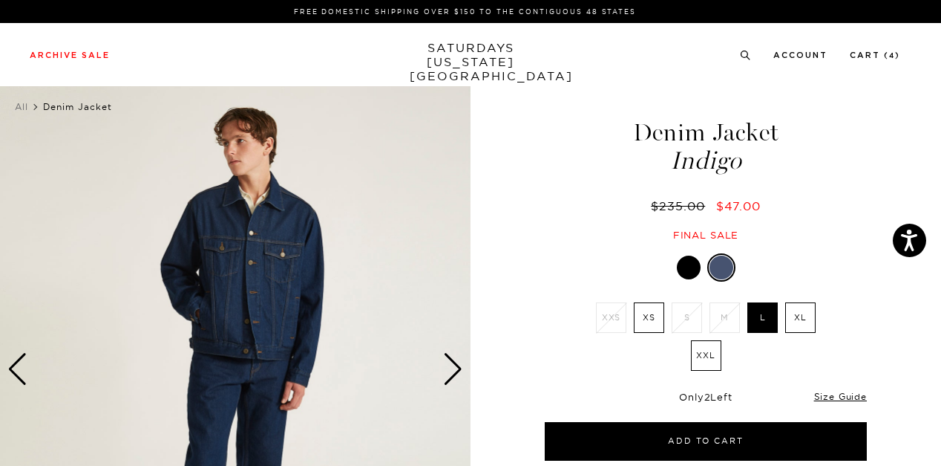
click at [692, 278] on div at bounding box center [689, 267] width 24 height 24
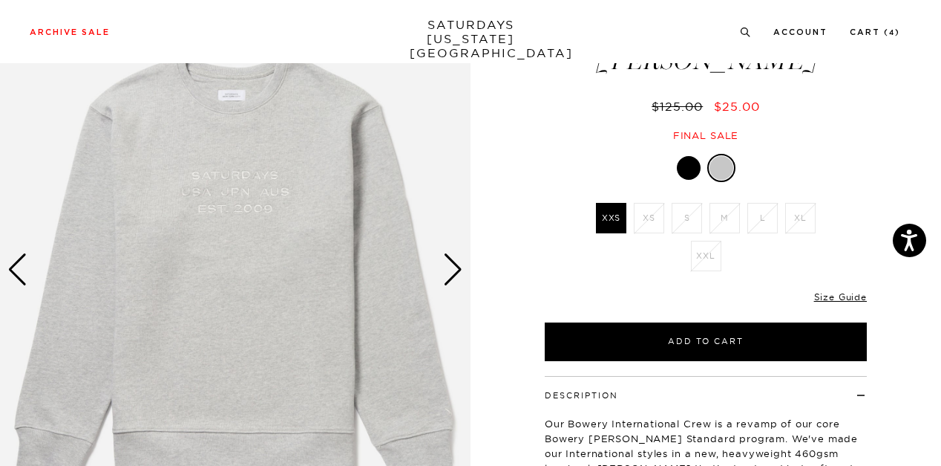
scroll to position [74, 0]
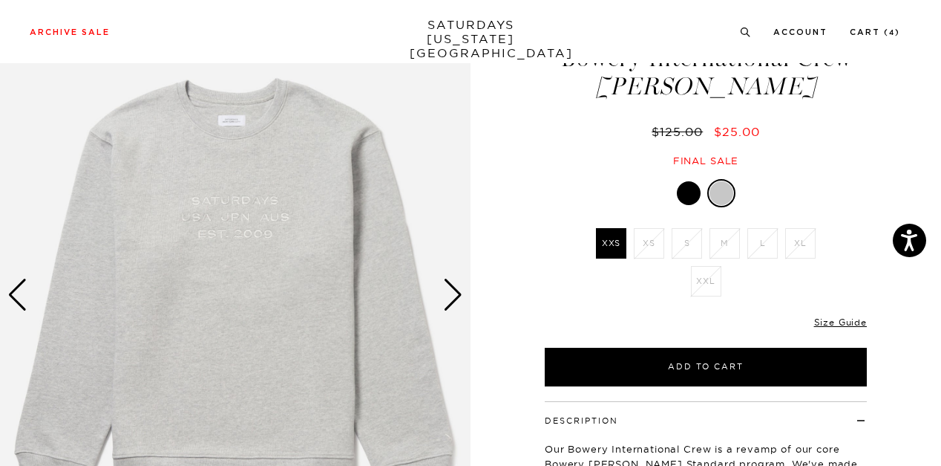
click at [690, 193] on div at bounding box center [689, 193] width 24 height 24
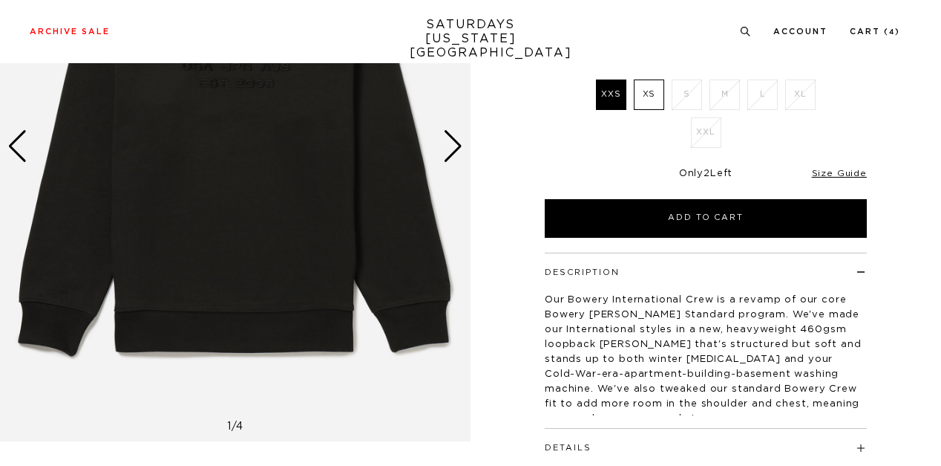
scroll to position [74, 0]
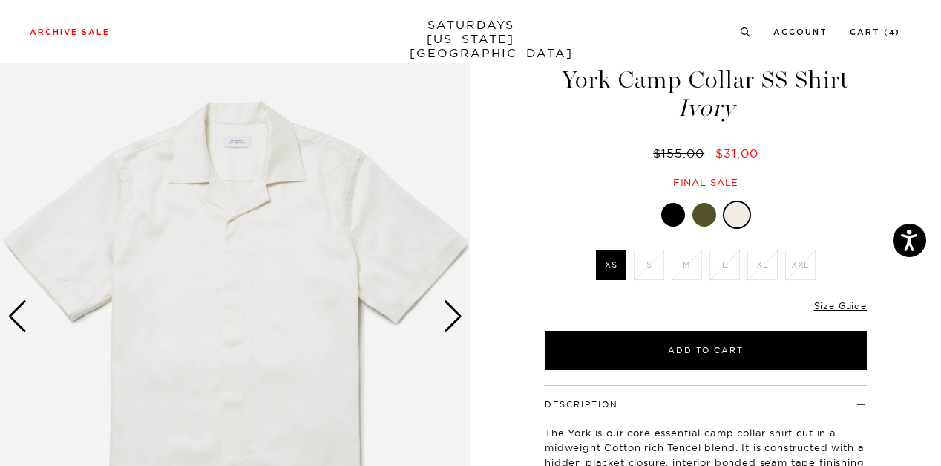
scroll to position [0, 9]
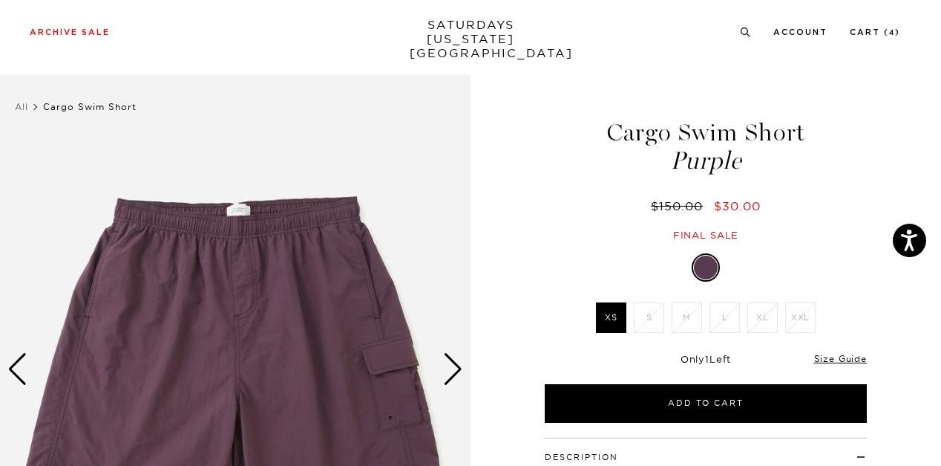
scroll to position [74, 0]
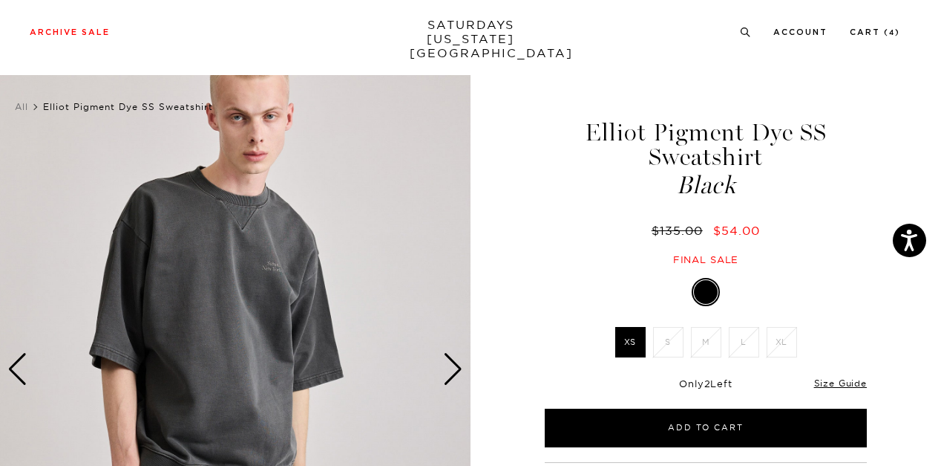
scroll to position [148, 0]
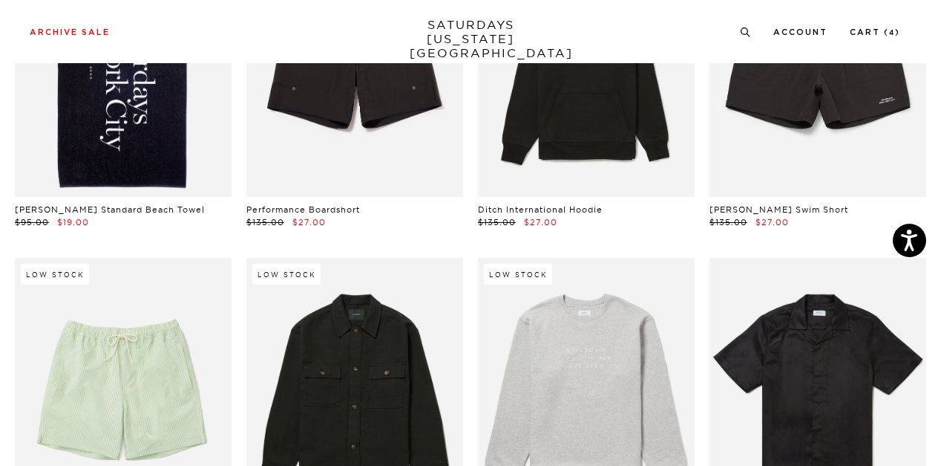
scroll to position [742, 0]
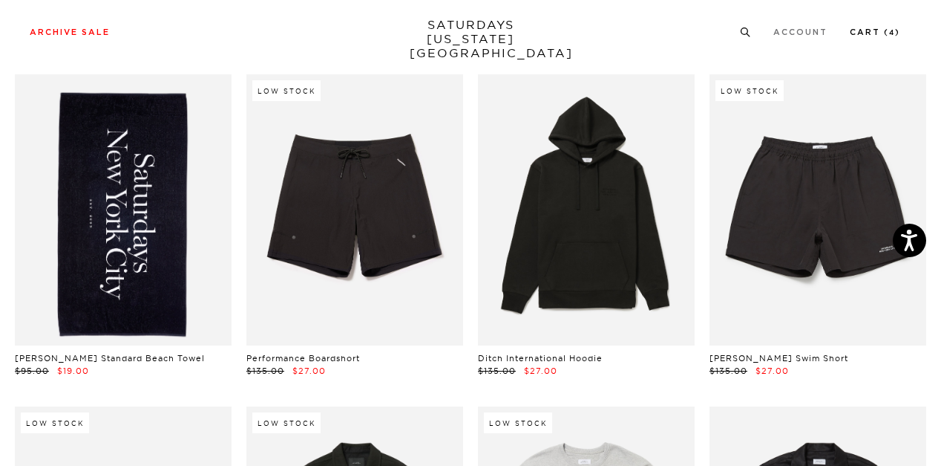
click at [876, 28] on link "Cart ( 4 )" at bounding box center [875, 32] width 50 height 8
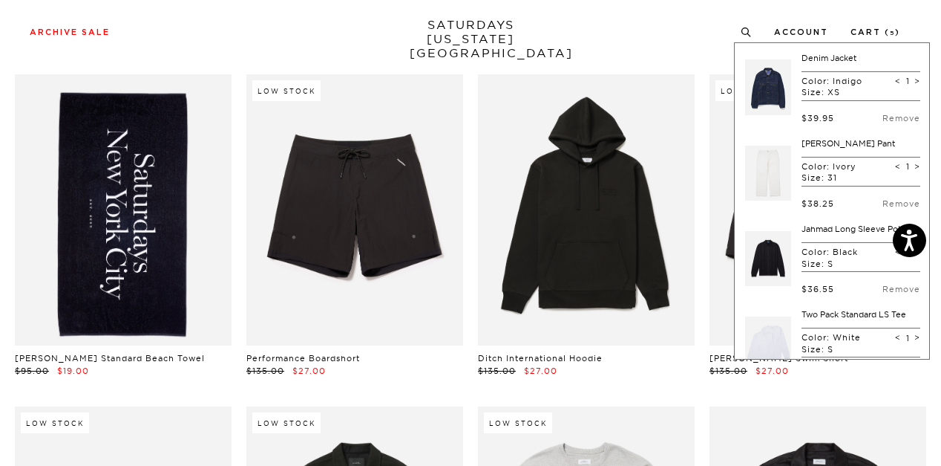
click at [771, 78] on link at bounding box center [768, 88] width 46 height 70
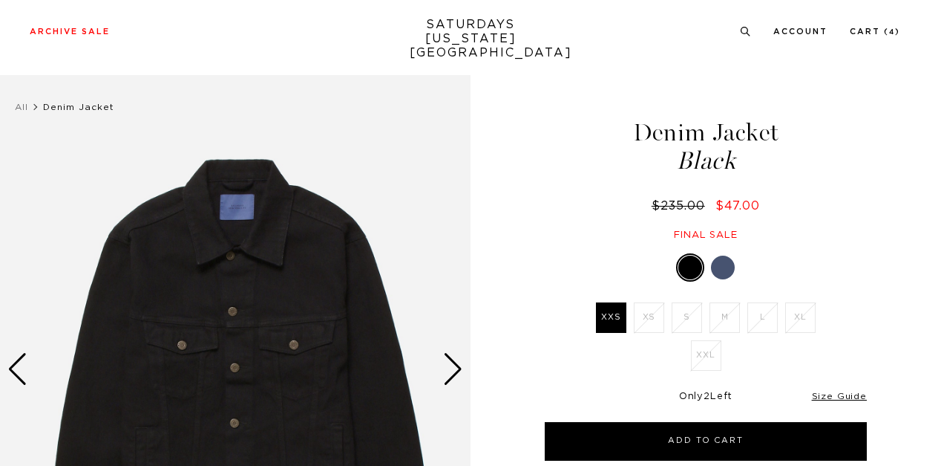
scroll to position [148, 0]
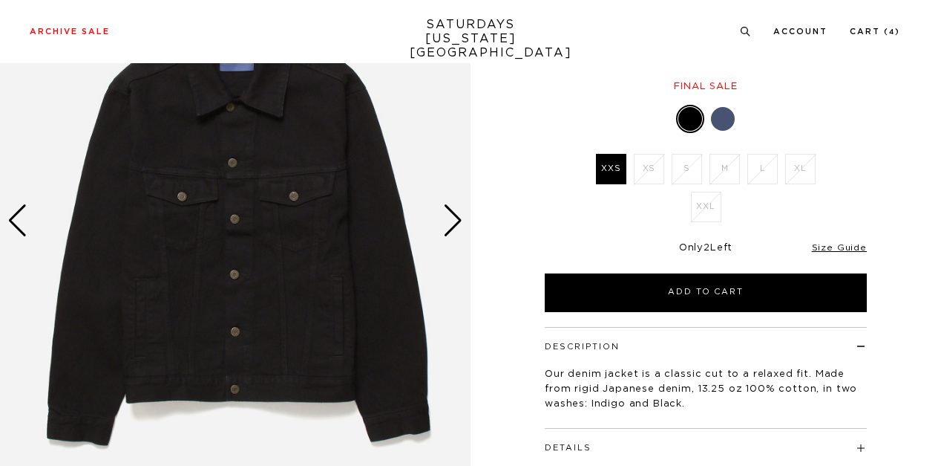
click at [448, 209] on div "Next slide" at bounding box center [453, 220] width 20 height 33
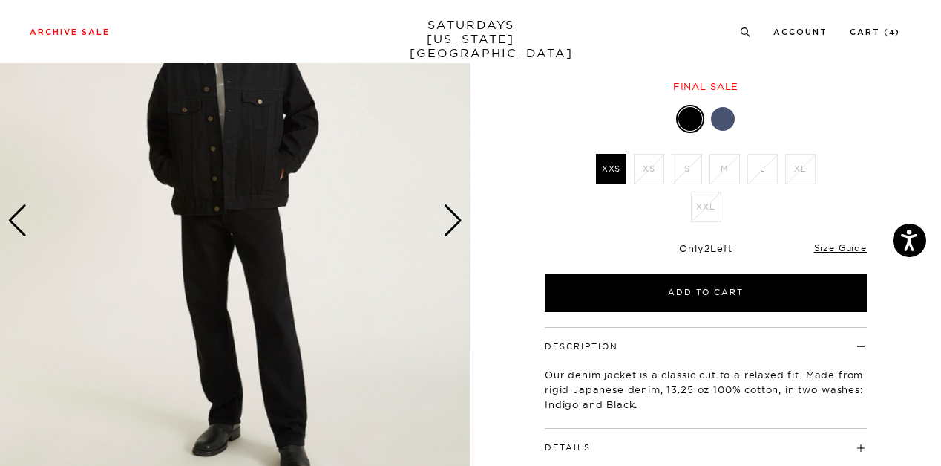
click at [437, 214] on img at bounding box center [235, 220] width 471 height 589
click at [728, 120] on div at bounding box center [723, 119] width 24 height 24
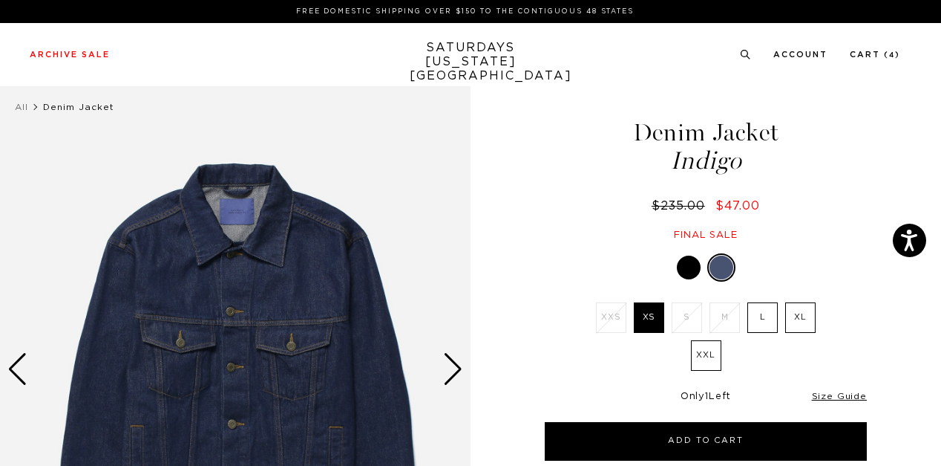
click at [691, 264] on div at bounding box center [689, 267] width 24 height 24
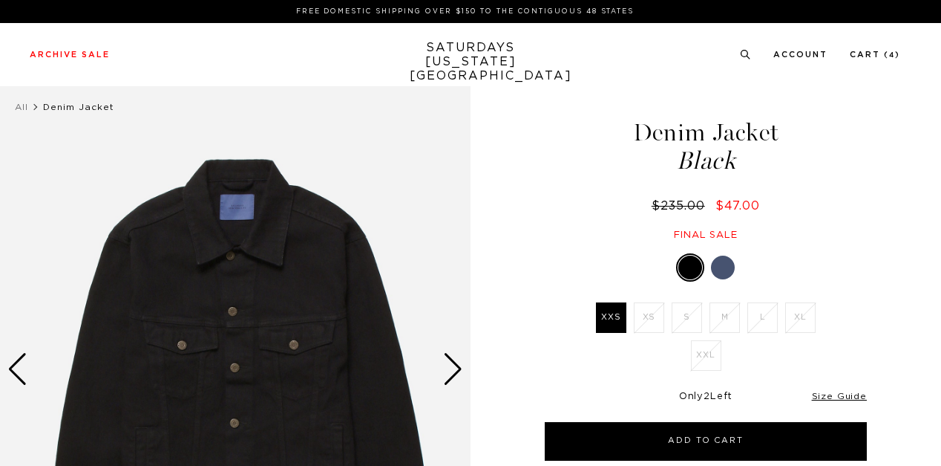
click at [723, 266] on div at bounding box center [723, 267] width 24 height 24
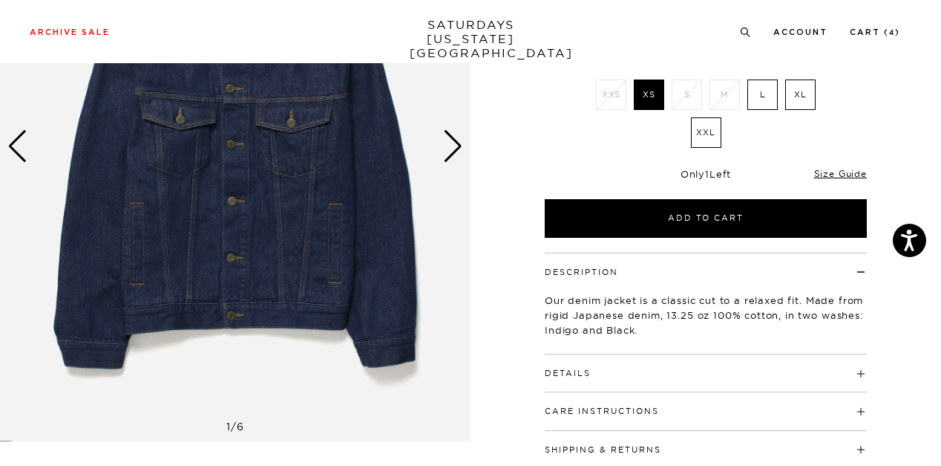
scroll to position [297, 0]
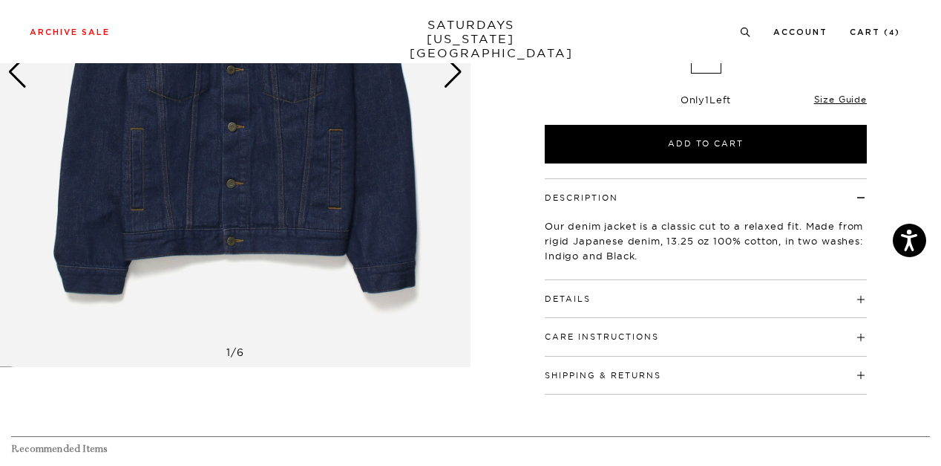
click at [697, 344] on div "Care Instructions Machine Wash Cold Separately Do Not Bleach Do Not Tumble Dry …" at bounding box center [706, 337] width 322 height 38
click at [713, 339] on h4 "Care Instructions" at bounding box center [706, 330] width 322 height 25
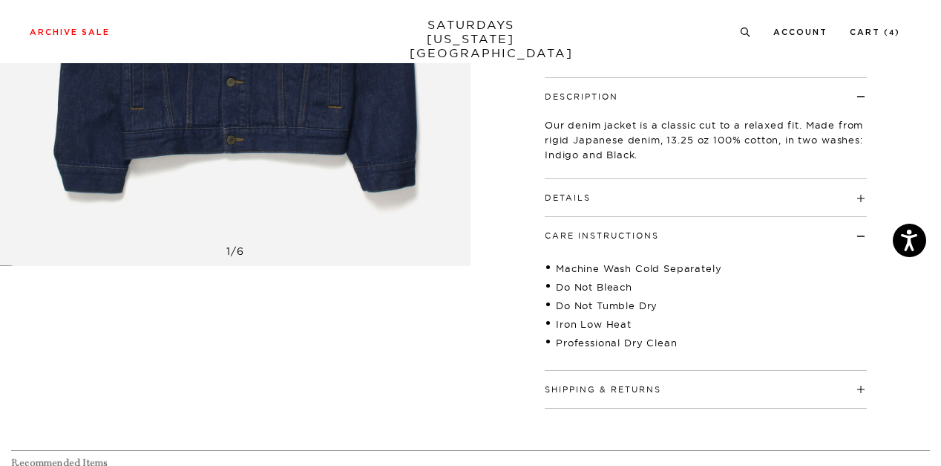
scroll to position [371, 0]
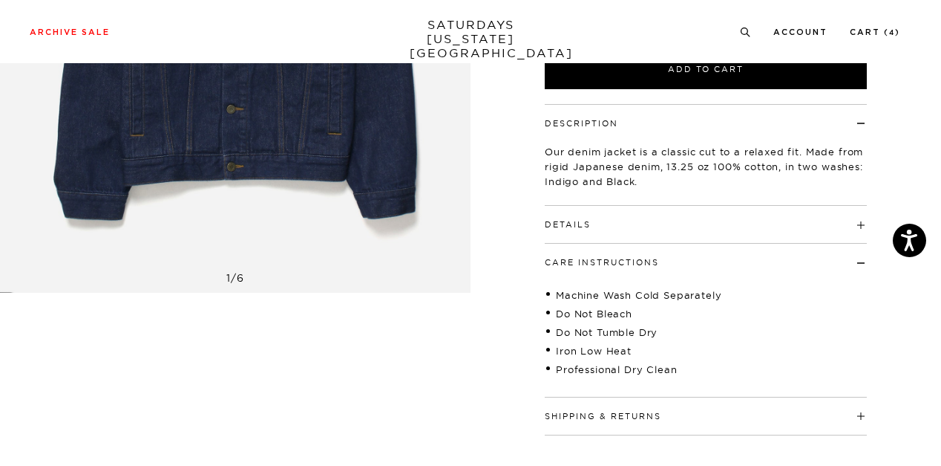
click at [854, 223] on h4 "Details" at bounding box center [706, 218] width 322 height 25
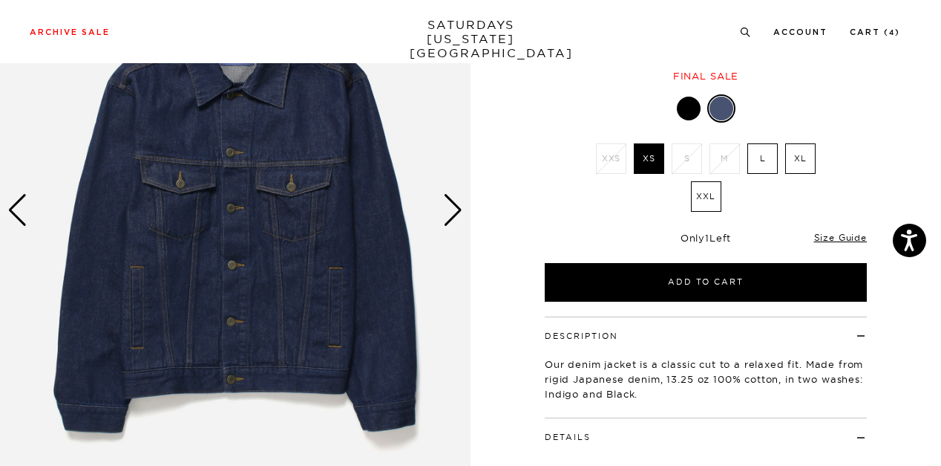
scroll to position [148, 0]
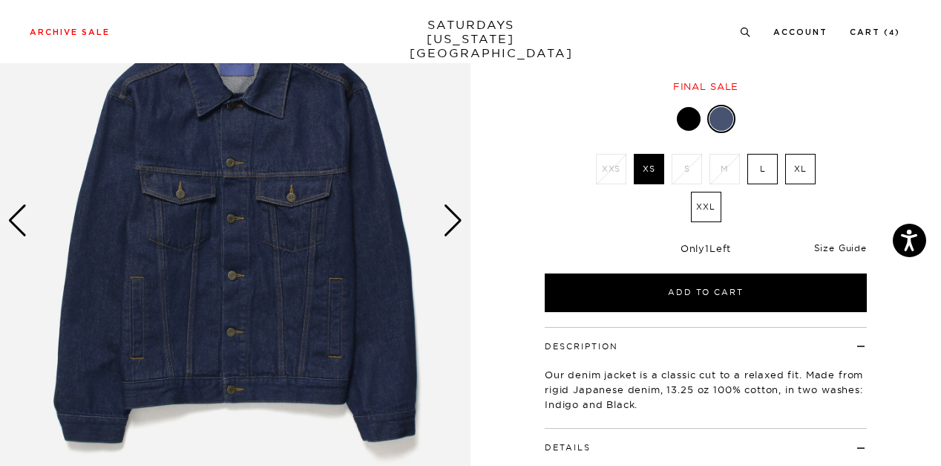
click at [849, 252] on link "Size Guide" at bounding box center [840, 247] width 53 height 11
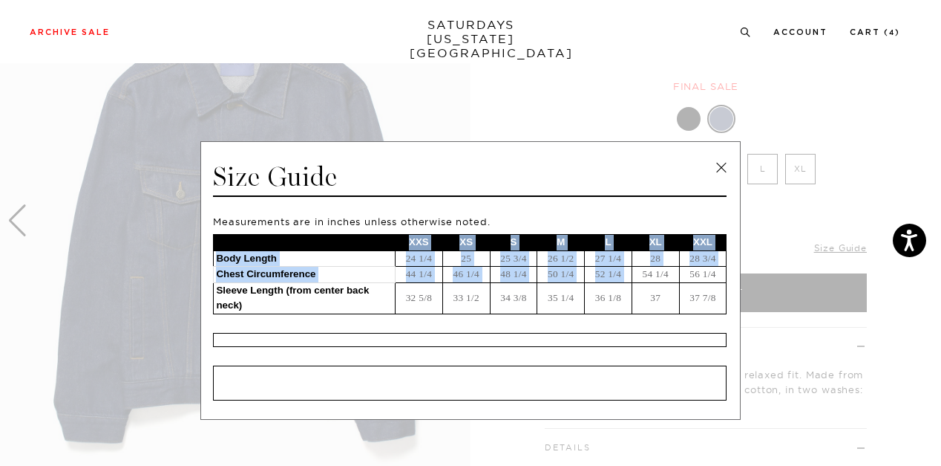
drag, startPoint x: 402, startPoint y: 242, endPoint x: 639, endPoint y: 274, distance: 239.0
click at [639, 274] on tbody "XXS XS S M L XL XXL Body Length 24 1/4 25 25 3/4 26 1/2 27 1/4 28 28 3/4 Chest …" at bounding box center [470, 274] width 513 height 79
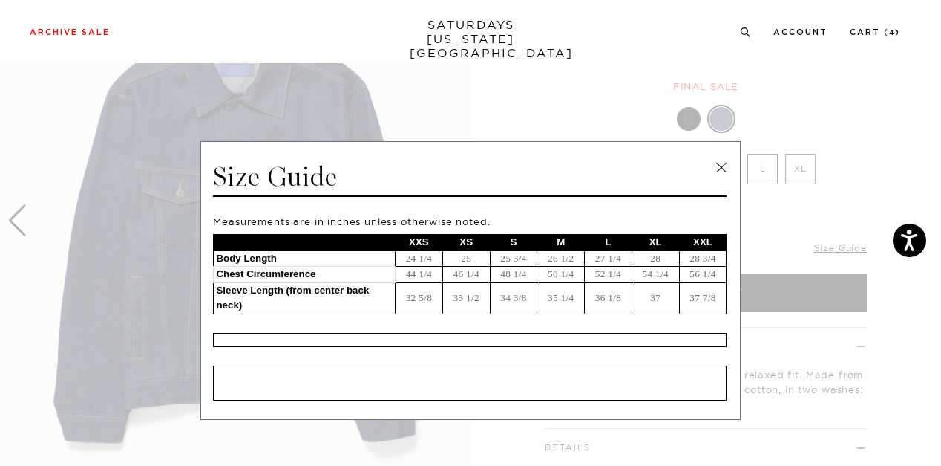
click at [632, 288] on td "37" at bounding box center [656, 297] width 48 height 31
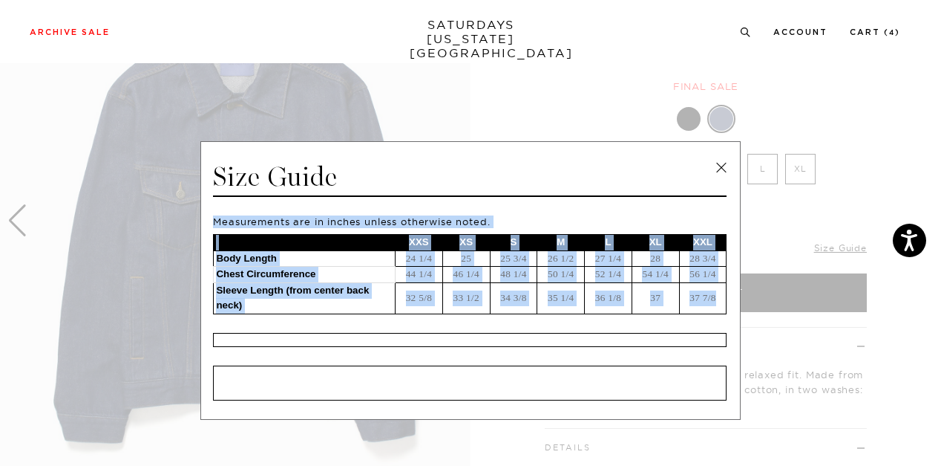
drag, startPoint x: 216, startPoint y: 178, endPoint x: 712, endPoint y: 294, distance: 509.3
click at [712, 294] on div "Size Guide Measurements are in inches unless otherwise noted. XXS XS S M L XL X…" at bounding box center [470, 280] width 541 height 278
copy div "ize Guide Measurements are in inches unless otherwise noted. XXS XS S M L XL XX…"
click at [476, 274] on td "46 1/4" at bounding box center [467, 275] width 48 height 16
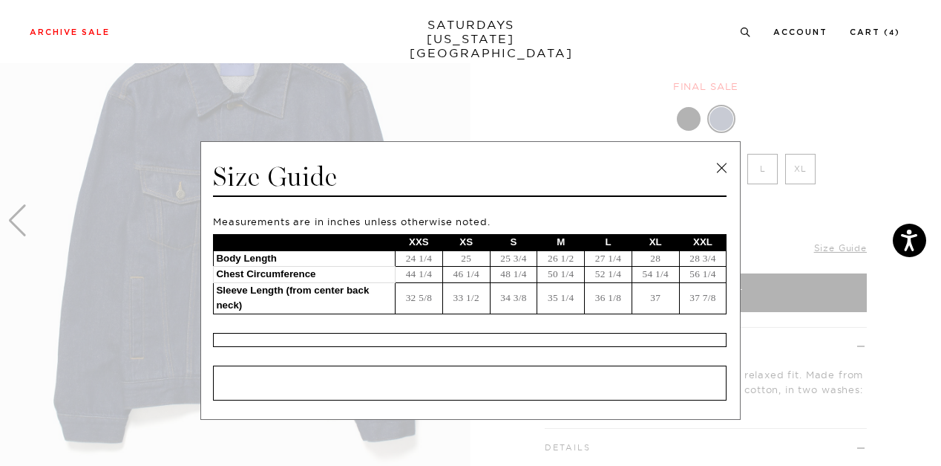
click at [719, 165] on link at bounding box center [722, 168] width 22 height 22
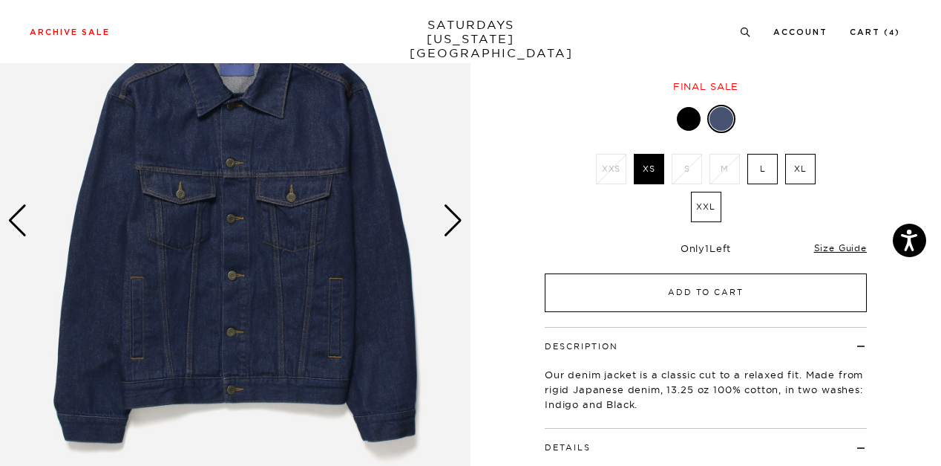
click at [708, 298] on button "Add to Cart" at bounding box center [706, 292] width 322 height 39
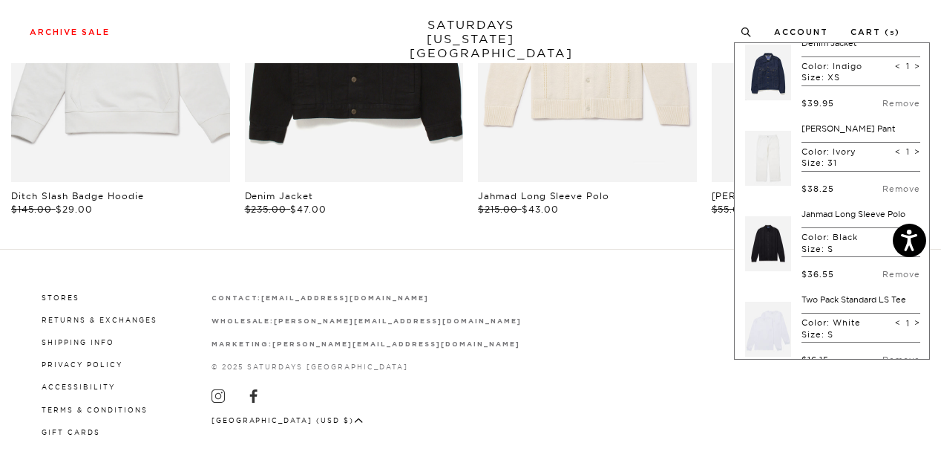
scroll to position [0, 0]
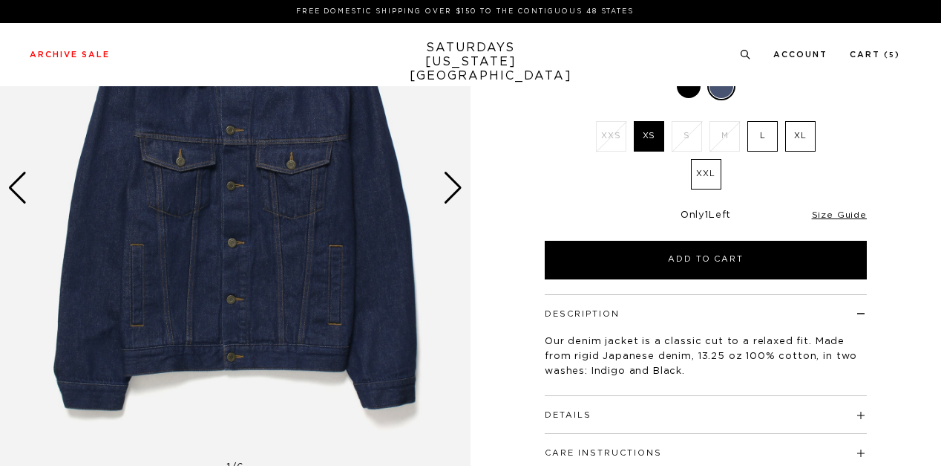
scroll to position [223, 0]
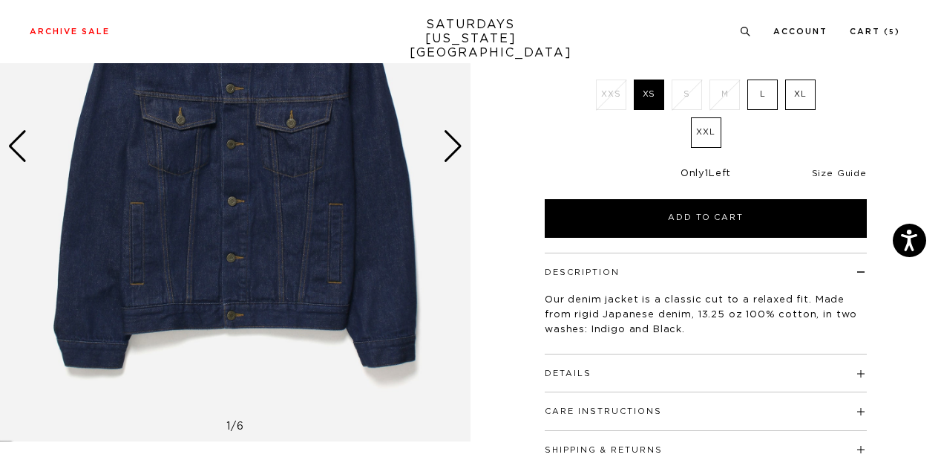
click at [850, 172] on link "Size Guide" at bounding box center [839, 173] width 55 height 9
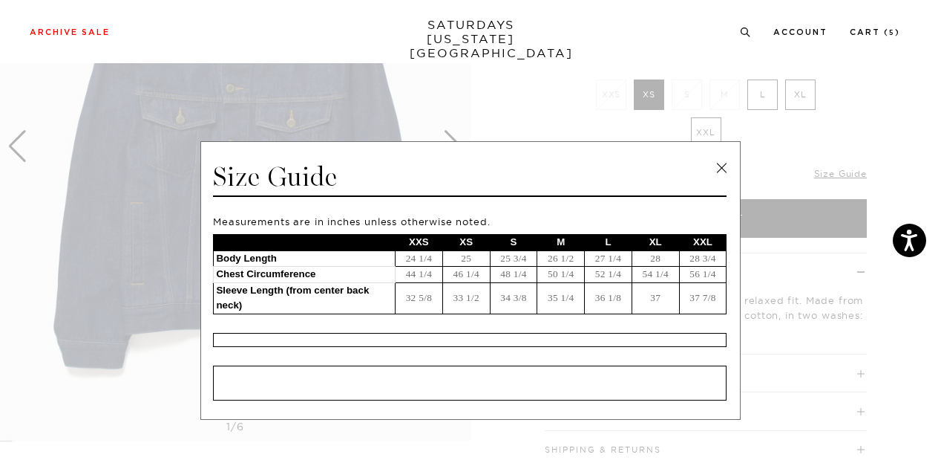
click at [724, 169] on link at bounding box center [722, 168] width 22 height 22
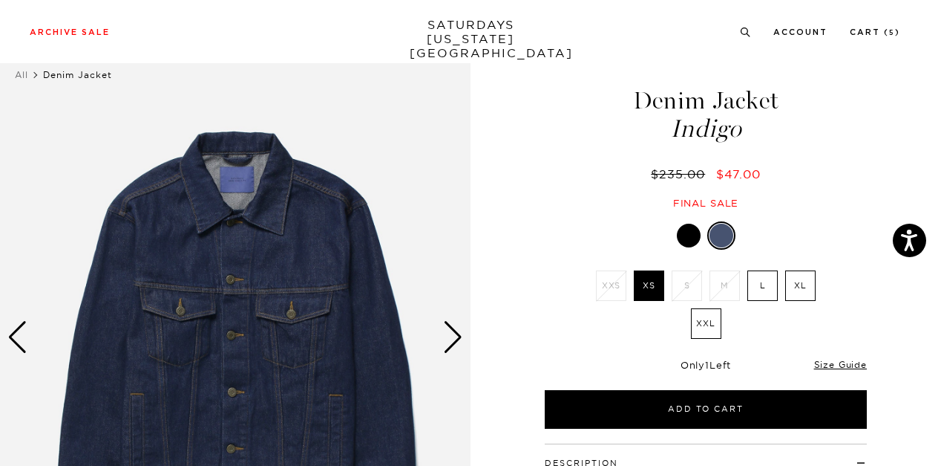
scroll to position [0, 0]
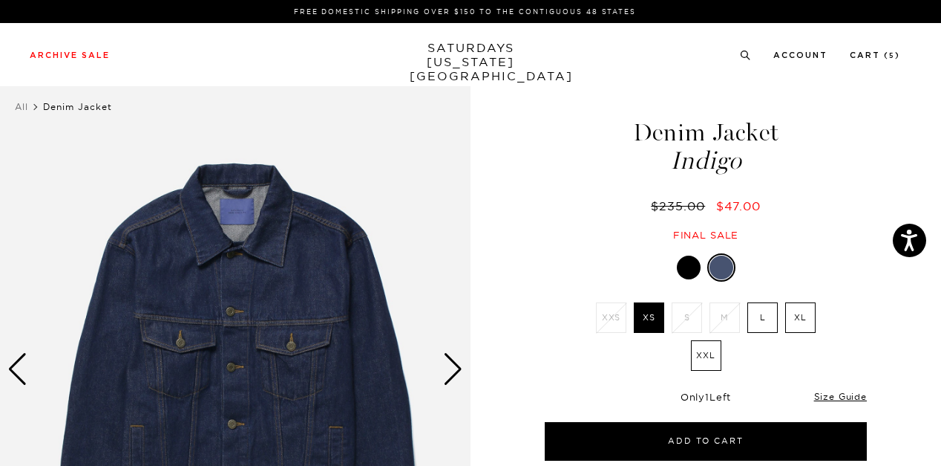
click at [454, 363] on div "Next slide" at bounding box center [453, 369] width 20 height 33
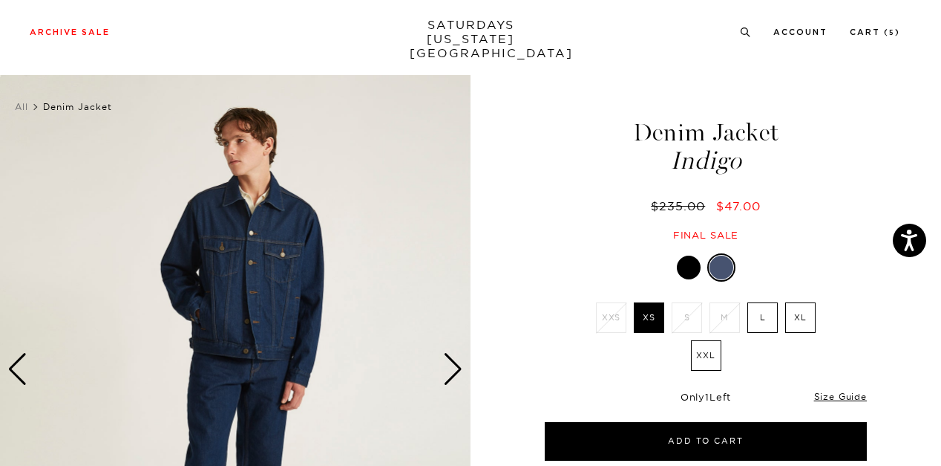
scroll to position [74, 0]
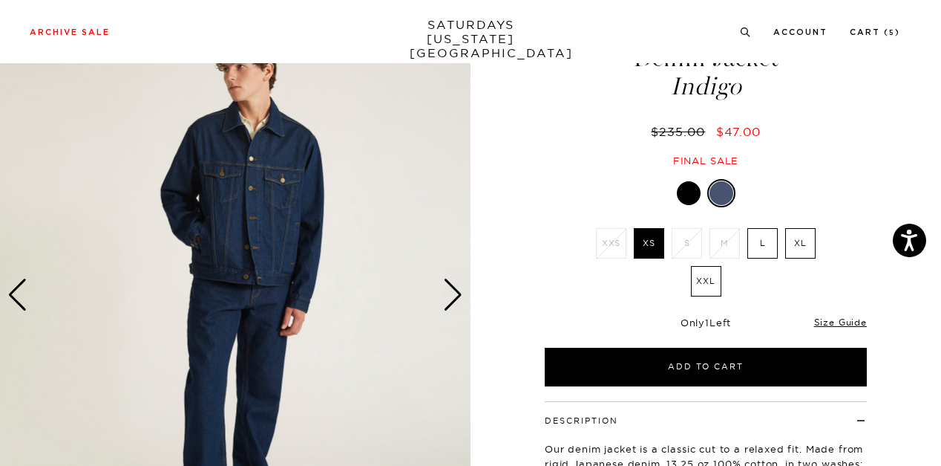
click at [456, 301] on div "Next slide" at bounding box center [453, 294] width 20 height 33
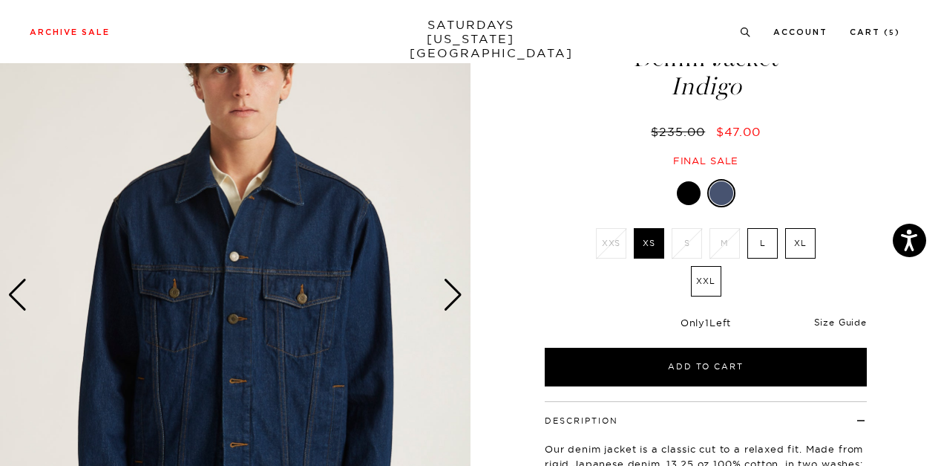
click at [824, 327] on link "Size Guide" at bounding box center [840, 321] width 53 height 11
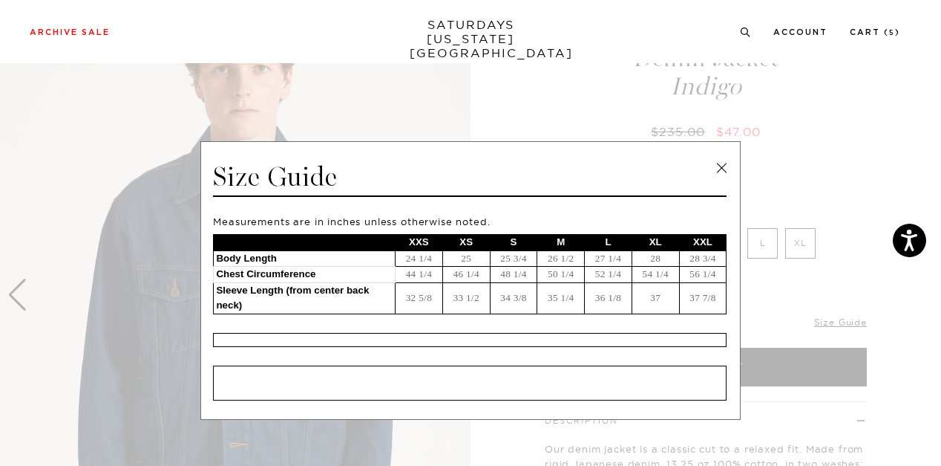
click at [715, 169] on link at bounding box center [722, 168] width 22 height 22
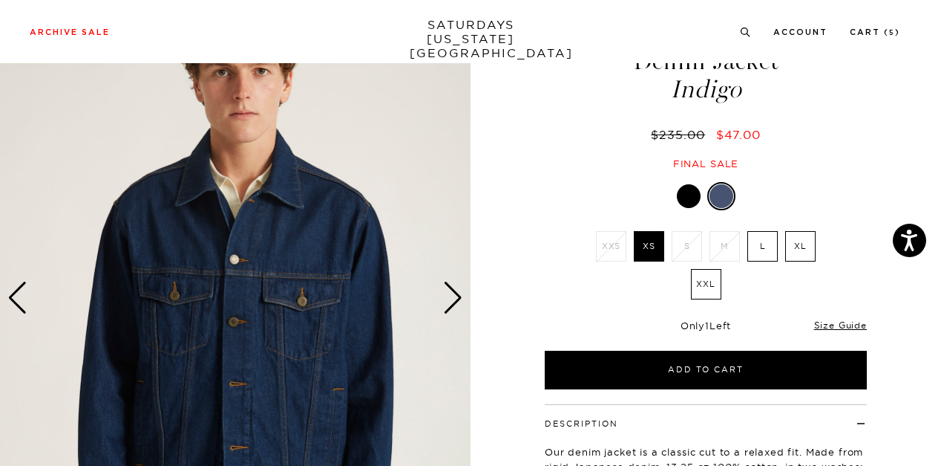
scroll to position [0, 0]
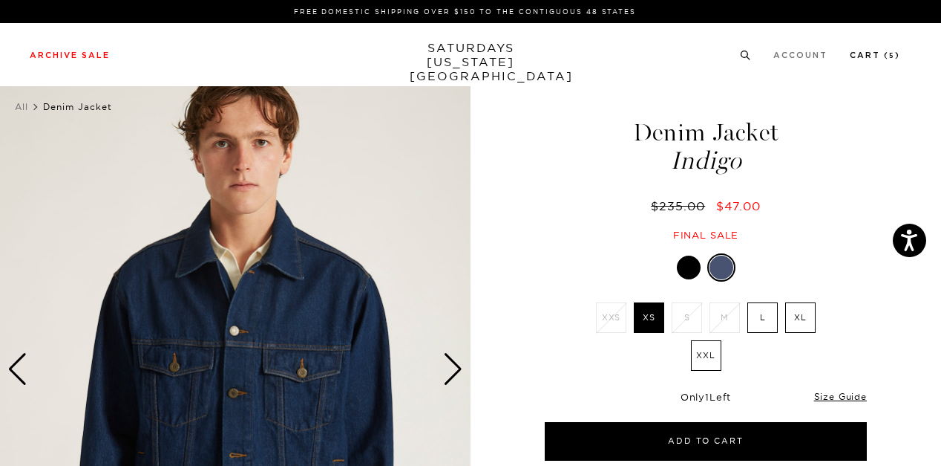
click at [869, 58] on link "Cart ( 5 )" at bounding box center [875, 55] width 50 height 8
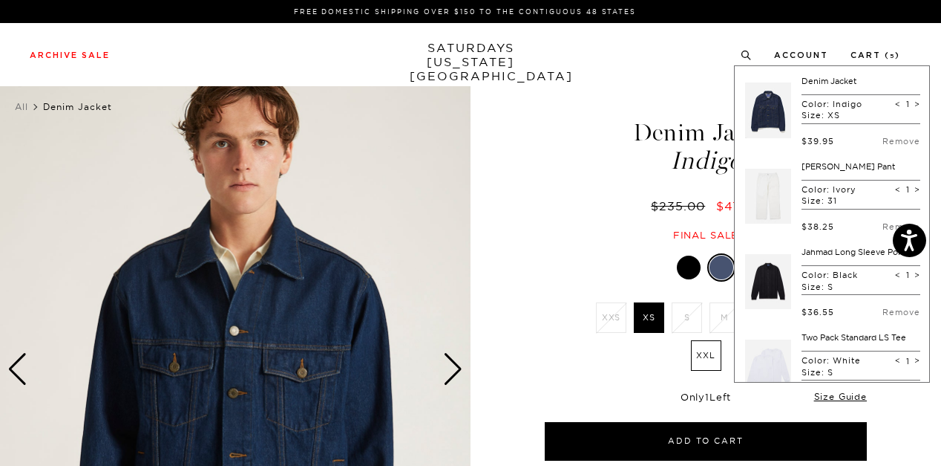
click at [775, 279] on link at bounding box center [768, 281] width 46 height 70
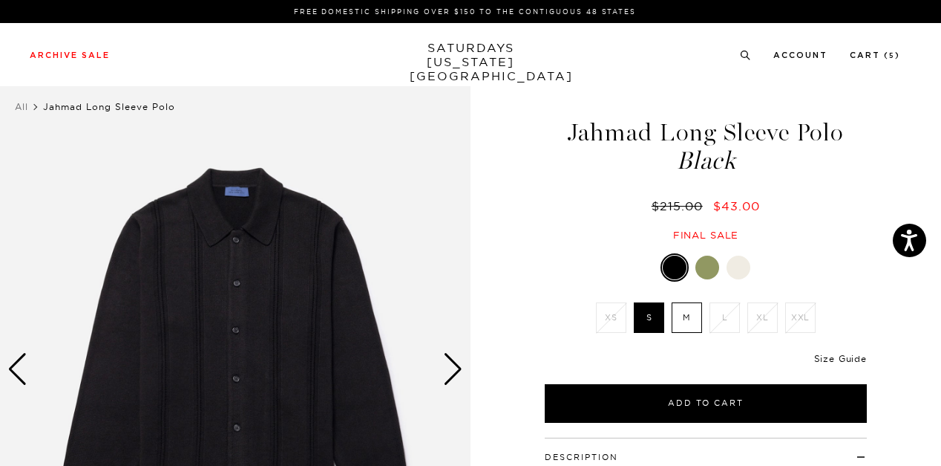
click at [844, 358] on link "Size Guide" at bounding box center [840, 358] width 53 height 11
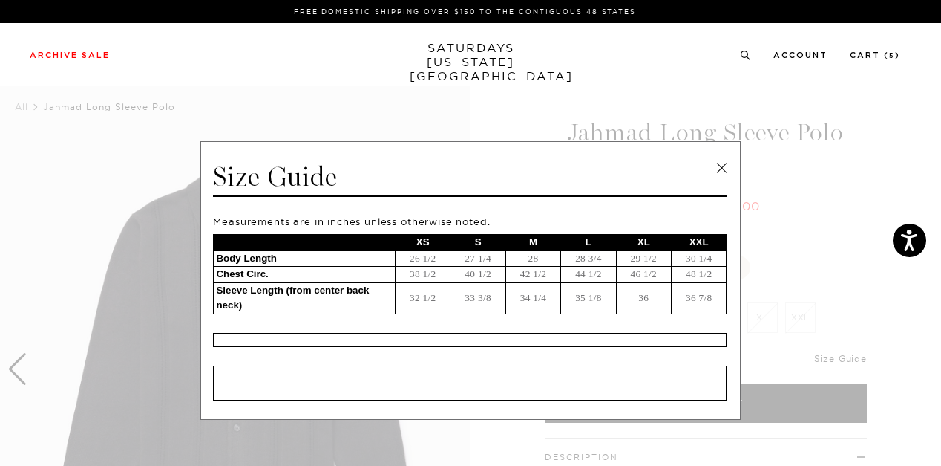
click at [720, 166] on link at bounding box center [722, 168] width 22 height 22
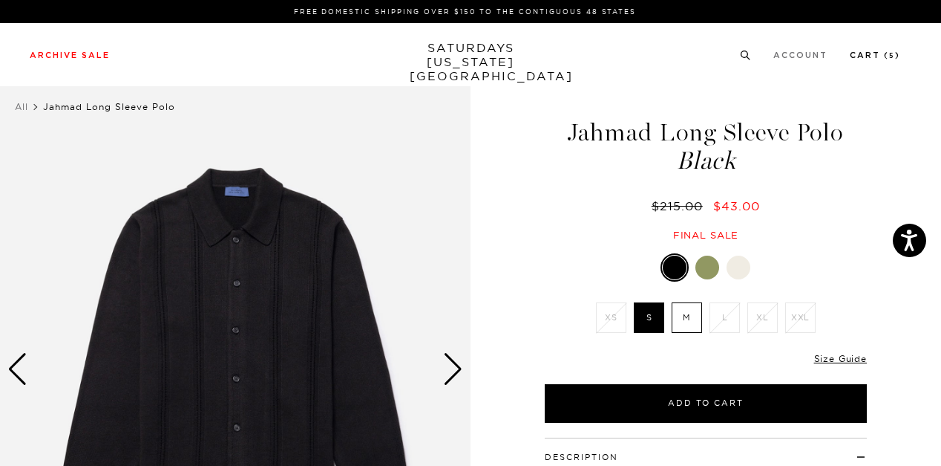
click at [872, 51] on link "Cart ( 5 )" at bounding box center [875, 55] width 50 height 8
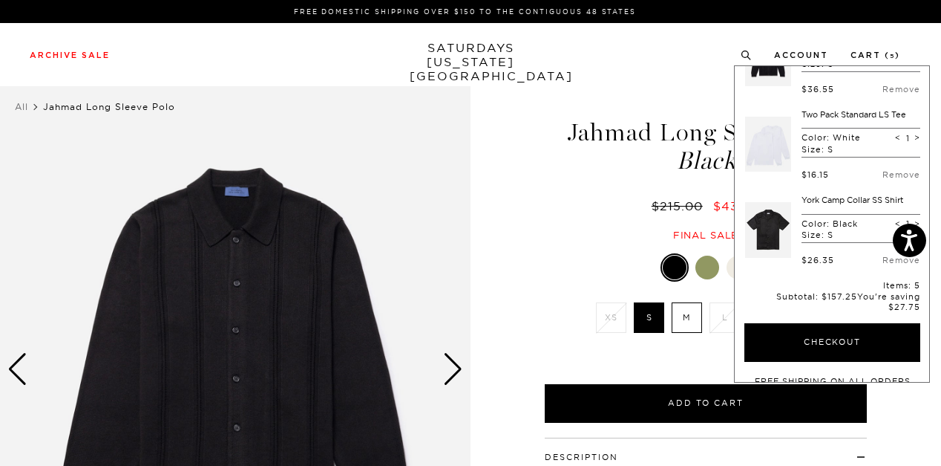
scroll to position [74, 0]
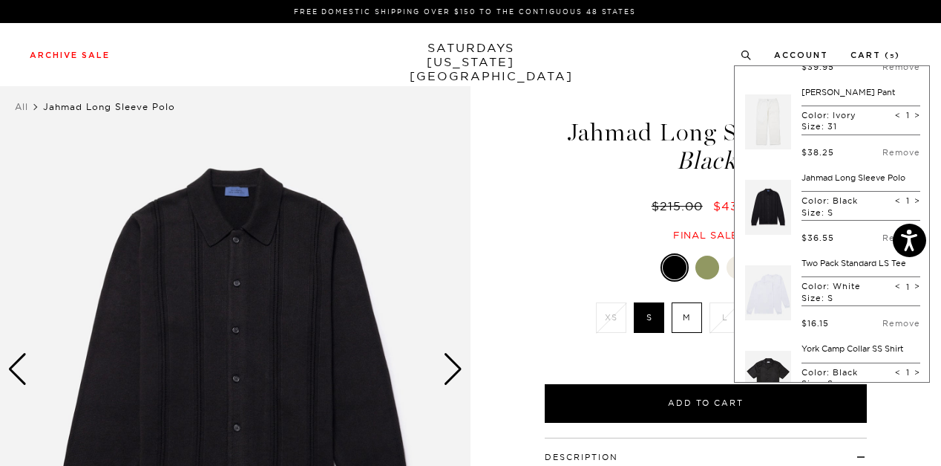
click at [832, 263] on link "Two Pack Standard LS Tee" at bounding box center [854, 263] width 105 height 10
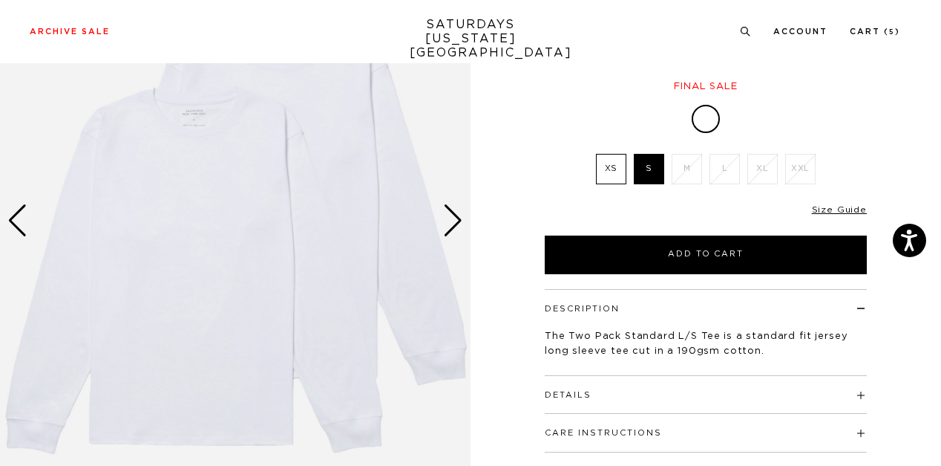
scroll to position [74, 0]
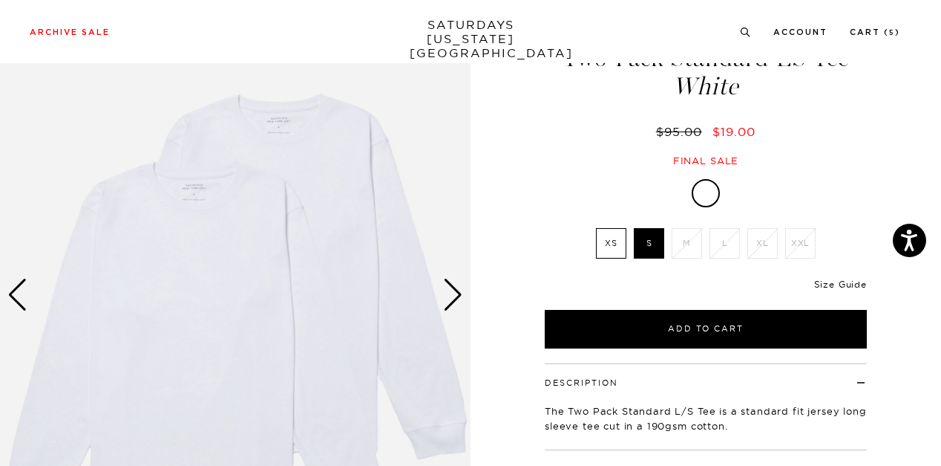
click at [843, 283] on link "Size Guide" at bounding box center [840, 283] width 53 height 11
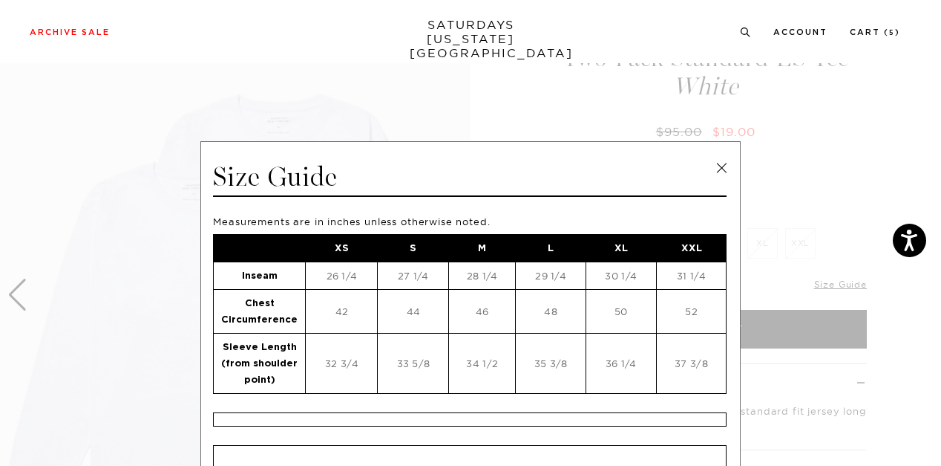
click at [716, 162] on link at bounding box center [722, 168] width 22 height 22
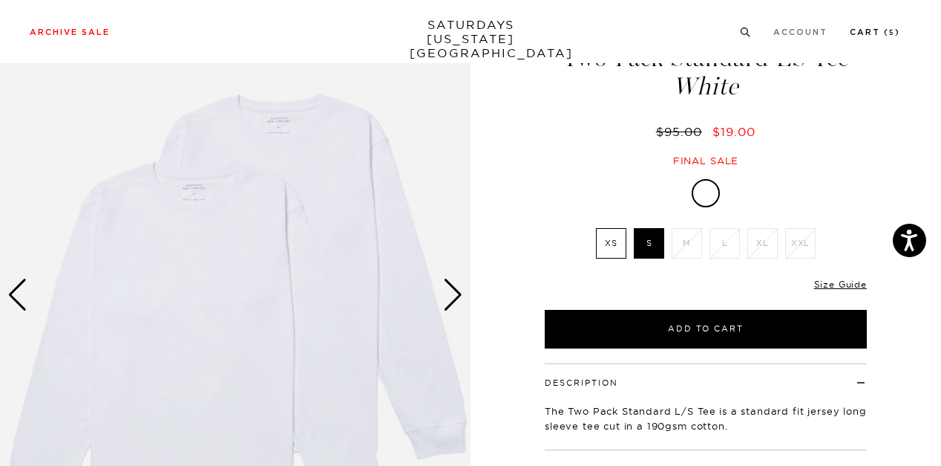
click at [886, 33] on link "Cart ( 5 )" at bounding box center [875, 32] width 50 height 8
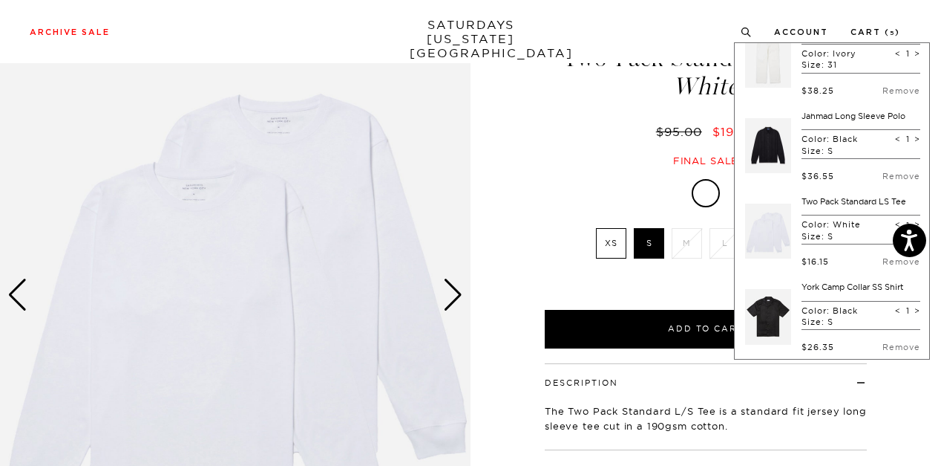
scroll to position [148, 0]
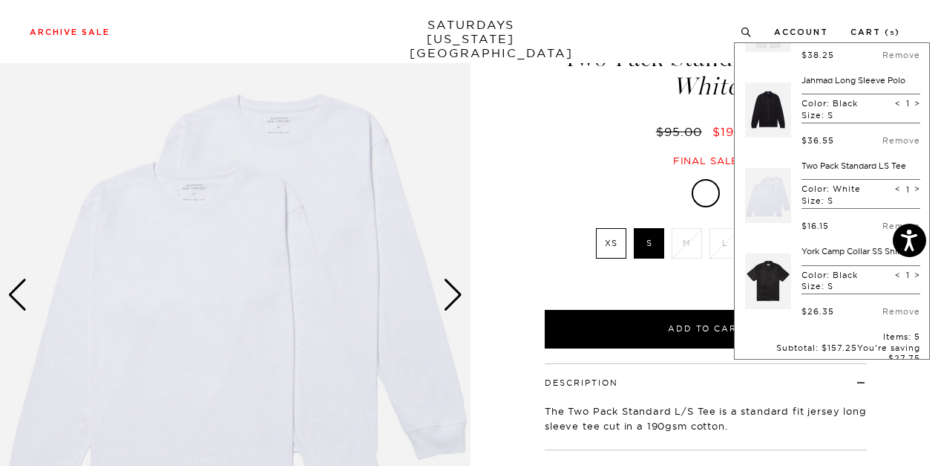
click at [846, 254] on link "York Camp Collar SS Shirt" at bounding box center [853, 251] width 102 height 10
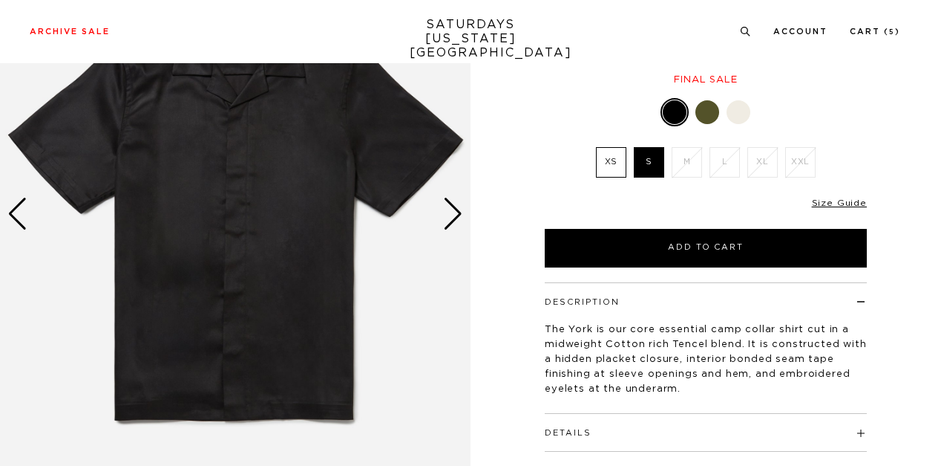
scroll to position [223, 0]
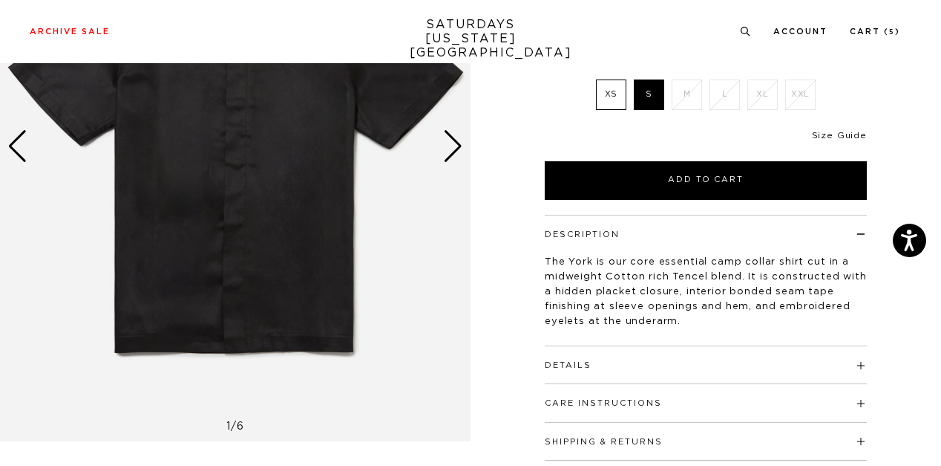
click at [834, 138] on link "Size Guide" at bounding box center [839, 135] width 55 height 9
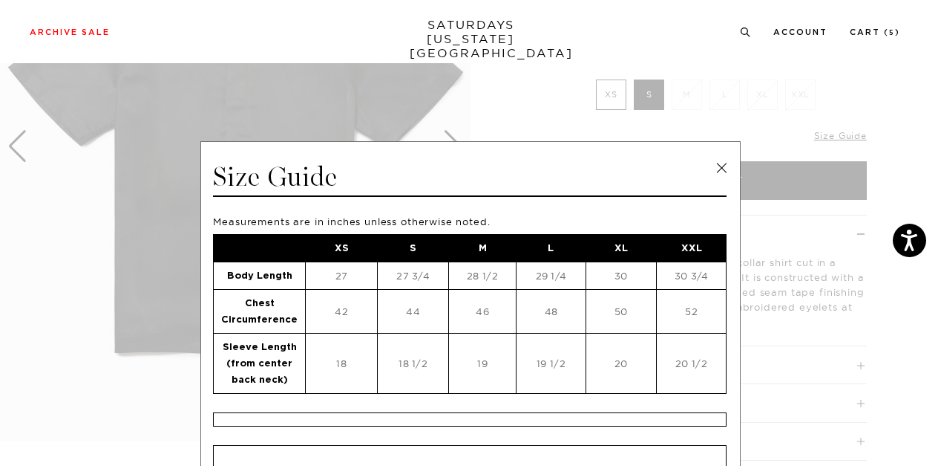
click at [725, 163] on link at bounding box center [722, 168] width 22 height 22
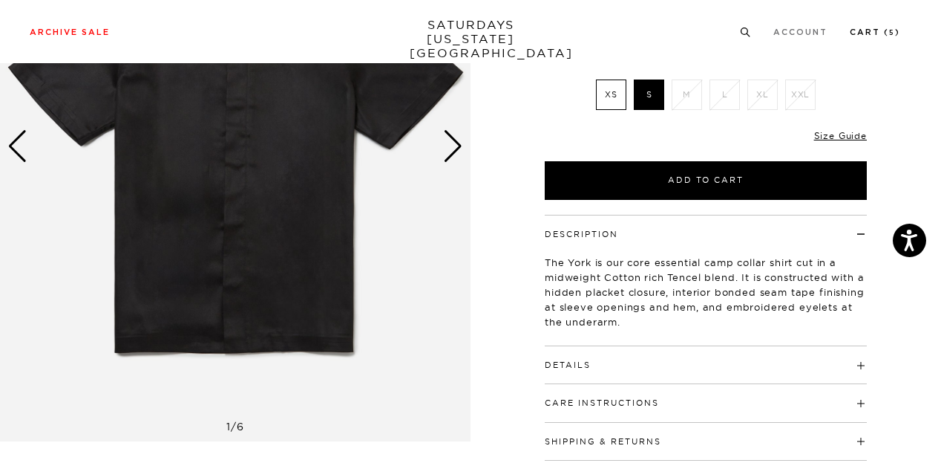
click at [884, 30] on link "Cart ( 5 )" at bounding box center [875, 32] width 50 height 8
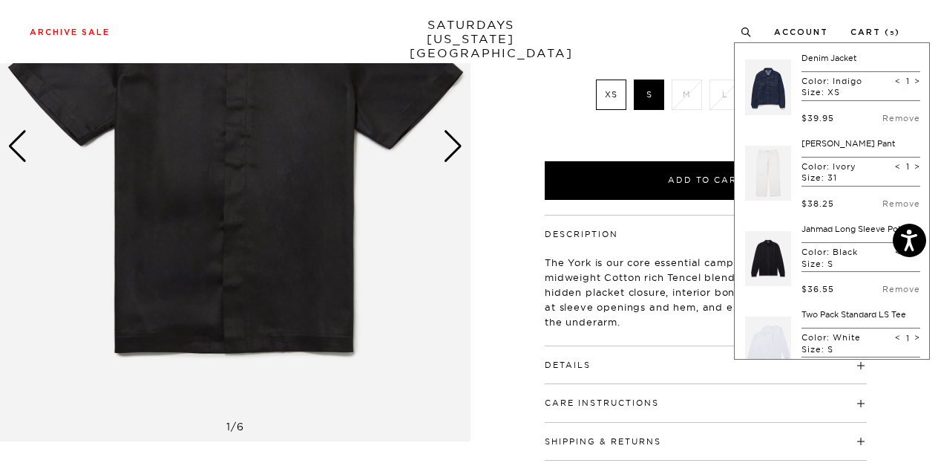
scroll to position [361, 0]
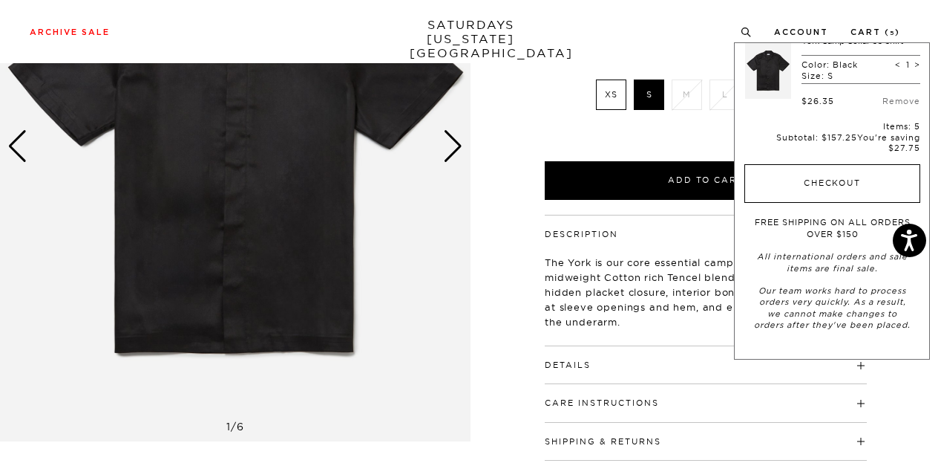
click at [835, 172] on button "Checkout" at bounding box center [833, 183] width 176 height 39
